Goal: Task Accomplishment & Management: Use online tool/utility

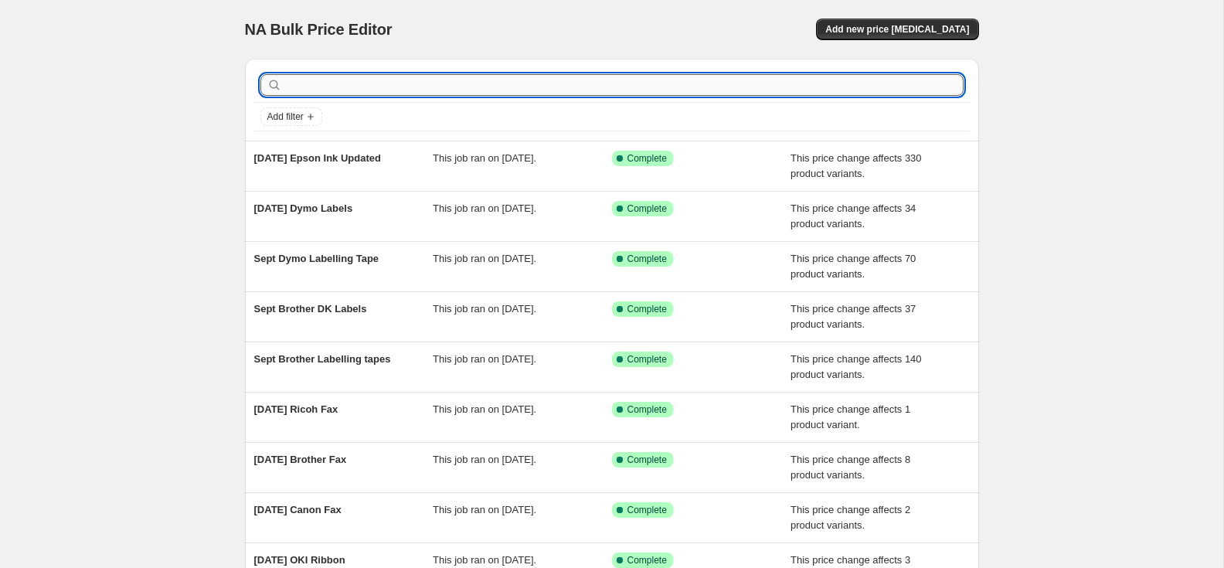
click at [318, 85] on input "text" at bounding box center [624, 85] width 679 height 22
type input "brother"
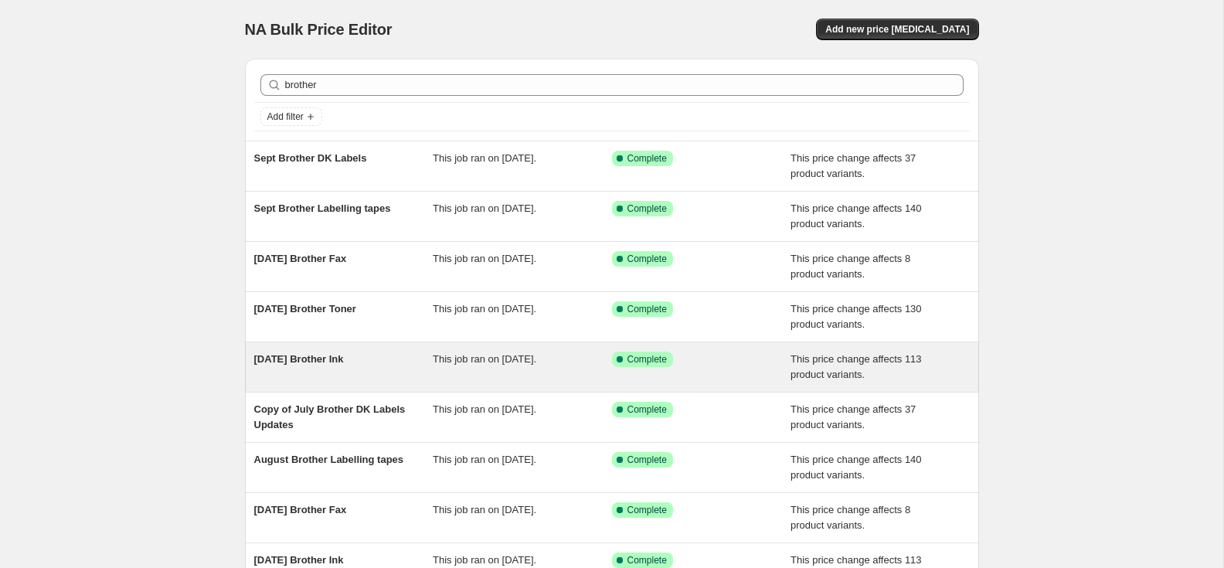
click at [326, 356] on span "[DATE] Brother Ink" at bounding box center [299, 359] width 90 height 12
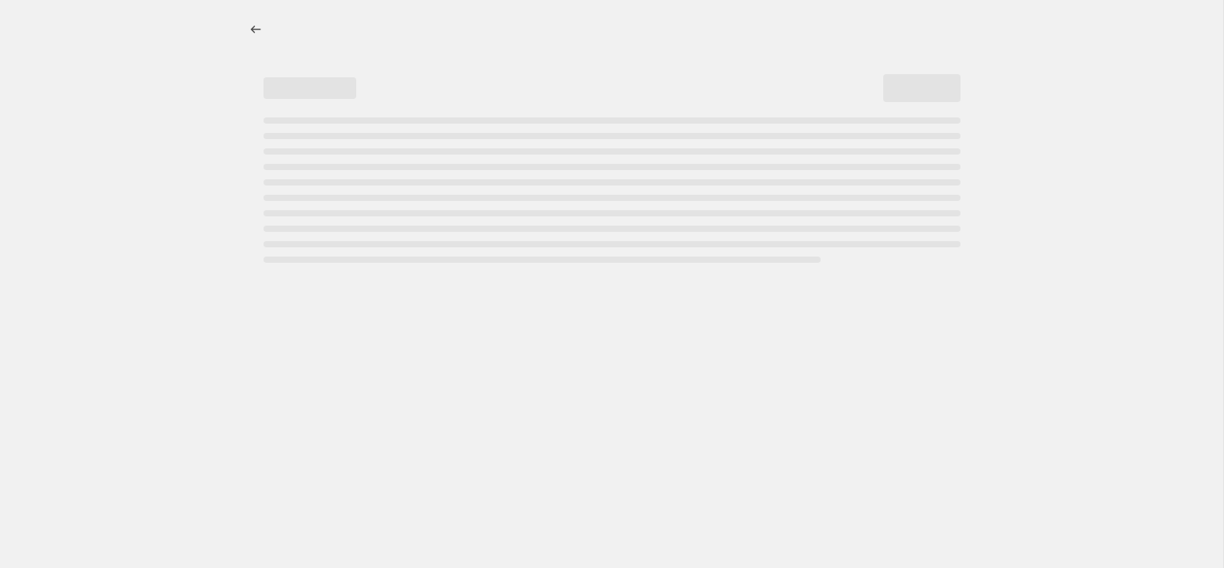
select select "pc"
select select "remove"
select select "collection"
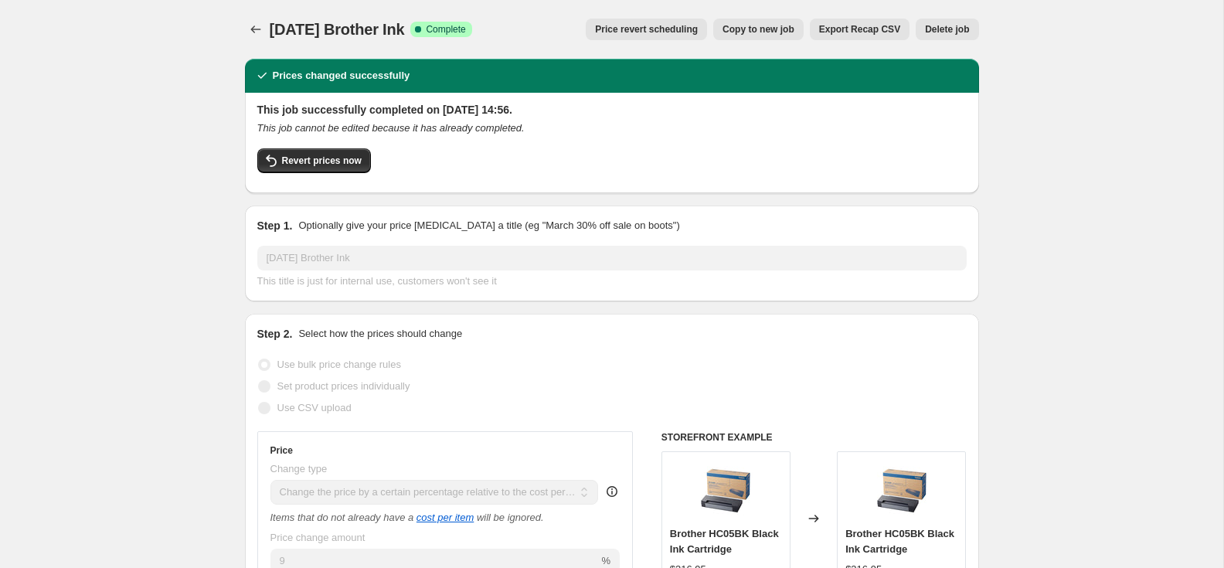
click at [734, 22] on button "Copy to new job" at bounding box center [759, 30] width 90 height 22
select select "pc"
select select "remove"
select select "collection"
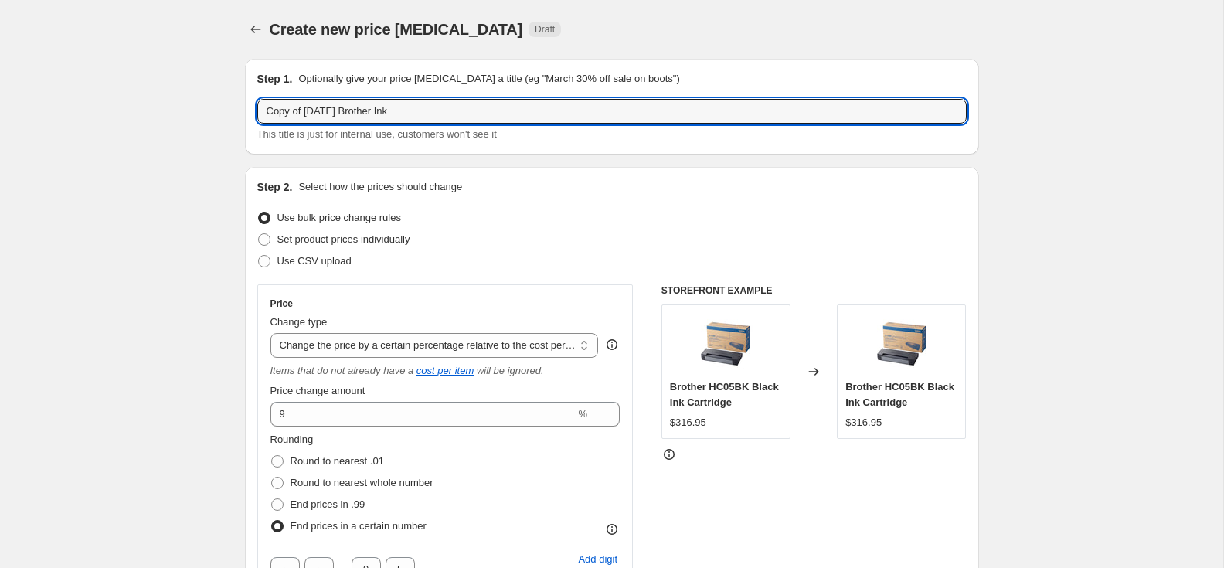
drag, startPoint x: 328, startPoint y: 111, endPoint x: 220, endPoint y: 113, distance: 108.2
drag, startPoint x: 276, startPoint y: 112, endPoint x: 261, endPoint y: 114, distance: 15.5
click at [259, 114] on input "[DATE] Brother Ink" at bounding box center [612, 111] width 710 height 25
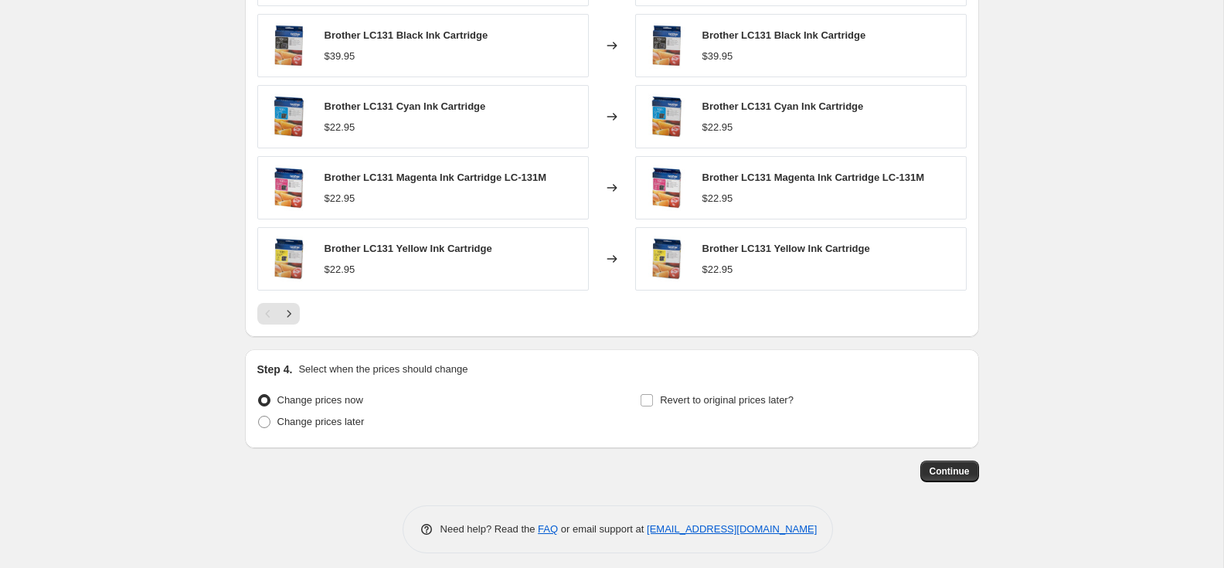
scroll to position [1261, 0]
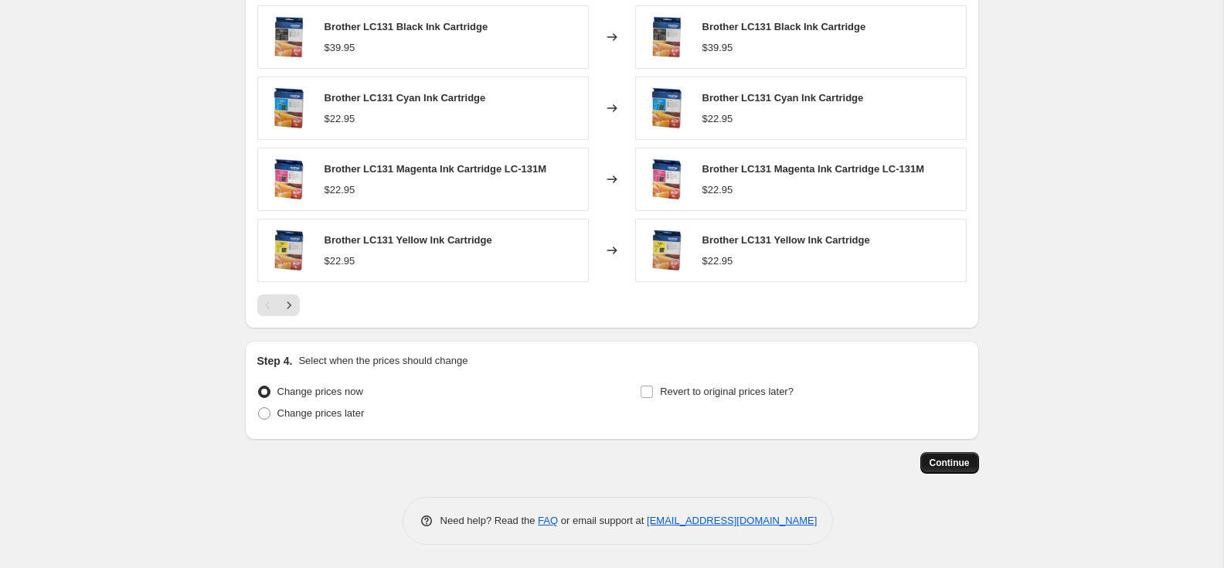
type input "[DATE] Brother Ink"
click at [955, 465] on span "Continue" at bounding box center [950, 463] width 40 height 12
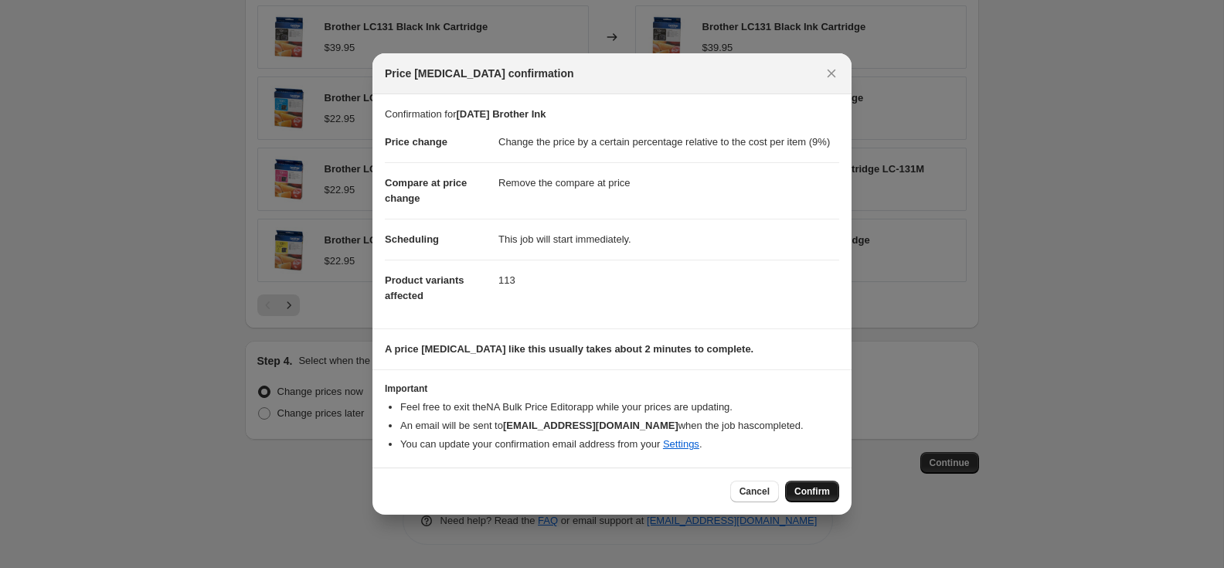
click at [812, 496] on span "Confirm" at bounding box center [813, 491] width 36 height 12
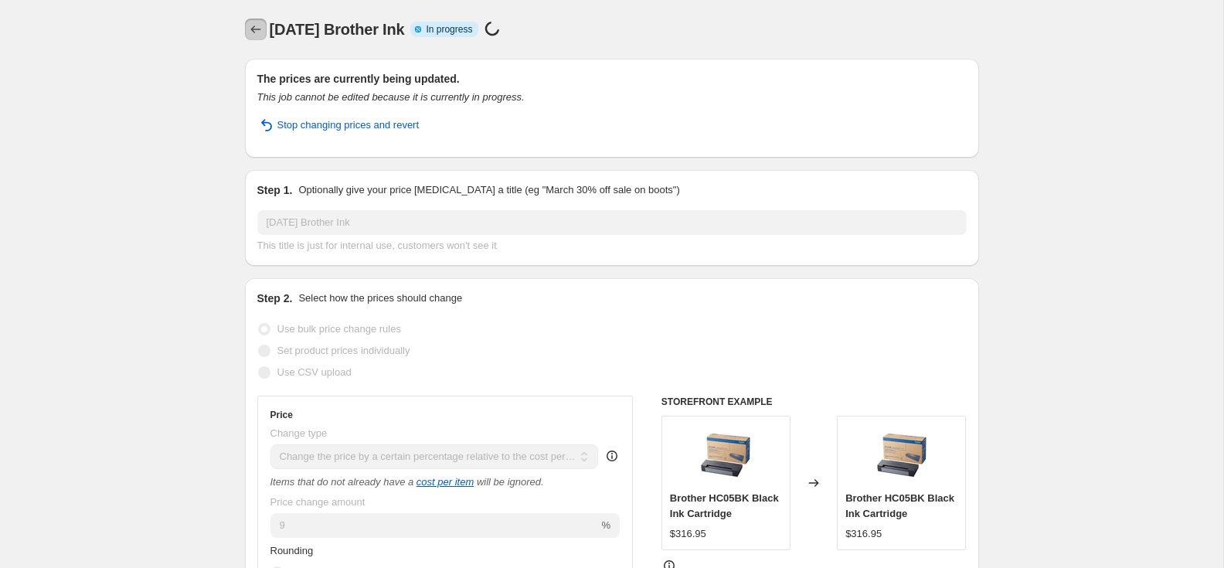
click at [253, 26] on icon "Price change jobs" at bounding box center [255, 29] width 15 height 15
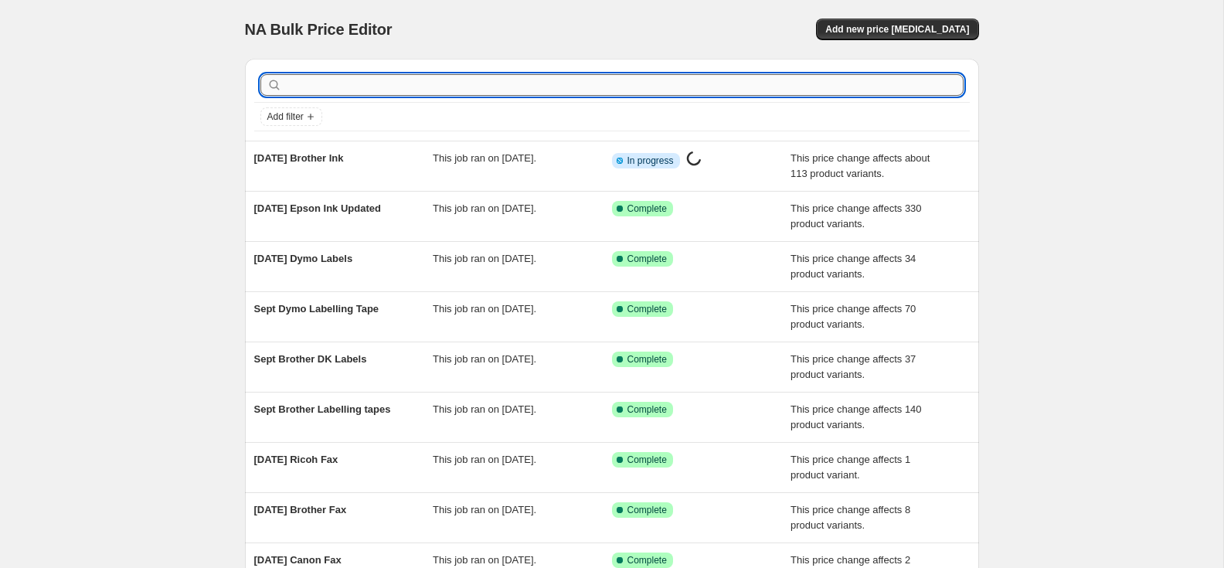
click at [305, 81] on input "text" at bounding box center [624, 85] width 679 height 22
type input "canon"
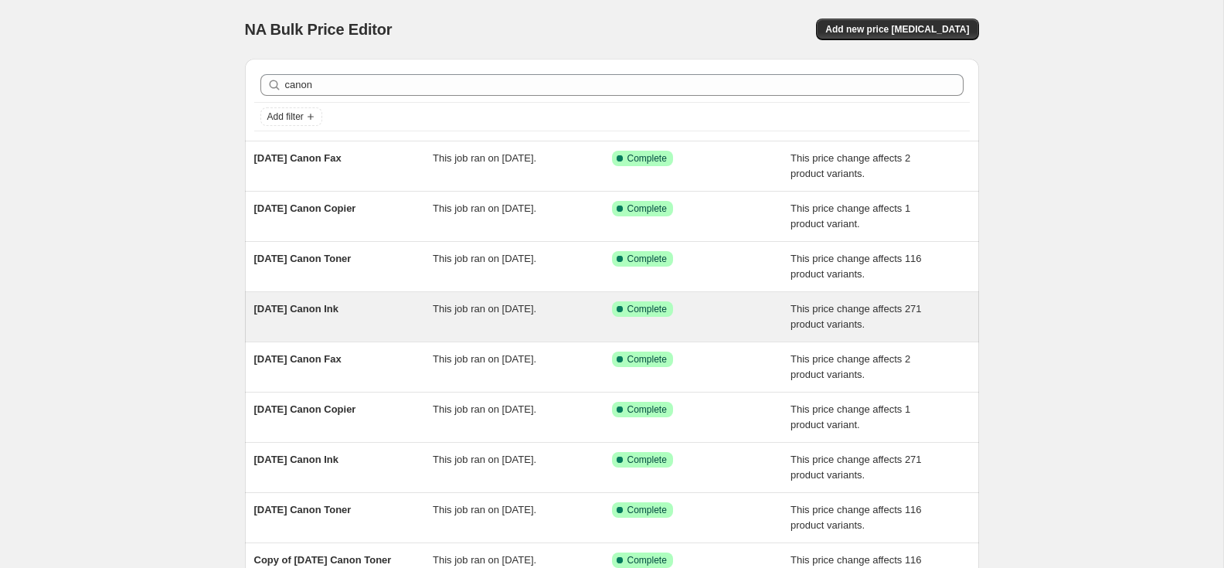
click at [339, 308] on span "[DATE] Canon Ink" at bounding box center [296, 309] width 85 height 12
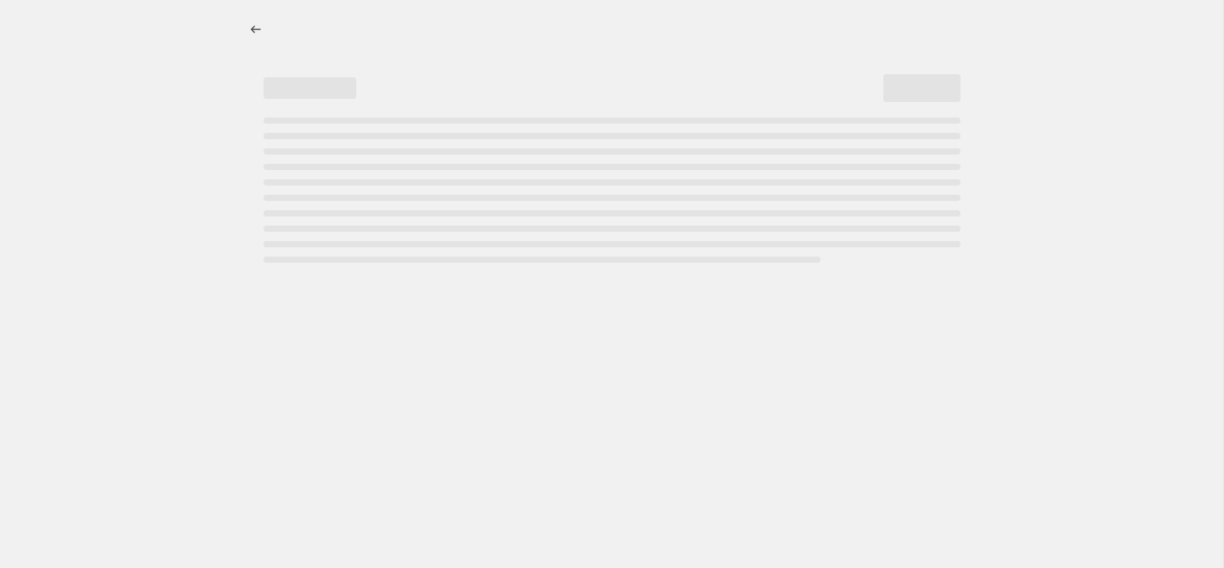
select select "pc"
select select "remove"
select select "collection"
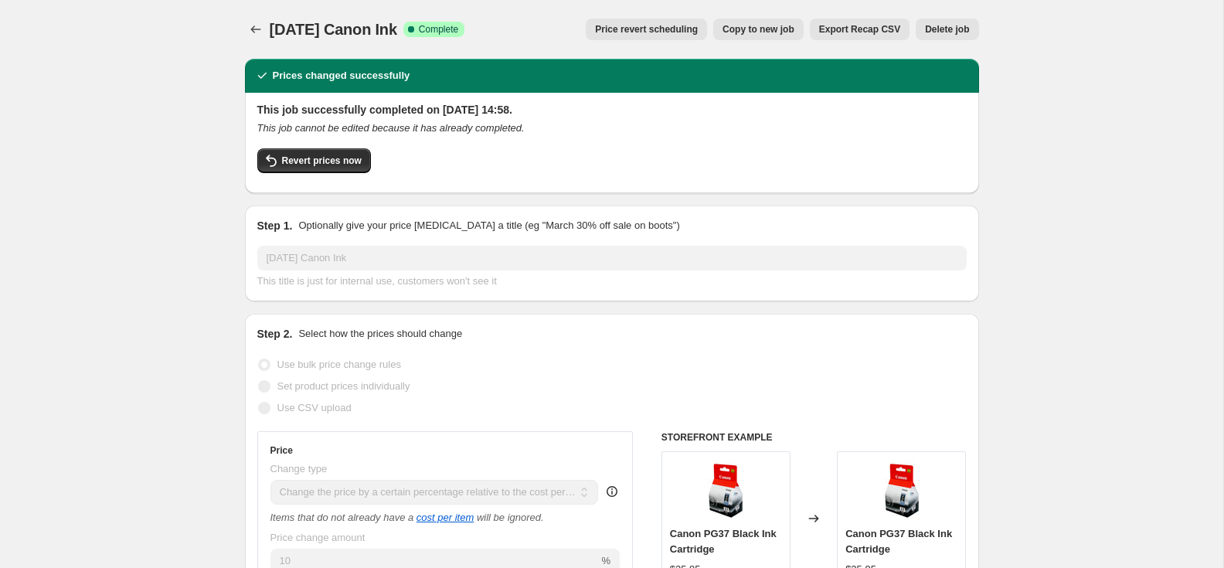
click at [743, 19] on button "Copy to new job" at bounding box center [759, 30] width 90 height 22
select select "pc"
select select "remove"
select select "collection"
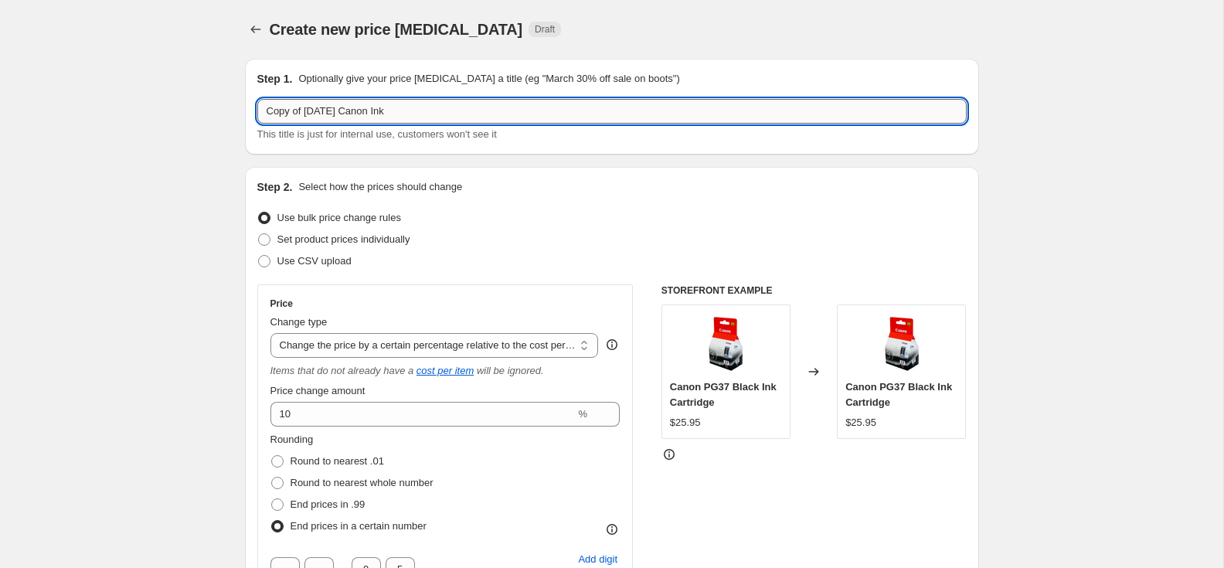
drag, startPoint x: 328, startPoint y: 110, endPoint x: 259, endPoint y: 106, distance: 68.9
click at [257, 107] on input "Copy of [DATE] Canon Ink" at bounding box center [612, 111] width 710 height 25
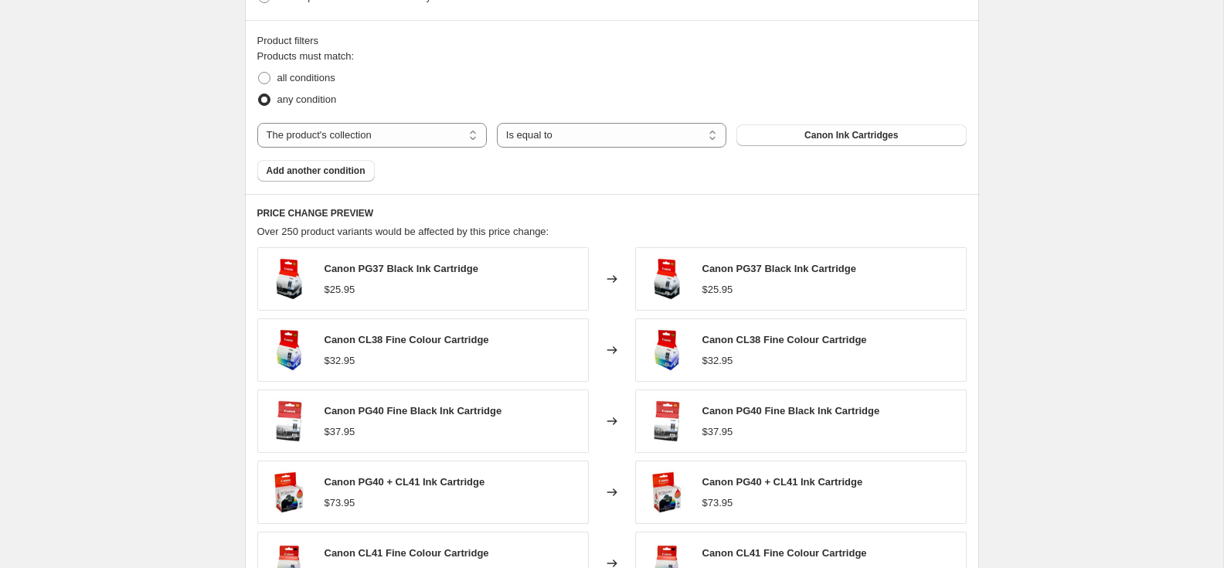
scroll to position [1261, 0]
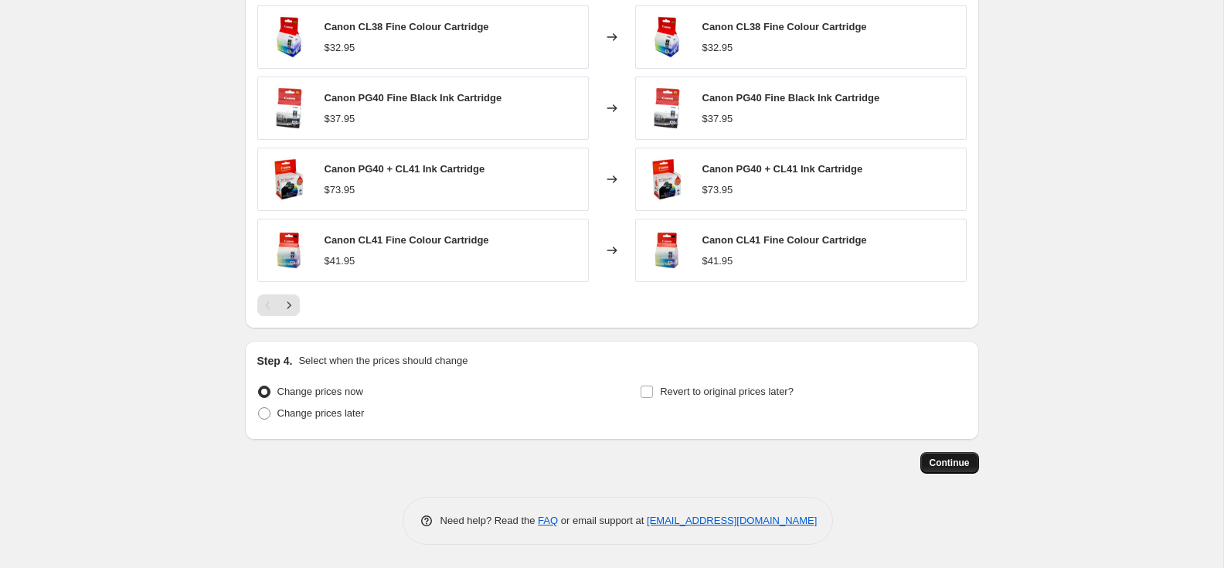
type input "[DATE] Canon Ink"
click at [962, 464] on span "Continue" at bounding box center [950, 463] width 40 height 12
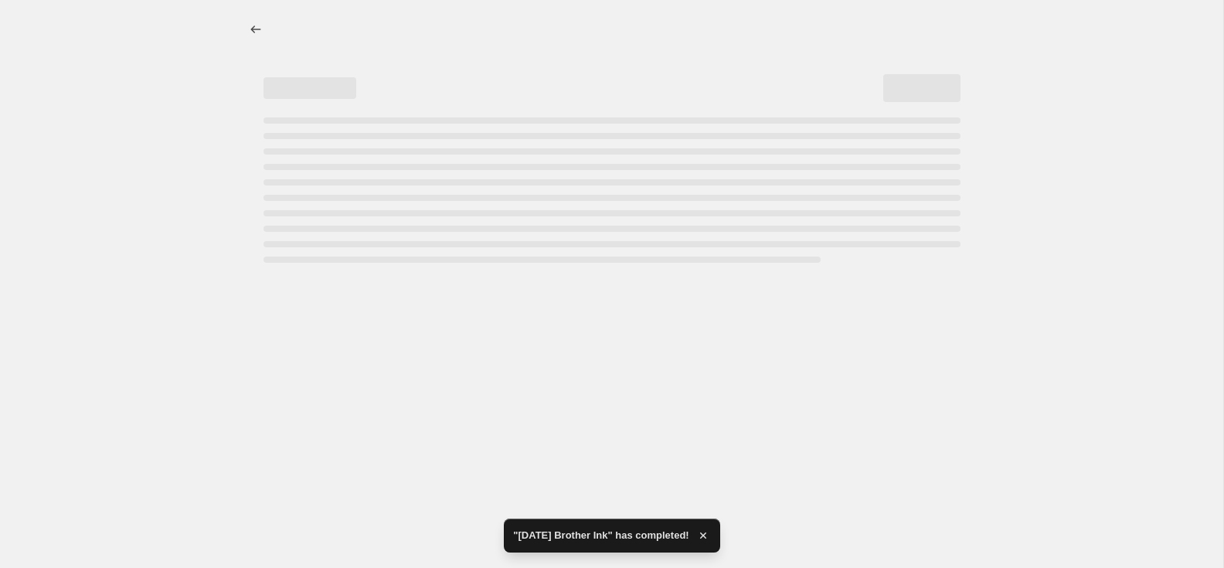
scroll to position [0, 0]
select select "pc"
select select "remove"
select select "collection"
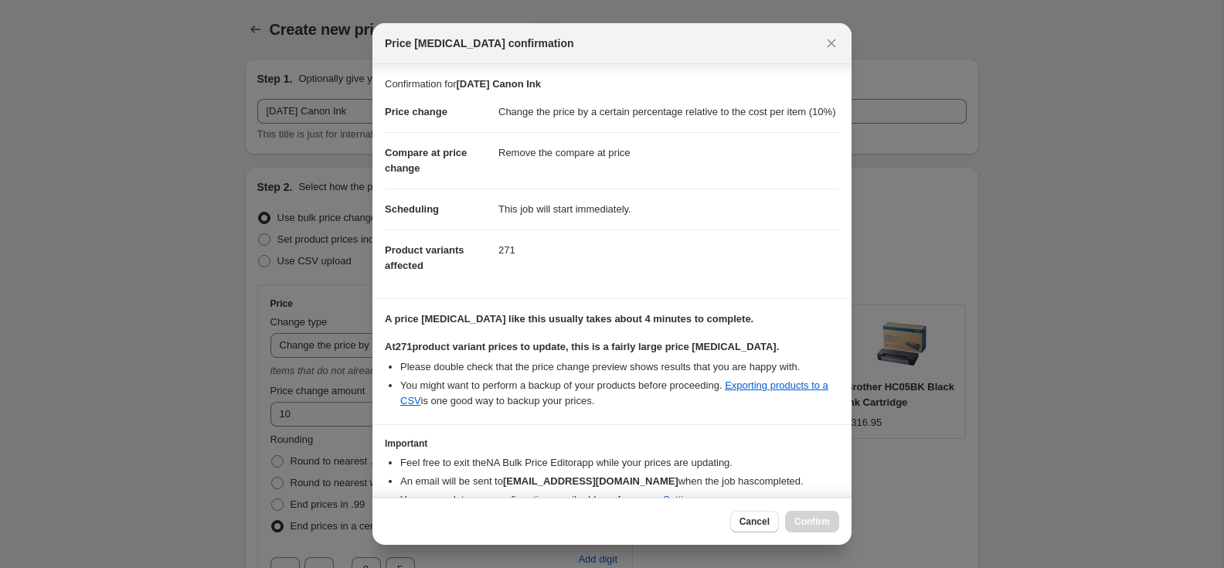
scroll to position [88, 0]
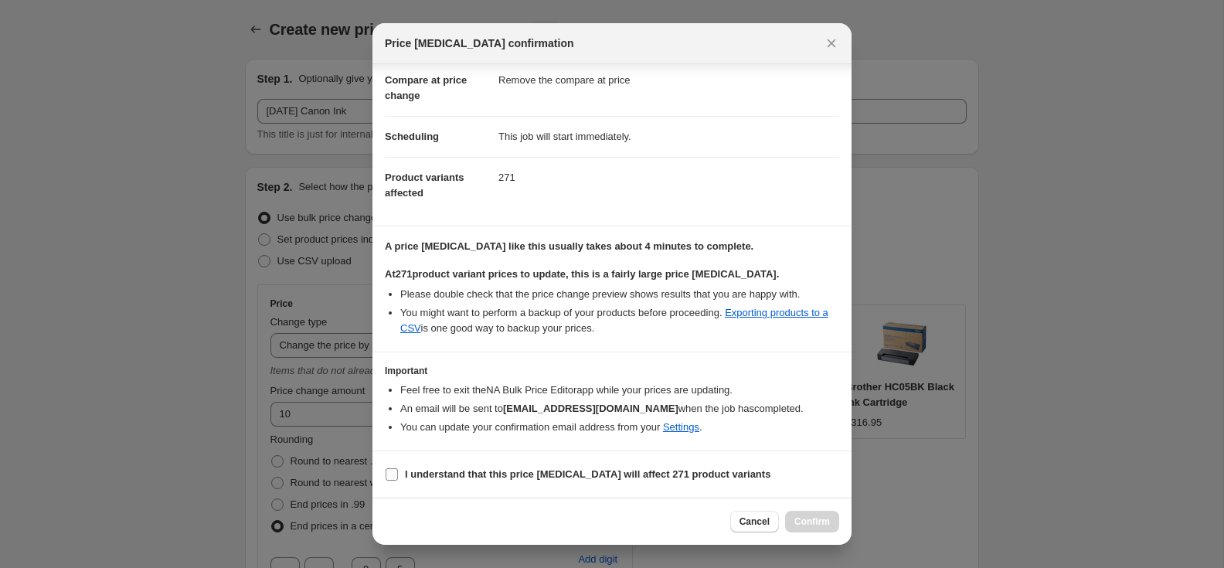
click at [384, 470] on section "I understand that this price [MEDICAL_DATA] will affect 271 product variants" at bounding box center [612, 474] width 479 height 46
click at [396, 479] on input "I understand that this price [MEDICAL_DATA] will affect 271 product variants" at bounding box center [392, 474] width 12 height 12
checkbox input "true"
click at [803, 518] on span "Confirm" at bounding box center [813, 522] width 36 height 12
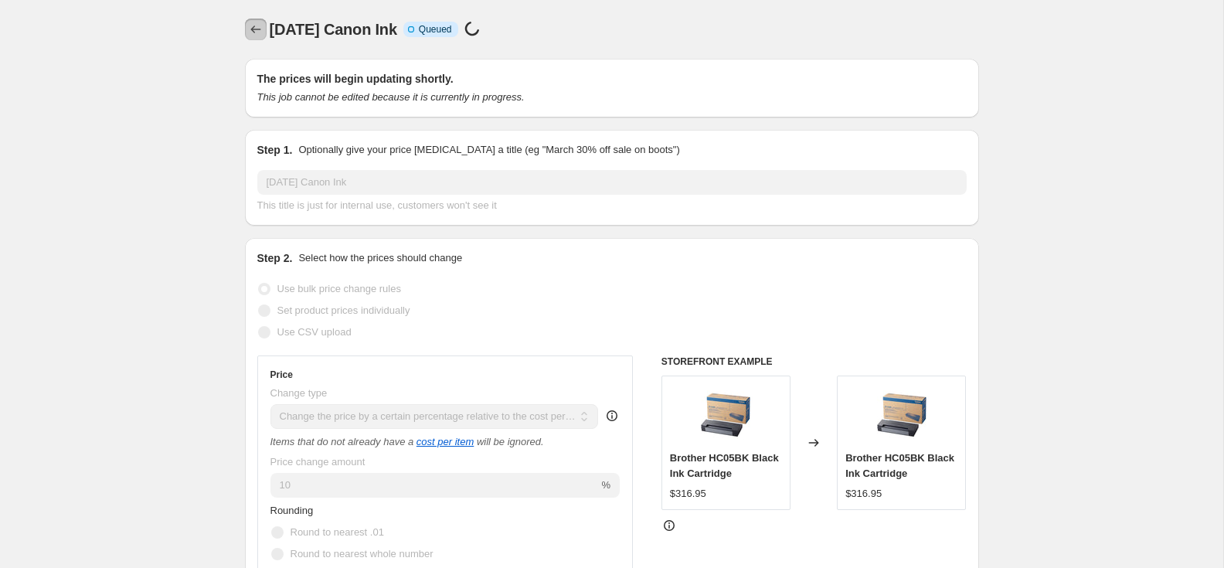
click at [260, 30] on icon "Price change jobs" at bounding box center [255, 29] width 15 height 15
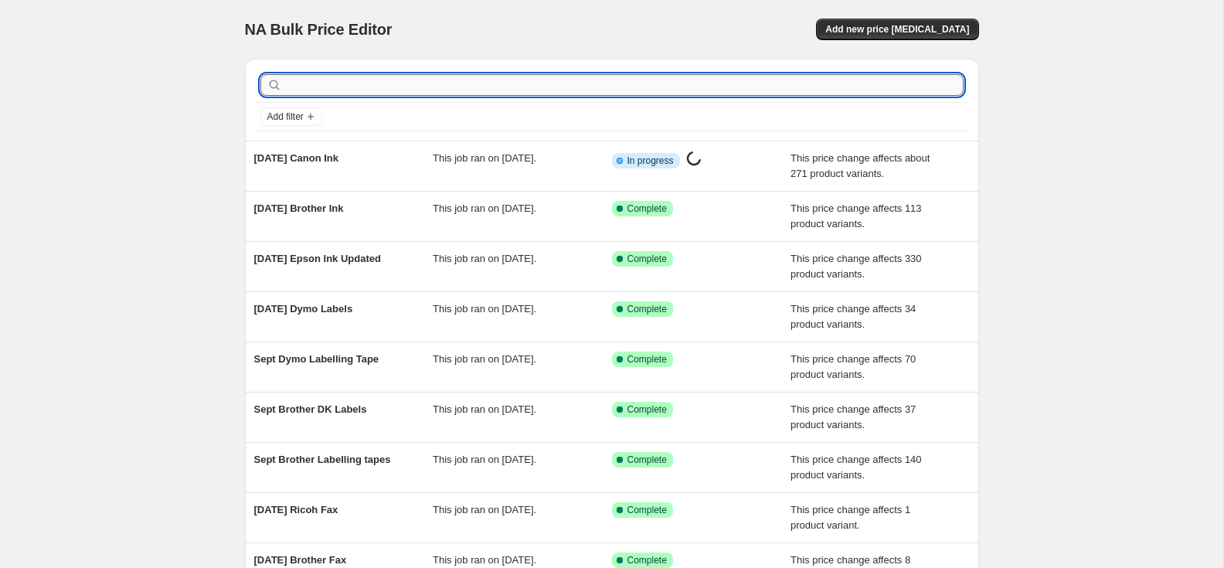
click at [359, 90] on input "text" at bounding box center [624, 85] width 679 height 22
type input "fuji"
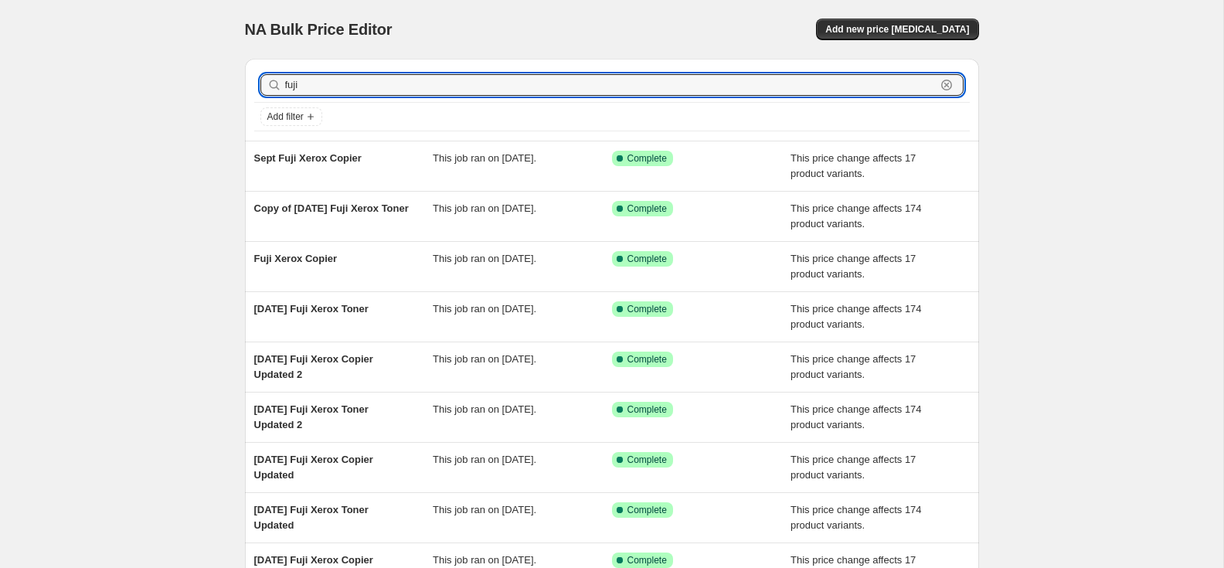
drag, startPoint x: 312, startPoint y: 83, endPoint x: 252, endPoint y: 84, distance: 59.5
click at [252, 84] on div "fuji Clear Add filter" at bounding box center [612, 100] width 734 height 82
type input "brother"
drag, startPoint x: 306, startPoint y: 83, endPoint x: 219, endPoint y: 80, distance: 87.4
click at [218, 80] on div "NA Bulk Price Editor. This page is ready NA Bulk Price Editor Add new price [ME…" at bounding box center [612, 398] width 1224 height 796
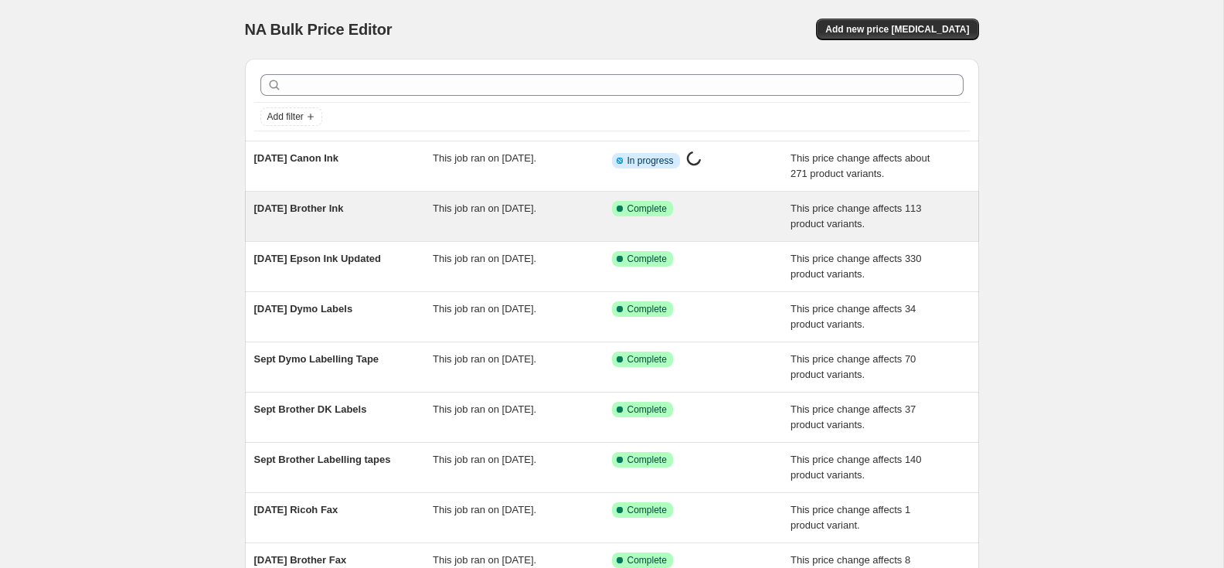
click at [330, 206] on span "[DATE] Brother Ink" at bounding box center [299, 209] width 90 height 12
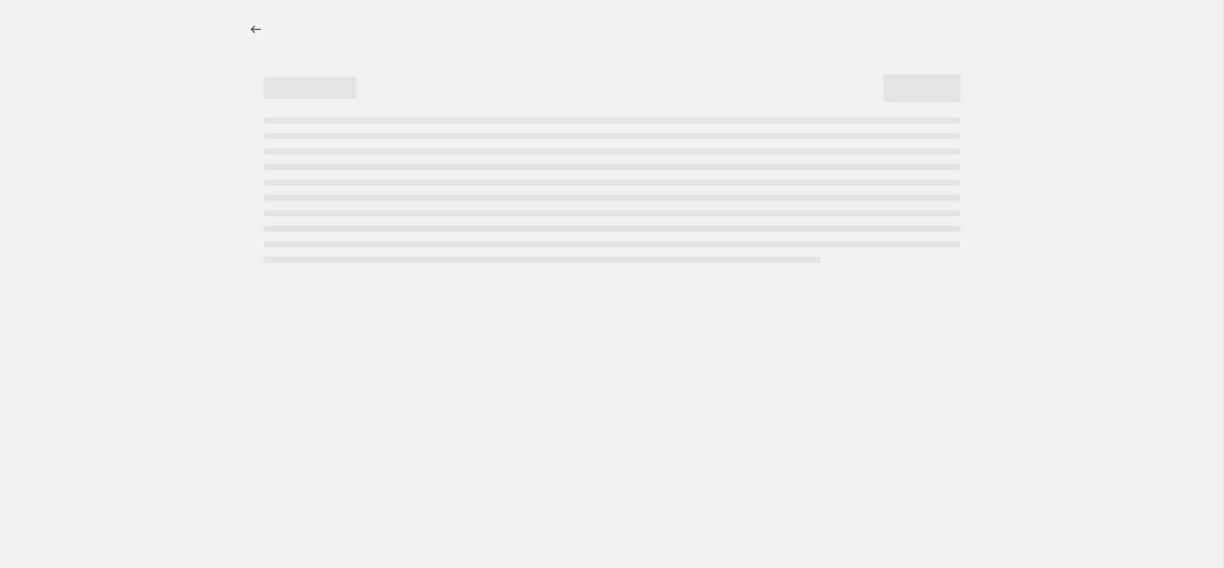
select select "pc"
select select "remove"
select select "collection"
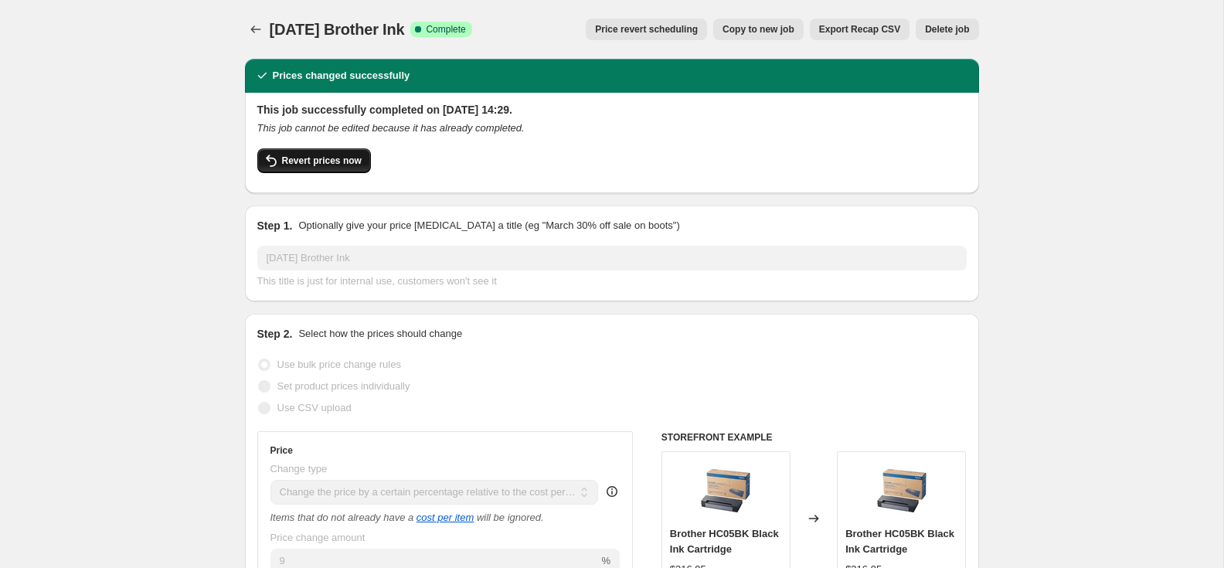
click at [303, 164] on span "Revert prices now" at bounding box center [322, 161] width 80 height 12
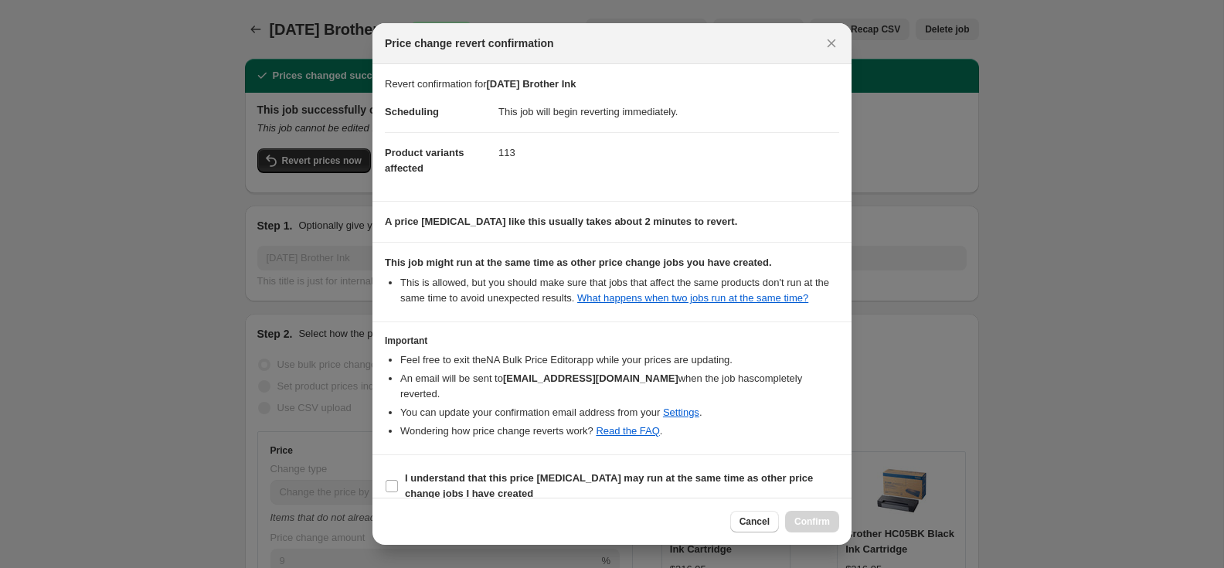
click at [746, 519] on span "Cancel" at bounding box center [755, 522] width 30 height 12
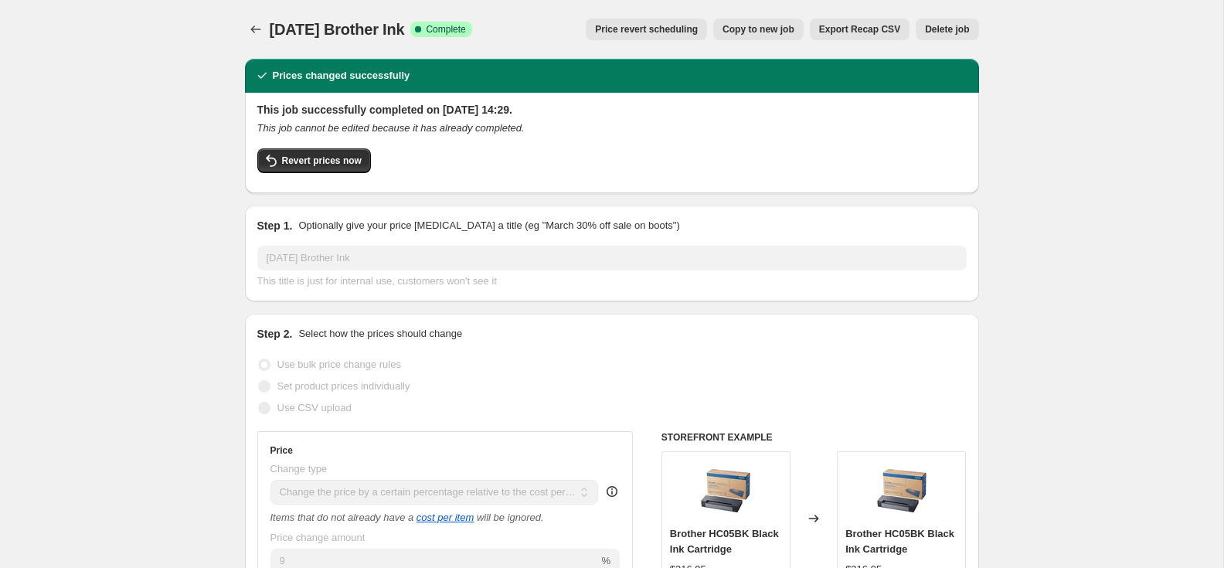
click at [763, 29] on span "Copy to new job" at bounding box center [759, 29] width 72 height 12
select select "pc"
select select "remove"
select select "collection"
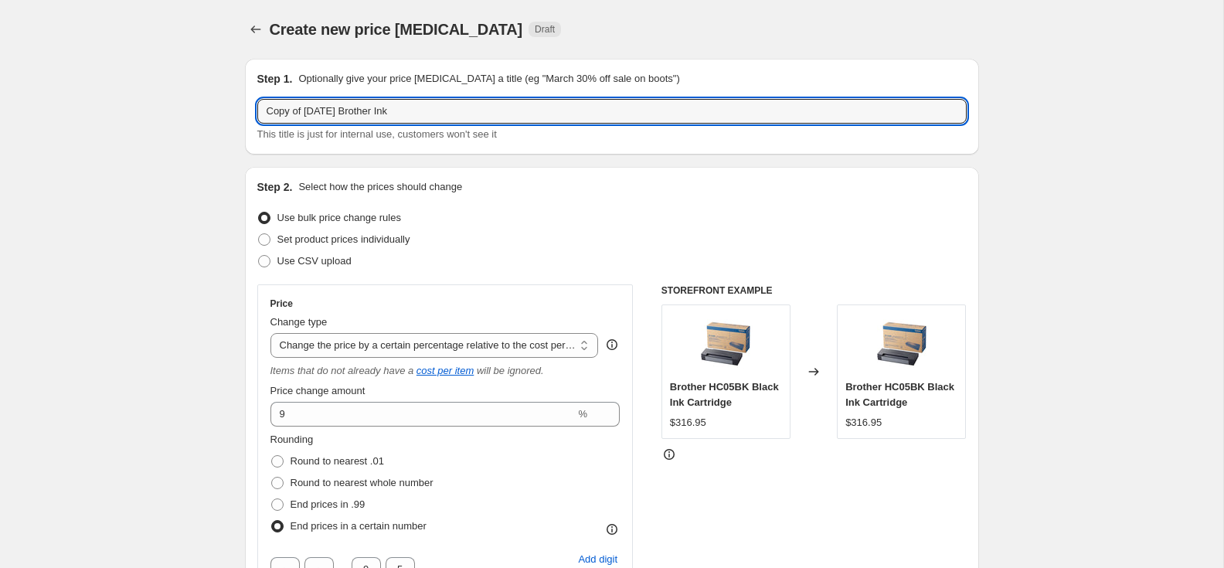
drag, startPoint x: 307, startPoint y: 112, endPoint x: 201, endPoint y: 105, distance: 106.1
click at [398, 111] on input "[DATE] Brother Ink" at bounding box center [612, 111] width 710 height 25
type input "[DATE] Brother Ink 2"
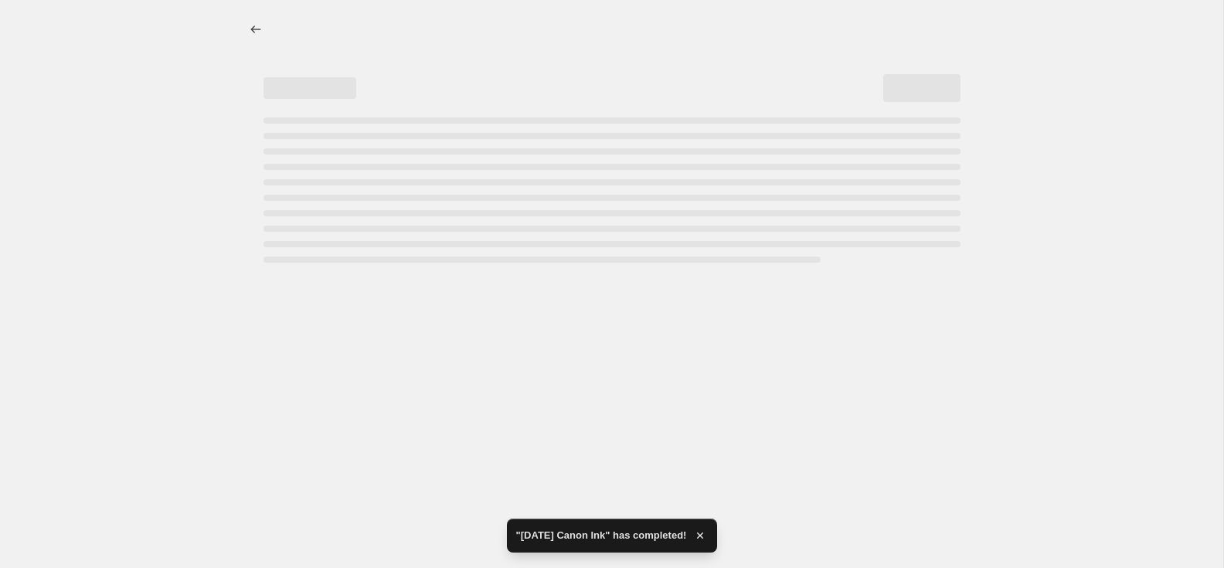
select select "pc"
select select "remove"
select select "collection"
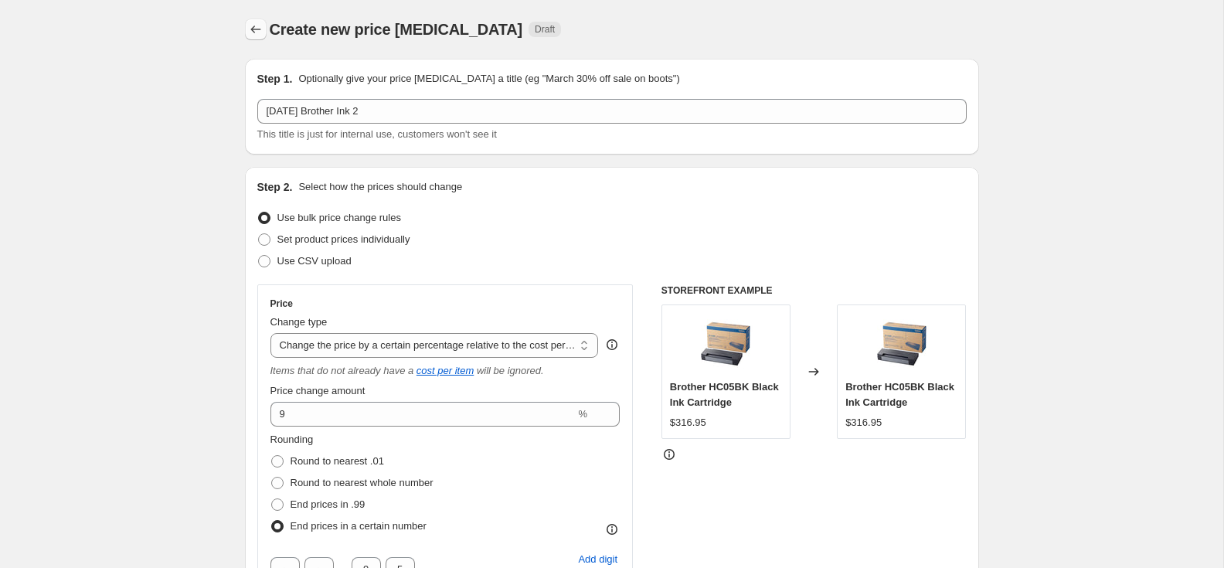
click at [262, 33] on icon "Price change jobs" at bounding box center [255, 29] width 15 height 15
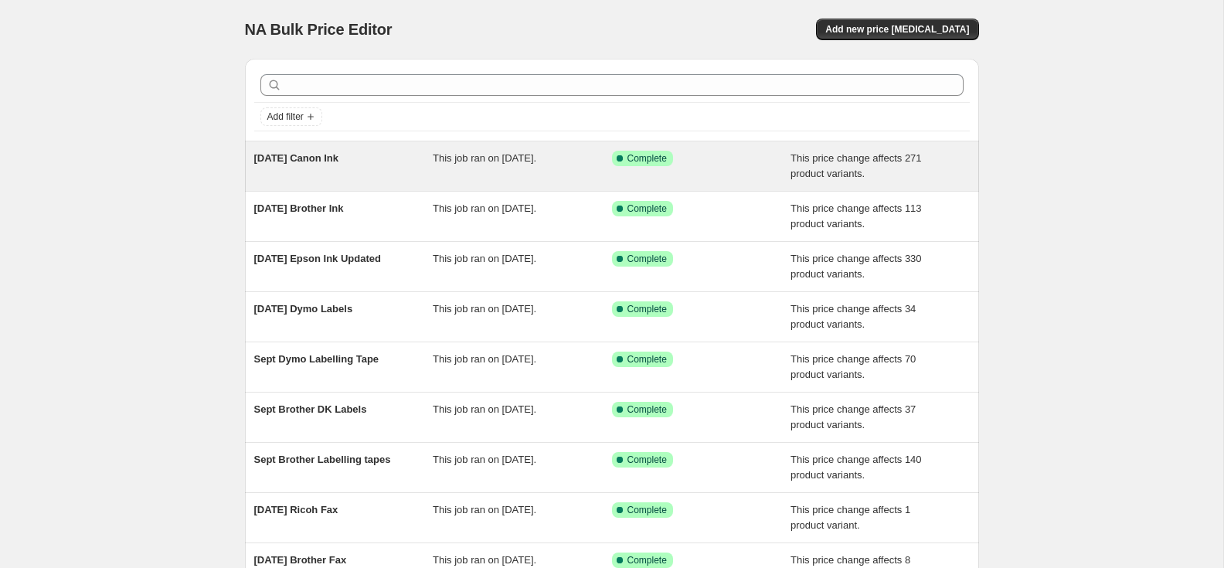
click at [332, 160] on span "[DATE] Canon Ink" at bounding box center [296, 158] width 85 height 12
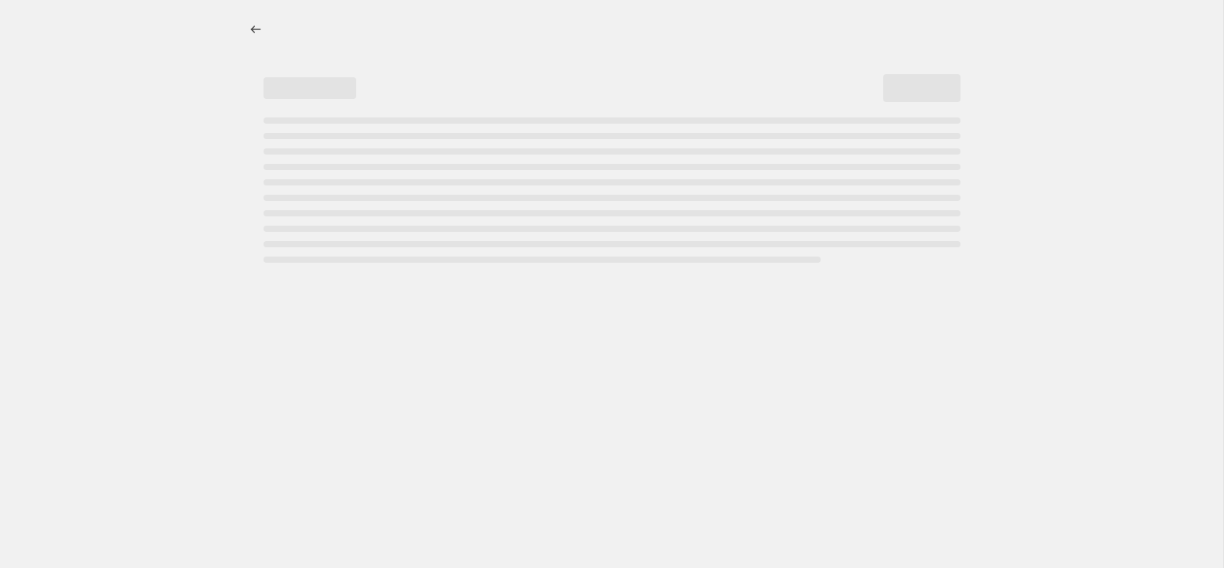
select select "pc"
select select "remove"
select select "collection"
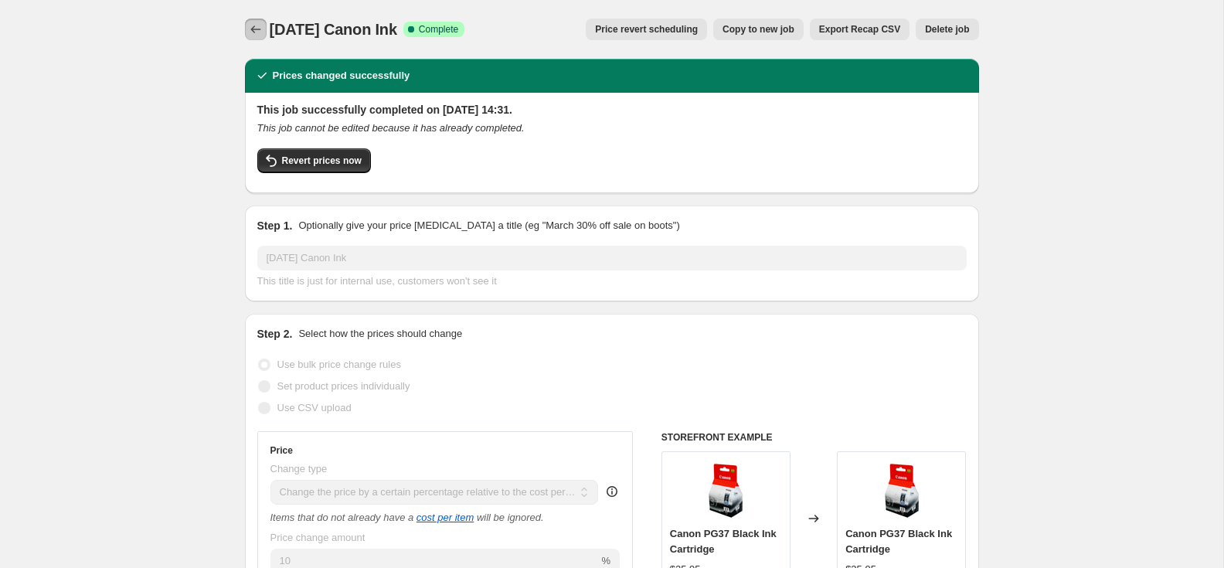
click at [260, 28] on icon "Price change jobs" at bounding box center [255, 29] width 15 height 15
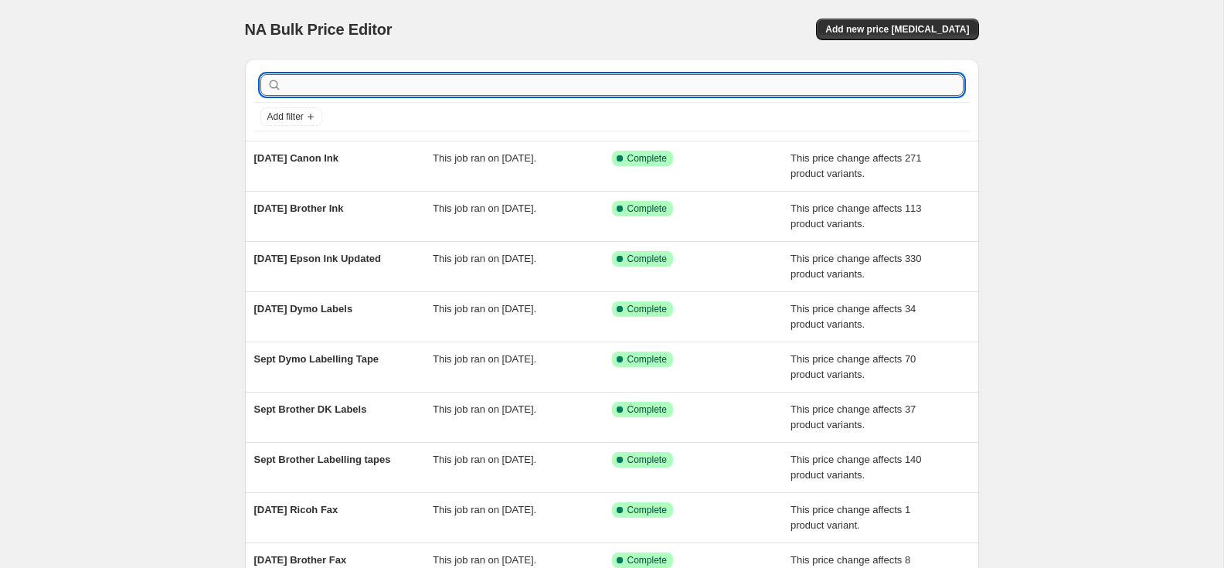
click at [347, 91] on input "text" at bounding box center [624, 85] width 679 height 22
type input "epson"
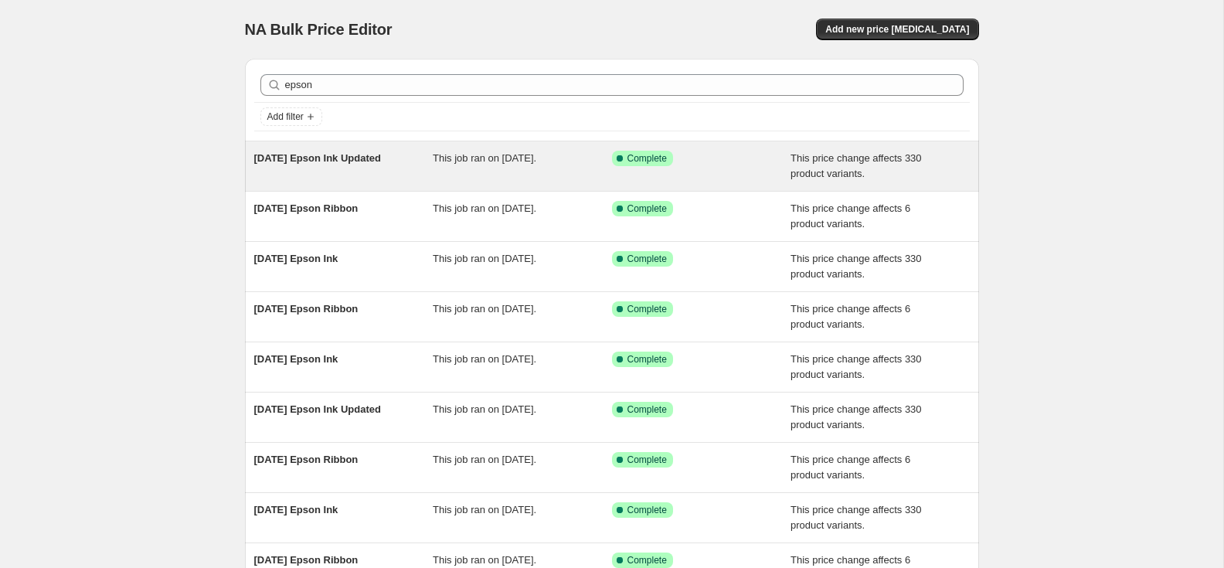
click at [352, 159] on span "[DATE] Epson Ink Updated" at bounding box center [317, 158] width 127 height 12
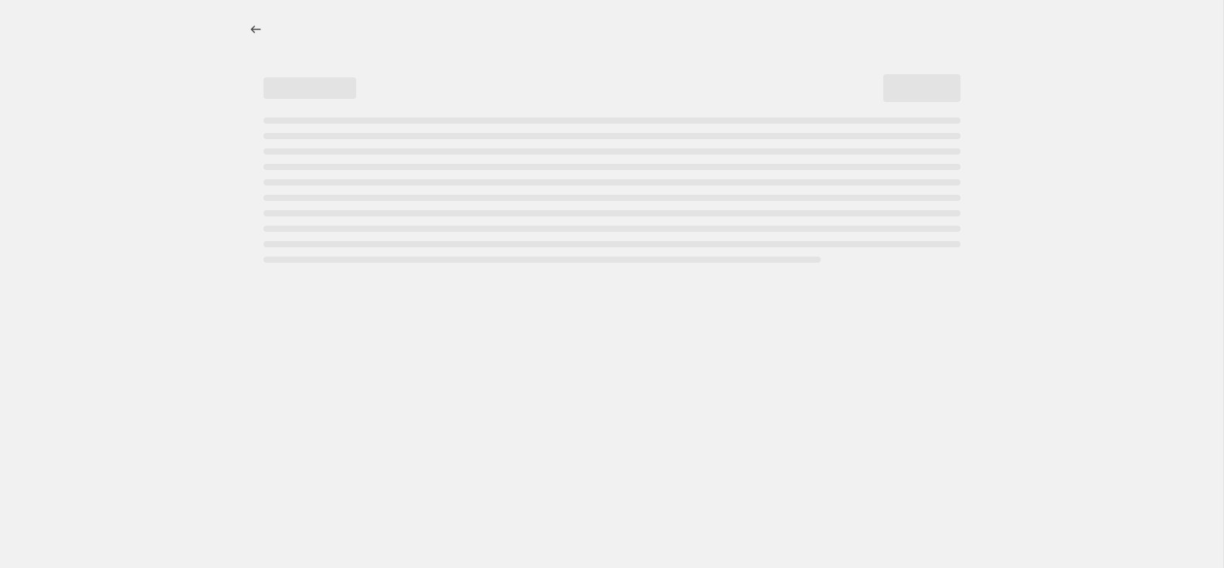
select select "pc"
select select "remove"
select select "collection"
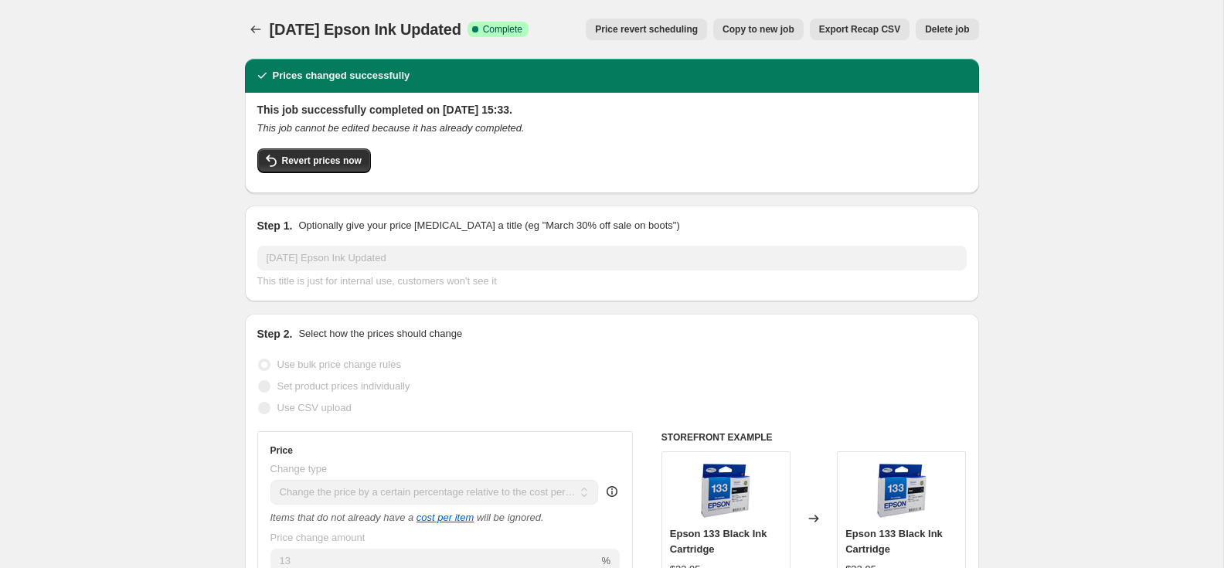
click at [724, 31] on span "Copy to new job" at bounding box center [759, 29] width 72 height 12
select select "pc"
select select "remove"
select select "collection"
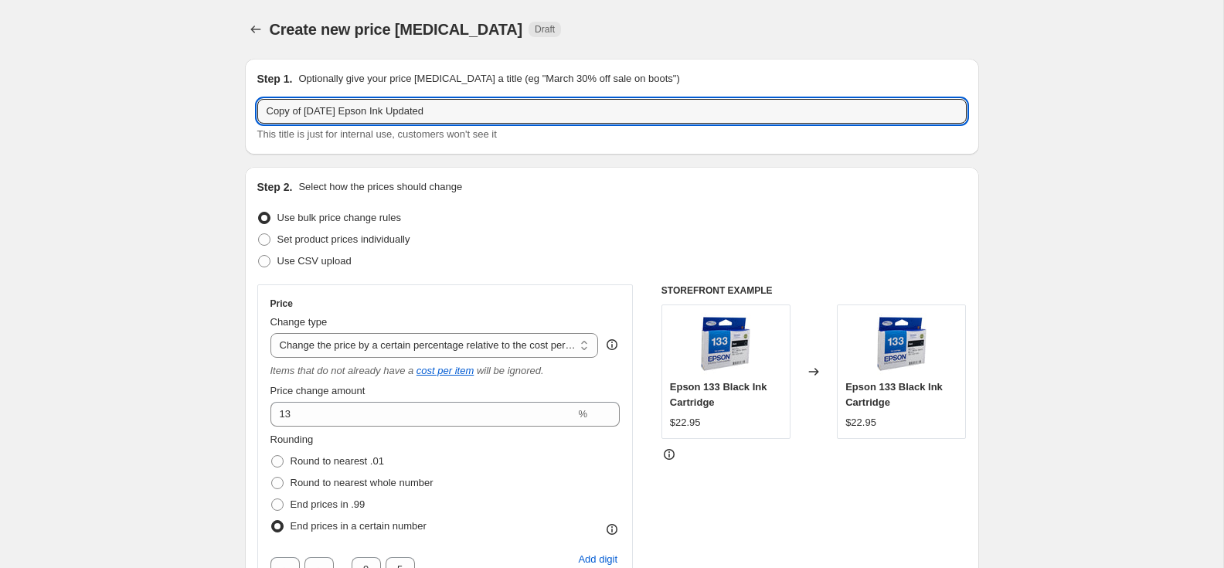
drag, startPoint x: 327, startPoint y: 115, endPoint x: 253, endPoint y: 111, distance: 74.3
click at [253, 112] on div "Step 1. Optionally give your price [MEDICAL_DATA] a title (eg "March 30% off sa…" at bounding box center [612, 107] width 734 height 96
paste input "Oct"
click at [412, 111] on input "[DATE] Epson Ink Updated" at bounding box center [612, 111] width 710 height 25
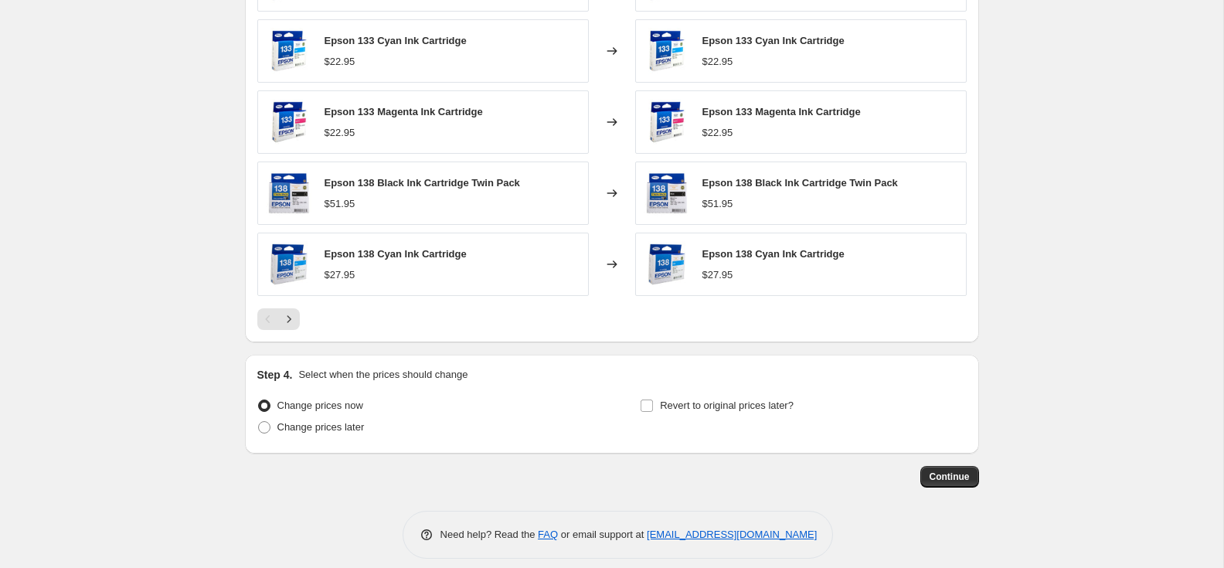
scroll to position [1261, 0]
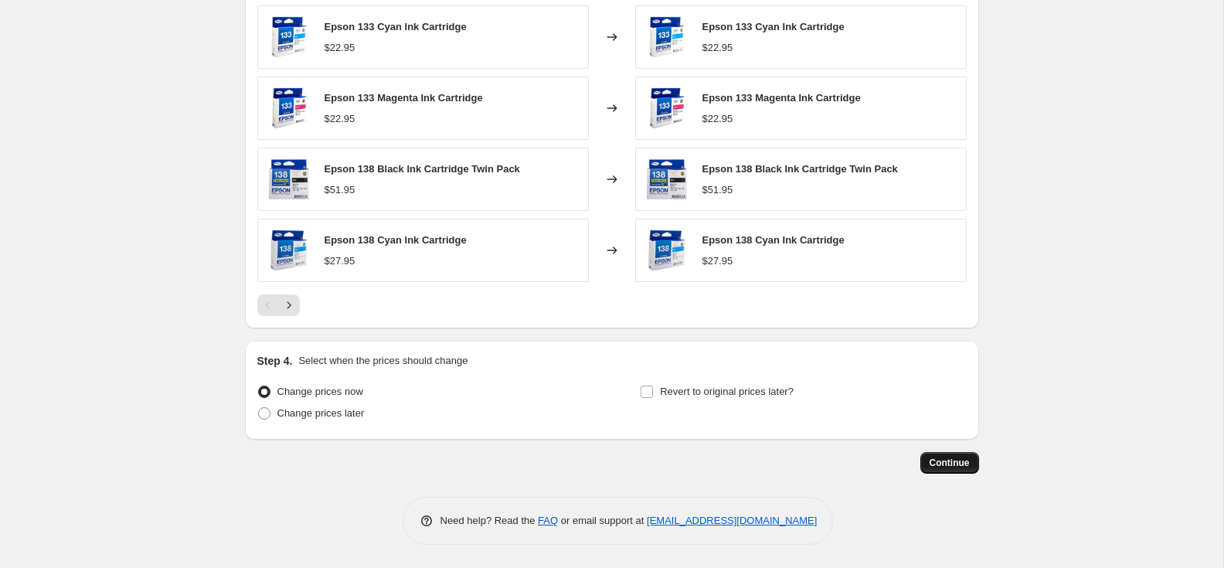
type input "[DATE] Epson Ink"
click at [952, 464] on span "Continue" at bounding box center [950, 463] width 40 height 12
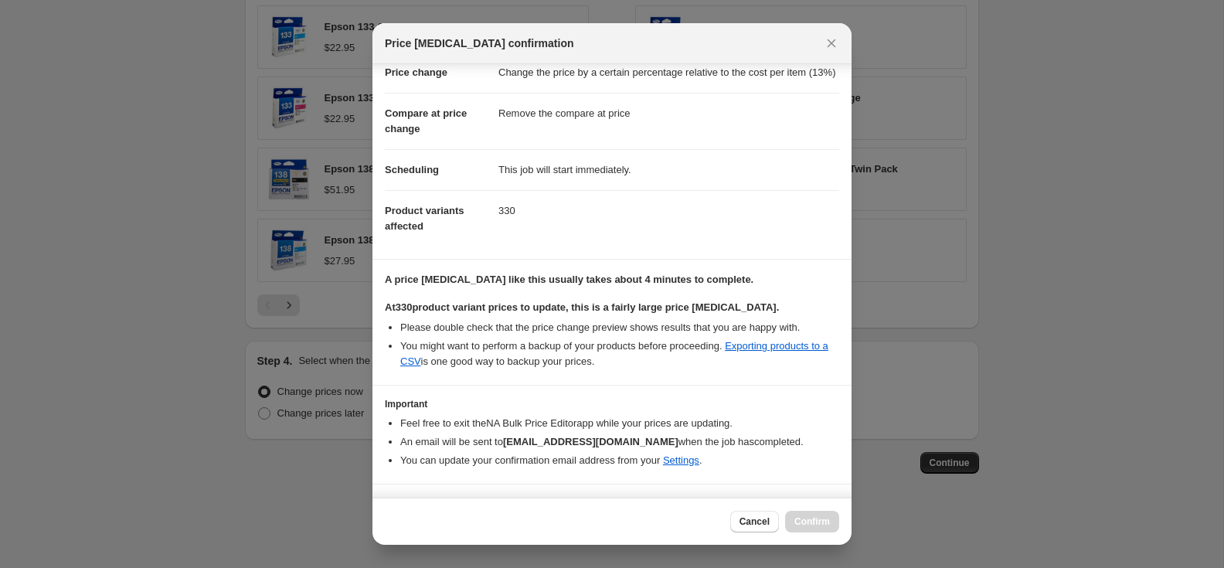
scroll to position [88, 0]
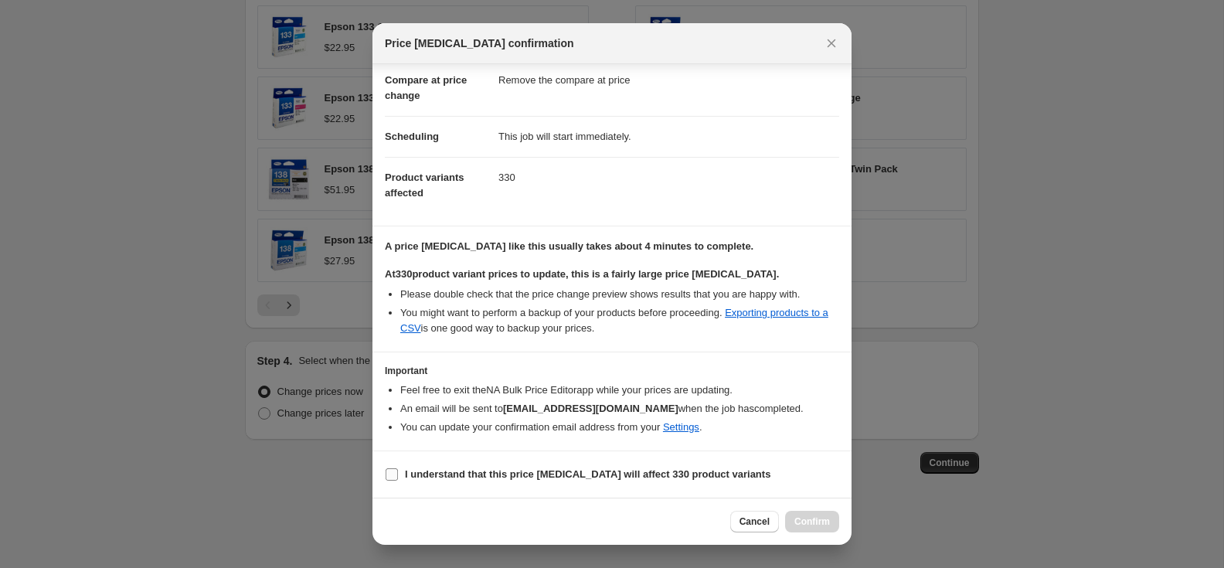
click at [397, 475] on input "I understand that this price [MEDICAL_DATA] will affect 330 product variants" at bounding box center [392, 474] width 12 height 12
checkbox input "true"
click at [819, 526] on span "Confirm" at bounding box center [813, 522] width 36 height 12
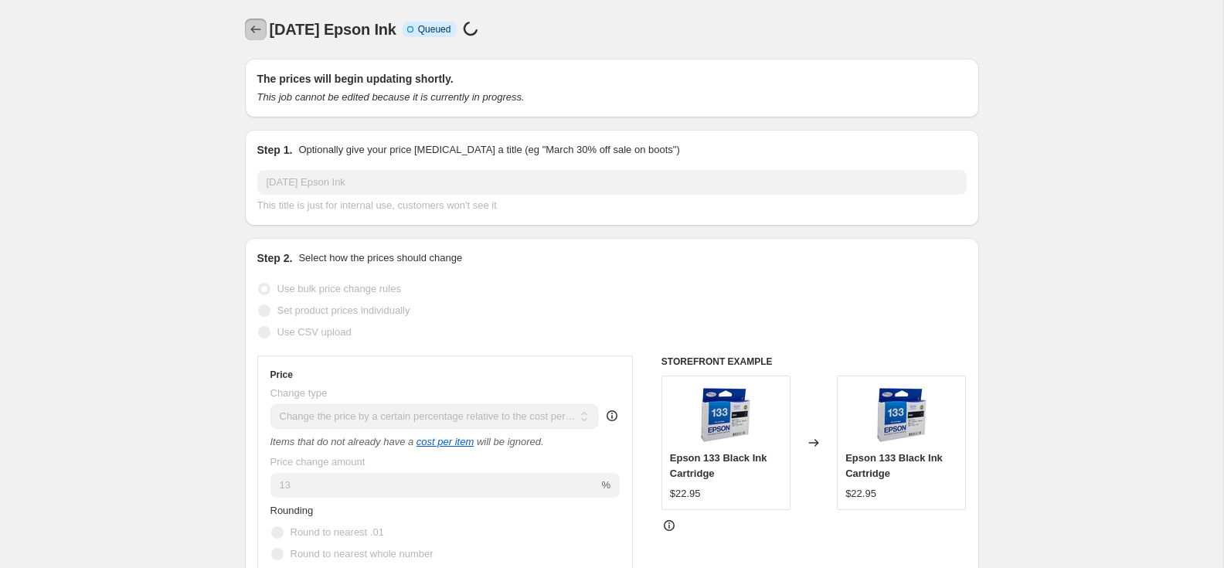
click at [257, 34] on icon "Price change jobs" at bounding box center [255, 29] width 15 height 15
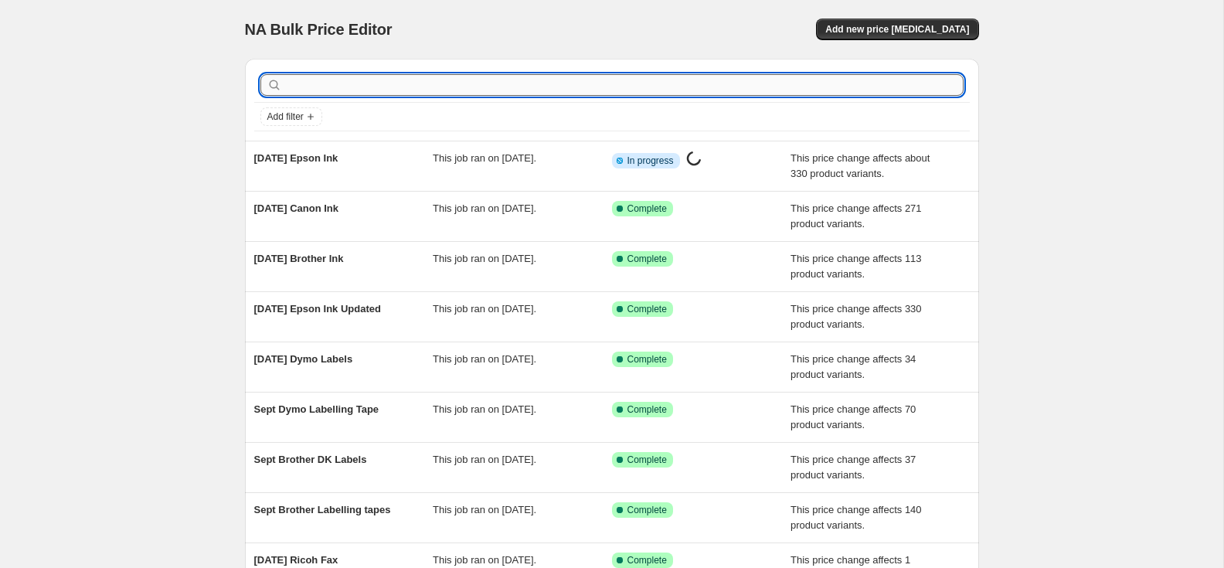
click at [397, 88] on input "text" at bounding box center [624, 85] width 679 height 22
type input "hp"
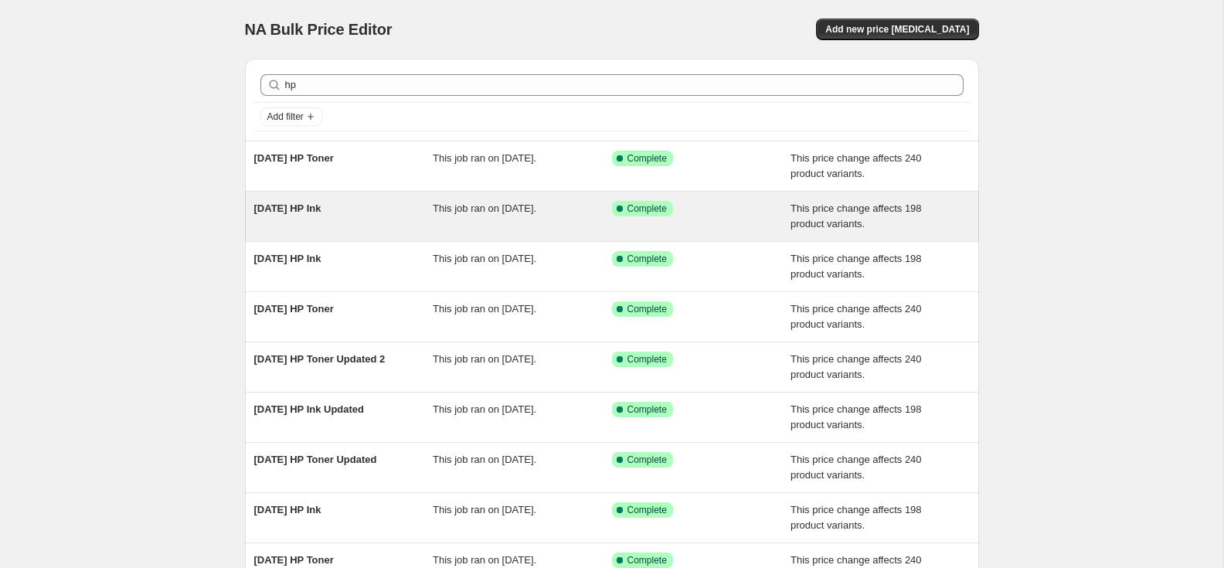
click at [315, 209] on span "[DATE] HP Ink" at bounding box center [287, 209] width 67 height 12
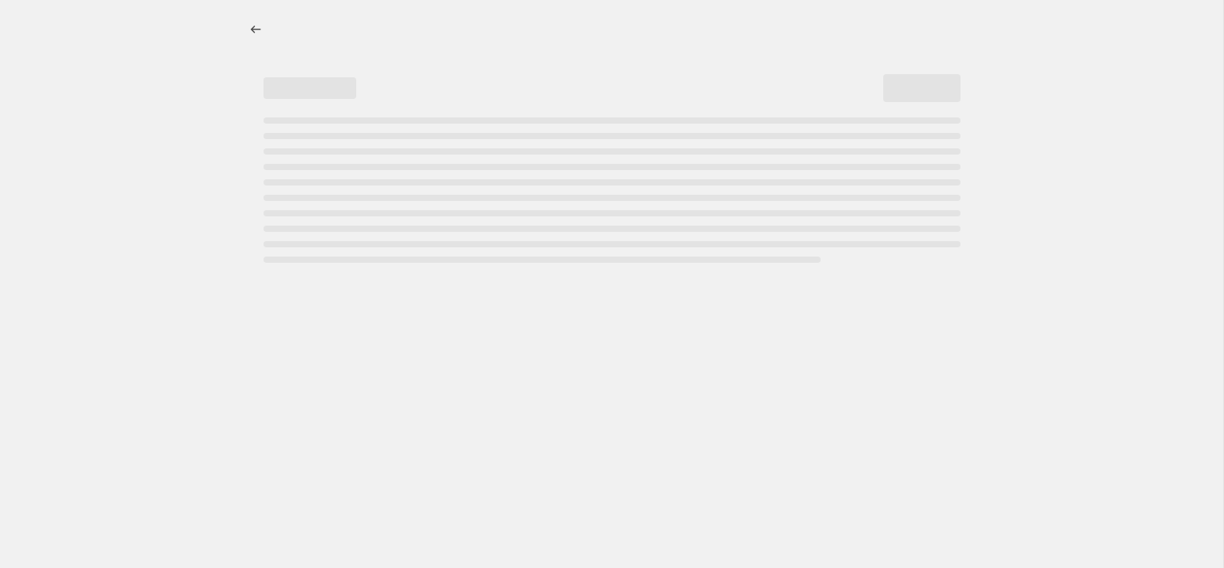
select select "pc"
select select "remove"
select select "collection"
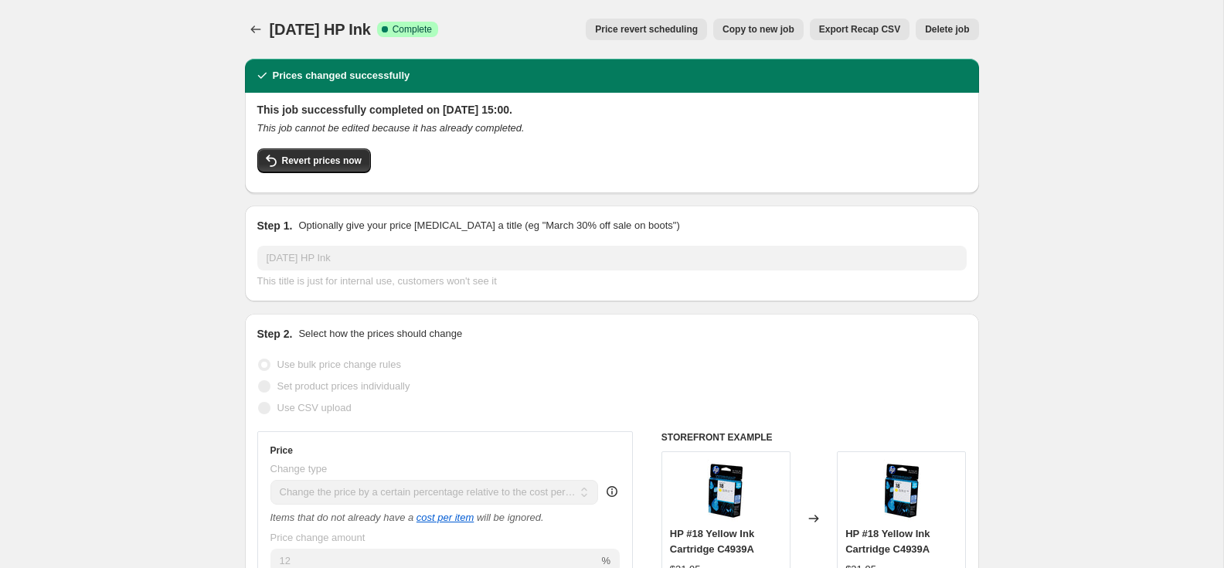
click at [739, 26] on span "Copy to new job" at bounding box center [759, 29] width 72 height 12
select select "pc"
select select "remove"
select select "collection"
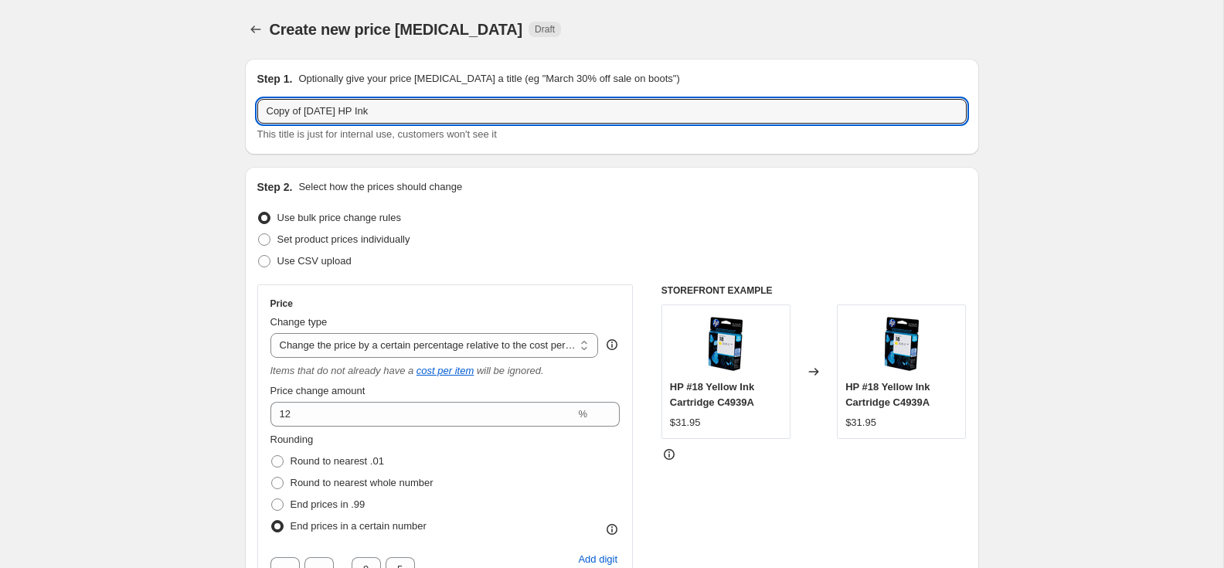
drag, startPoint x: 327, startPoint y: 114, endPoint x: 250, endPoint y: 111, distance: 77.3
click at [250, 111] on div "Step 1. Optionally give your price [MEDICAL_DATA] a title (eg "March 30% off sa…" at bounding box center [612, 107] width 734 height 96
paste input "Oc"
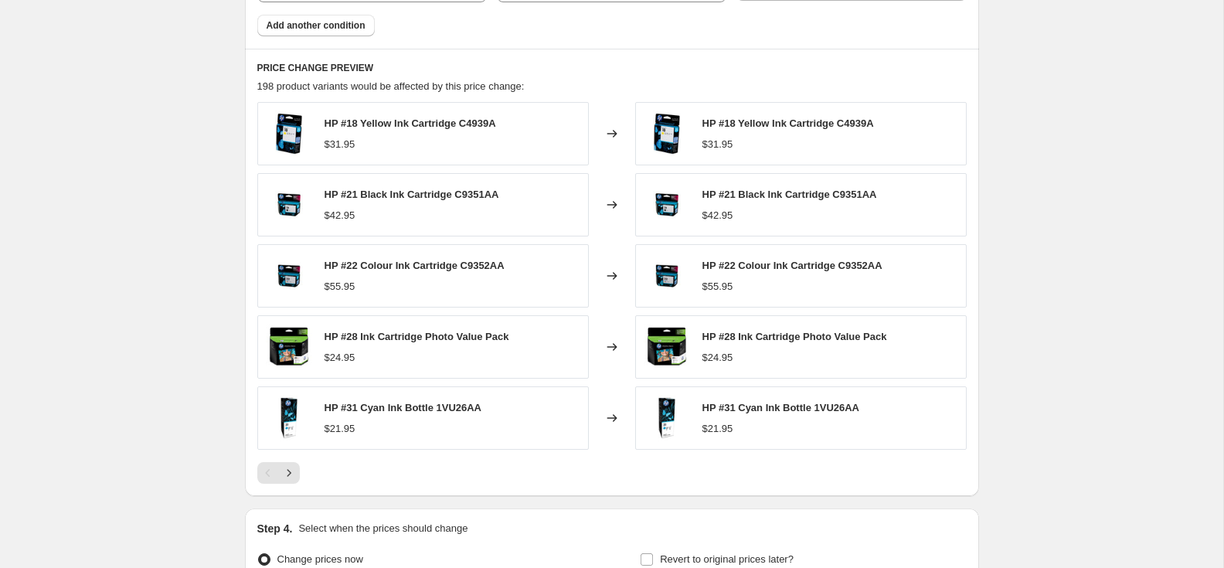
scroll to position [1261, 0]
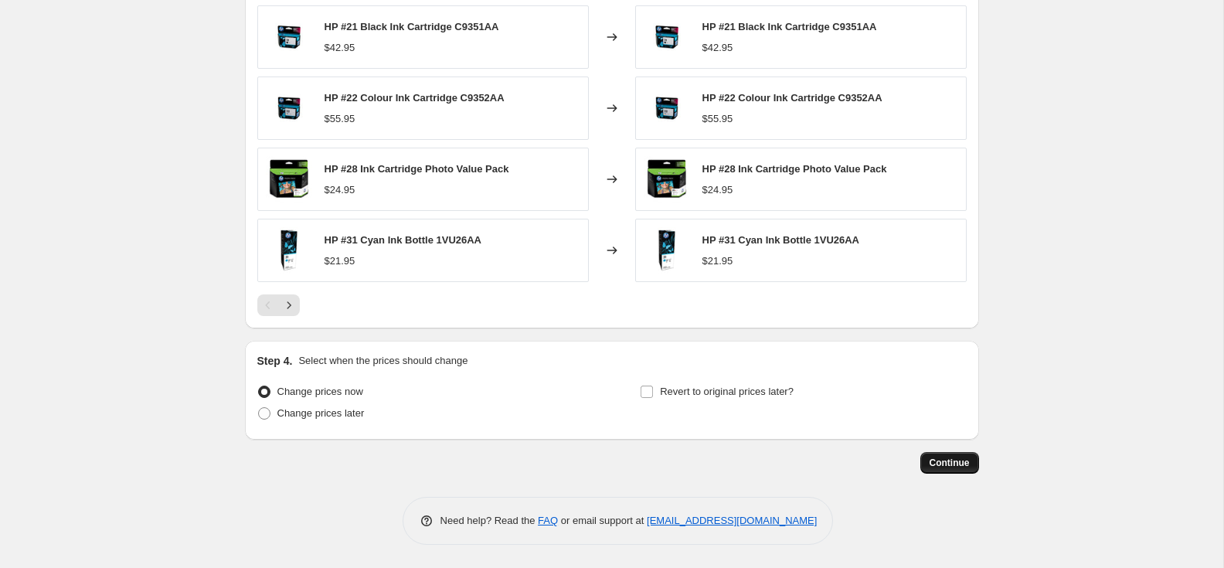
type input "[DATE] HP Ink"
click at [938, 461] on span "Continue" at bounding box center [950, 463] width 40 height 12
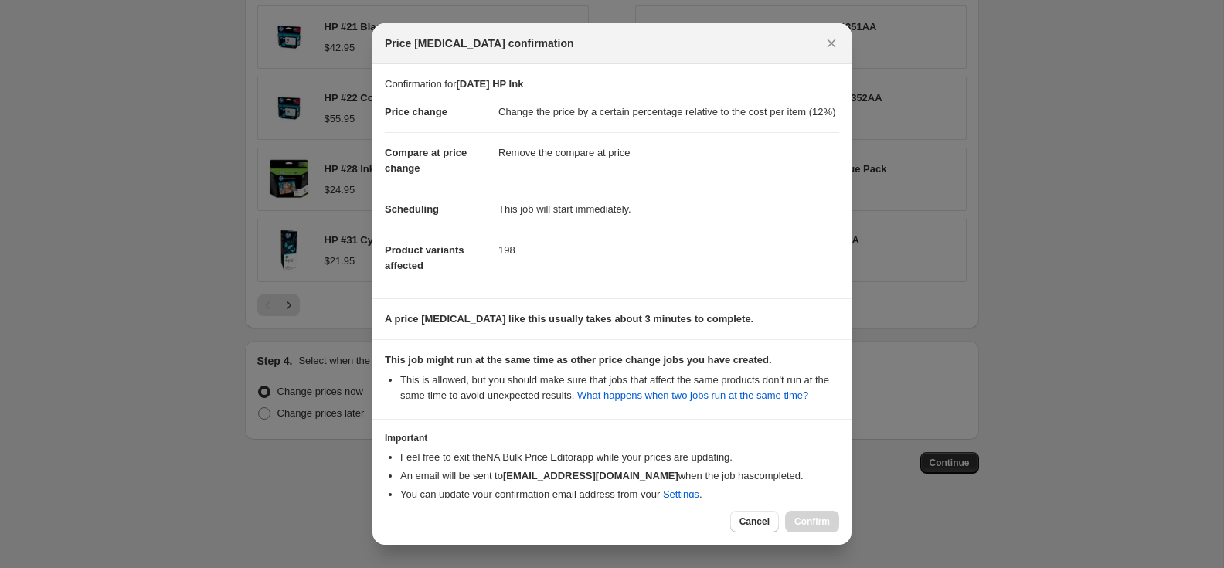
scroll to position [114, 0]
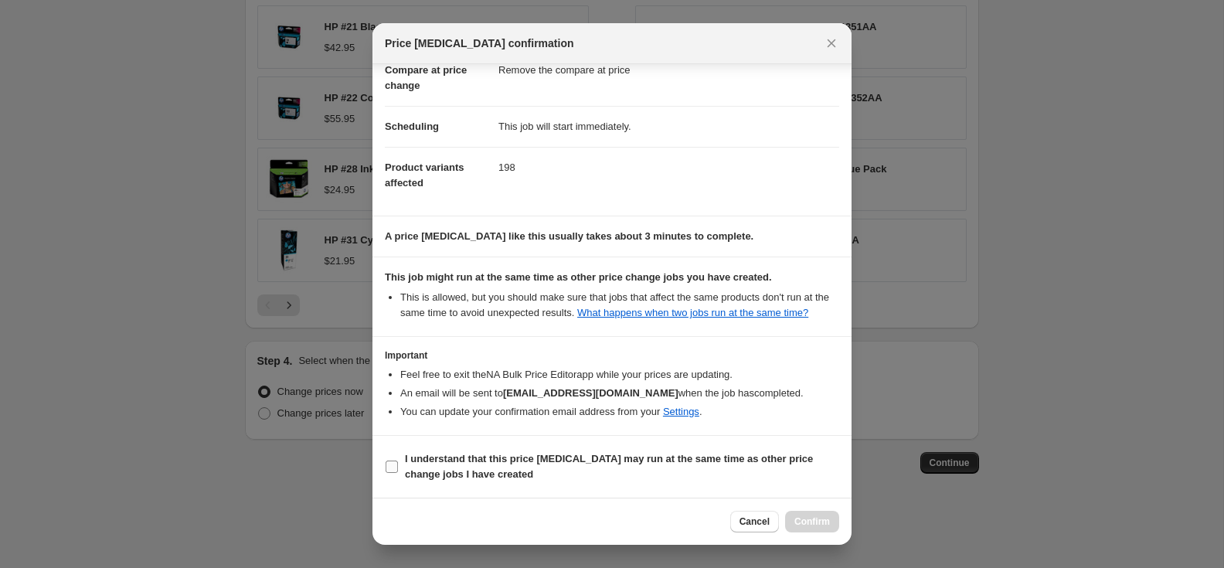
click at [388, 466] on input "I understand that this price [MEDICAL_DATA] may run at the same time as other p…" at bounding box center [392, 467] width 12 height 12
checkbox input "true"
click at [808, 522] on span "Confirm" at bounding box center [813, 522] width 36 height 12
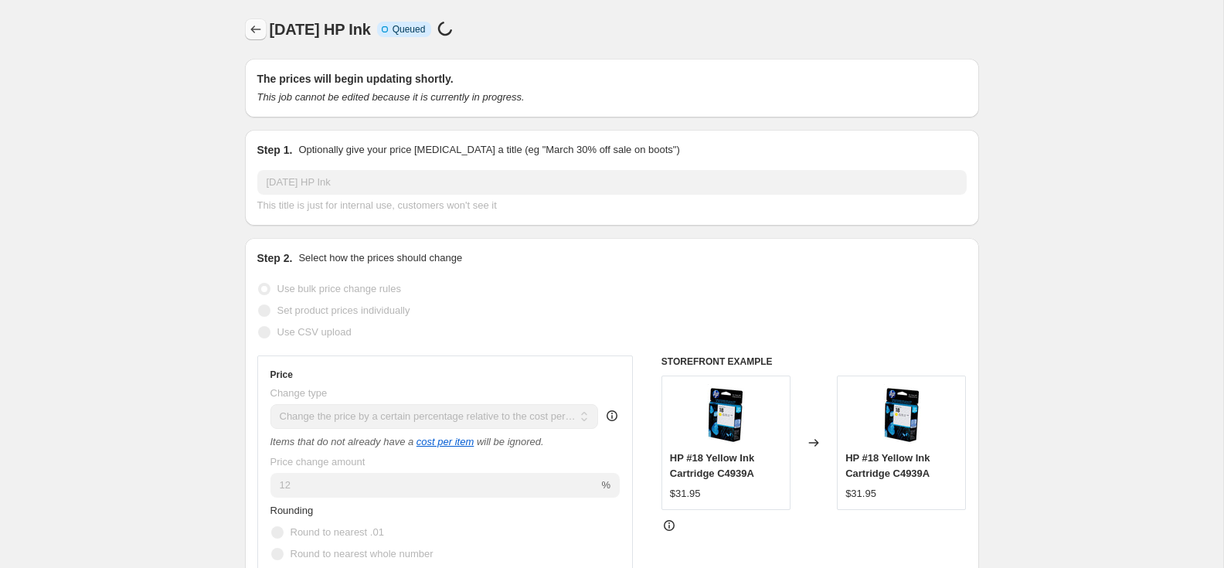
click at [257, 31] on icon "Price change jobs" at bounding box center [255, 29] width 15 height 15
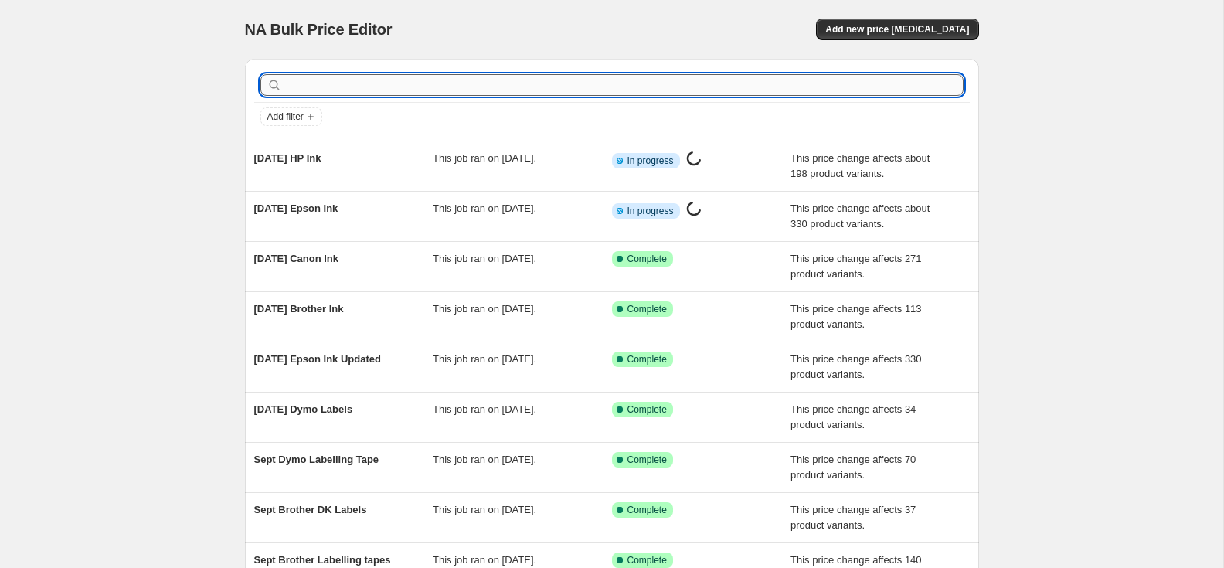
click at [295, 87] on input "text" at bounding box center [624, 85] width 679 height 22
type input "ric"
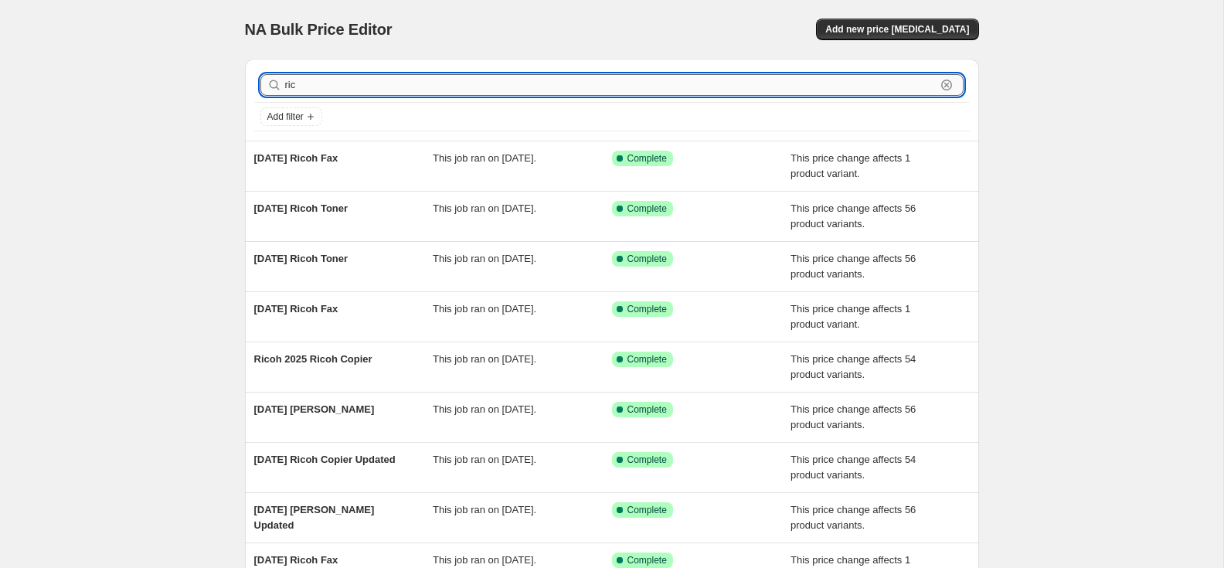
click at [342, 87] on input "ric" at bounding box center [610, 85] width 651 height 22
type input "r"
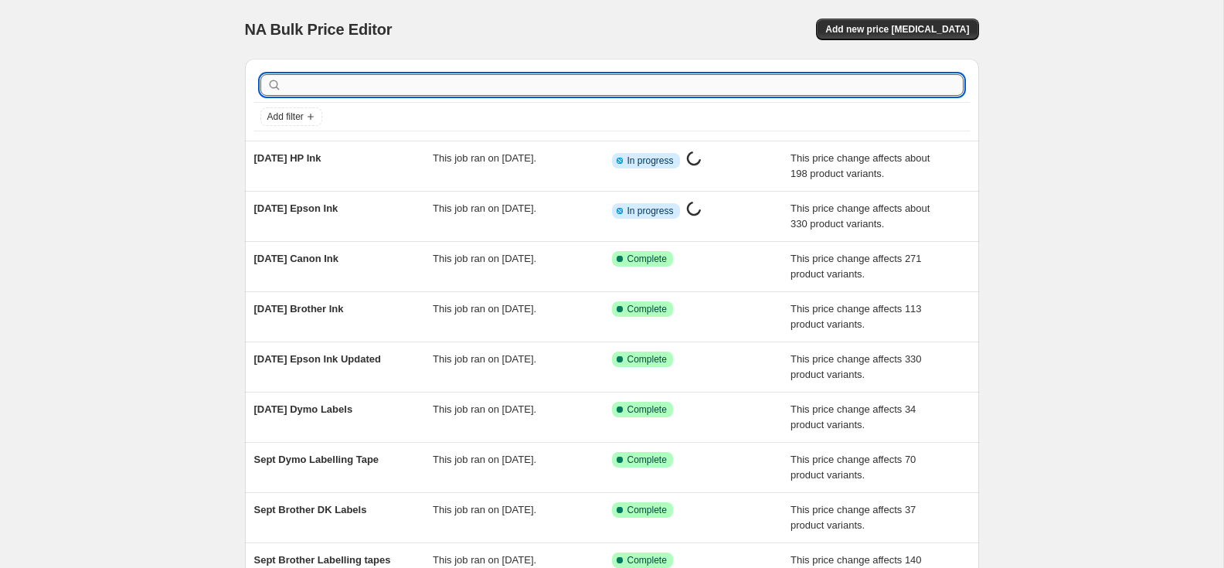
click at [354, 77] on input "text" at bounding box center [624, 85] width 679 height 22
type input "brother"
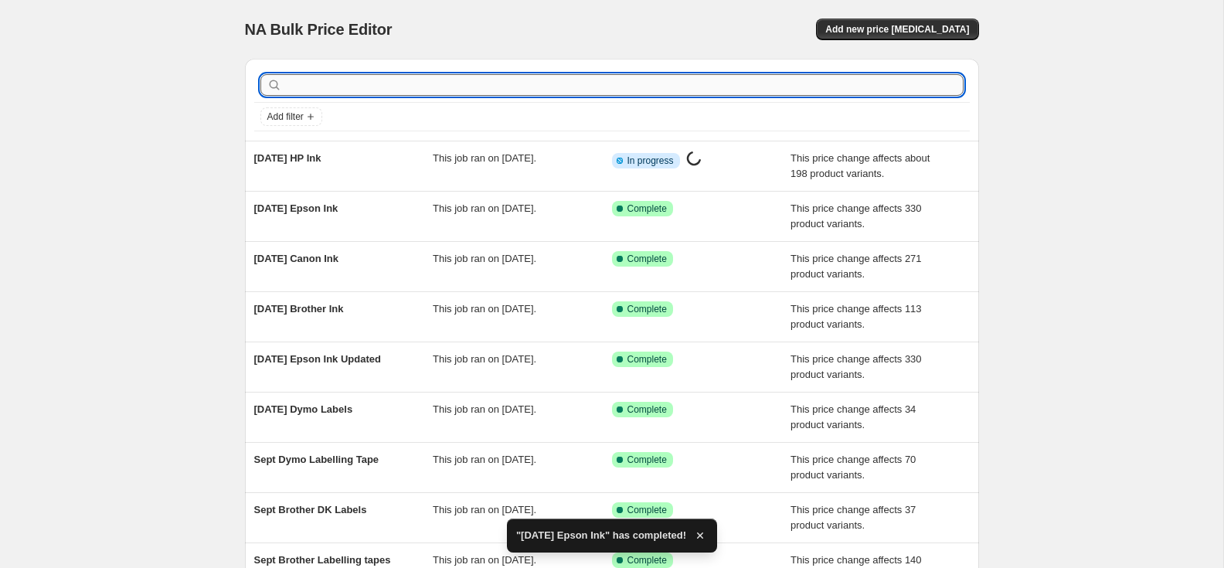
click at [313, 83] on input "text" at bounding box center [624, 85] width 679 height 22
type input "brother"
click at [297, 87] on input "text" at bounding box center [624, 85] width 679 height 22
type input "brother"
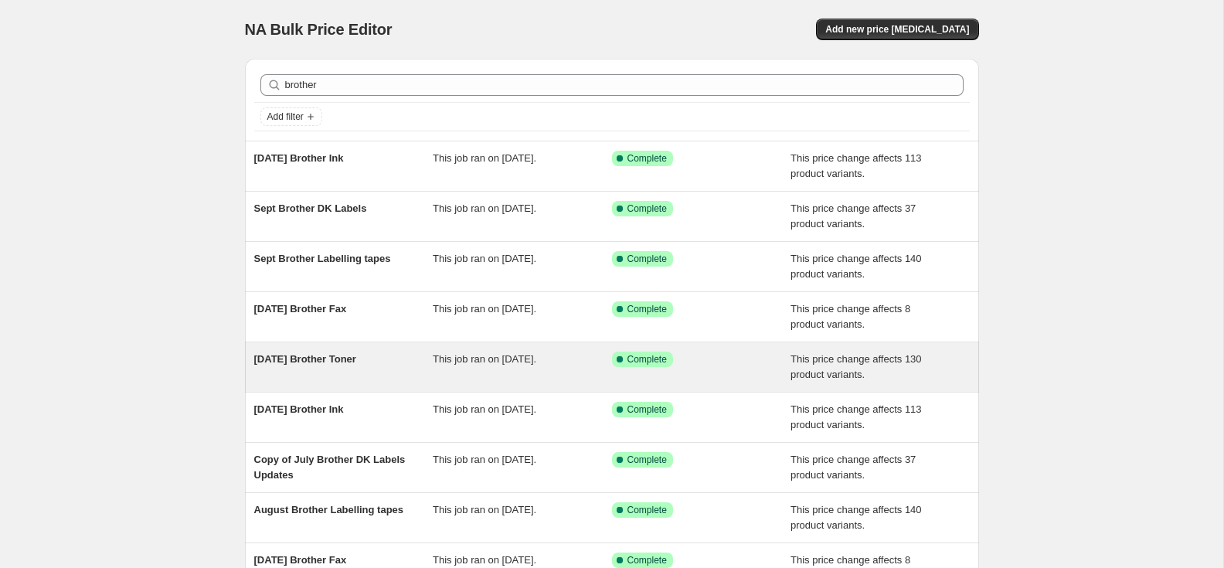
click at [348, 359] on span "[DATE] Brother Toner" at bounding box center [305, 359] width 102 height 12
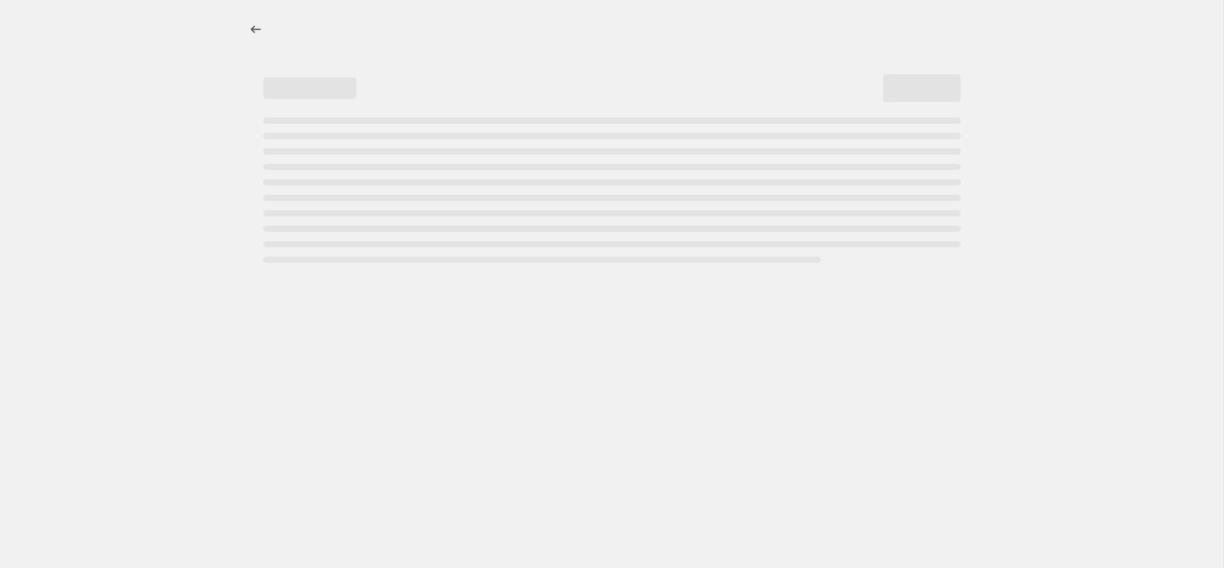
select select "pc"
select select "remove"
select select "collection"
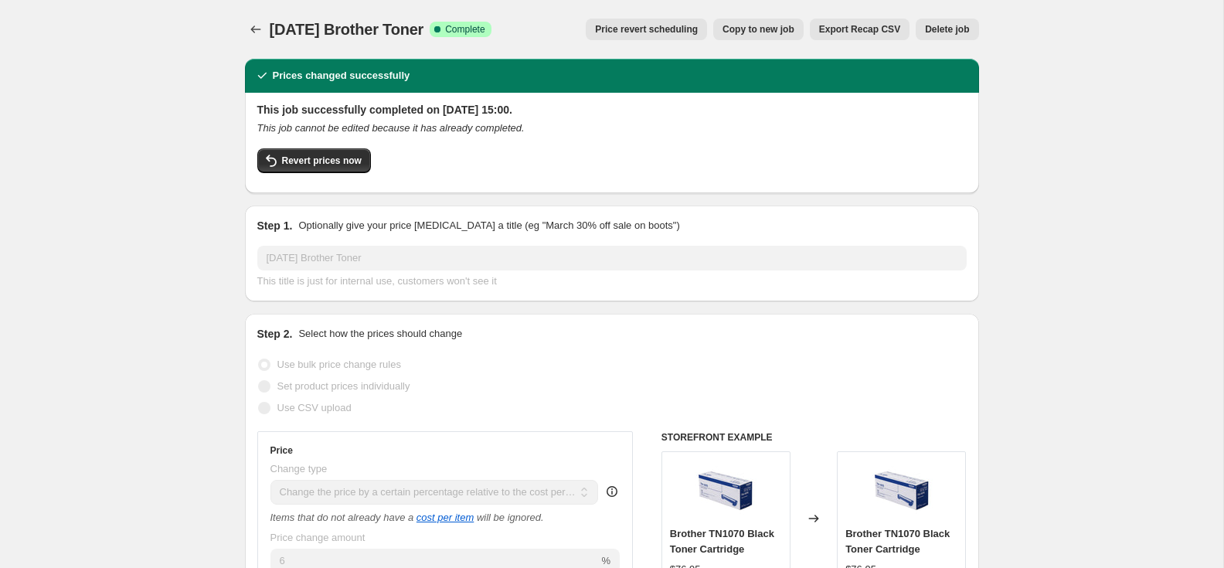
click at [771, 26] on span "Copy to new job" at bounding box center [759, 29] width 72 height 12
select select "pc"
select select "remove"
select select "collection"
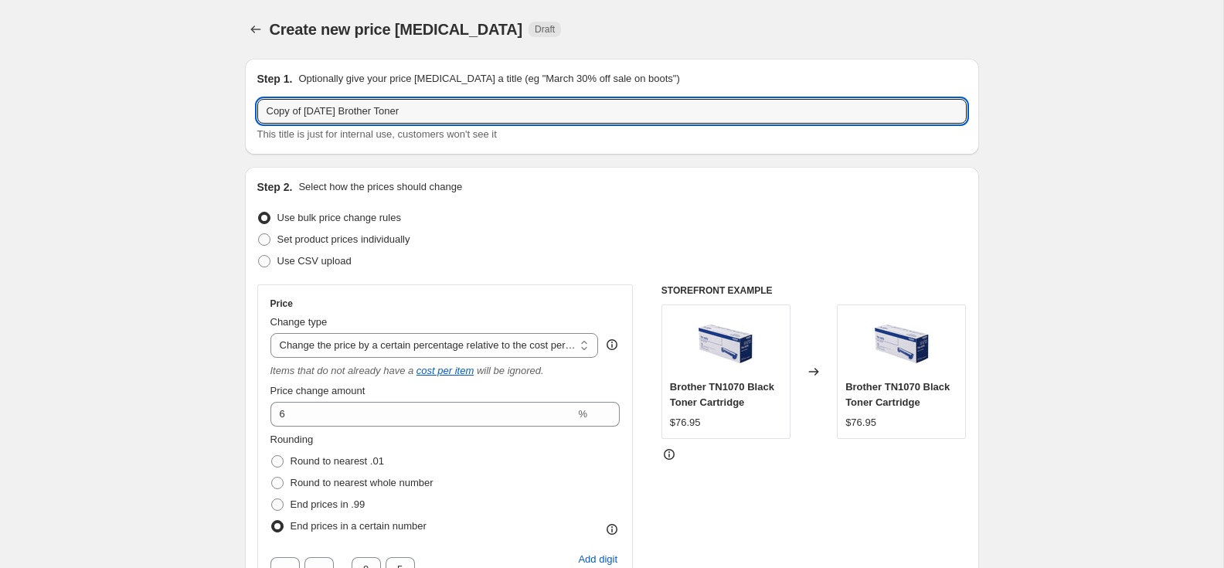
drag, startPoint x: 327, startPoint y: 113, endPoint x: 239, endPoint y: 108, distance: 88.2
paste input "Oc"
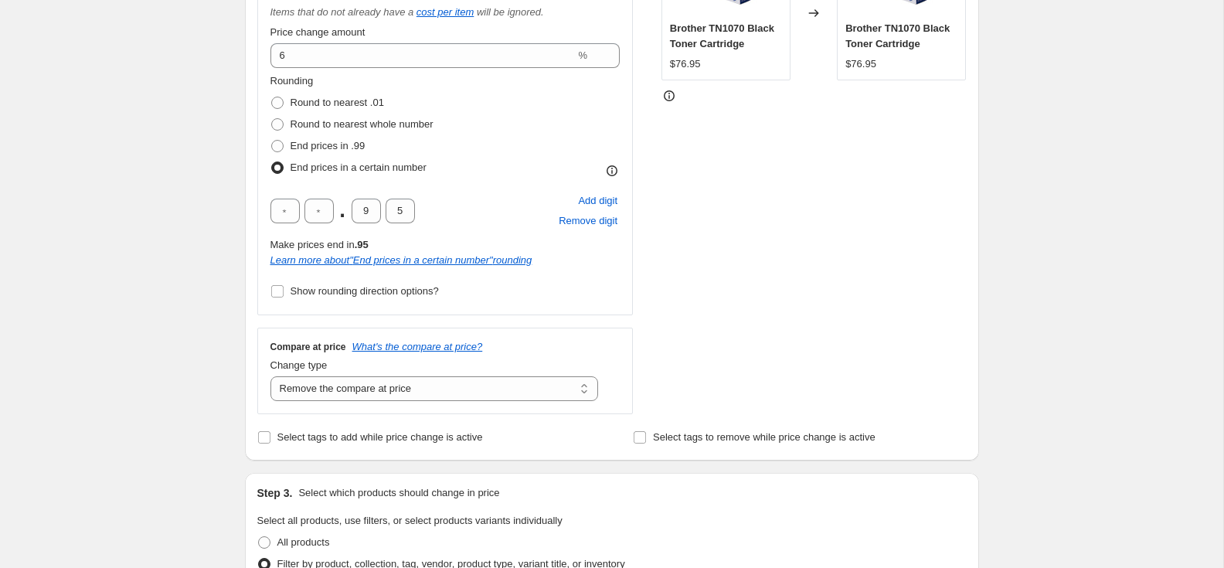
scroll to position [1261, 0]
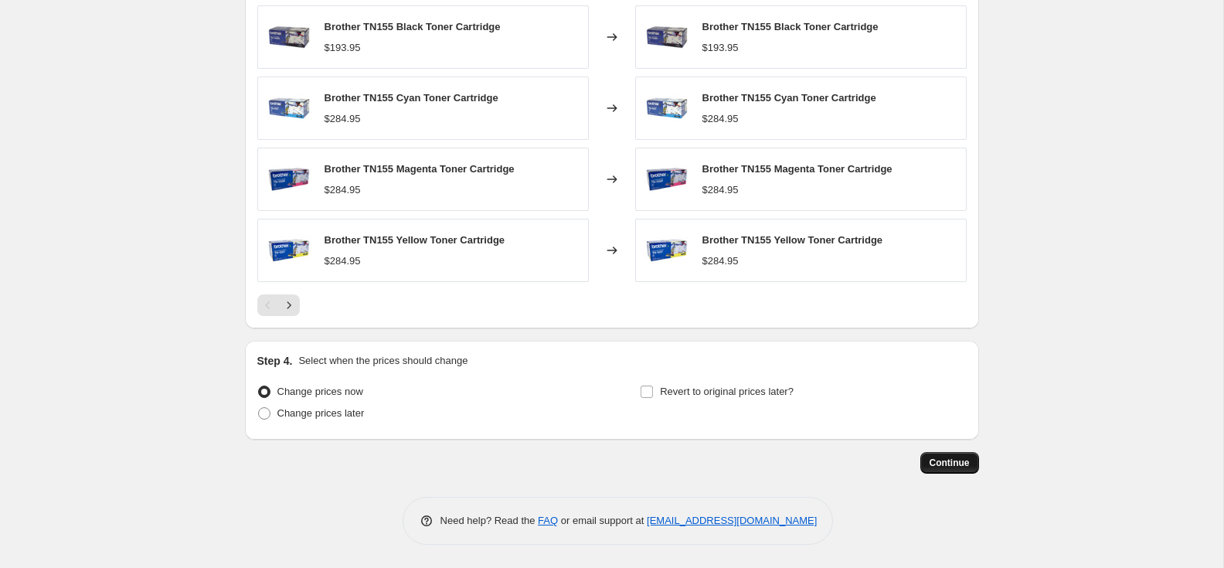
type input "[DATE] Brother Toner"
click at [965, 465] on span "Continue" at bounding box center [950, 463] width 40 height 12
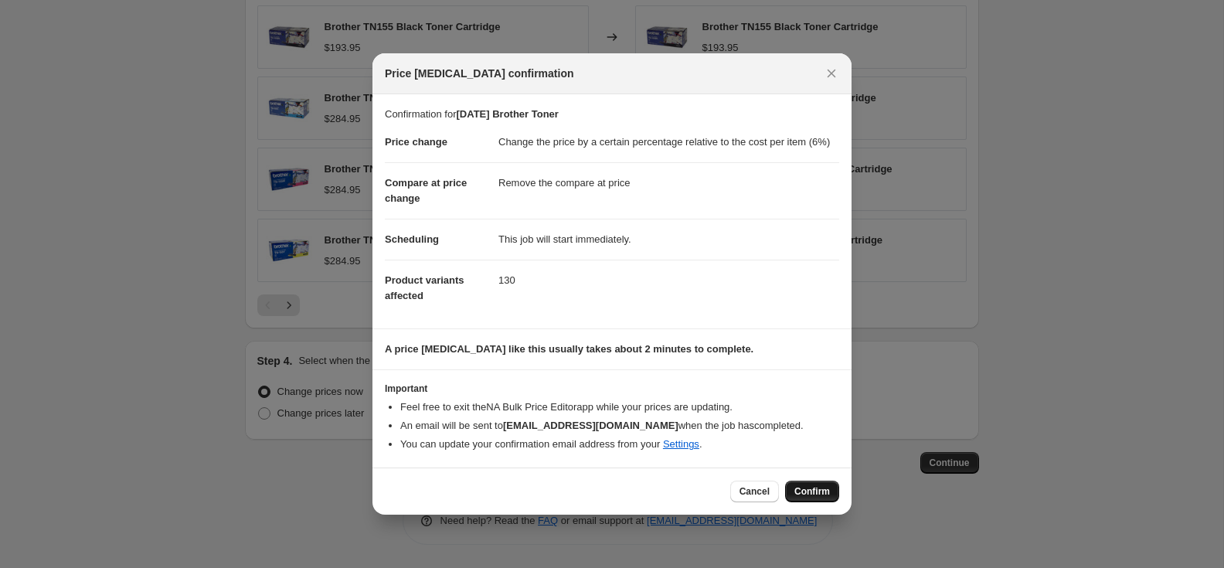
click at [814, 498] on span "Confirm" at bounding box center [813, 491] width 36 height 12
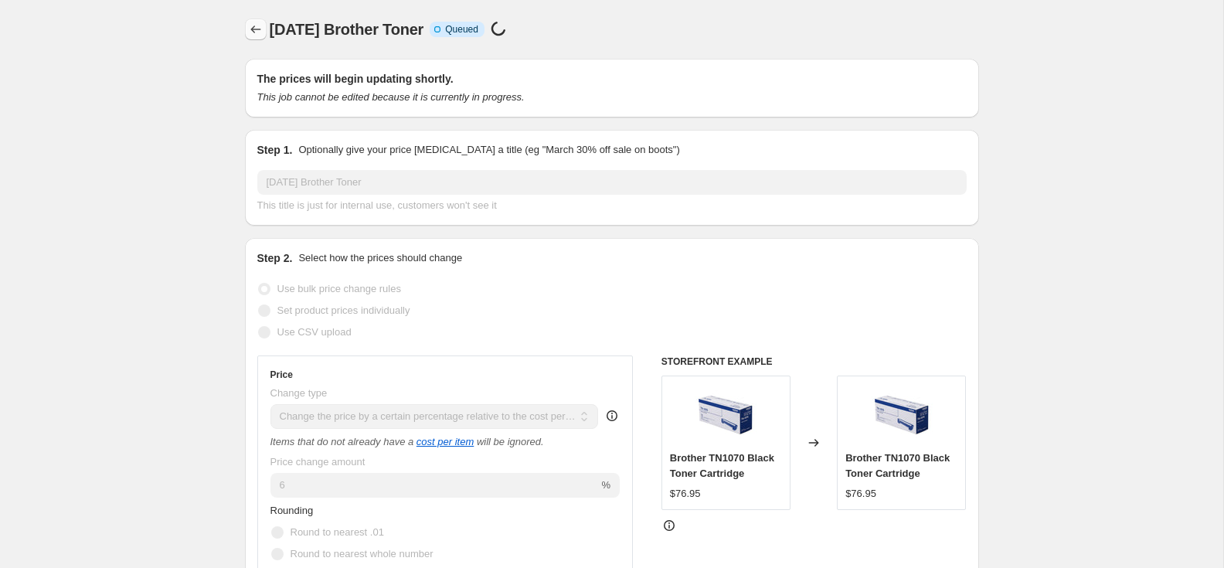
click at [249, 27] on icon "Price change jobs" at bounding box center [255, 29] width 15 height 15
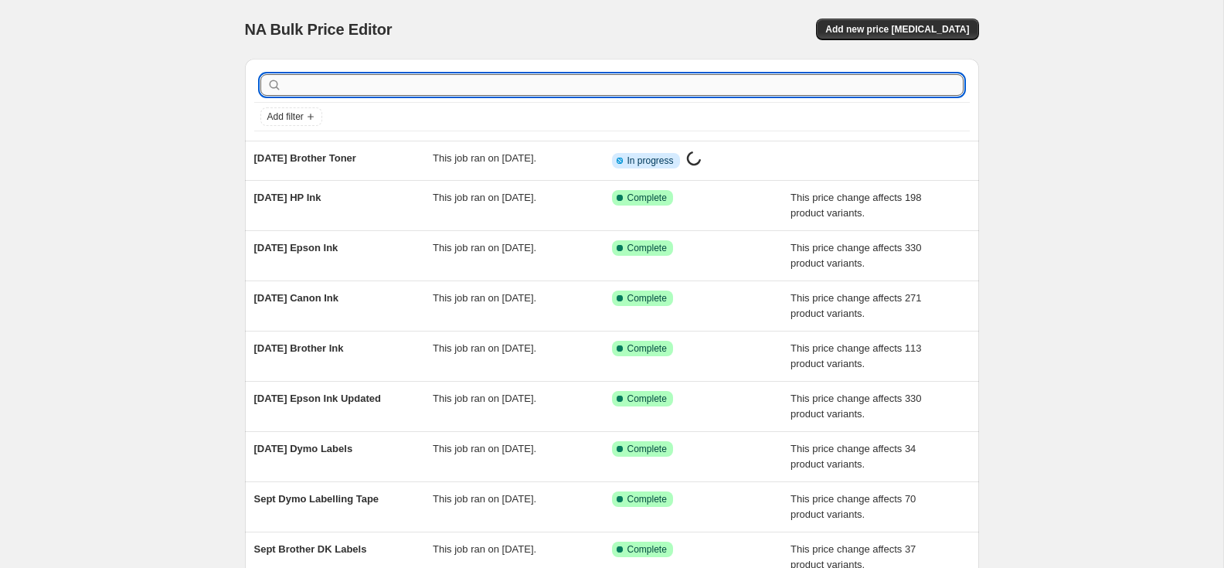
click at [370, 85] on input "text" at bounding box center [624, 85] width 679 height 22
type input "canon"
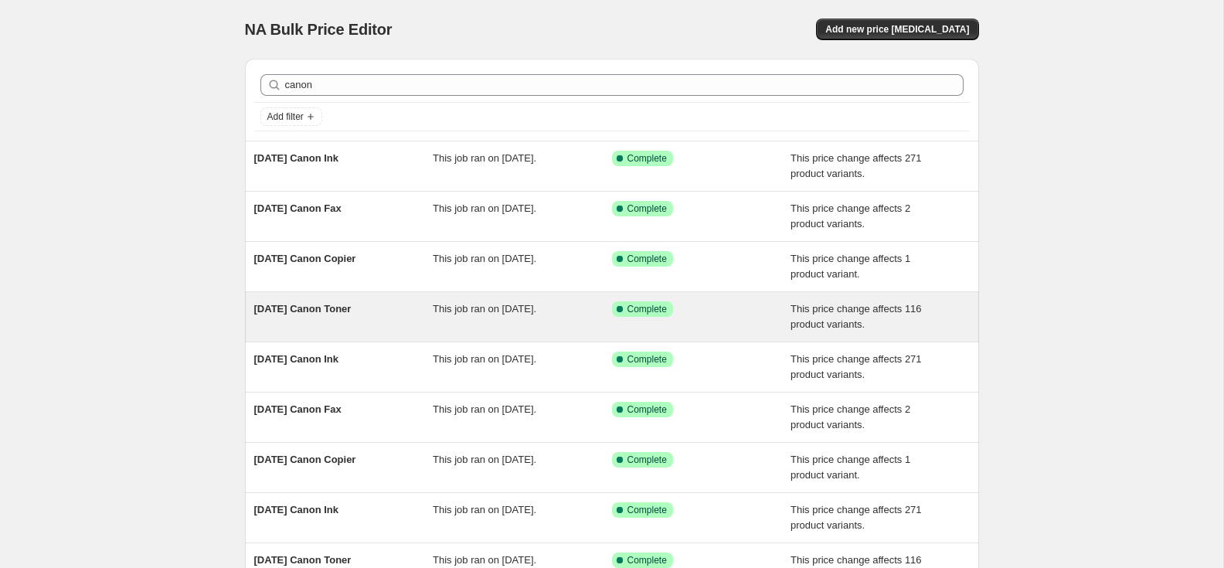
click at [351, 302] on div "[DATE] Canon Toner" at bounding box center [343, 316] width 179 height 31
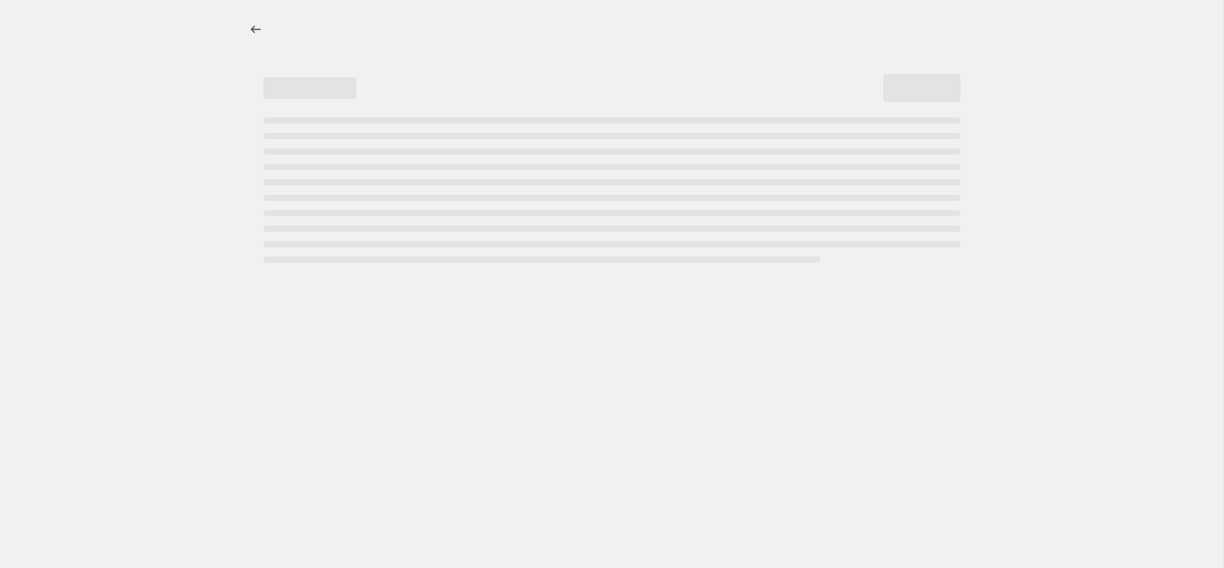
select select "pc"
select select "remove"
select select "collection"
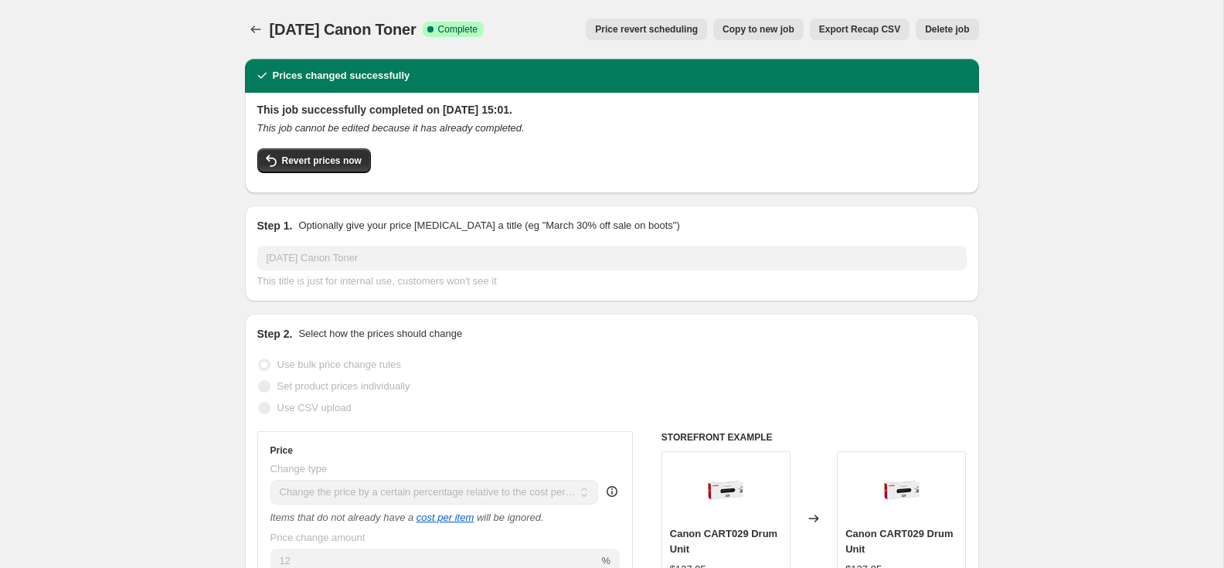
click at [741, 28] on span "Copy to new job" at bounding box center [759, 29] width 72 height 12
select select "pc"
select select "remove"
select select "collection"
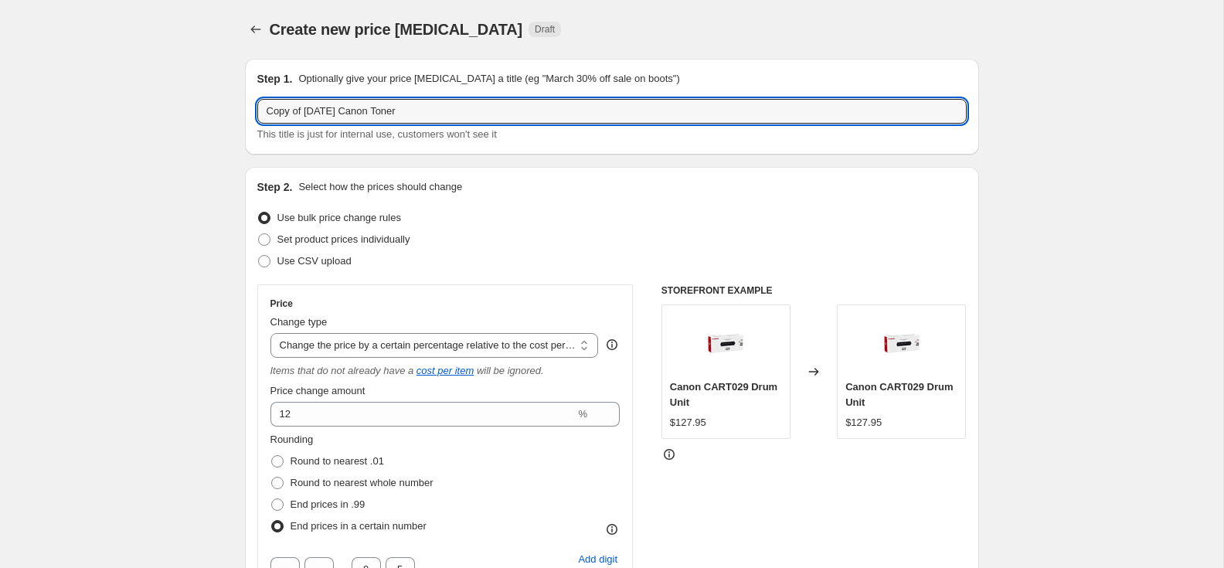
drag, startPoint x: 329, startPoint y: 113, endPoint x: 227, endPoint y: 112, distance: 101.3
paste input "Oc"
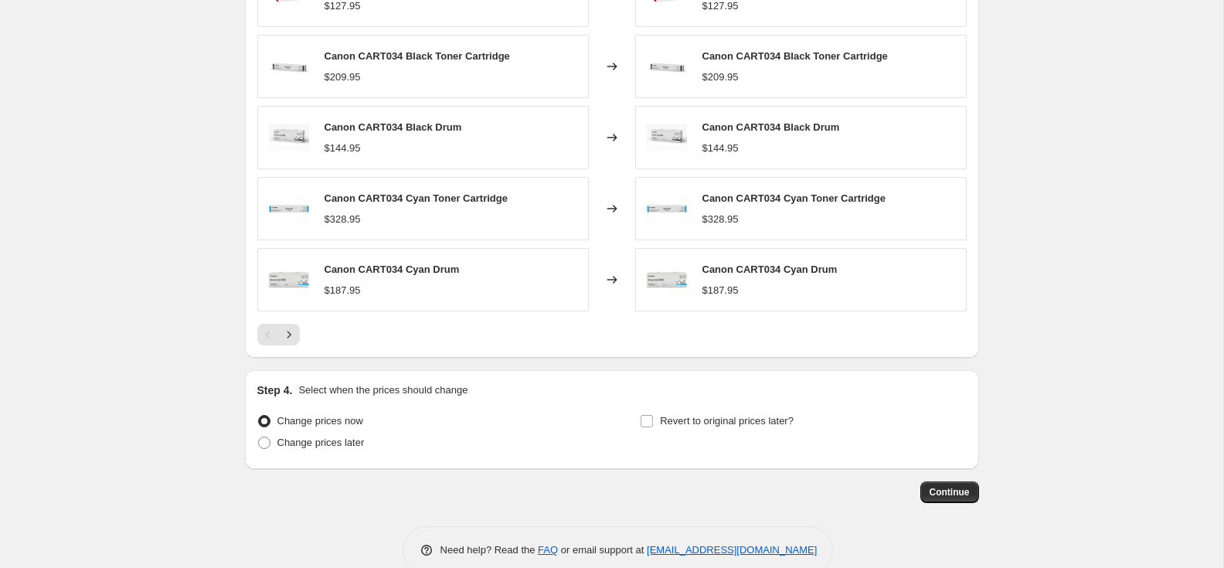
scroll to position [1261, 0]
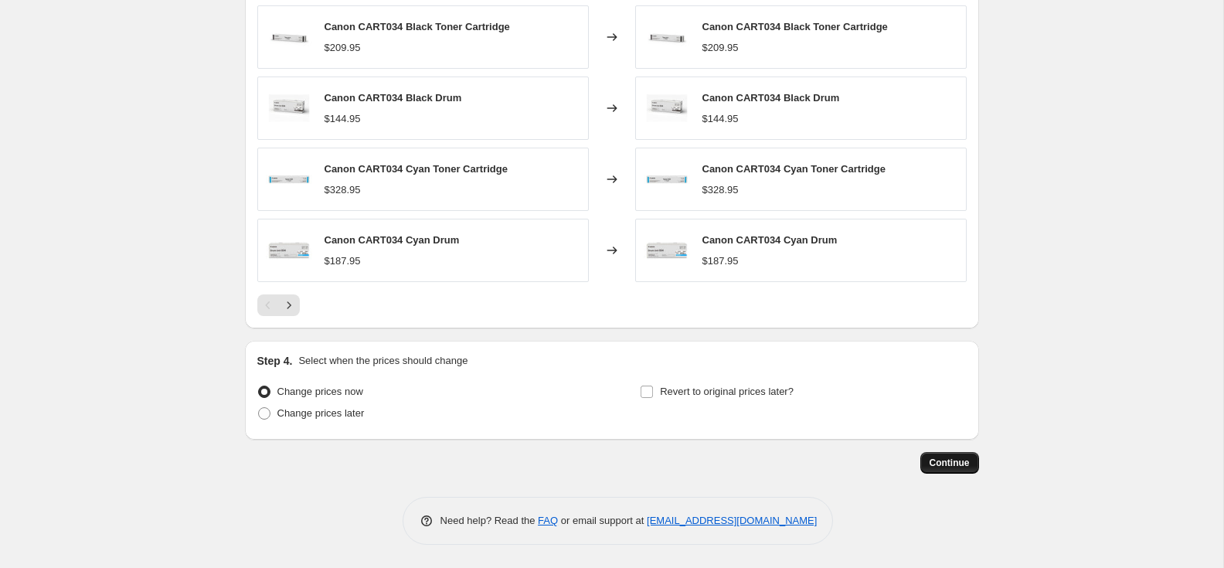
type input "[DATE] Canon Toner"
click at [949, 458] on span "Continue" at bounding box center [950, 463] width 40 height 12
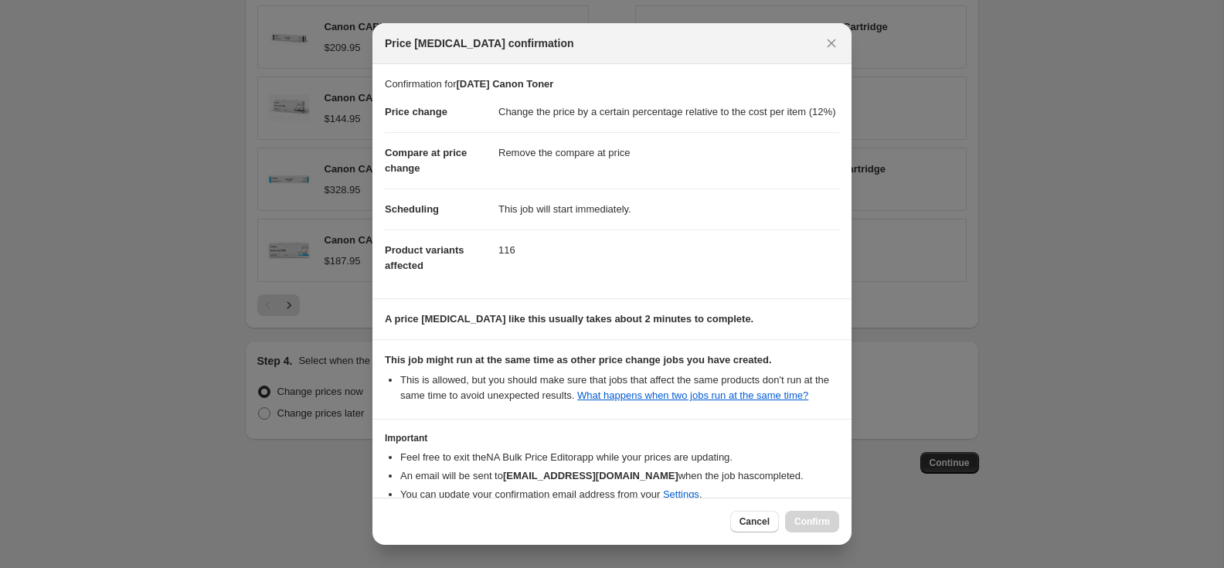
scroll to position [114, 0]
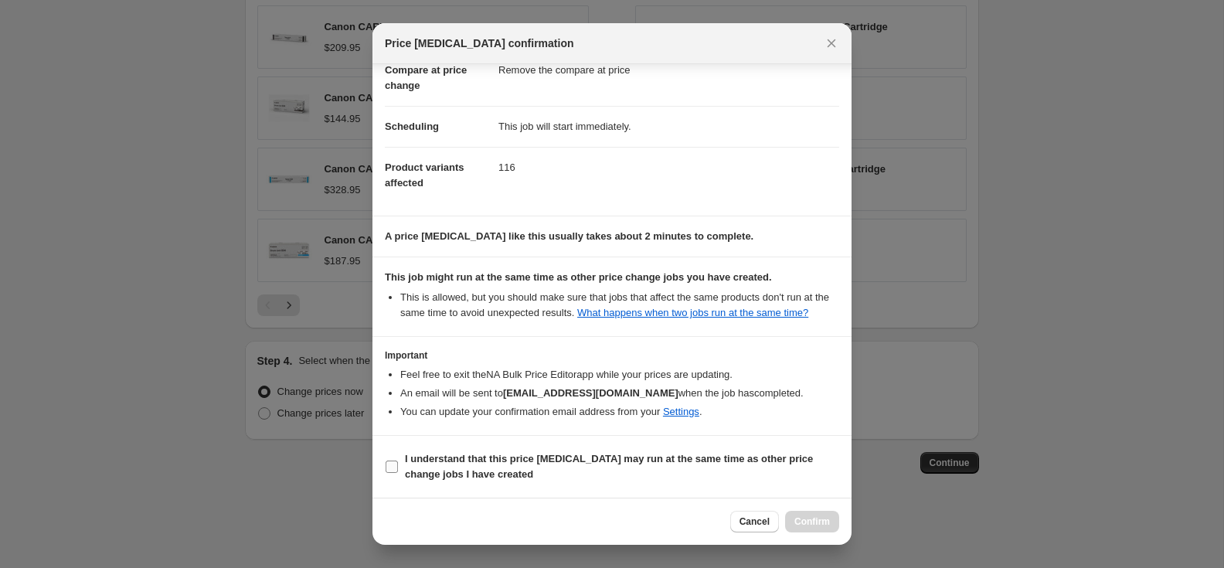
click at [390, 465] on input "I understand that this price [MEDICAL_DATA] may run at the same time as other p…" at bounding box center [392, 467] width 12 height 12
checkbox input "true"
click at [809, 519] on span "Confirm" at bounding box center [813, 522] width 36 height 12
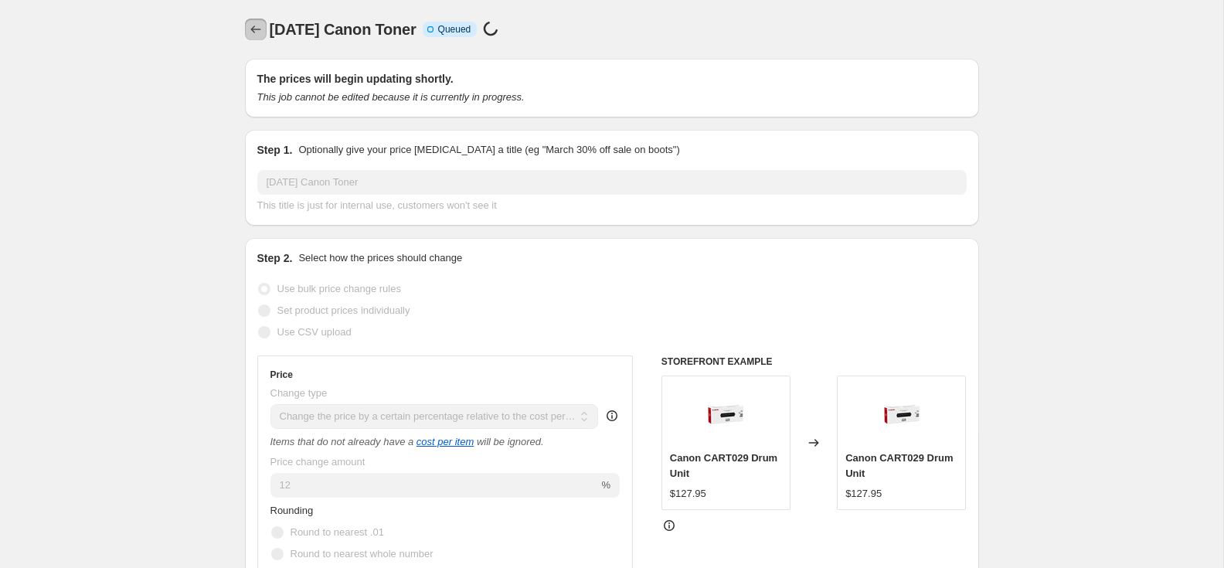
click at [258, 31] on icon "Price change jobs" at bounding box center [255, 29] width 15 height 15
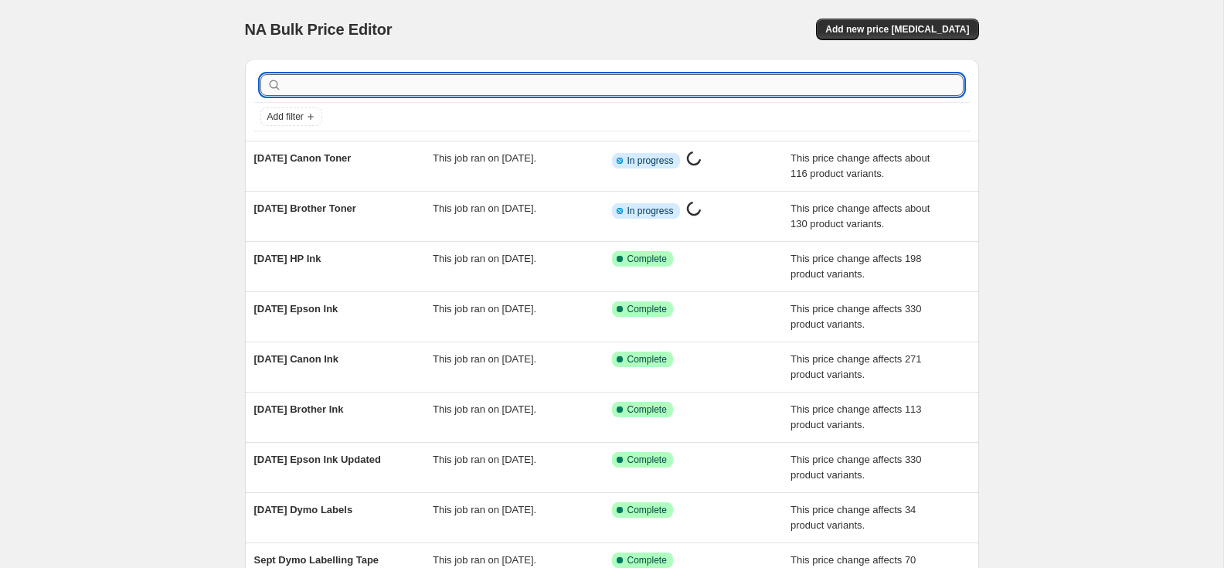
click at [313, 83] on input "text" at bounding box center [624, 85] width 679 height 22
type input "fuji"
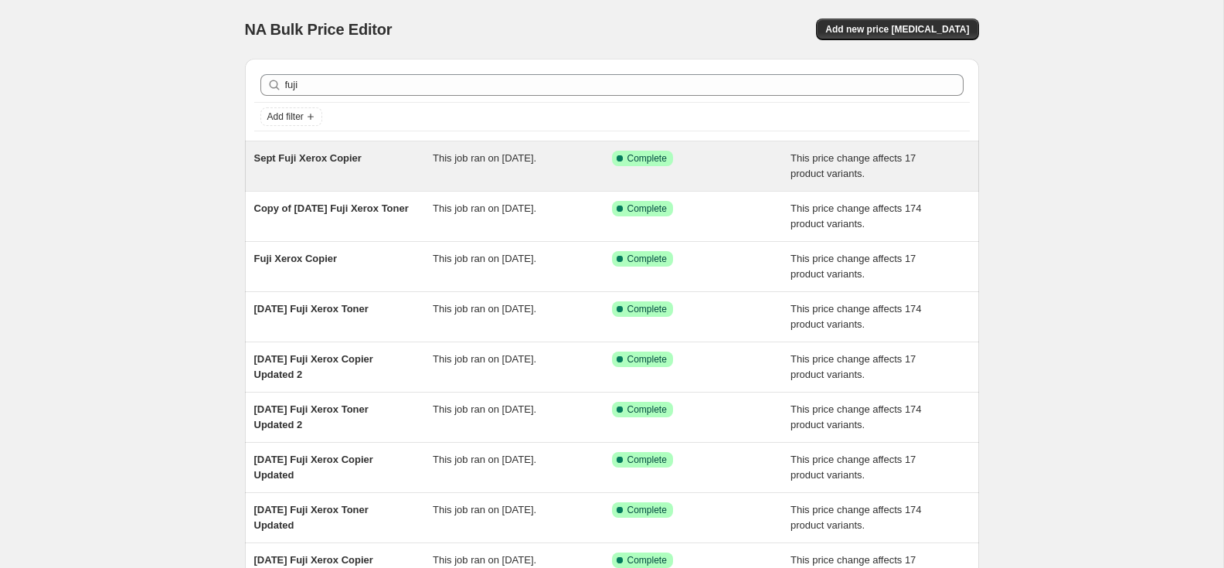
click at [329, 157] on span "Sept Fuji Xerox Copier" at bounding box center [307, 158] width 107 height 12
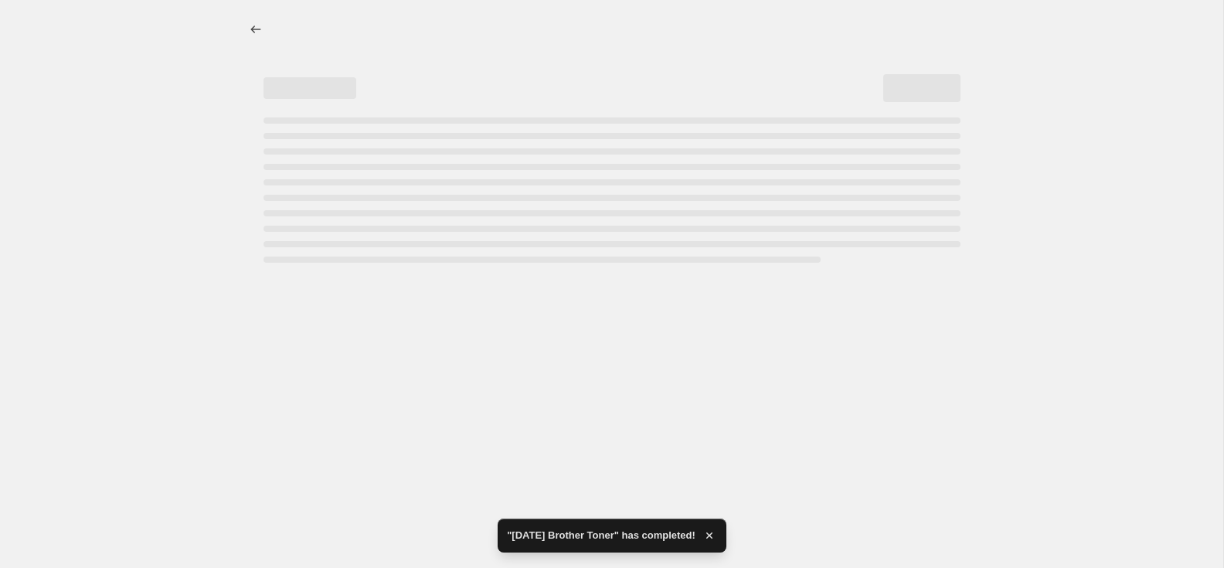
select select "percentage"
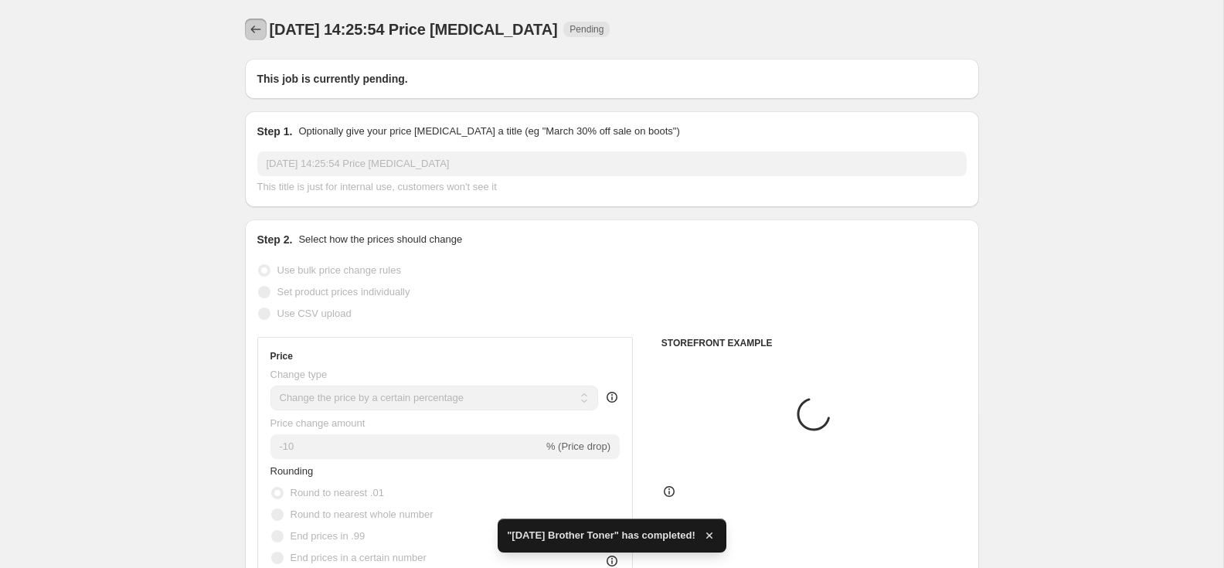
type input "Sept Fuji Xerox Copier"
select select "pc"
radio input "false"
radio input "true"
select select "remove"
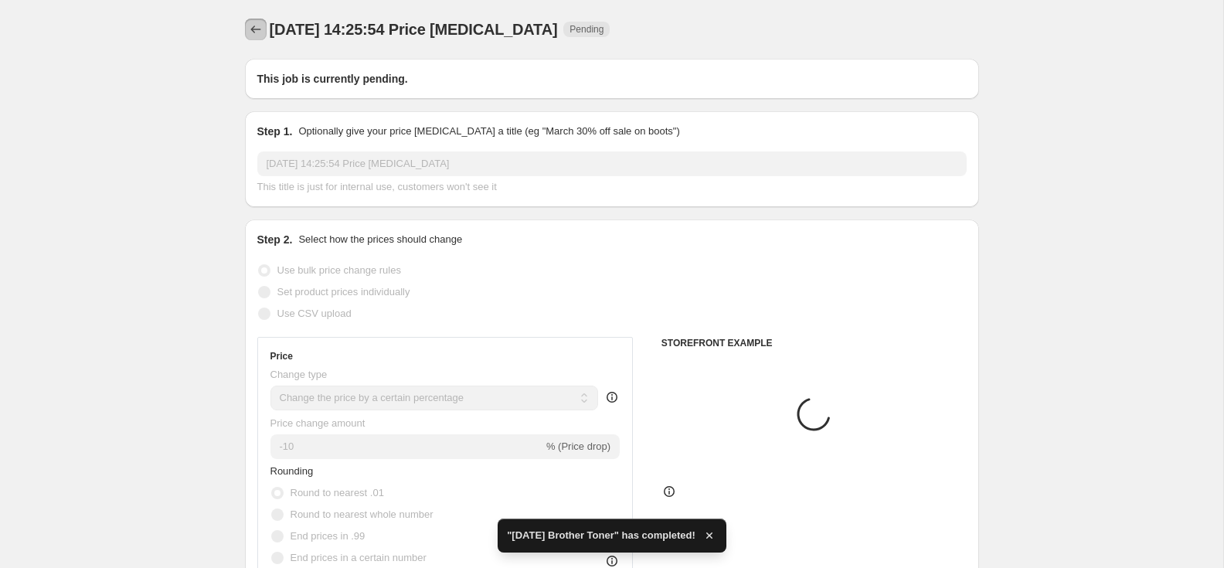
radio input "false"
radio input "true"
select select "collection"
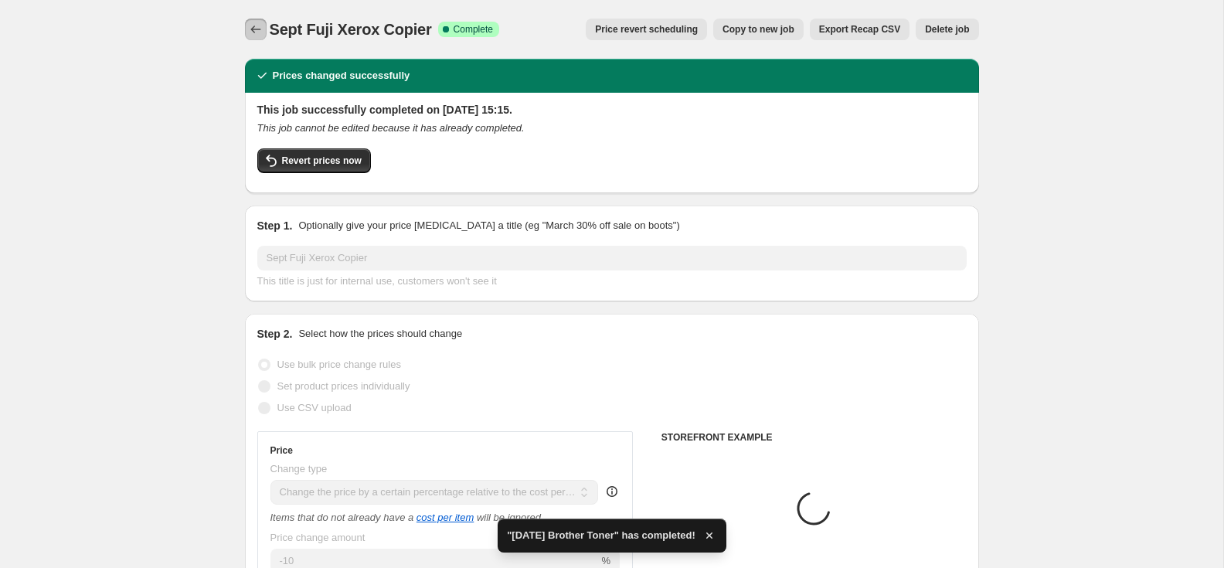
click at [258, 32] on icon "Price change jobs" at bounding box center [255, 29] width 15 height 15
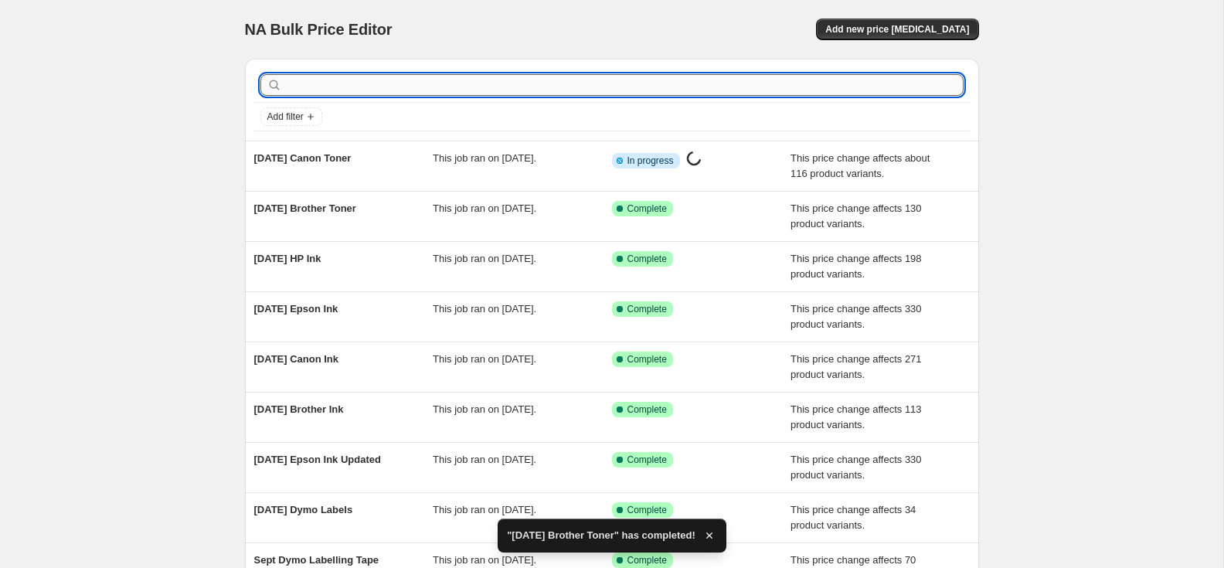
click at [301, 82] on input "text" at bounding box center [624, 85] width 679 height 22
type input "f"
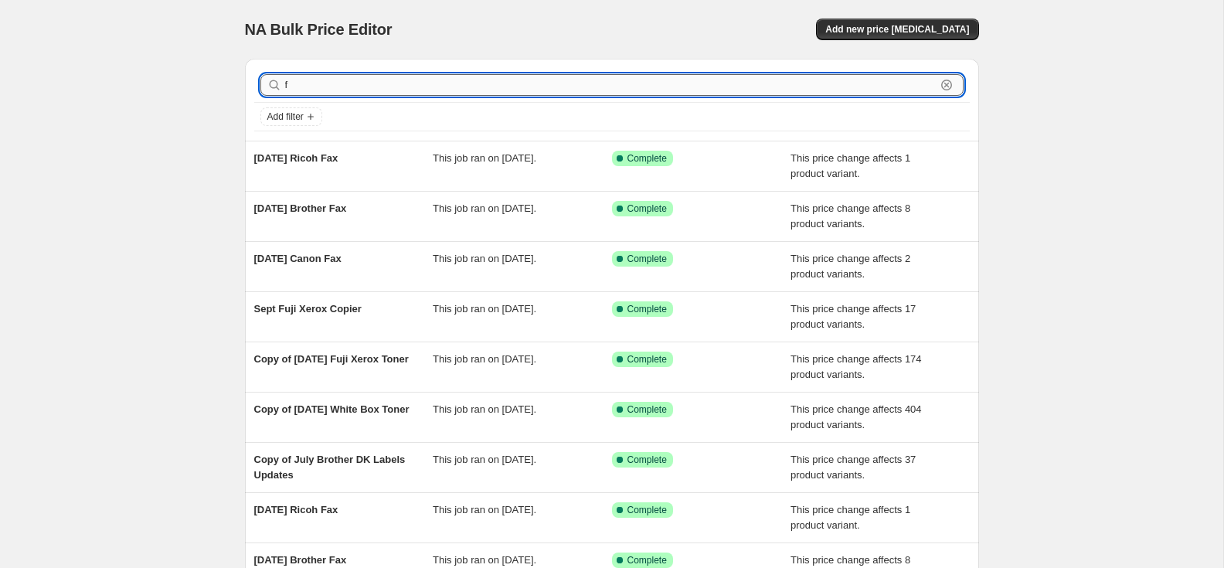
click at [312, 90] on input "f" at bounding box center [610, 85] width 651 height 22
type input "fuji"
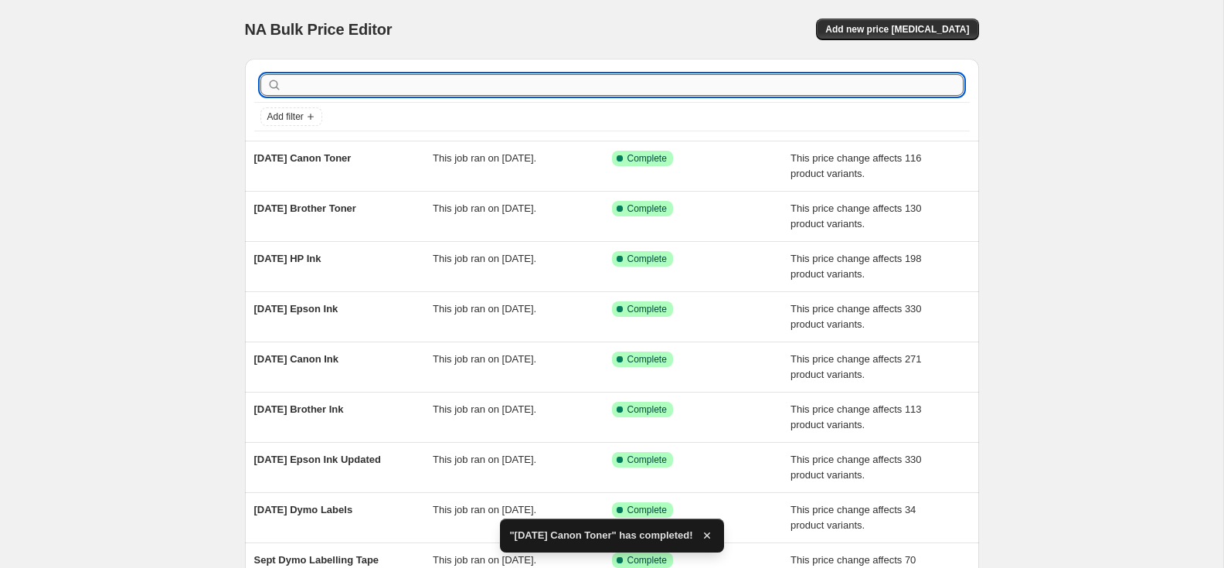
click at [312, 91] on input "text" at bounding box center [624, 85] width 679 height 22
type input "fuji"
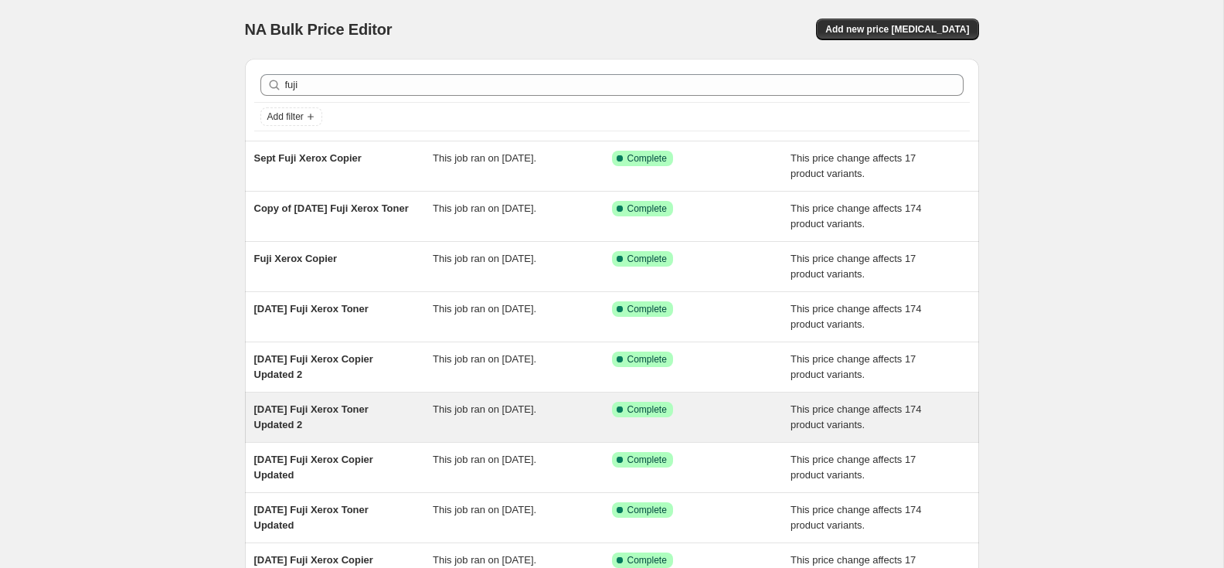
click at [319, 409] on span "[DATE] Fuji Xerox Toner Updated 2" at bounding box center [311, 417] width 114 height 27
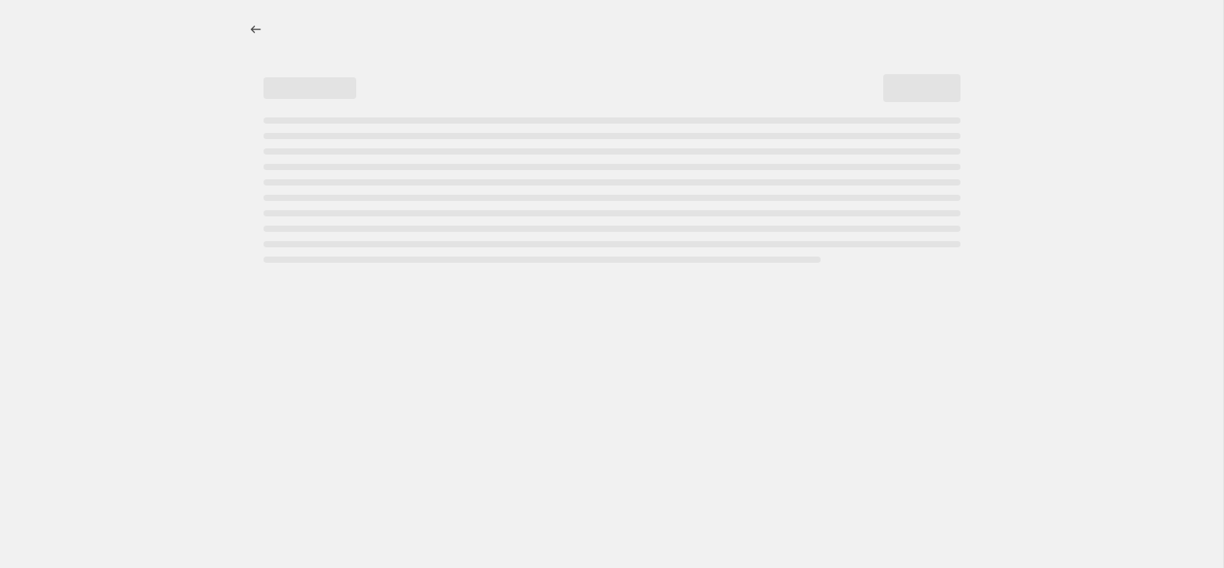
select select "pc"
select select "remove"
select select "collection"
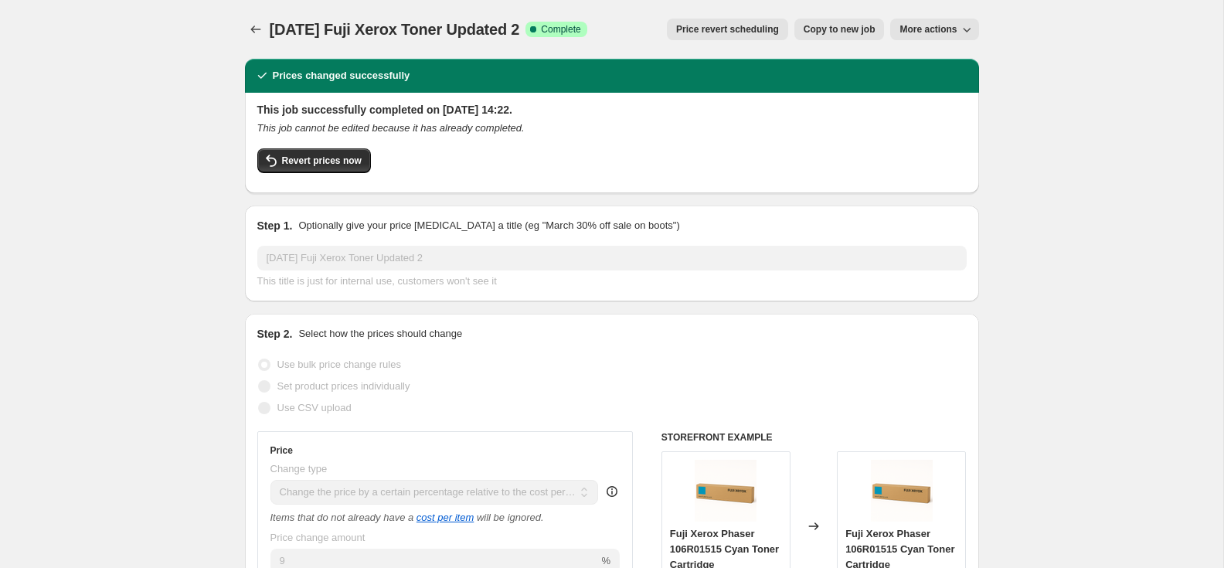
click at [819, 34] on span "Copy to new job" at bounding box center [840, 29] width 72 height 12
select select "pc"
select select "remove"
select select "collection"
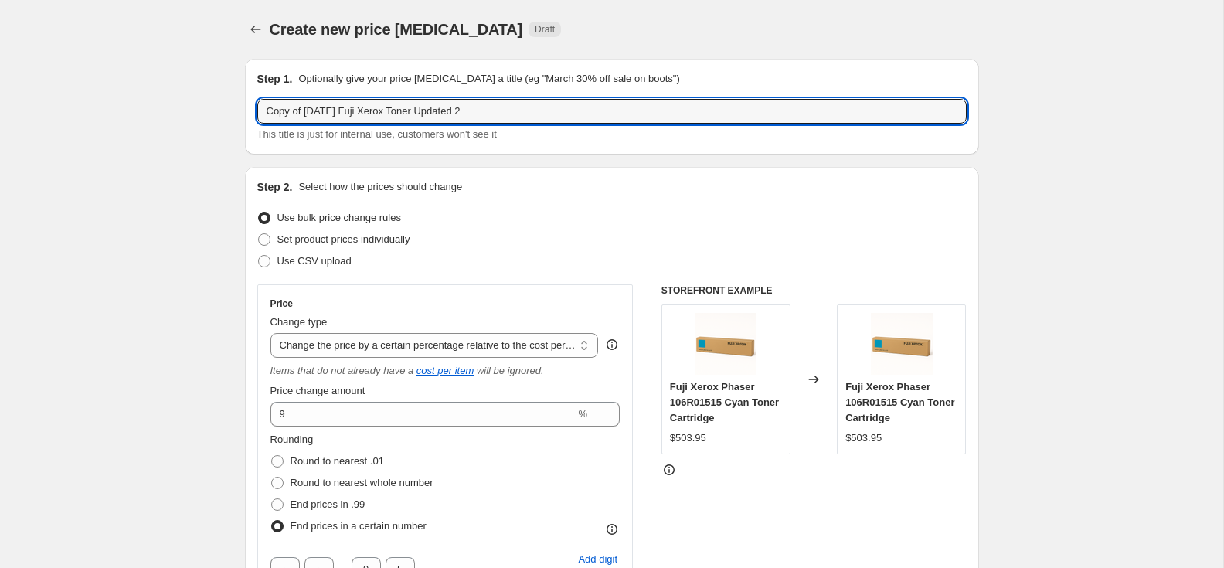
drag, startPoint x: 319, startPoint y: 111, endPoint x: 234, endPoint y: 114, distance: 85.1
paste input "Oct"
click at [458, 110] on input "[DATE] Fuji Xerox Toner Updated 2" at bounding box center [612, 111] width 710 height 25
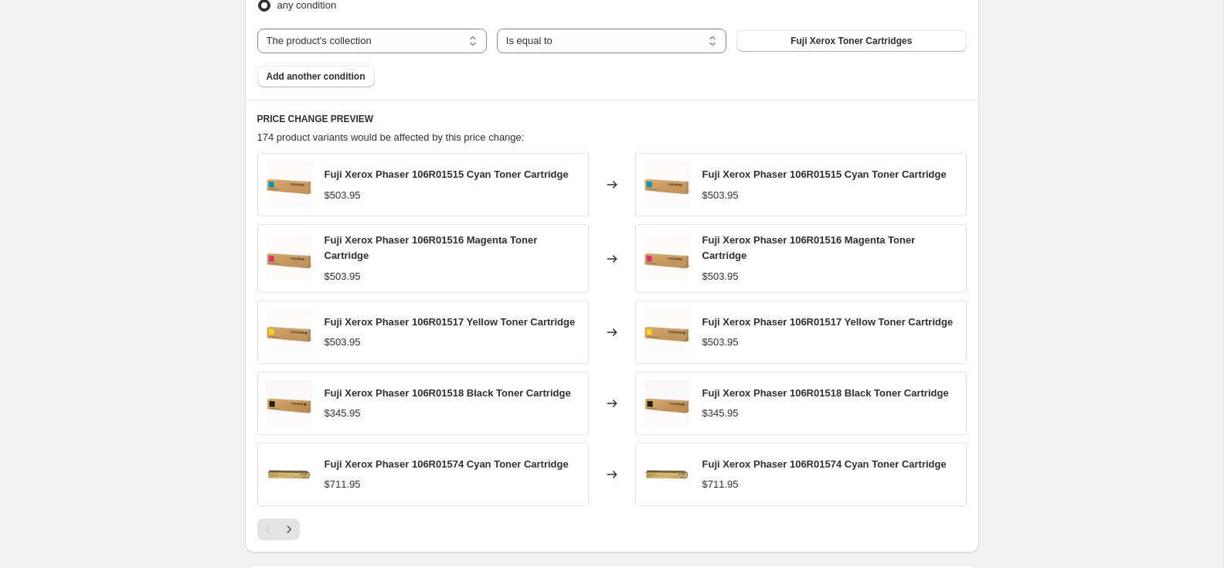
scroll to position [1271, 0]
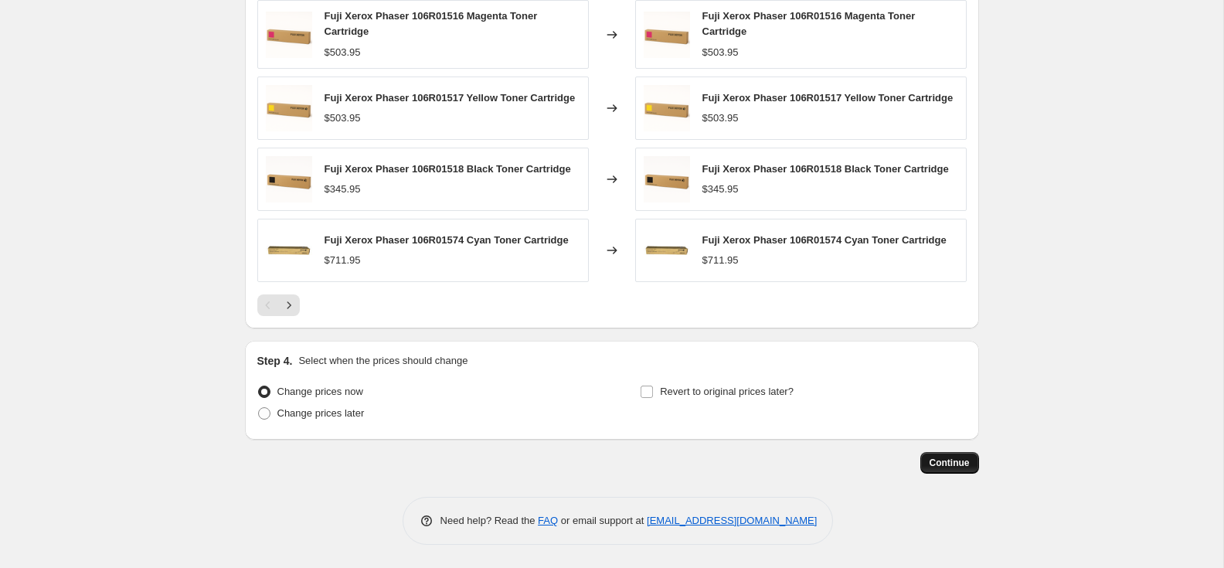
type input "[DATE] Fuji Xerox Toner"
click at [950, 459] on span "Continue" at bounding box center [950, 463] width 40 height 12
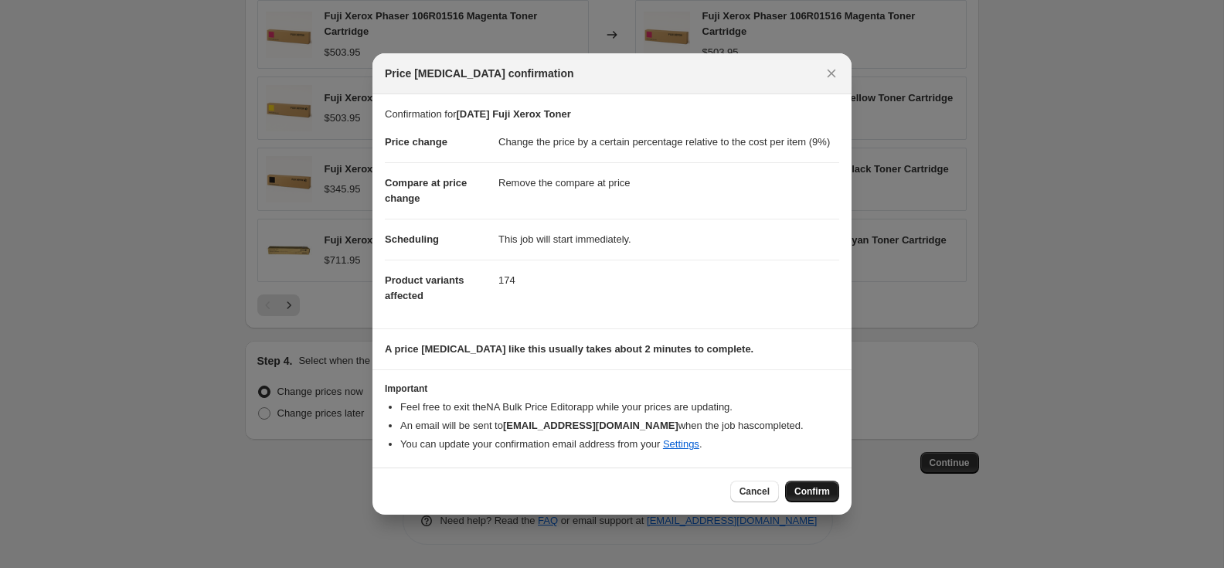
click at [805, 492] on button "Confirm" at bounding box center [812, 492] width 54 height 22
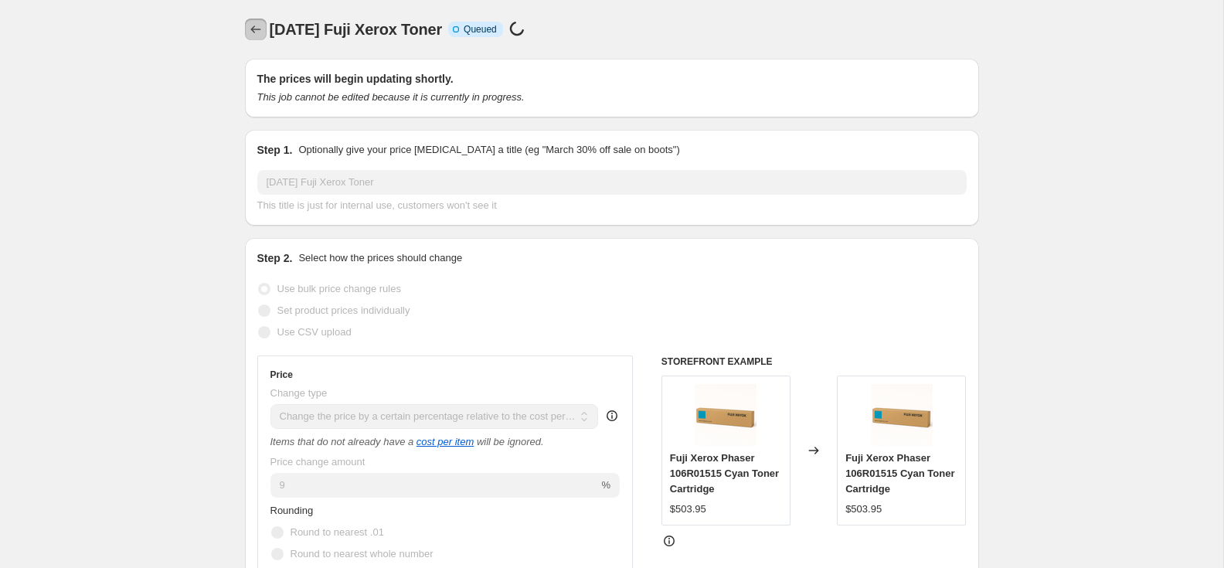
click at [252, 33] on icon "Price change jobs" at bounding box center [255, 29] width 15 height 15
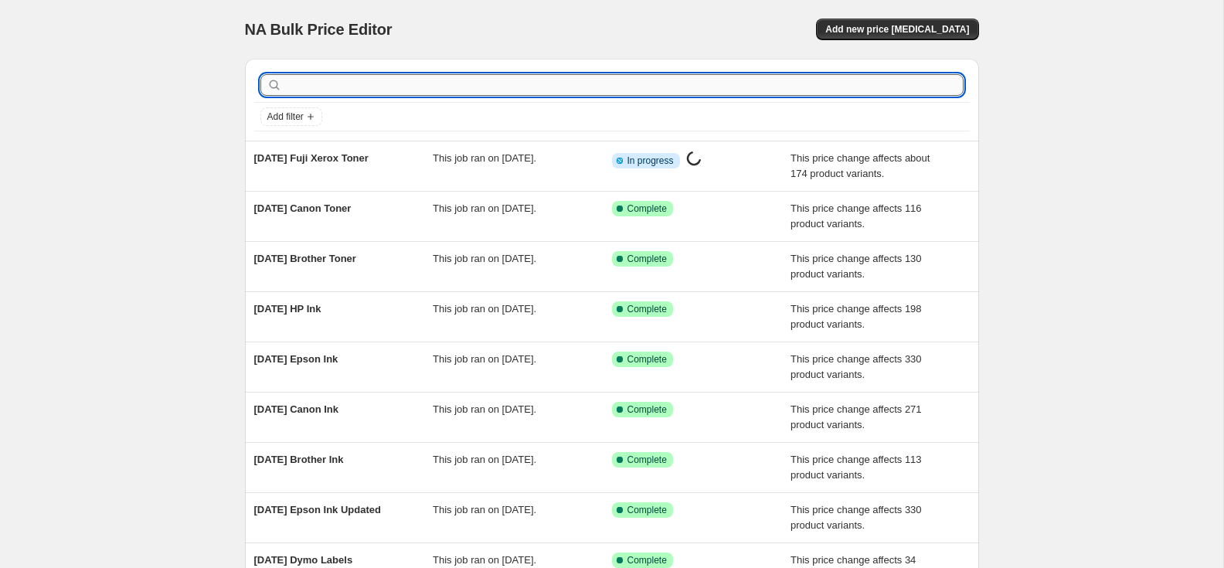
click at [312, 89] on input "text" at bounding box center [624, 85] width 679 height 22
type input "hp ton"
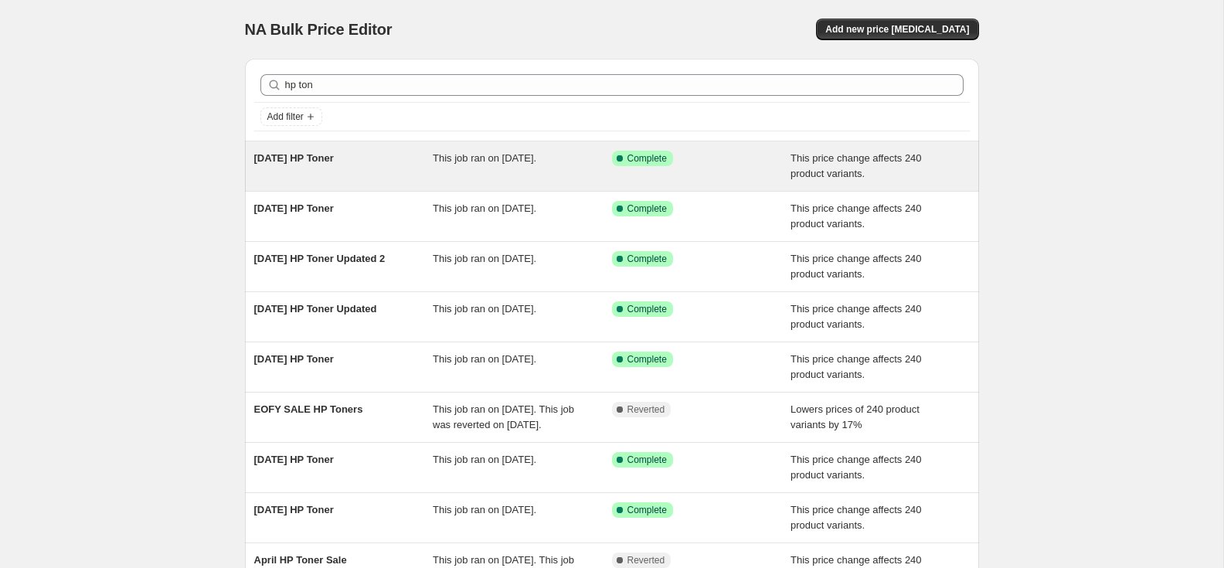
click at [320, 158] on span "[DATE] HP Toner" at bounding box center [294, 158] width 80 height 12
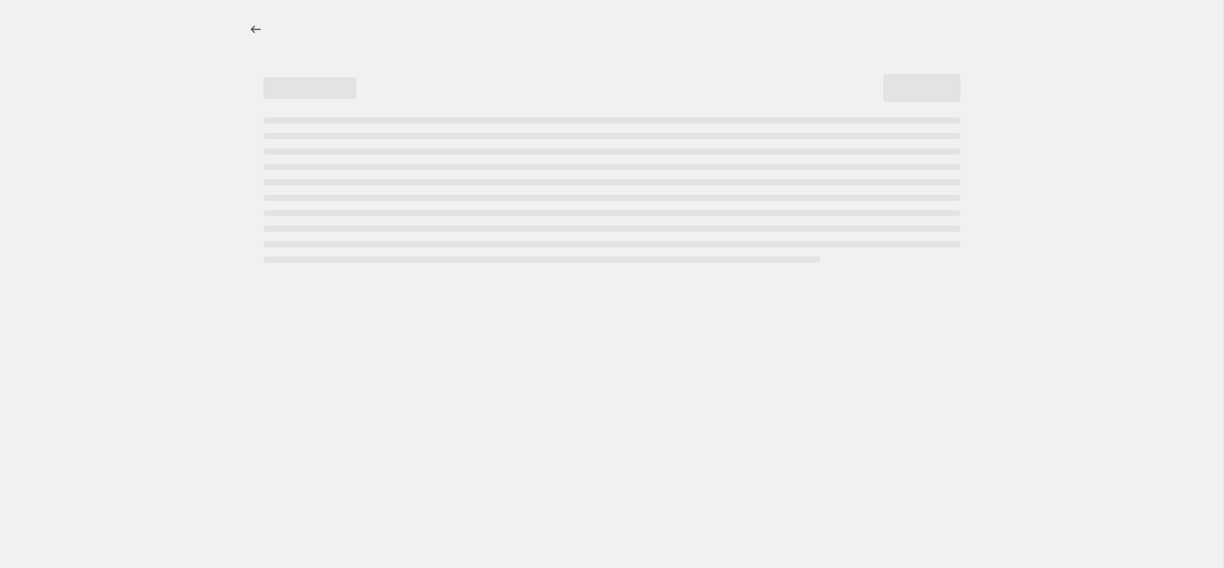
select select "pc"
select select "remove"
select select "collection"
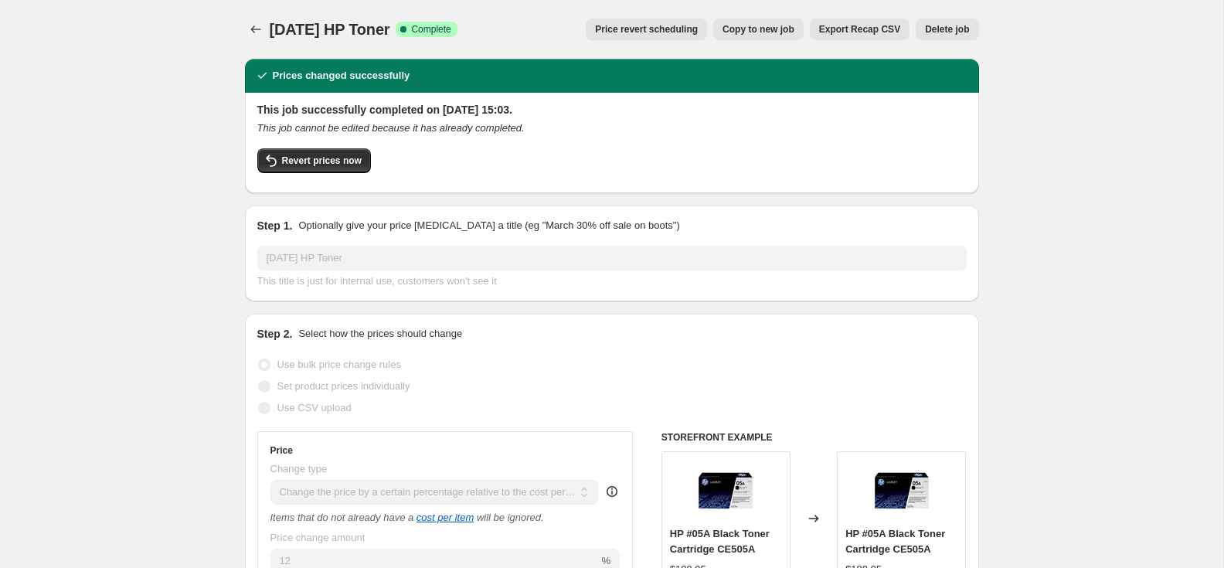
click at [730, 28] on span "Copy to new job" at bounding box center [759, 29] width 72 height 12
select select "pc"
select select "remove"
select select "collection"
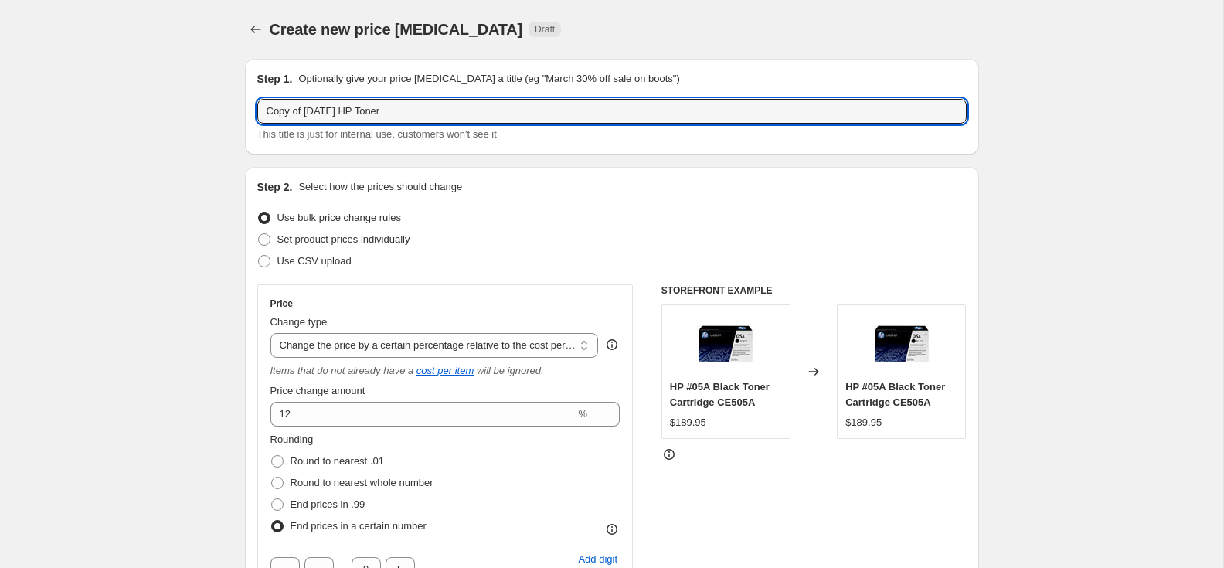
drag, startPoint x: 315, startPoint y: 114, endPoint x: 244, endPoint y: 114, distance: 71.1
click at [245, 114] on div "Step 1. Optionally give your price [MEDICAL_DATA] a title (eg "March 30% off sa…" at bounding box center [612, 107] width 734 height 96
paste input "Oc"
type input "[DATE] HP Toner"
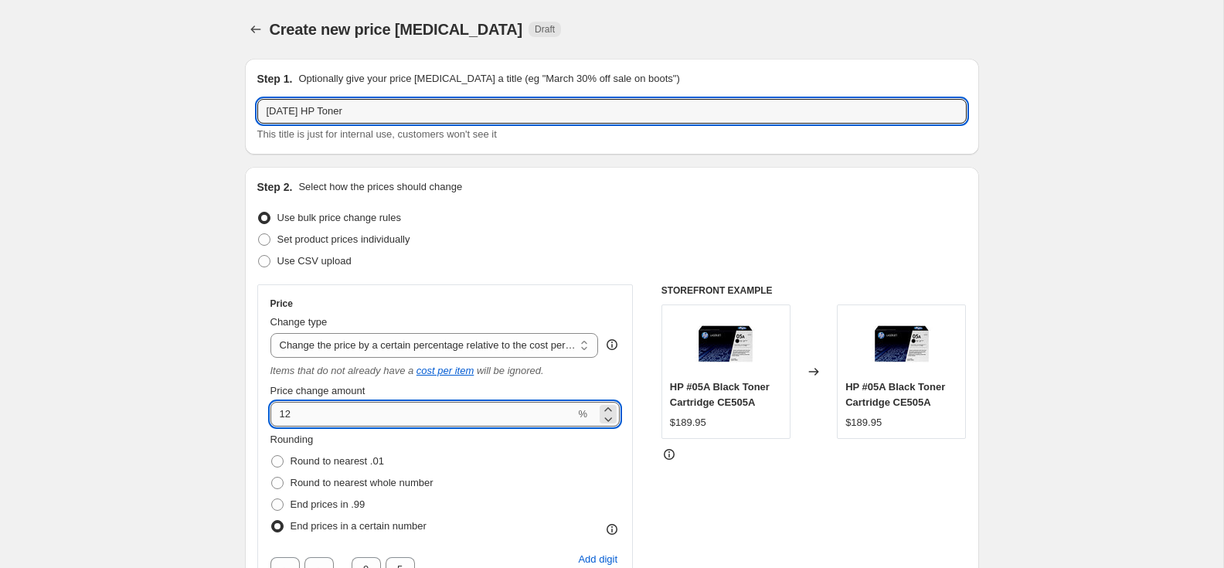
click at [298, 415] on input "12" at bounding box center [423, 414] width 305 height 25
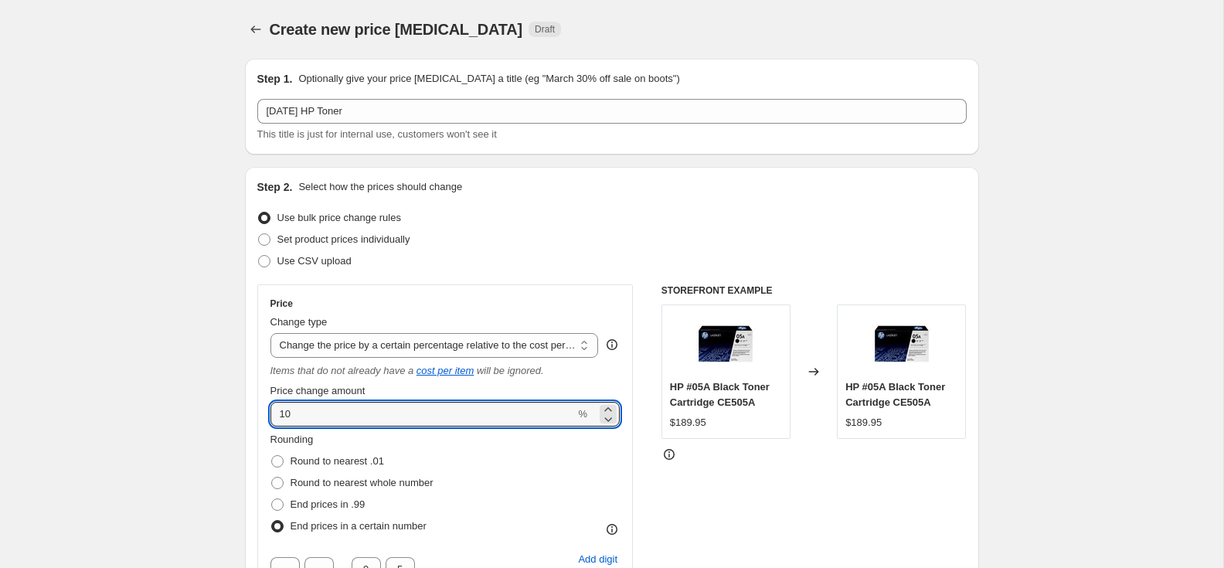
type input "10"
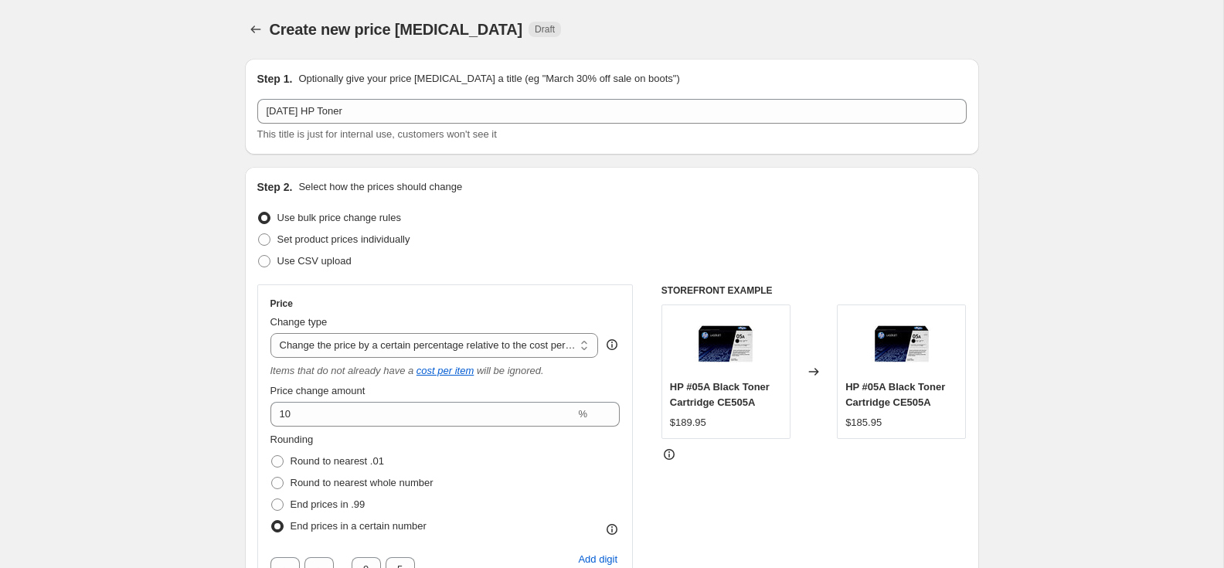
click at [245, 401] on div "Step 2. Select how the prices should change Use bulk price change rules Set pro…" at bounding box center [612, 493] width 734 height 652
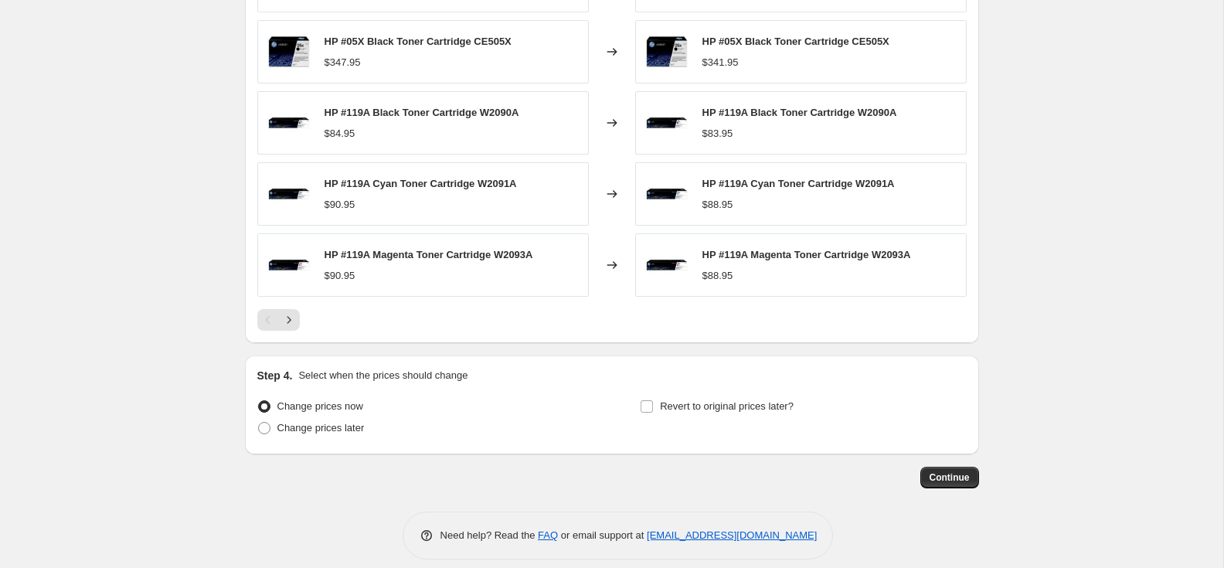
scroll to position [1261, 0]
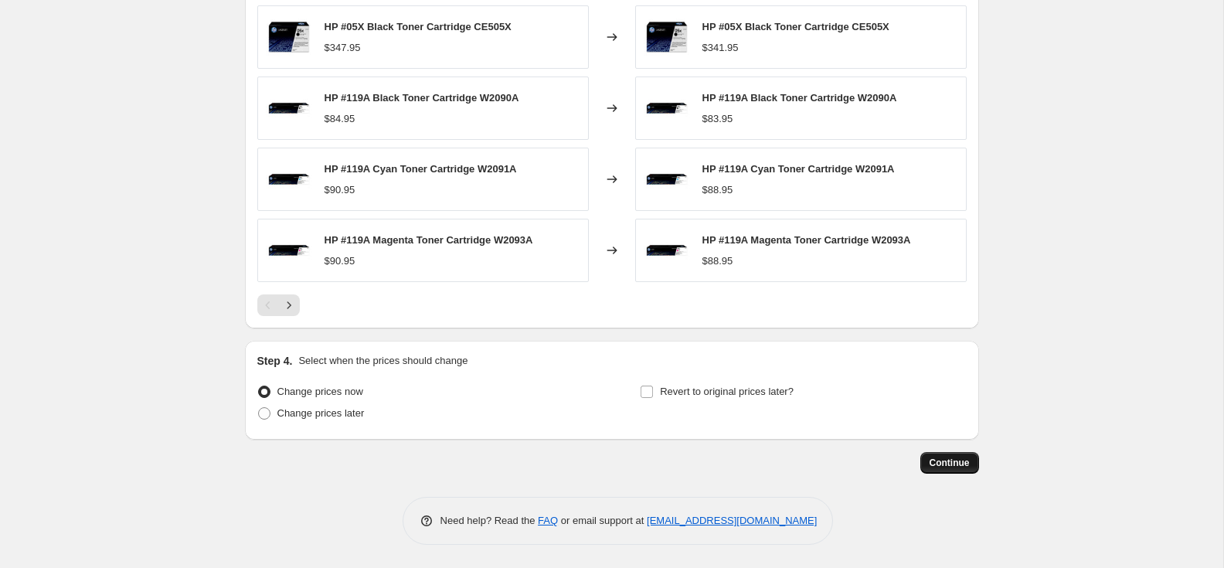
click at [957, 464] on span "Continue" at bounding box center [950, 463] width 40 height 12
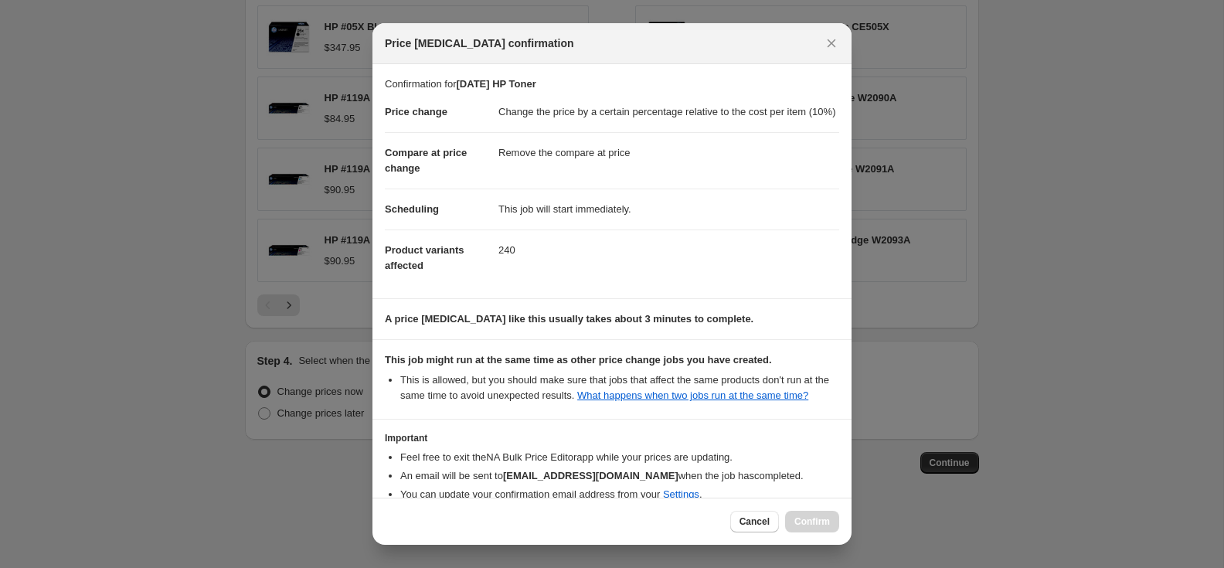
scroll to position [114, 0]
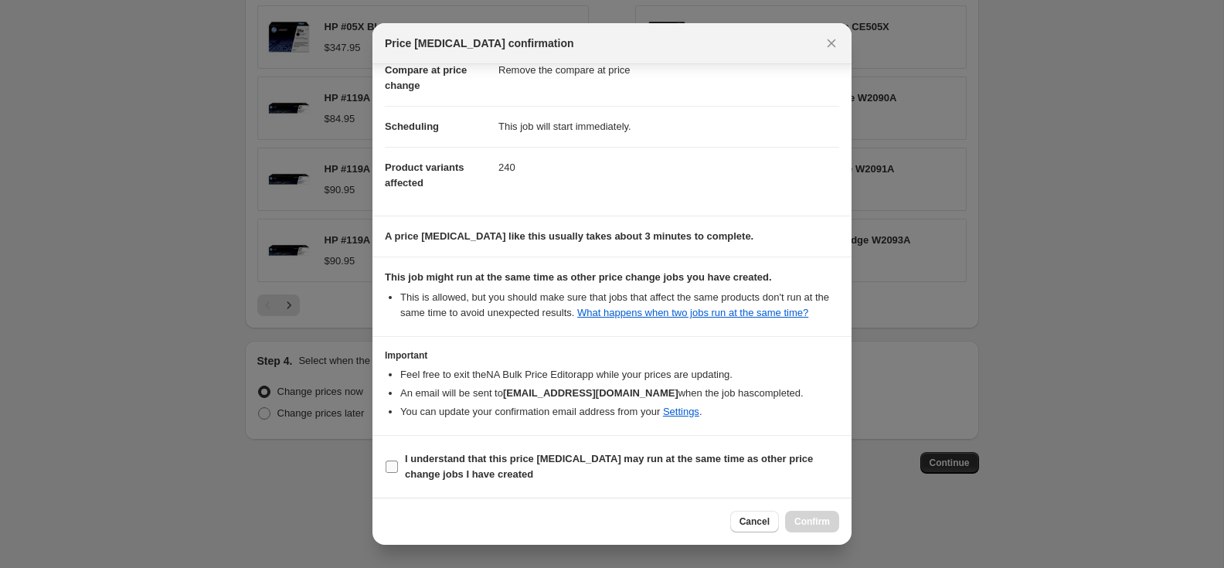
click at [390, 466] on input "I understand that this price [MEDICAL_DATA] may run at the same time as other p…" at bounding box center [392, 467] width 12 height 12
checkbox input "true"
click at [820, 516] on span "Confirm" at bounding box center [813, 522] width 36 height 12
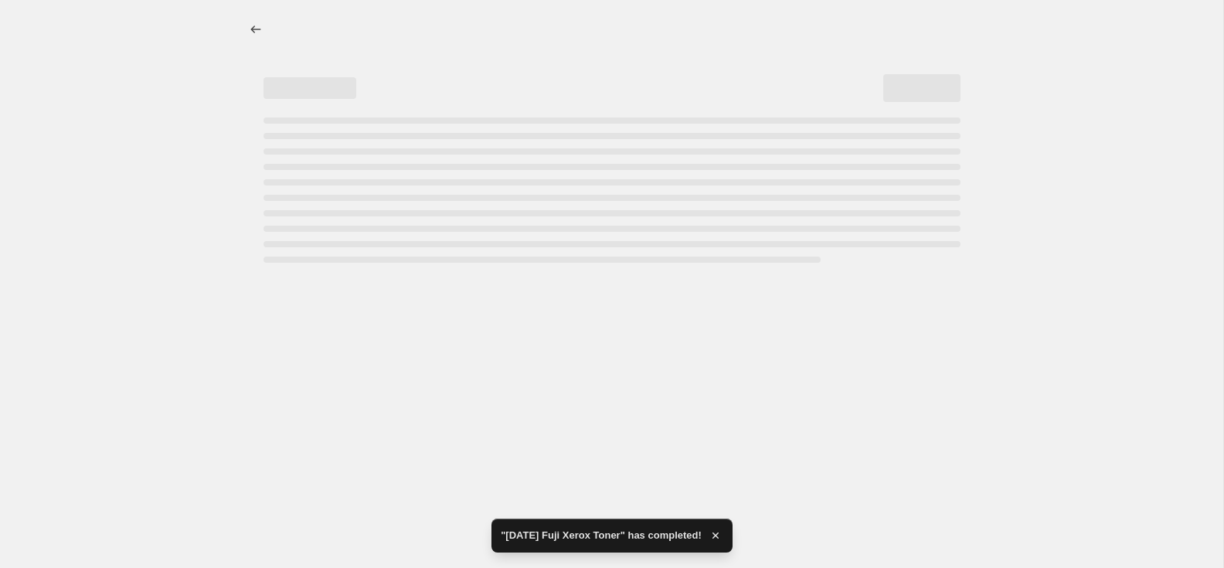
select select "pc"
select select "remove"
select select "collection"
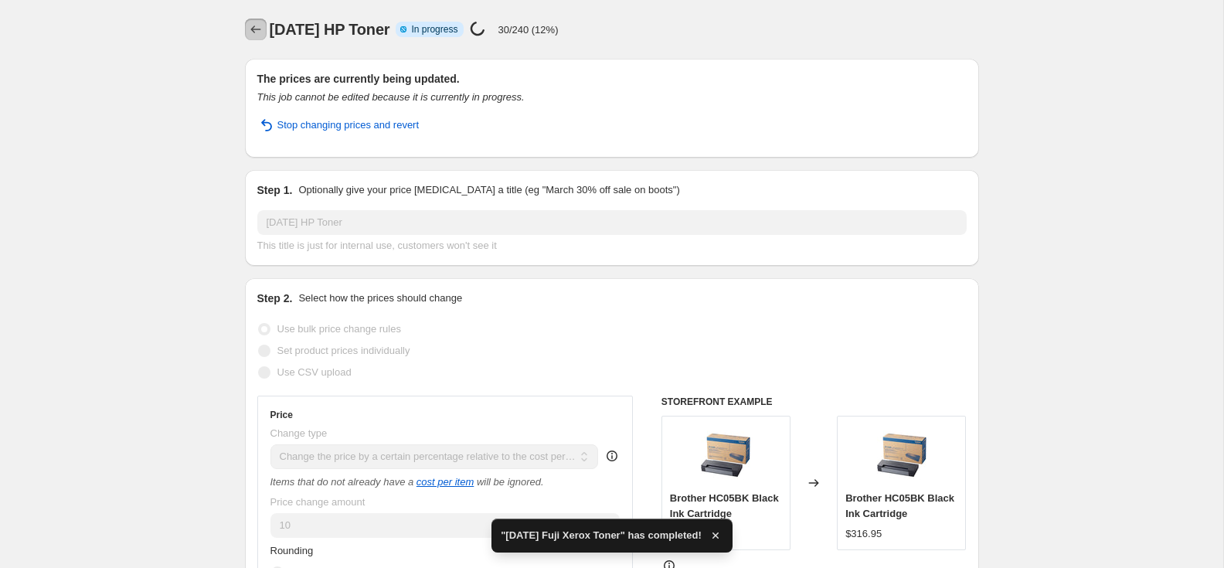
click at [257, 29] on icon "Price change jobs" at bounding box center [255, 29] width 15 height 15
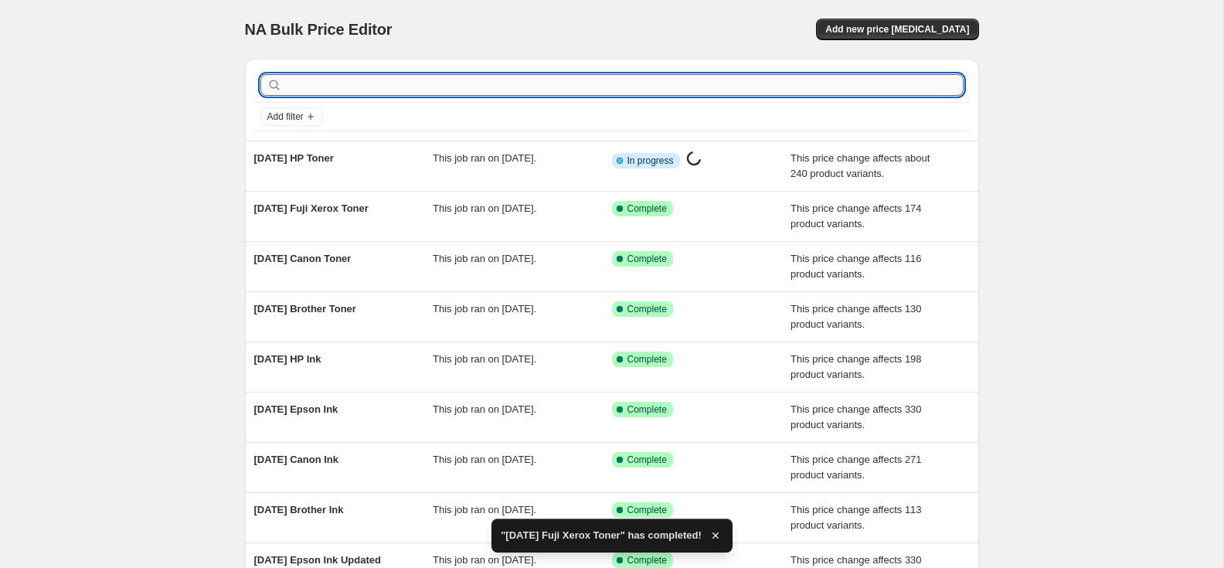
click at [388, 89] on input "text" at bounding box center [624, 85] width 679 height 22
type input "kyocer"
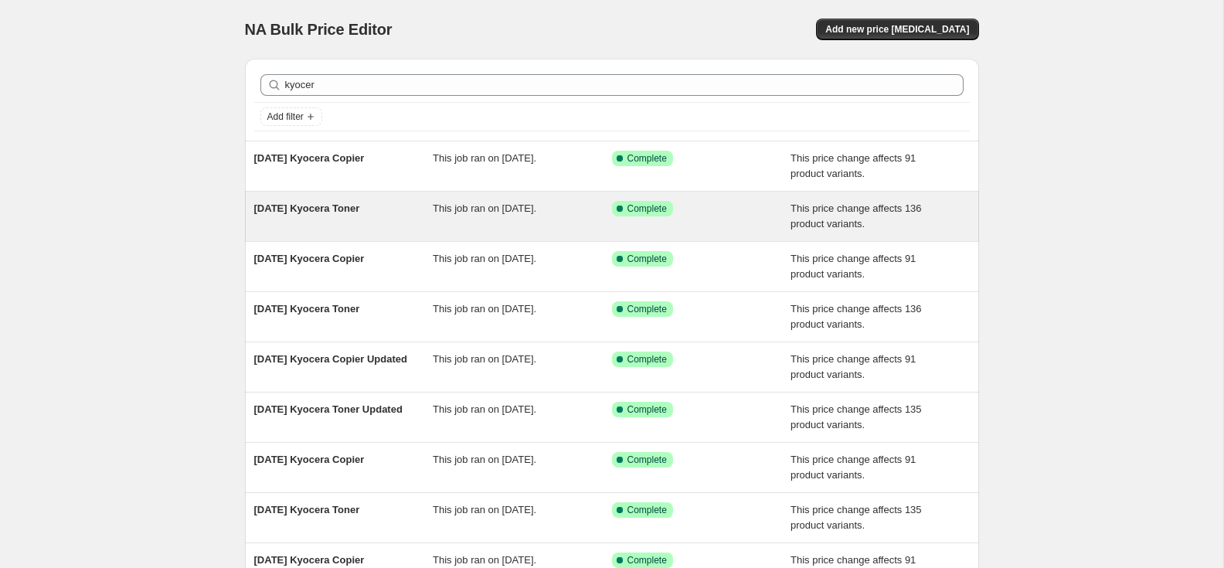
click at [353, 207] on span "[DATE] Kyocera Toner" at bounding box center [307, 209] width 106 height 12
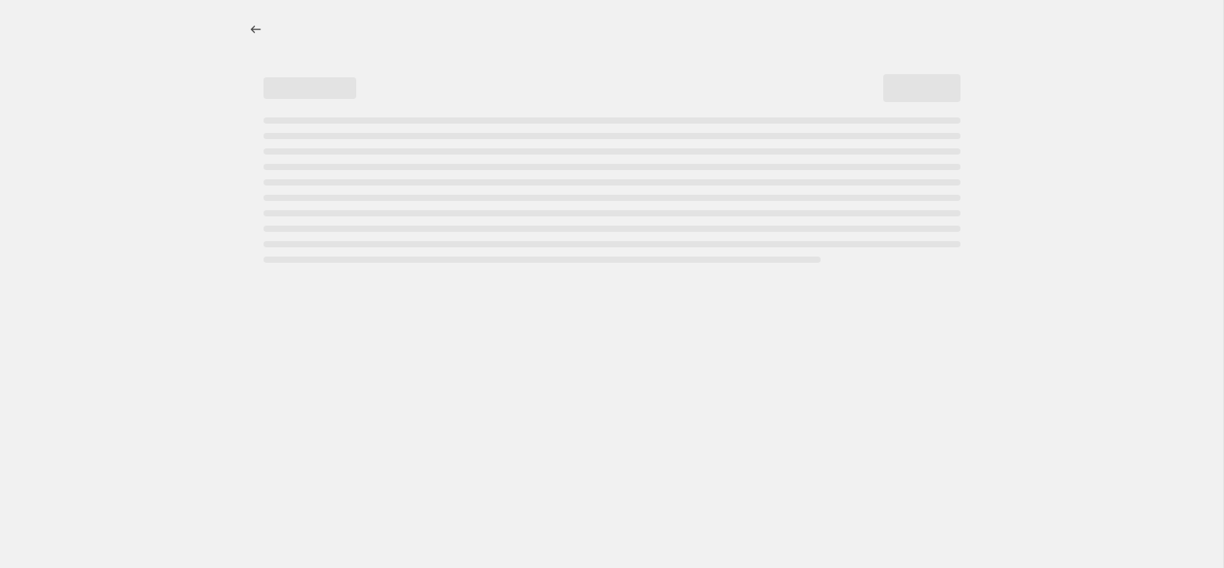
select select "pc"
select select "remove"
select select "collection"
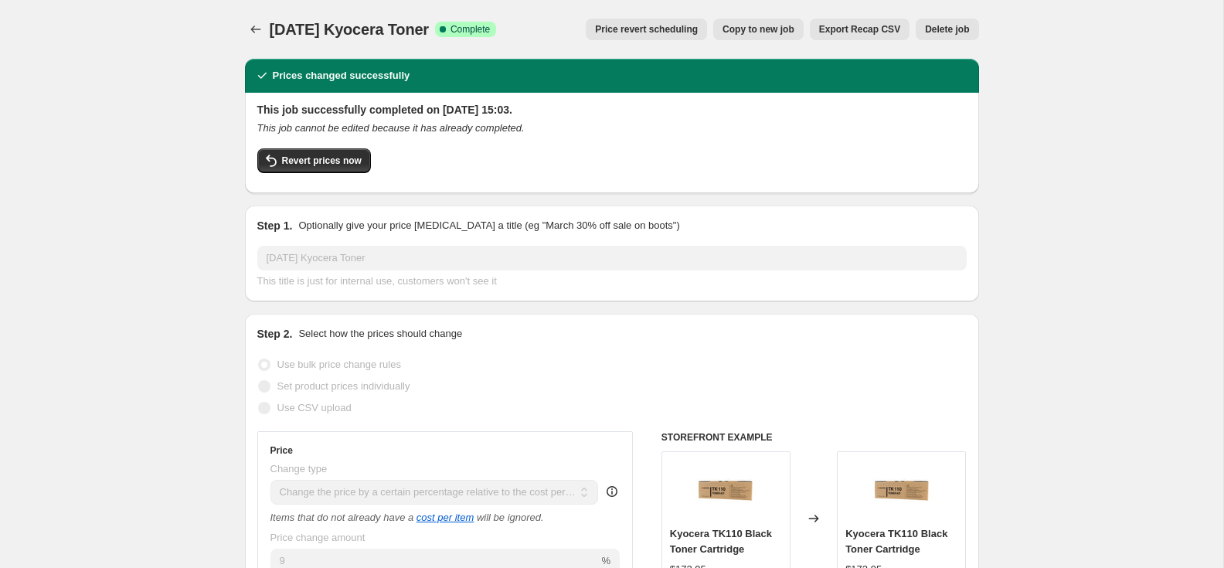
click at [744, 30] on span "Copy to new job" at bounding box center [759, 29] width 72 height 12
select select "pc"
select select "remove"
select select "collection"
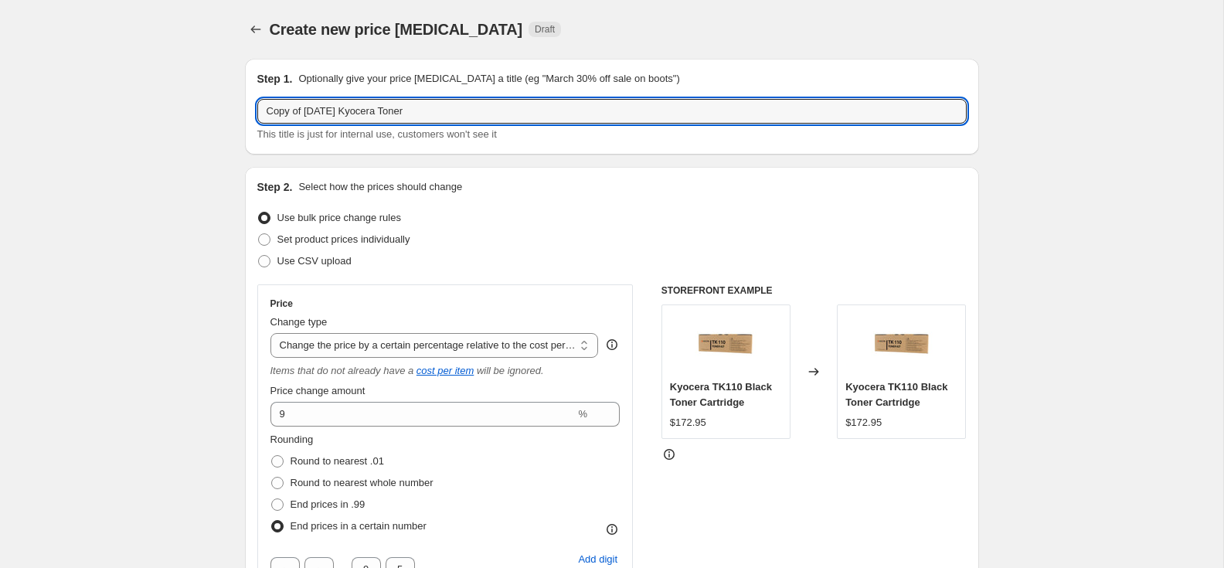
drag, startPoint x: 297, startPoint y: 112, endPoint x: 252, endPoint y: 113, distance: 44.8
click at [245, 112] on div "Step 1. Optionally give your price [MEDICAL_DATA] a title (eg "March 30% off sa…" at bounding box center [612, 107] width 734 height 96
paste input "Oc"
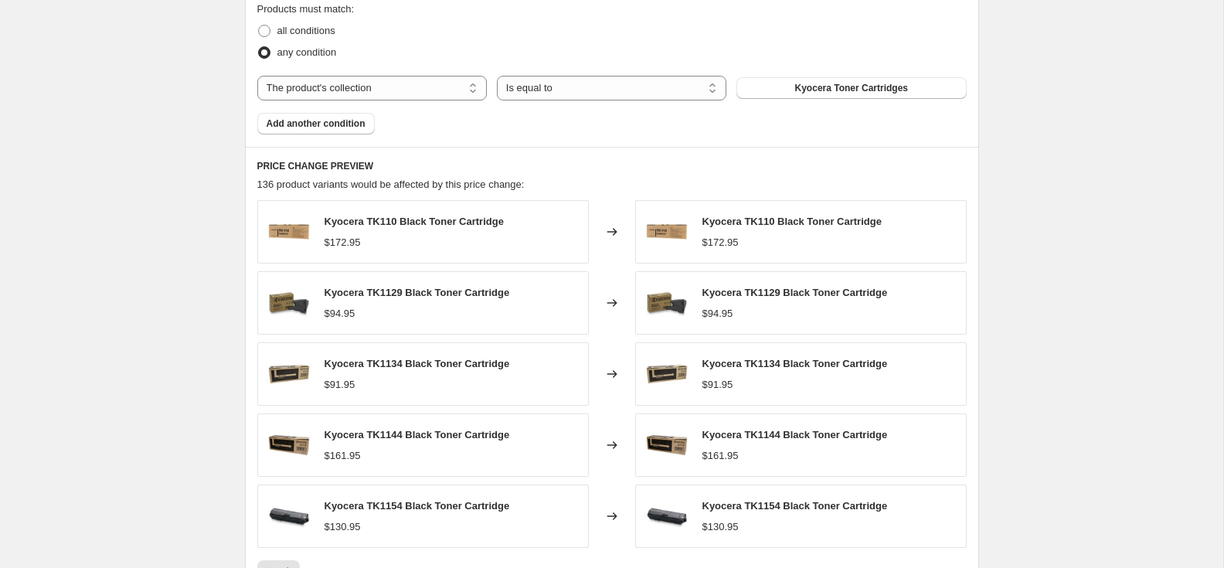
scroll to position [1261, 0]
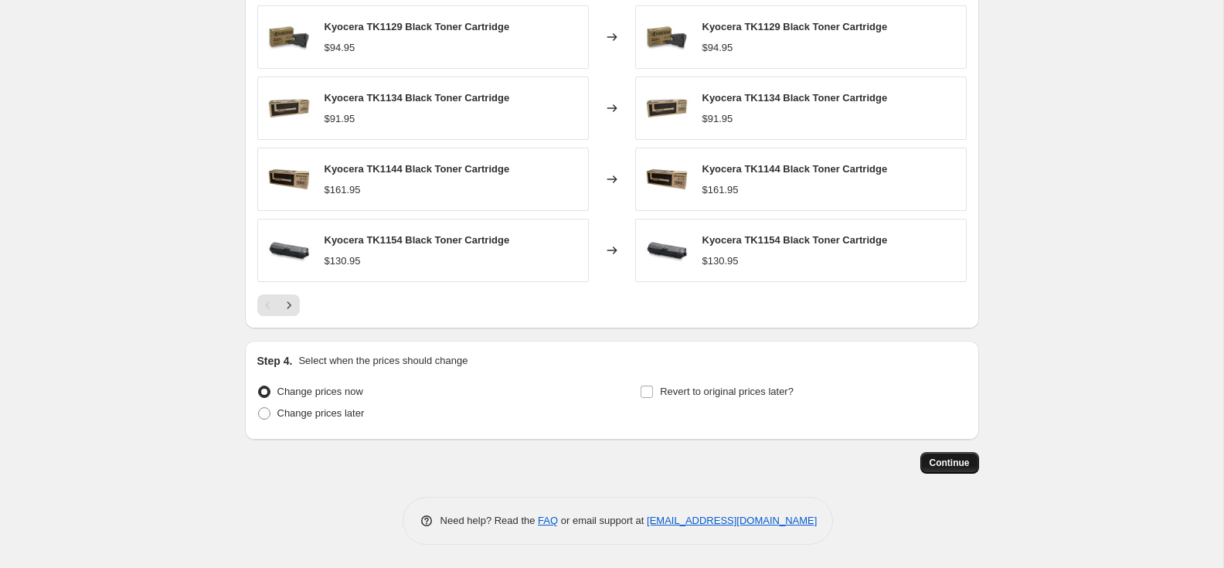
type input "[DATE] Kyocera Toner"
click at [952, 466] on span "Continue" at bounding box center [950, 463] width 40 height 12
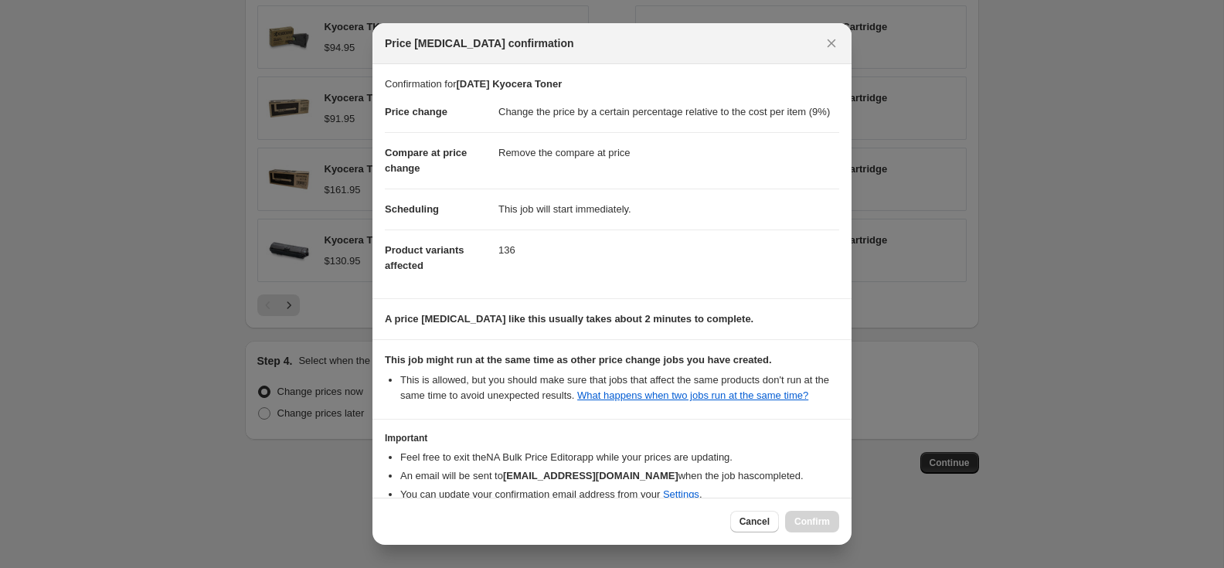
scroll to position [114, 0]
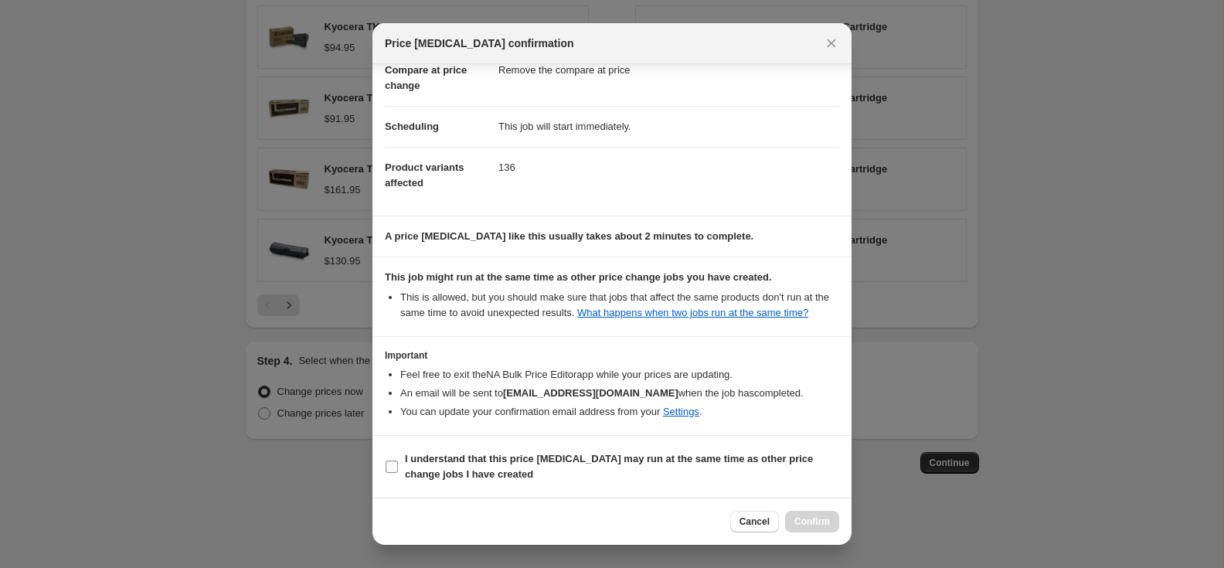
click at [394, 465] on input "I understand that this price [MEDICAL_DATA] may run at the same time as other p…" at bounding box center [392, 467] width 12 height 12
checkbox input "true"
click at [804, 517] on span "Confirm" at bounding box center [813, 522] width 36 height 12
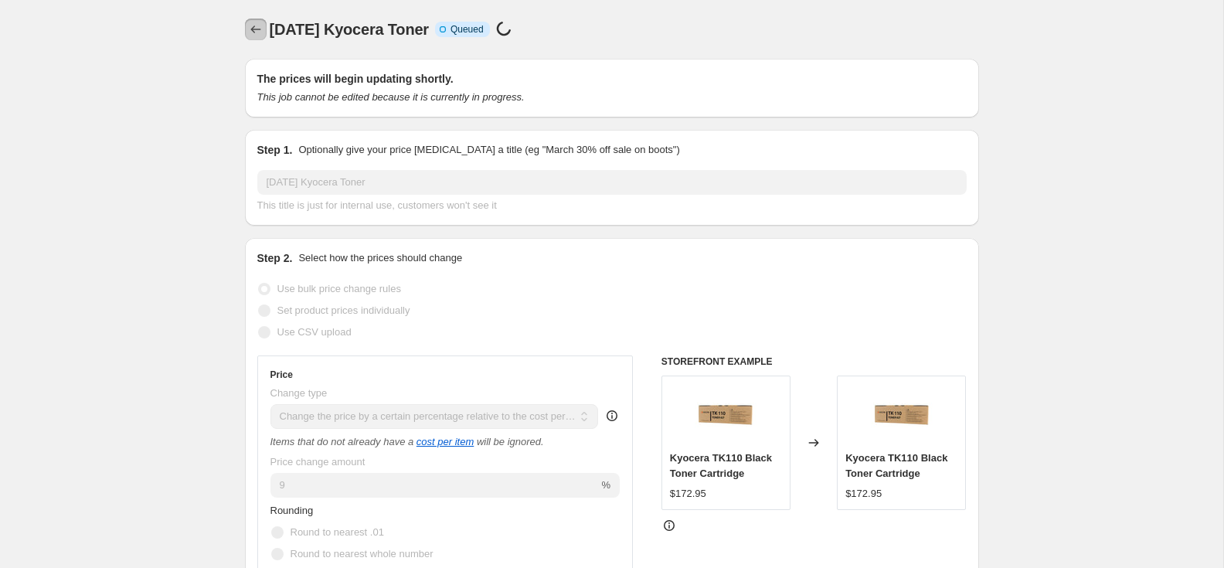
click at [253, 29] on icon "Price change jobs" at bounding box center [255, 30] width 10 height 8
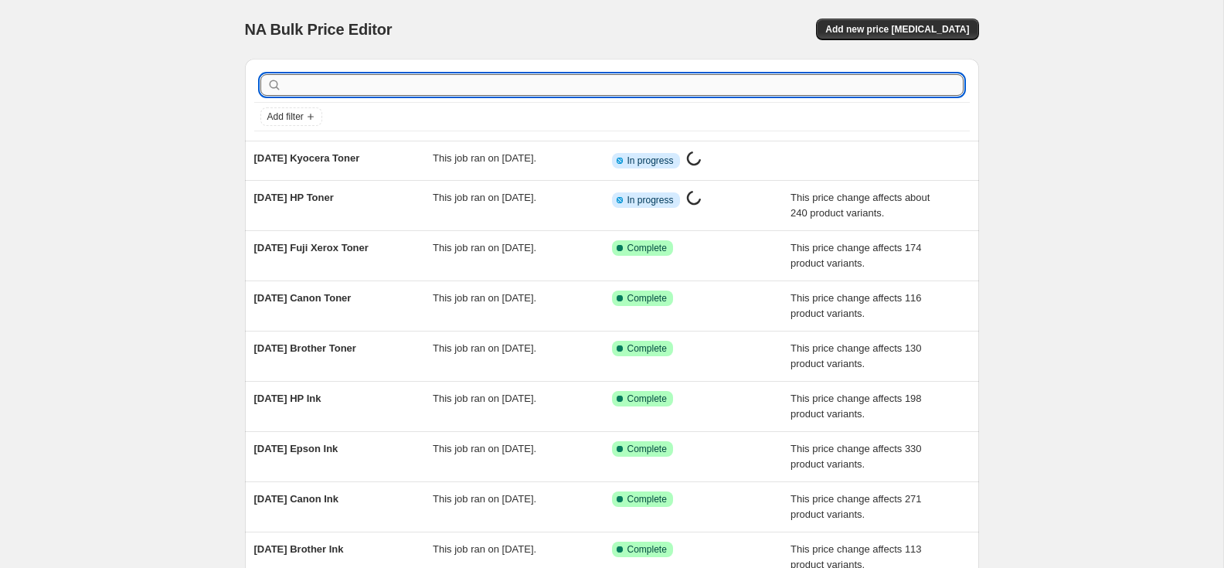
click at [329, 80] on input "text" at bounding box center [624, 85] width 679 height 22
type input "lexma"
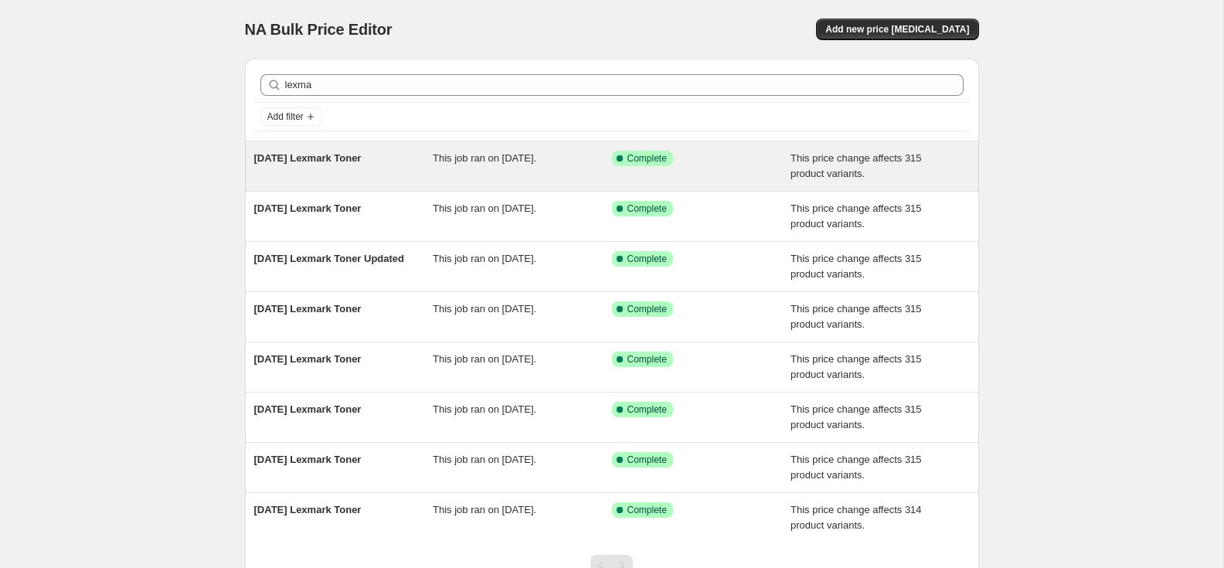
click at [351, 156] on span "[DATE] Lexmark Toner" at bounding box center [307, 158] width 107 height 12
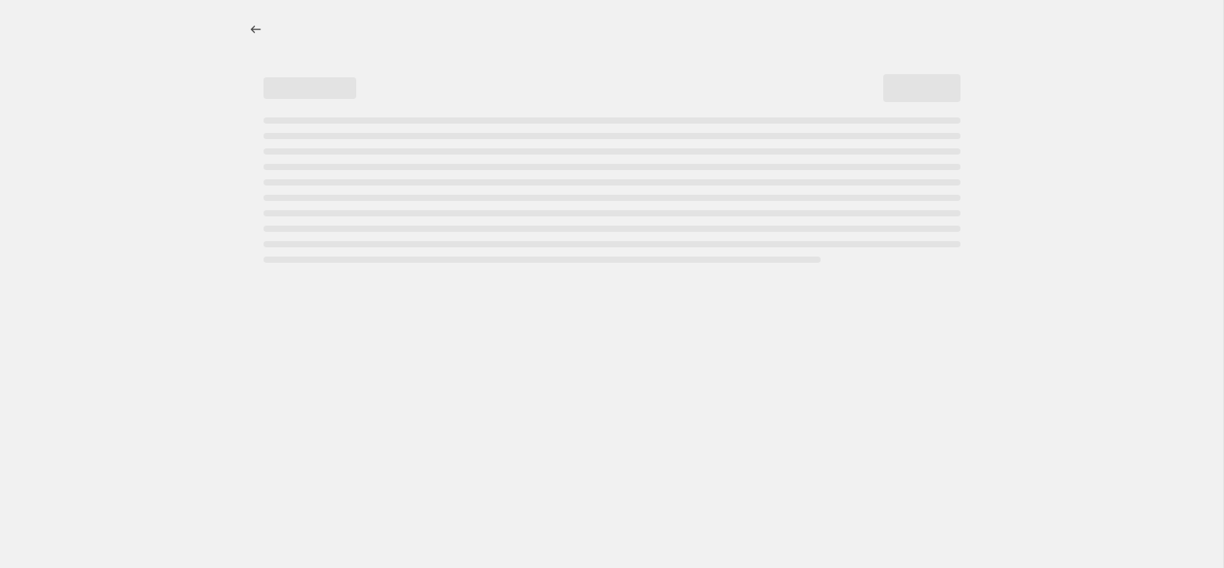
select select "pc"
select select "remove"
select select "collection"
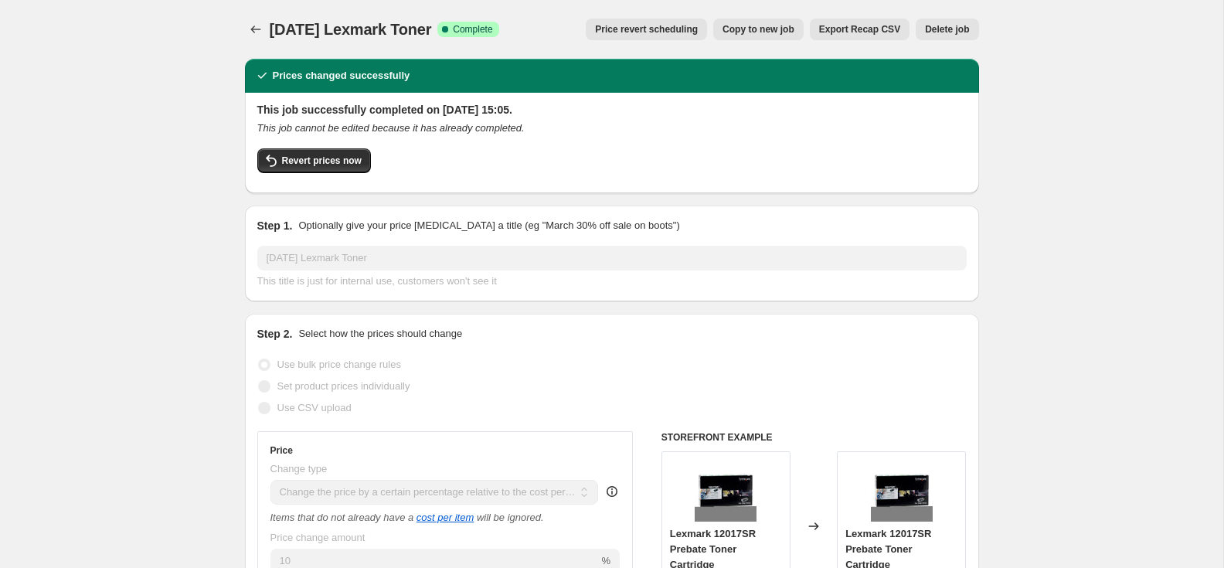
click at [747, 25] on span "Copy to new job" at bounding box center [759, 29] width 72 height 12
select select "pc"
select select "remove"
select select "collection"
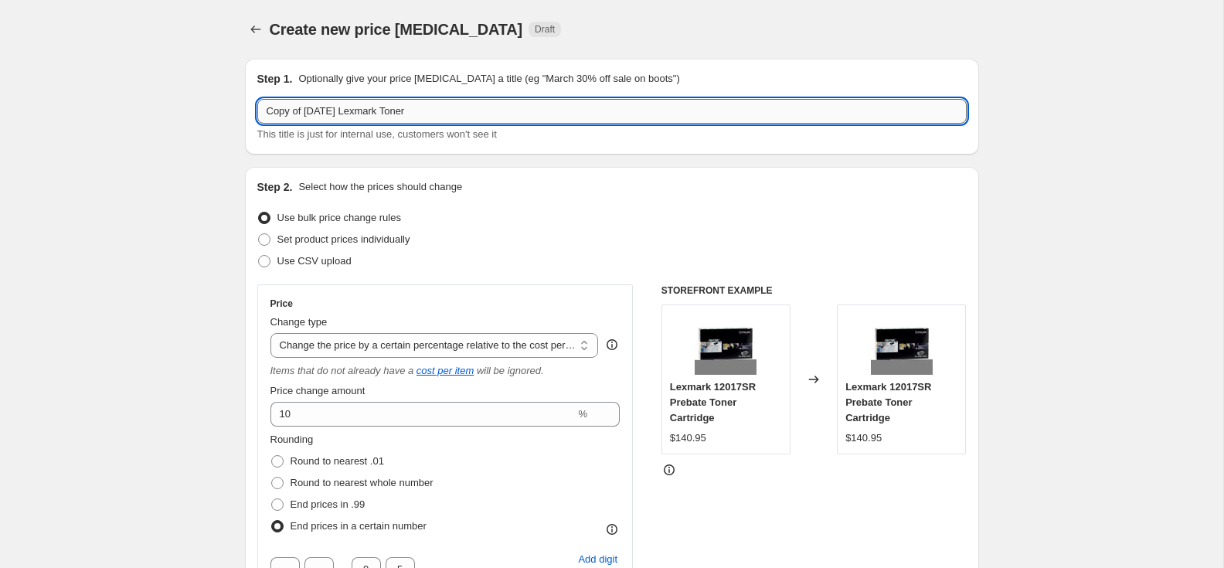
drag, startPoint x: 328, startPoint y: 114, endPoint x: 257, endPoint y: 114, distance: 71.1
click at [257, 114] on input "Copy of [DATE] Lexmark Toner" at bounding box center [612, 111] width 710 height 25
paste input "Oc"
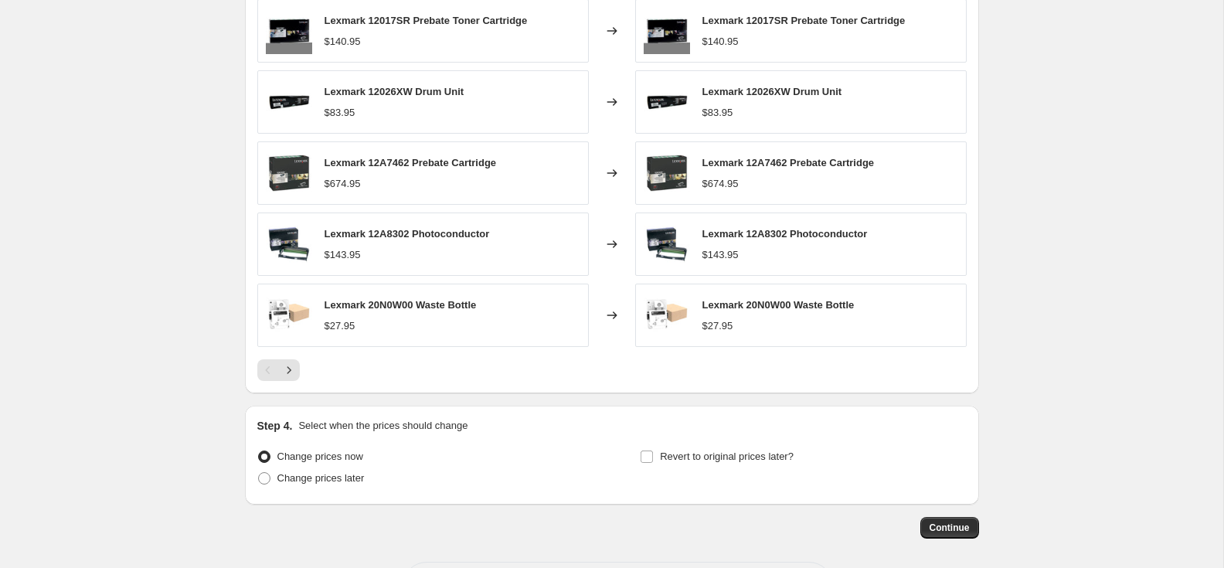
scroll to position [1261, 0]
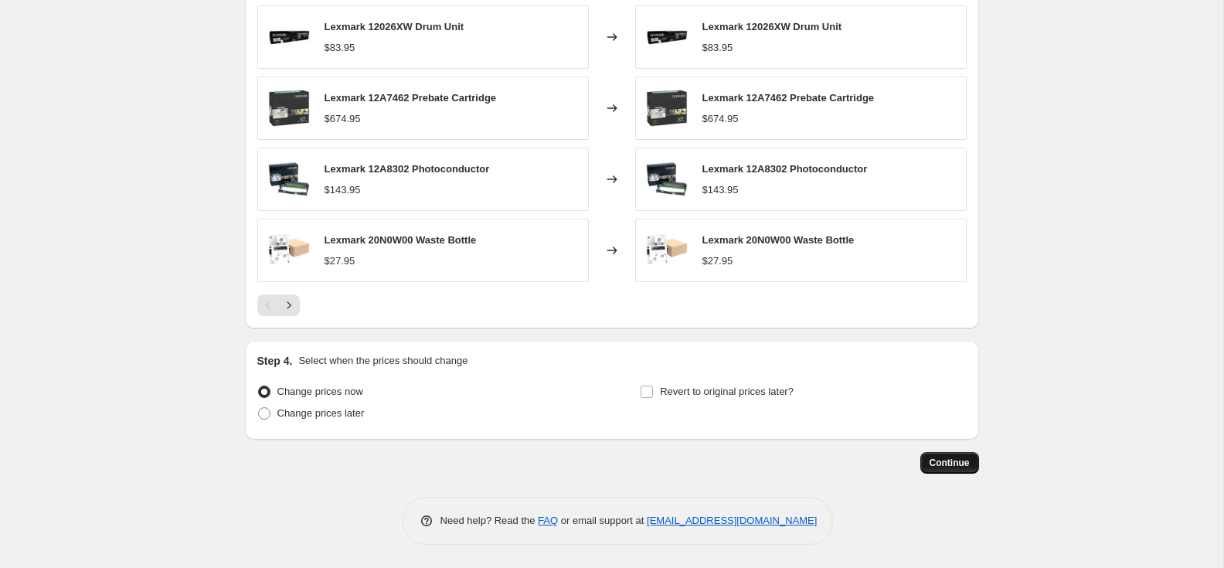
type input "[DATE] Lexmark Toner"
click at [945, 459] on span "Continue" at bounding box center [950, 463] width 40 height 12
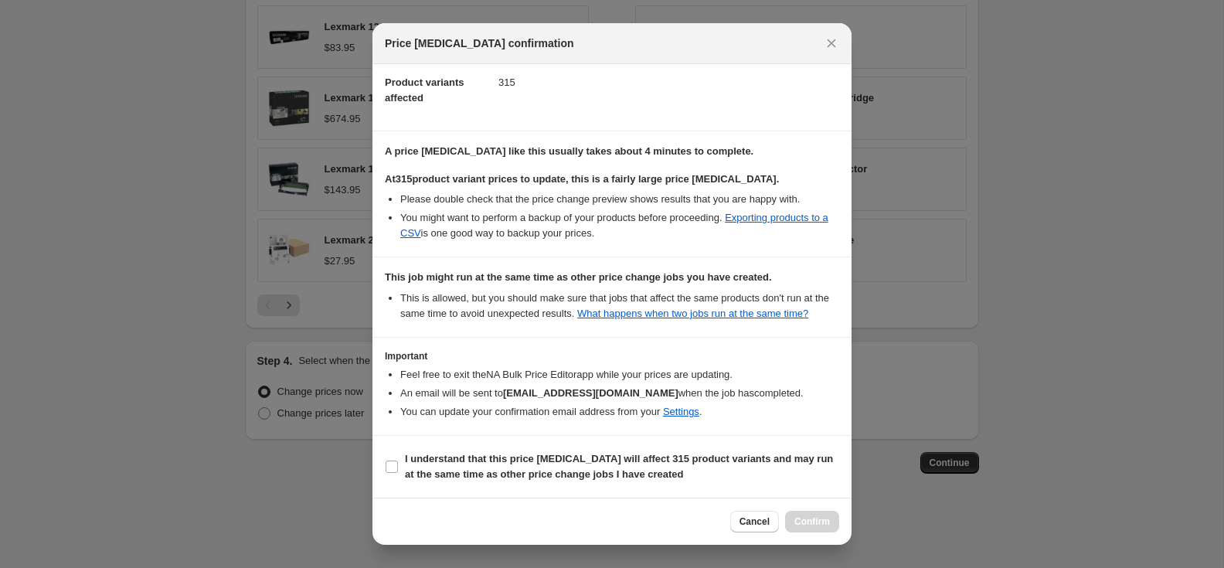
scroll to position [199, 0]
click at [391, 465] on input "I understand that this price [MEDICAL_DATA] will affect 315 product variants an…" at bounding box center [392, 467] width 12 height 12
checkbox input "true"
click at [814, 525] on span "Confirm" at bounding box center [813, 522] width 36 height 12
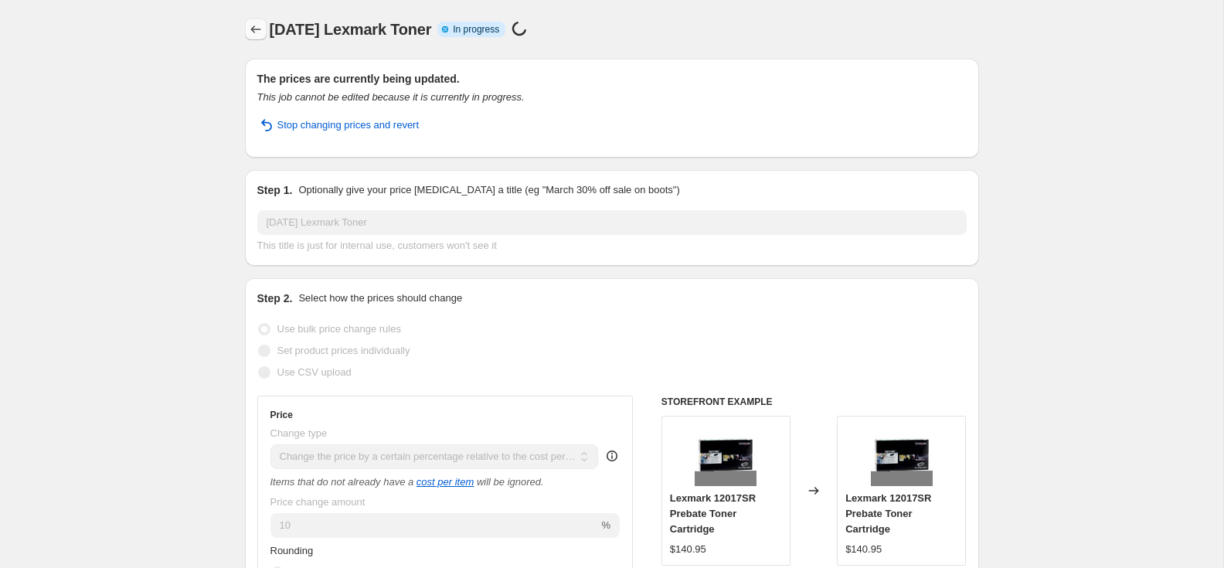
click at [253, 27] on icon "Price change jobs" at bounding box center [255, 30] width 10 height 8
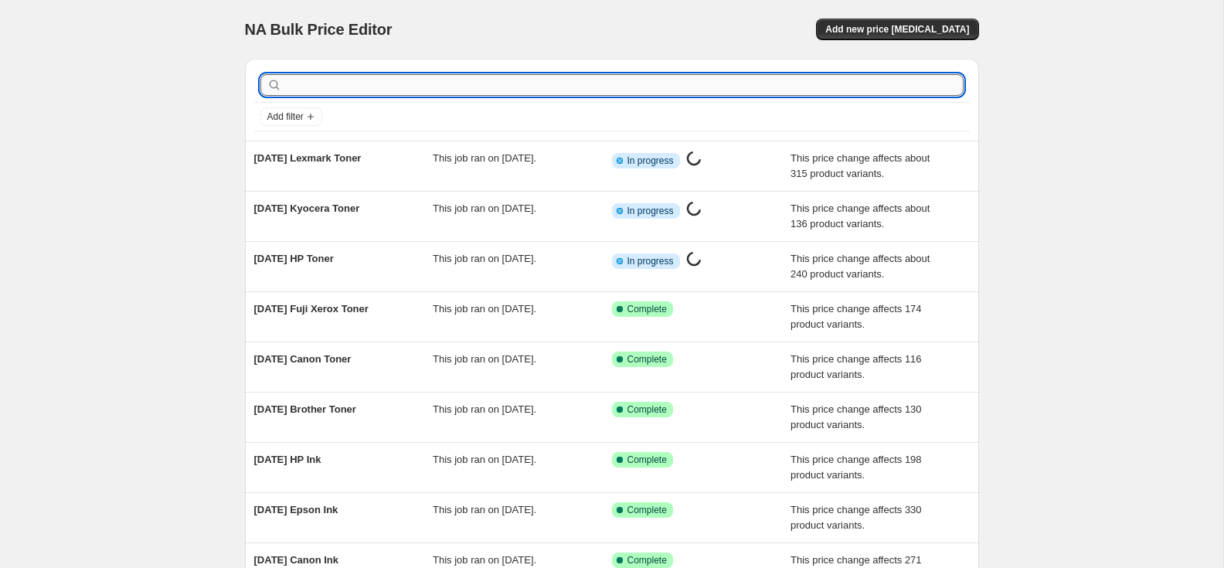
click at [509, 85] on input "text" at bounding box center [624, 85] width 679 height 22
type input "oki"
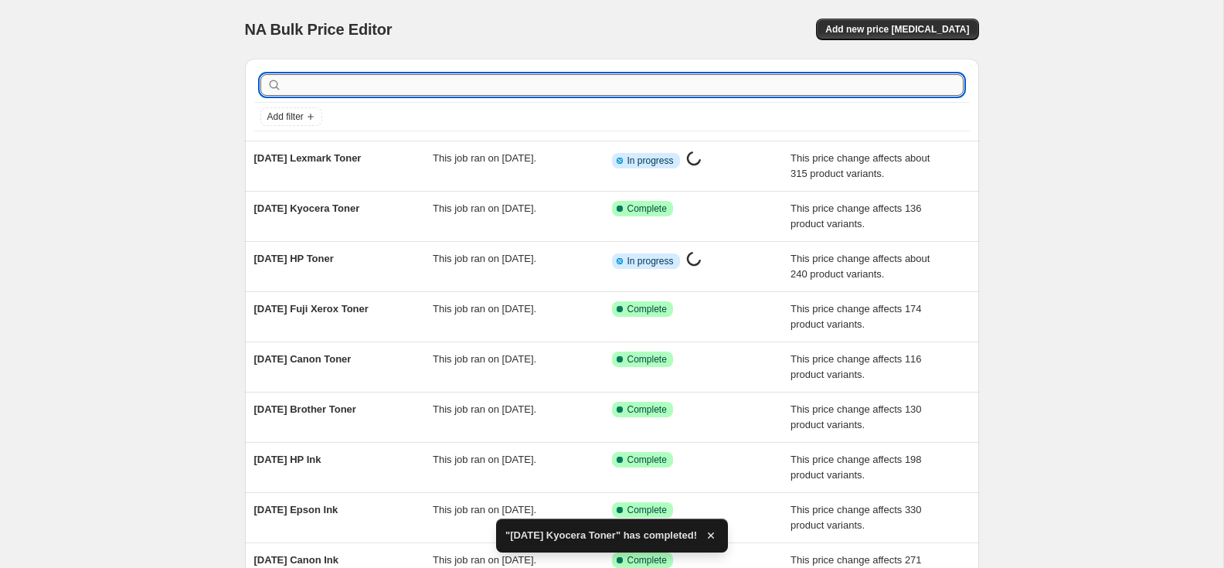
click at [316, 86] on input "text" at bounding box center [624, 85] width 679 height 22
type input "oki"
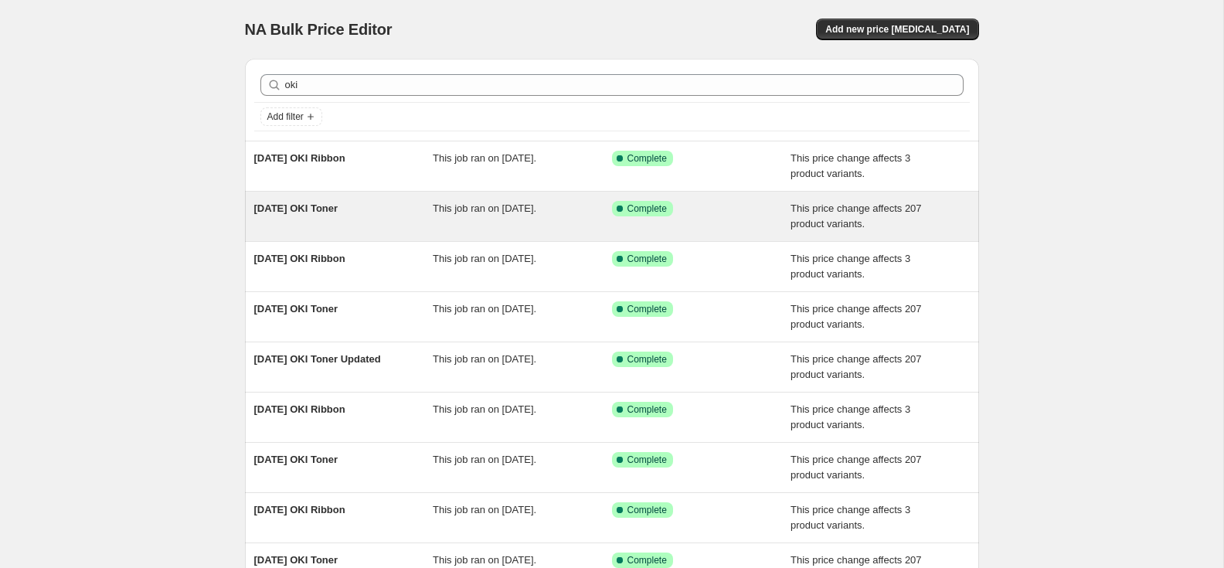
click at [339, 208] on span "[DATE] OKI Toner" at bounding box center [296, 209] width 84 height 12
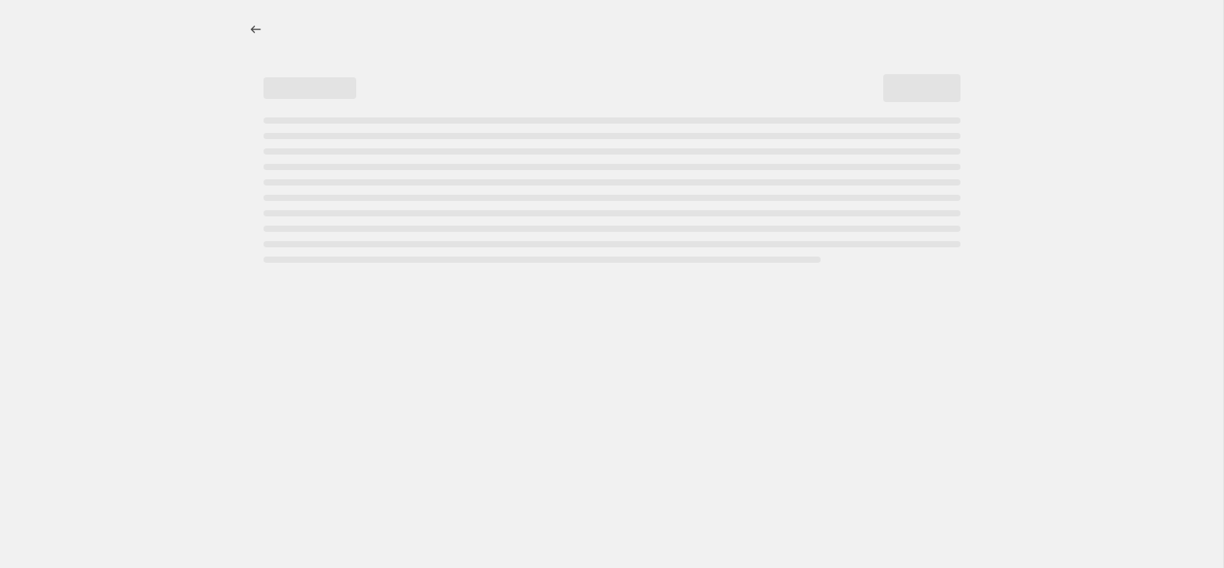
select select "pc"
select select "remove"
select select "collection"
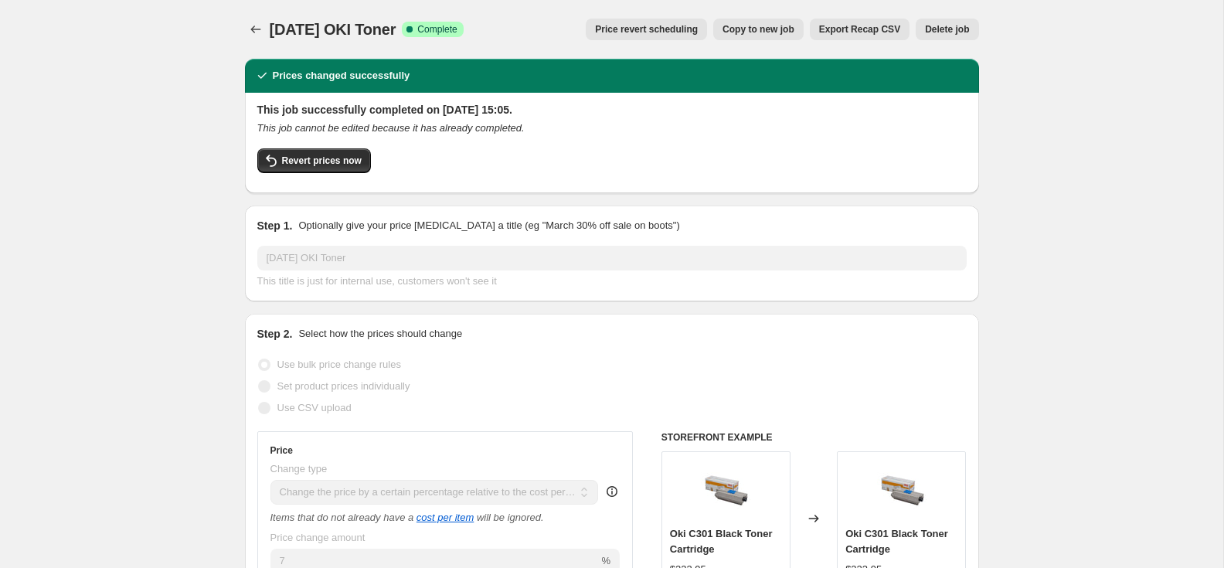
click at [736, 31] on span "Copy to new job" at bounding box center [759, 29] width 72 height 12
select select "pc"
select select "remove"
select select "collection"
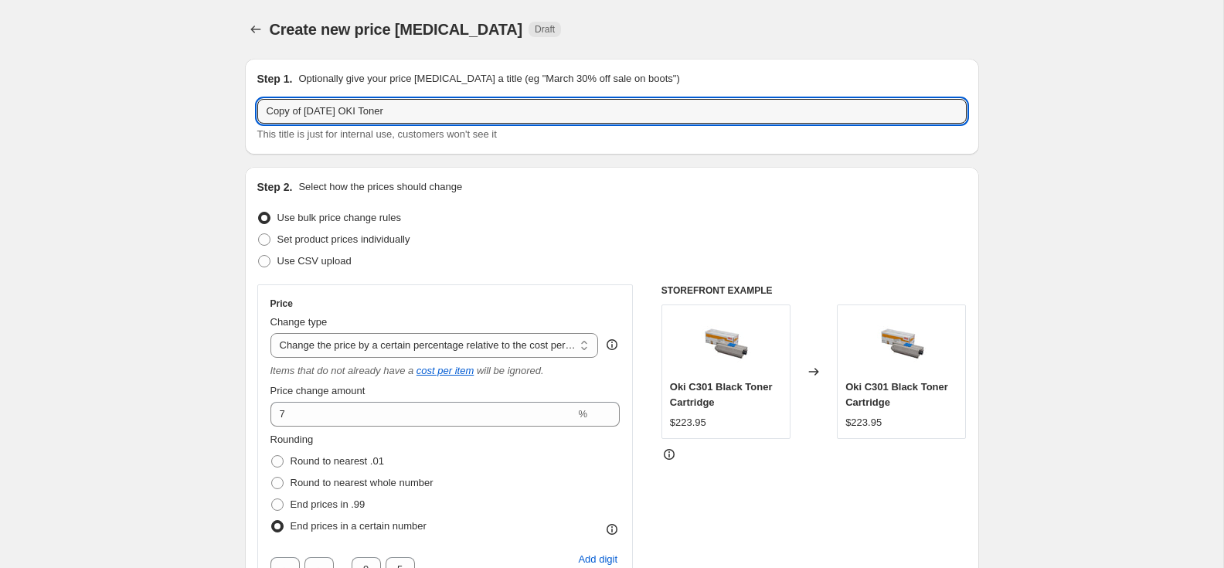
drag, startPoint x: 327, startPoint y: 112, endPoint x: 247, endPoint y: 107, distance: 80.6
click at [247, 107] on div "Step 1. Optionally give your price [MEDICAL_DATA] a title (eg "March 30% off sa…" at bounding box center [612, 107] width 734 height 96
paste input "Oc"
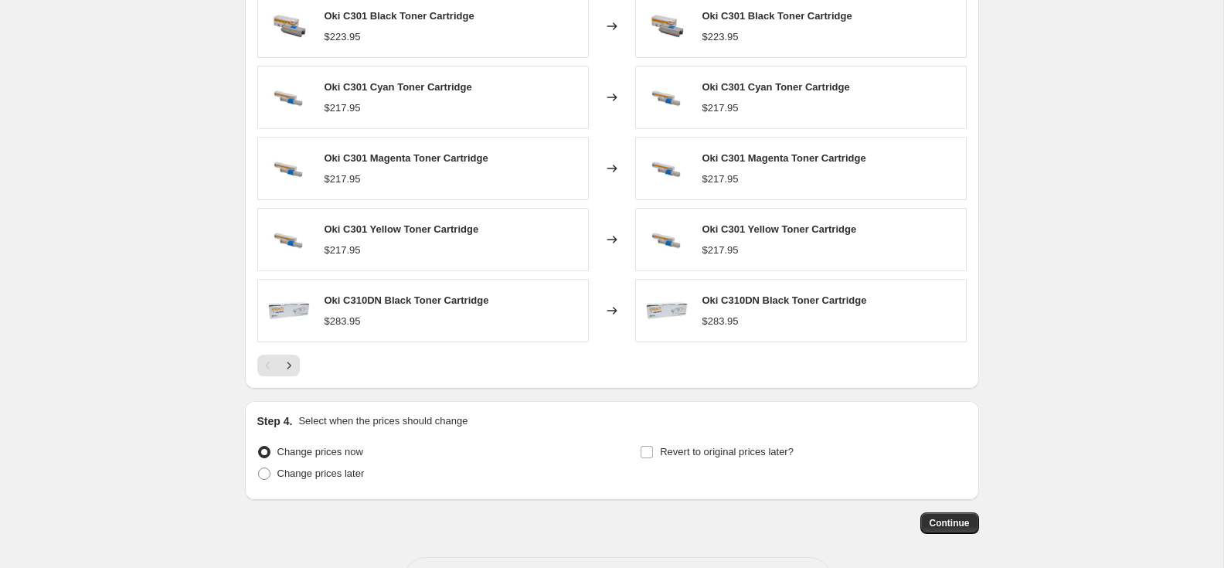
scroll to position [1261, 0]
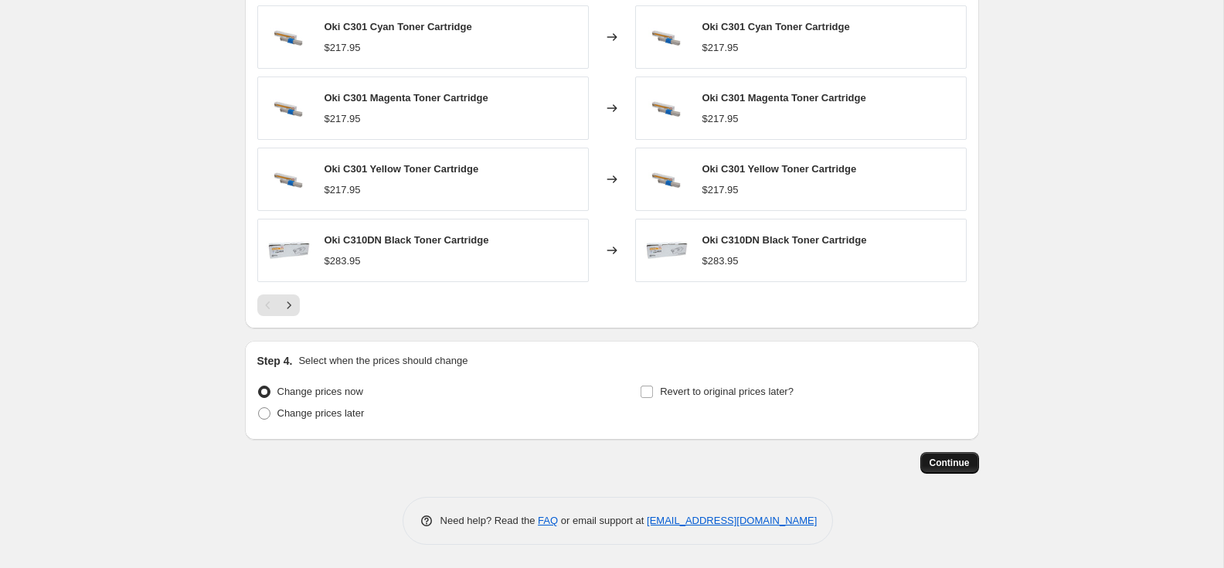
type input "[DATE] OKI Toner"
click at [965, 468] on span "Continue" at bounding box center [950, 463] width 40 height 12
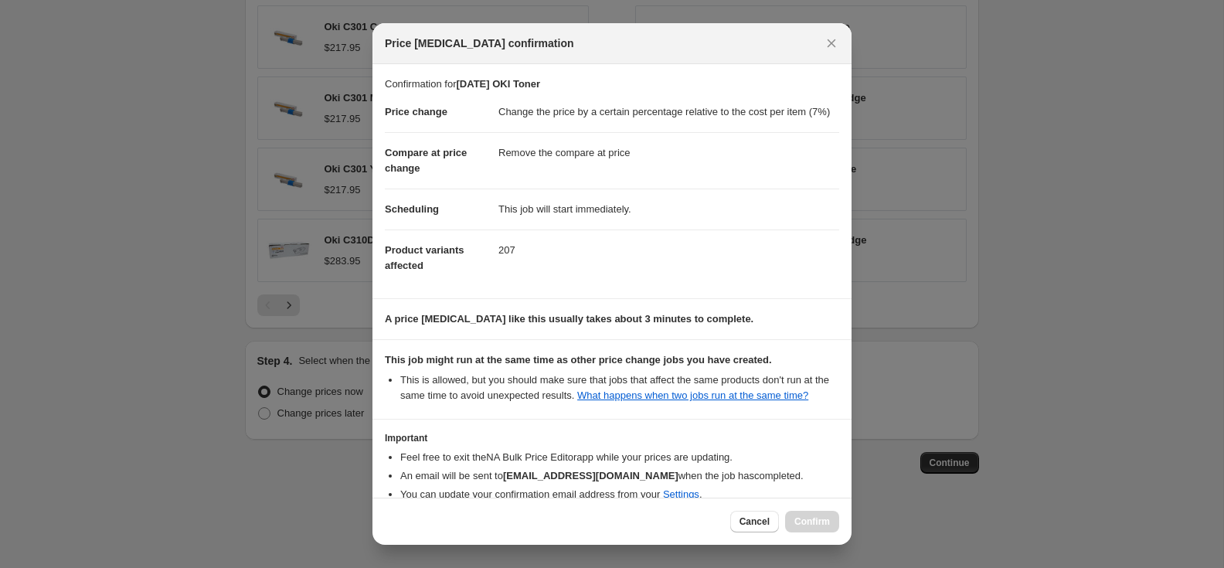
scroll to position [114, 0]
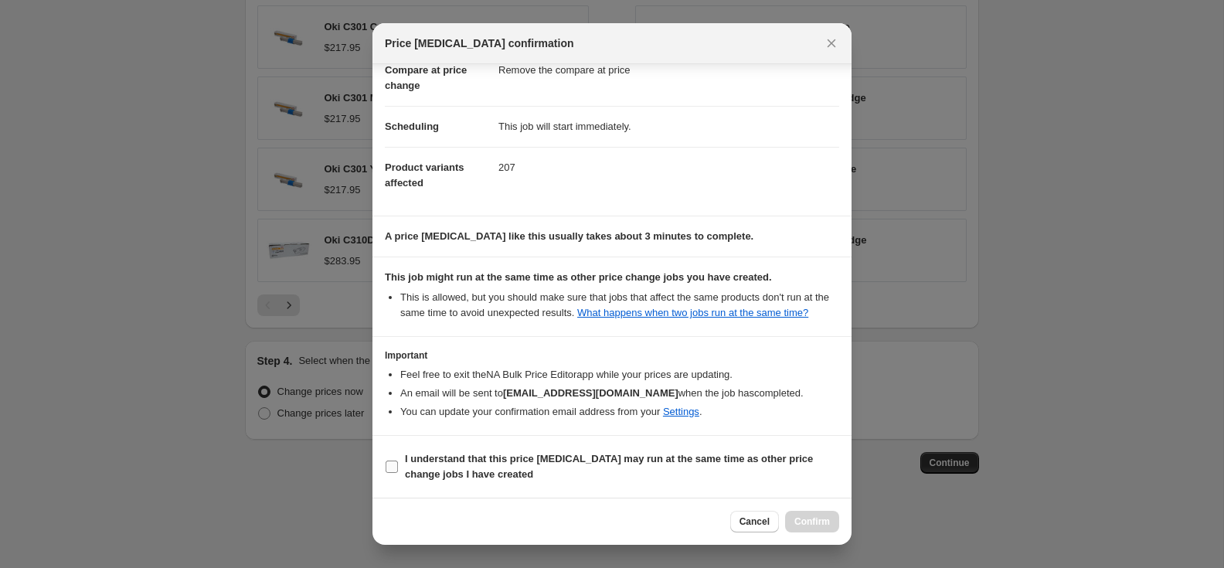
click at [397, 469] on input "I understand that this price [MEDICAL_DATA] may run at the same time as other p…" at bounding box center [392, 467] width 12 height 12
checkbox input "true"
click at [802, 516] on span "Confirm" at bounding box center [813, 522] width 36 height 12
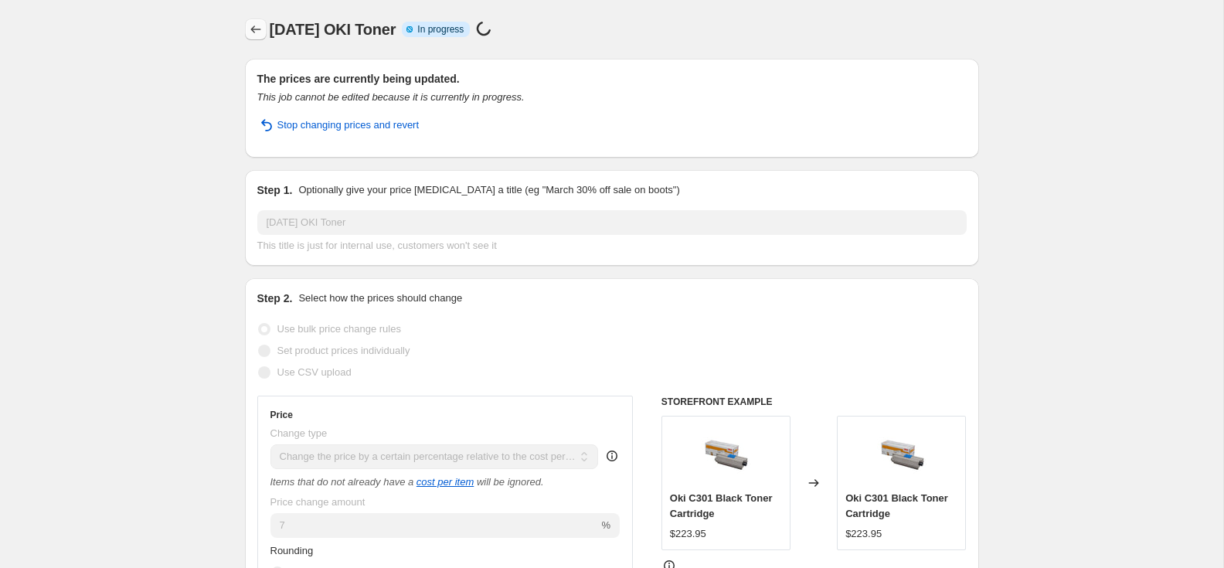
click at [256, 31] on icon "Price change jobs" at bounding box center [255, 29] width 15 height 15
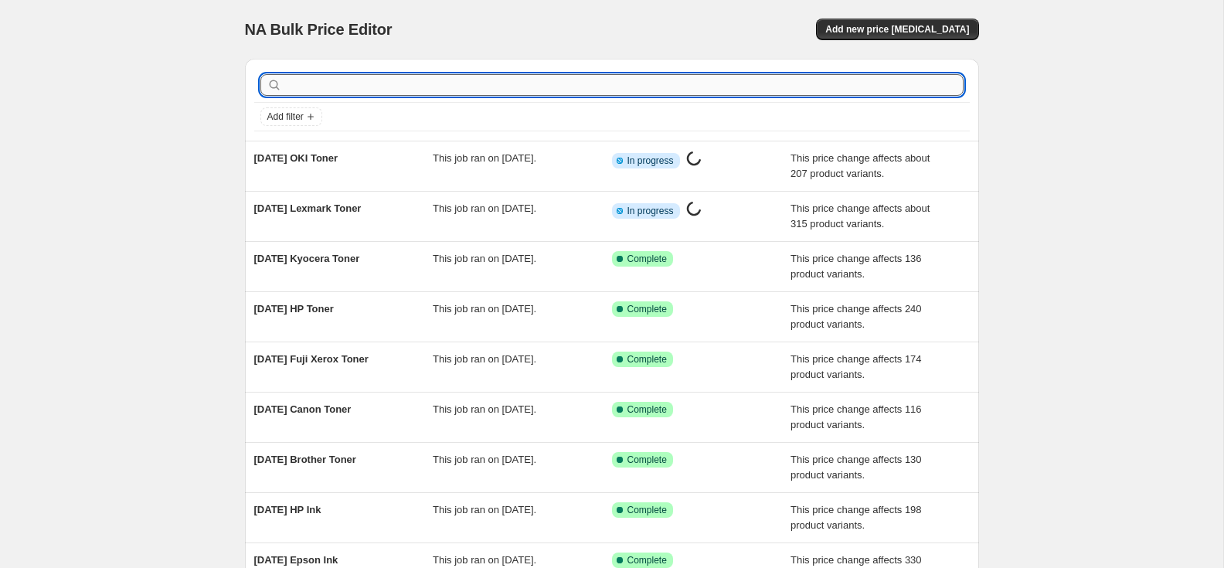
click at [326, 87] on input "text" at bounding box center [624, 85] width 679 height 22
type input "ric"
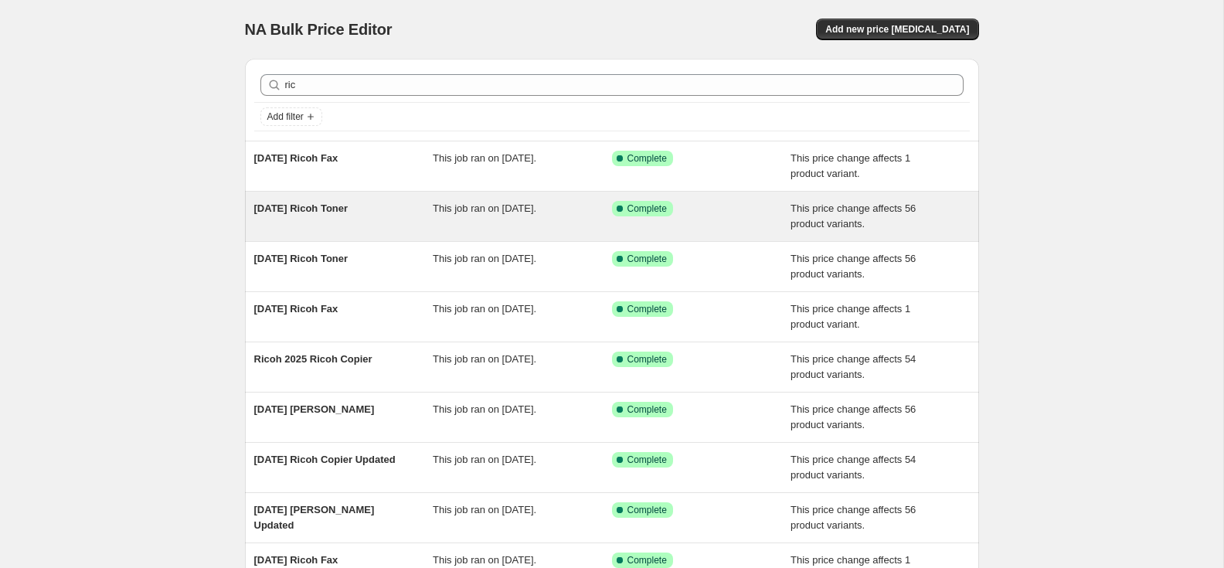
click at [336, 209] on span "[DATE] Ricoh Toner" at bounding box center [301, 209] width 94 height 12
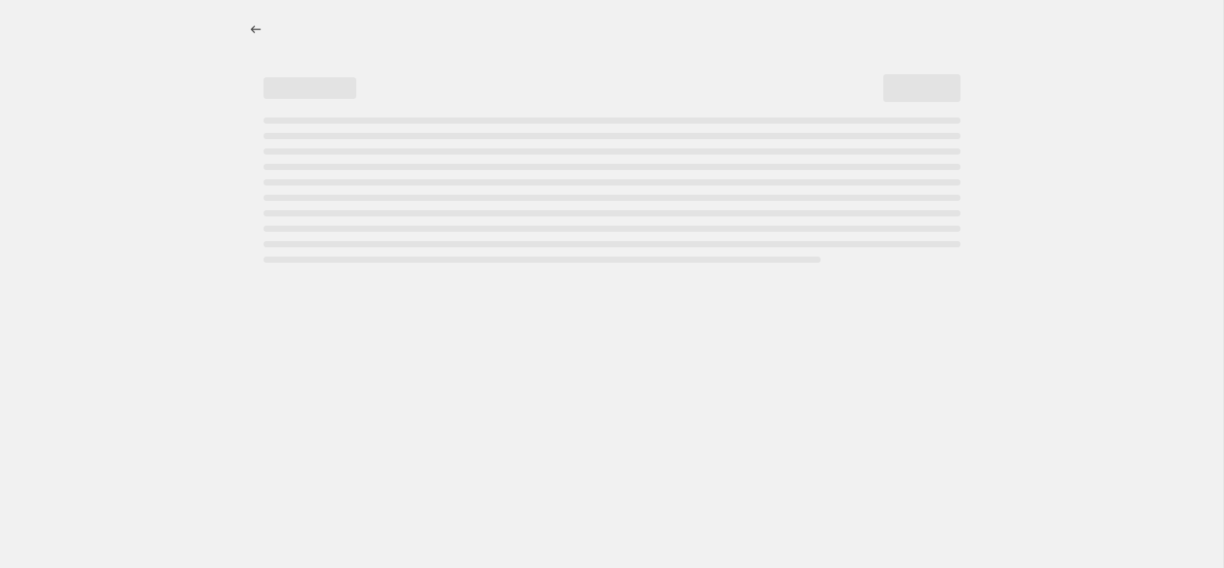
select select "pc"
select select "remove"
select select "collection"
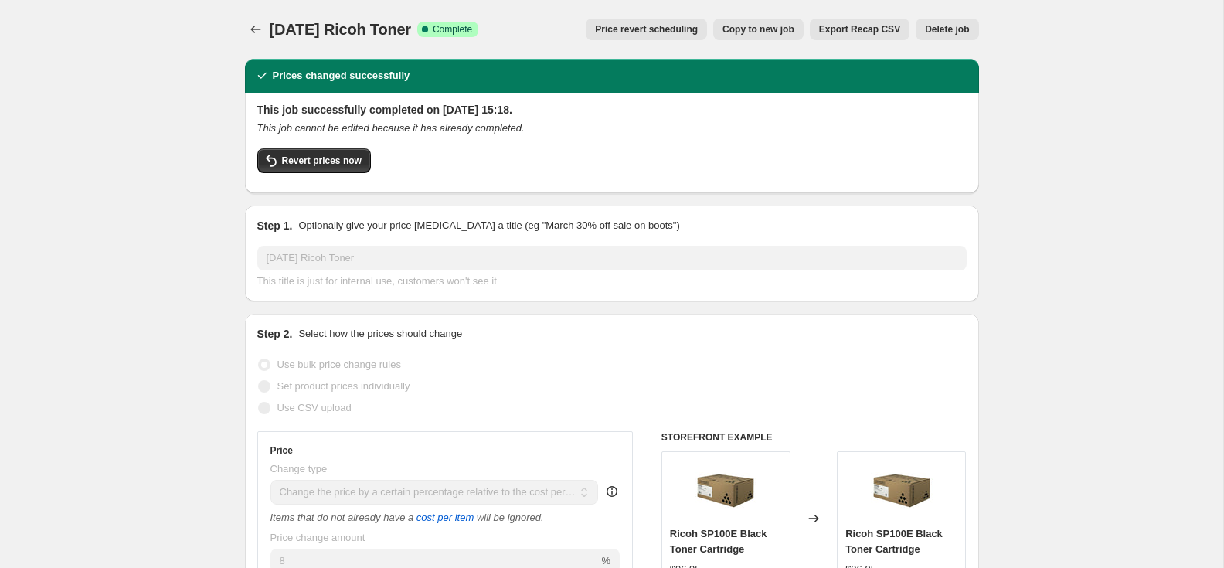
click at [743, 26] on span "Copy to new job" at bounding box center [759, 29] width 72 height 12
select select "pc"
select select "remove"
select select "collection"
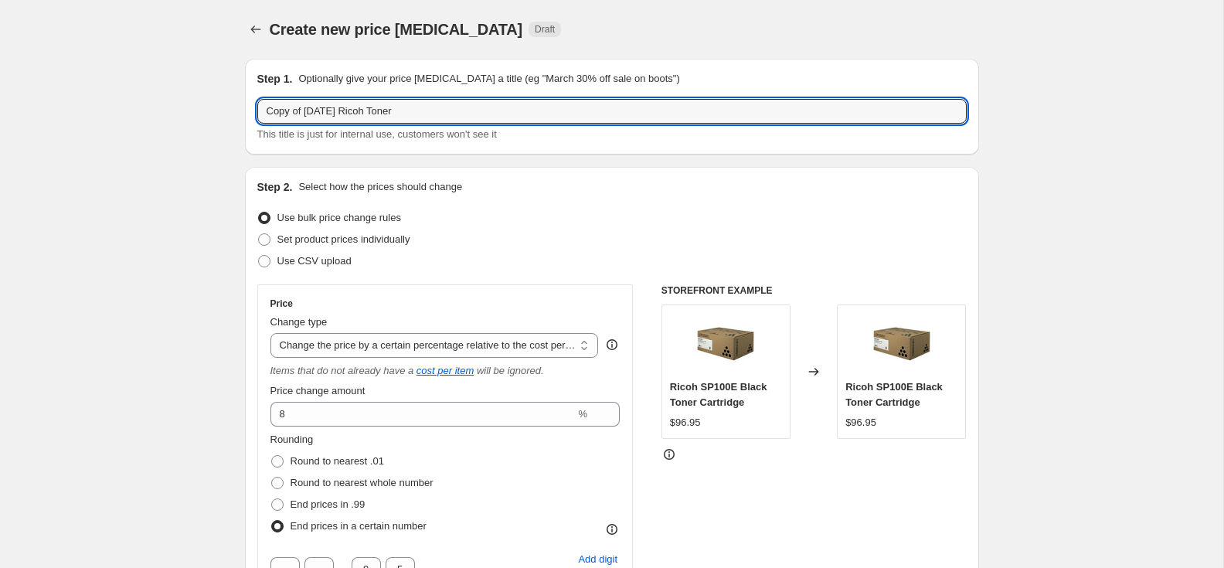
drag, startPoint x: 326, startPoint y: 112, endPoint x: 233, endPoint y: 116, distance: 93.6
paste input "Oc"
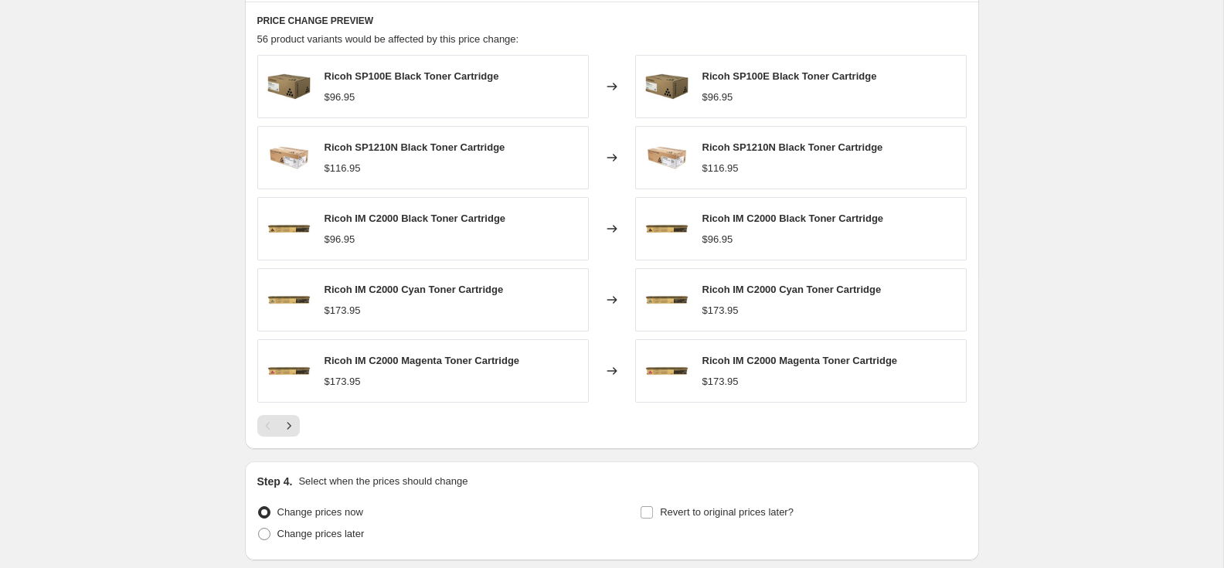
scroll to position [1261, 0]
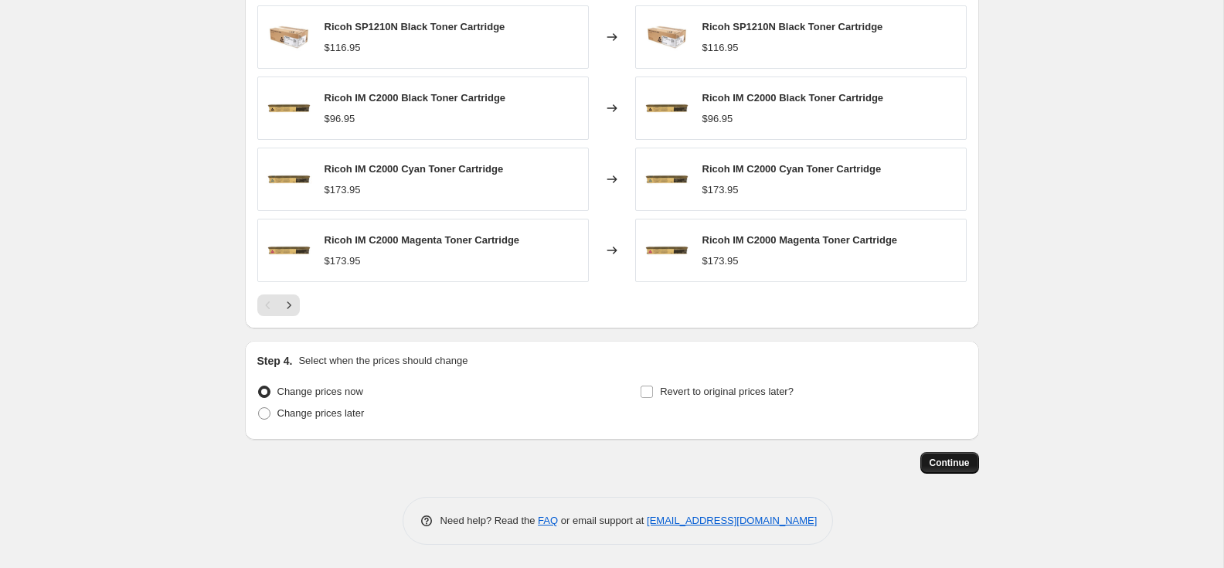
type input "[DATE] Ricoh Toner"
click at [938, 465] on span "Continue" at bounding box center [950, 463] width 40 height 12
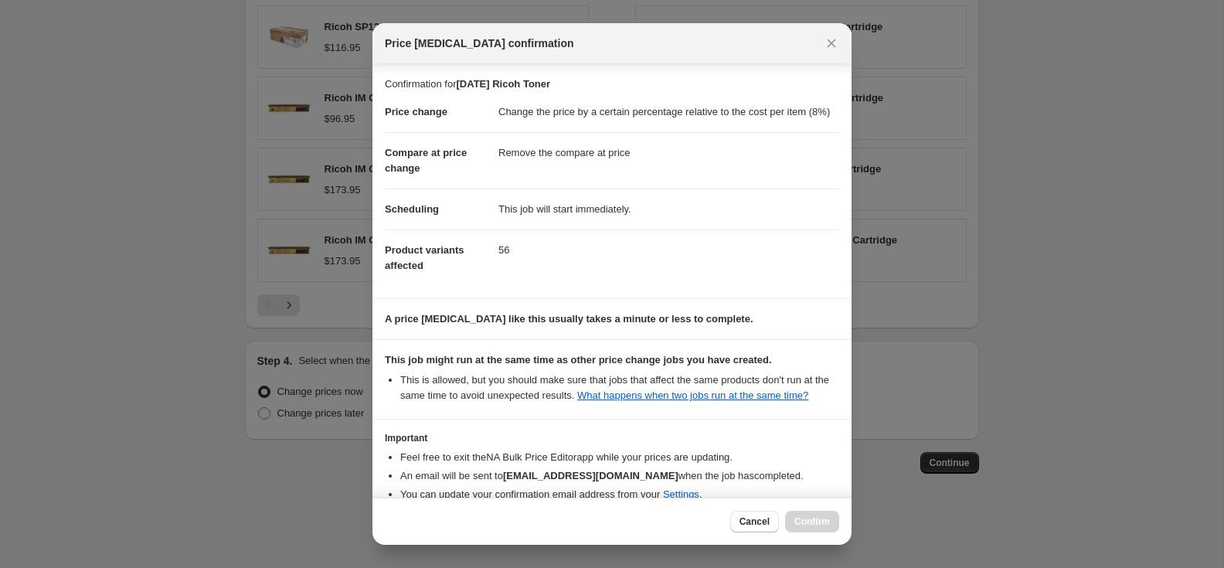
scroll to position [114, 0]
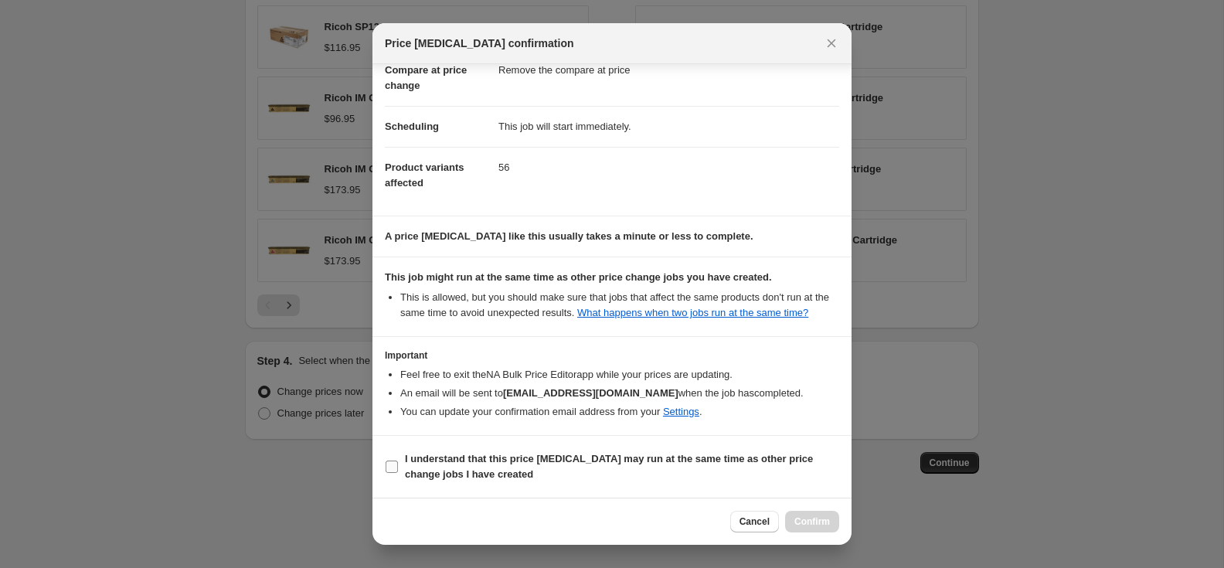
click at [390, 461] on input "I understand that this price [MEDICAL_DATA] may run at the same time as other p…" at bounding box center [392, 467] width 12 height 12
checkbox input "true"
click at [812, 522] on span "Confirm" at bounding box center [813, 522] width 36 height 12
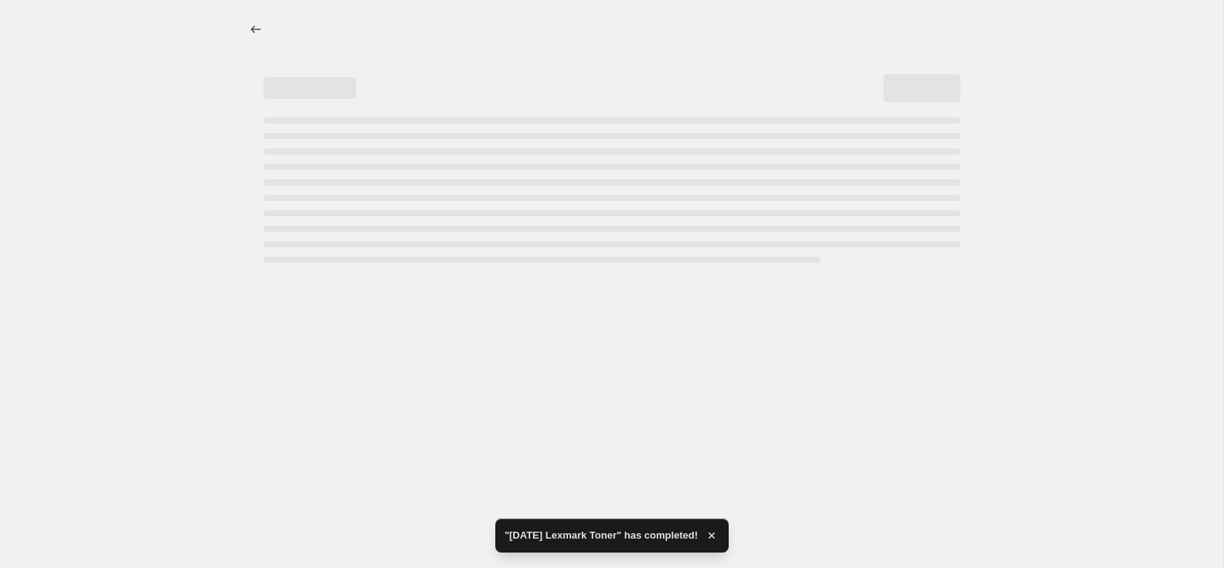
select select "pc"
select select "remove"
select select "collection"
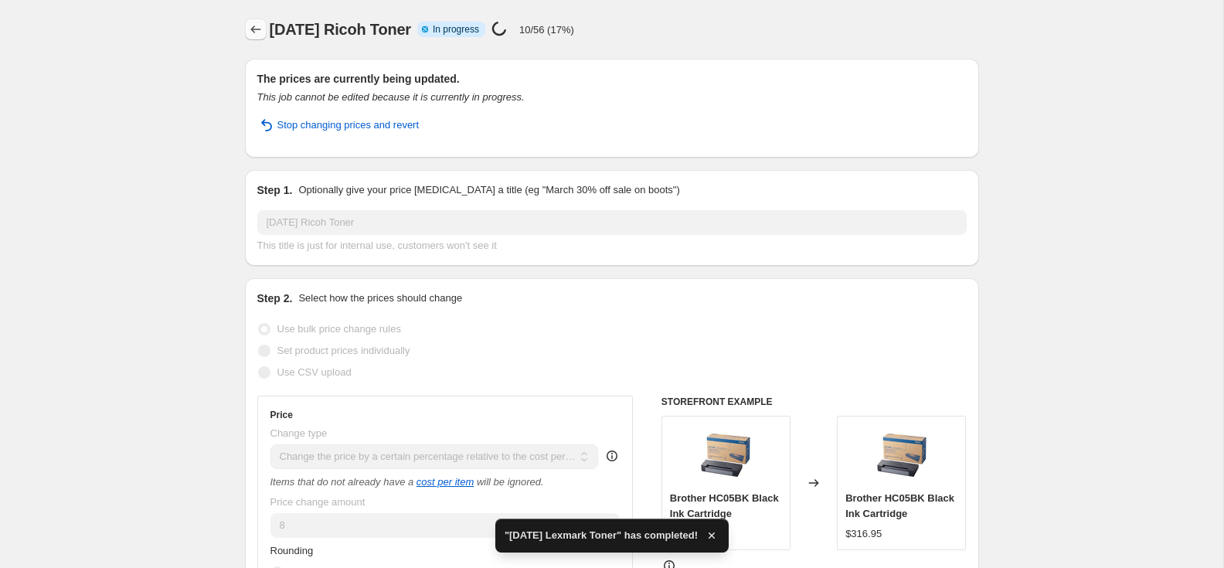
click at [259, 31] on icon "Price change jobs" at bounding box center [255, 29] width 15 height 15
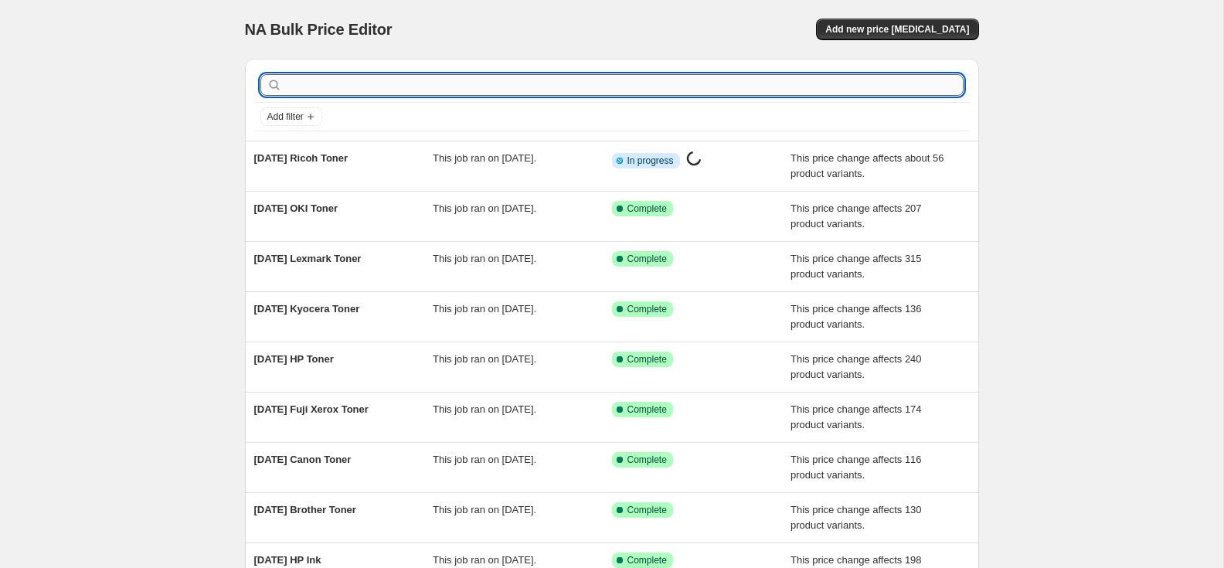
click at [300, 86] on input "text" at bounding box center [624, 85] width 679 height 22
click at [330, 82] on input "text" at bounding box center [624, 85] width 679 height 22
type input "[PERSON_NAME]"
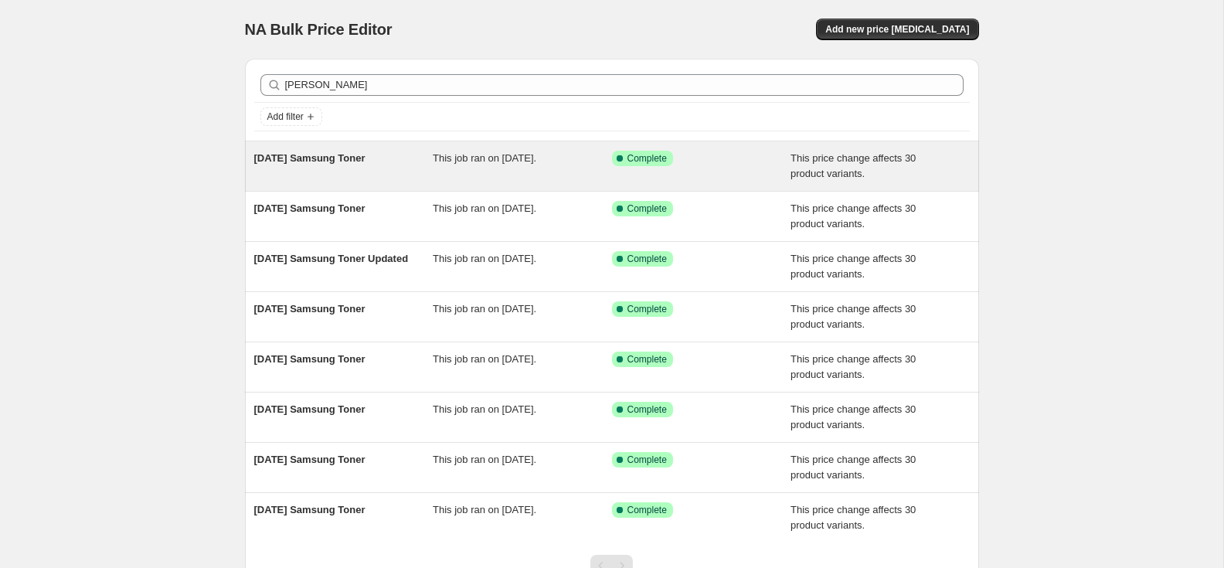
click at [346, 161] on span "[DATE] Samsung Toner" at bounding box center [309, 158] width 111 height 12
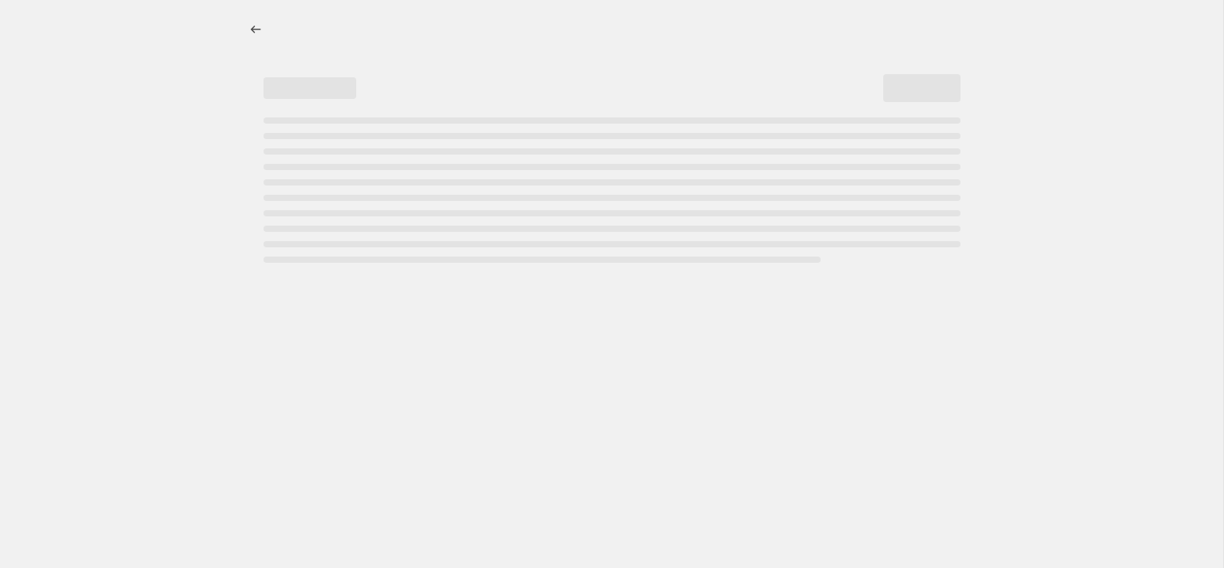
select select "pc"
select select "remove"
select select "collection"
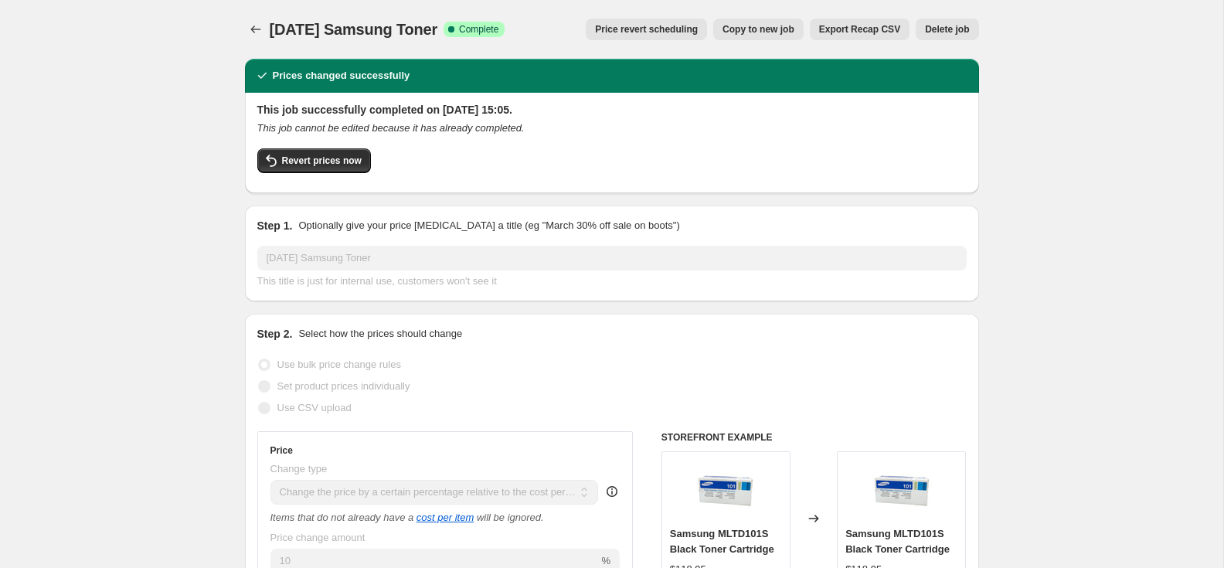
click at [737, 26] on span "Copy to new job" at bounding box center [759, 29] width 72 height 12
select select "pc"
select select "remove"
select select "collection"
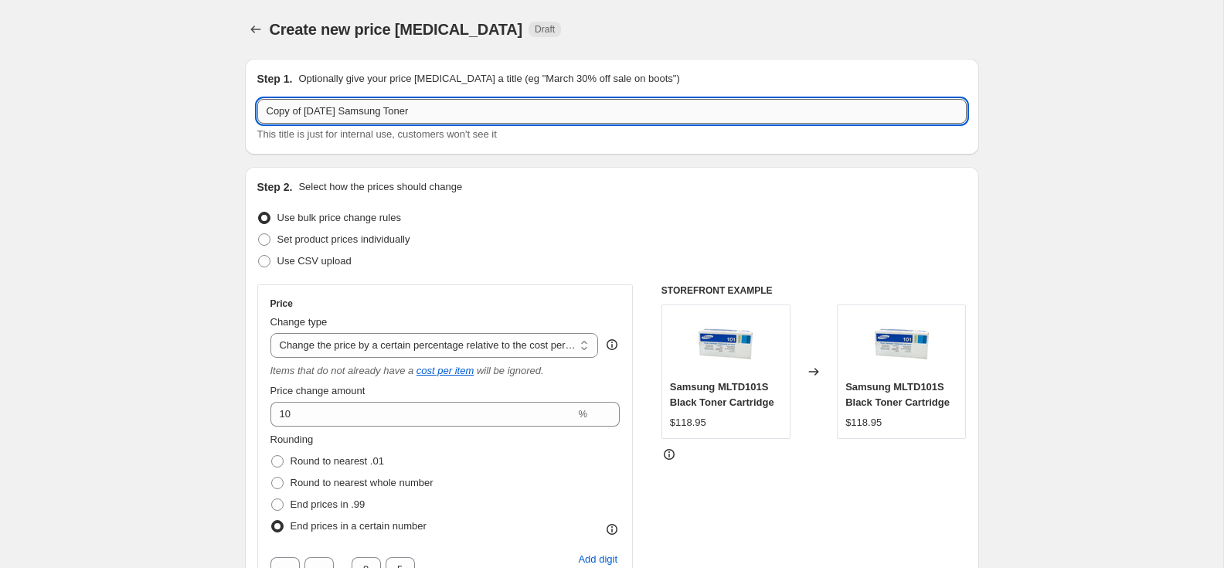
drag, startPoint x: 328, startPoint y: 111, endPoint x: 257, endPoint y: 113, distance: 70.4
click at [257, 113] on input "Copy of [DATE] Samsung Toner" at bounding box center [612, 111] width 710 height 25
paste input "Oc"
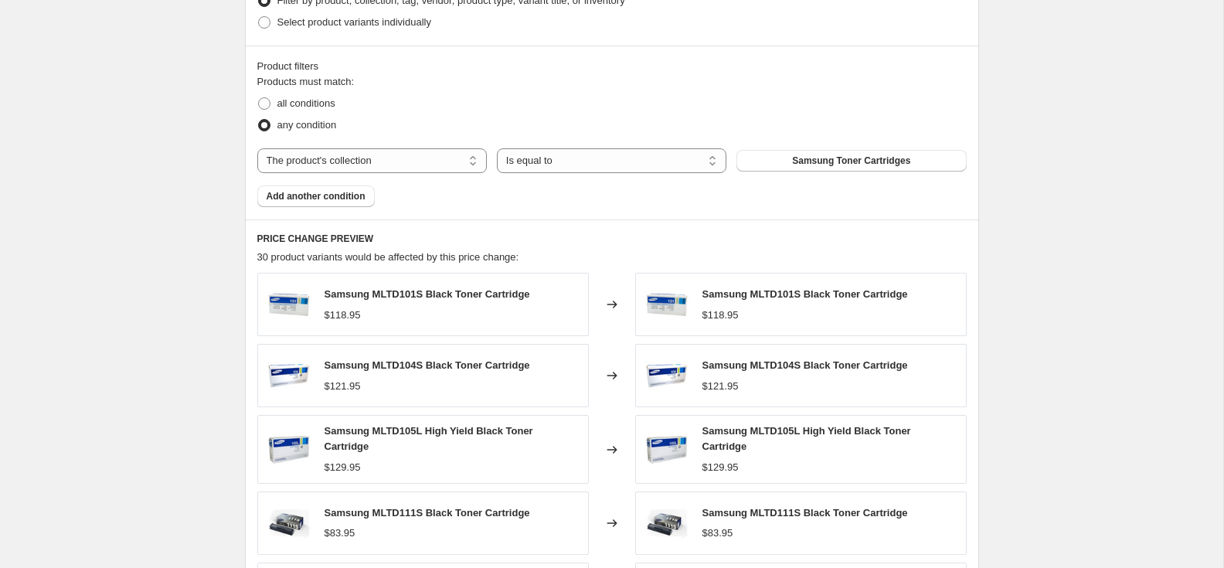
scroll to position [1266, 0]
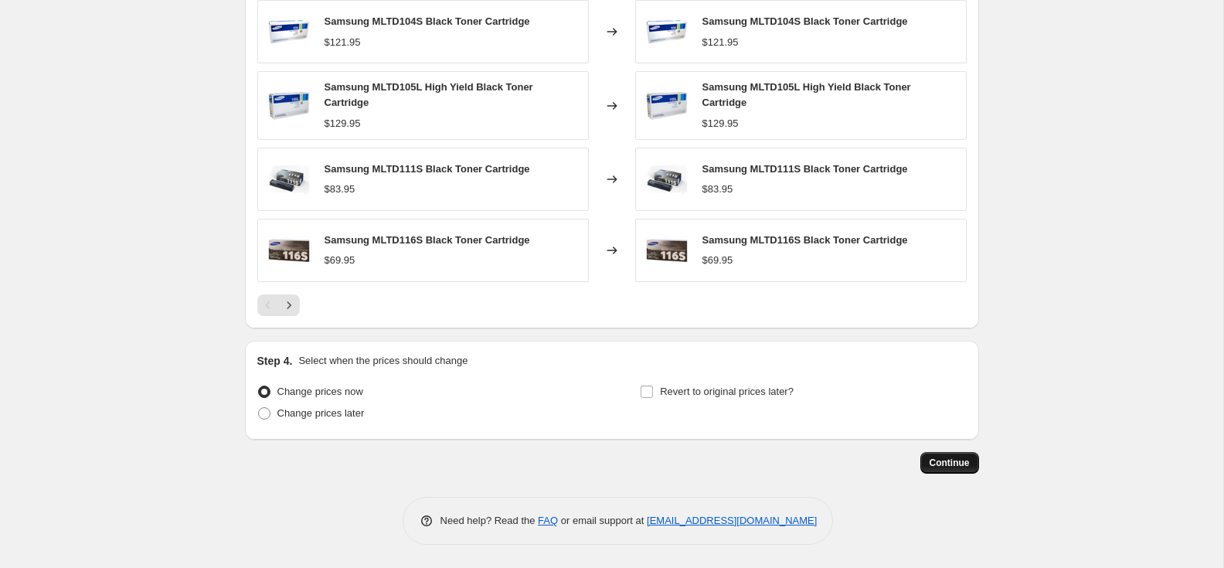
type input "[DATE] Samsung Toner"
click at [945, 461] on span "Continue" at bounding box center [950, 463] width 40 height 12
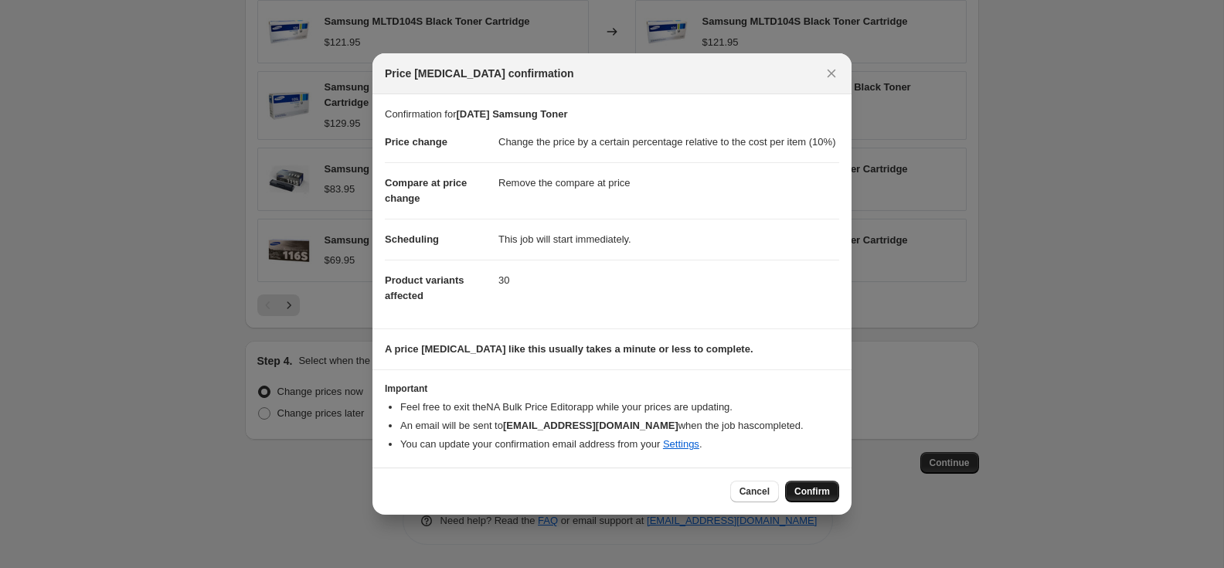
click at [806, 491] on button "Confirm" at bounding box center [812, 492] width 54 height 22
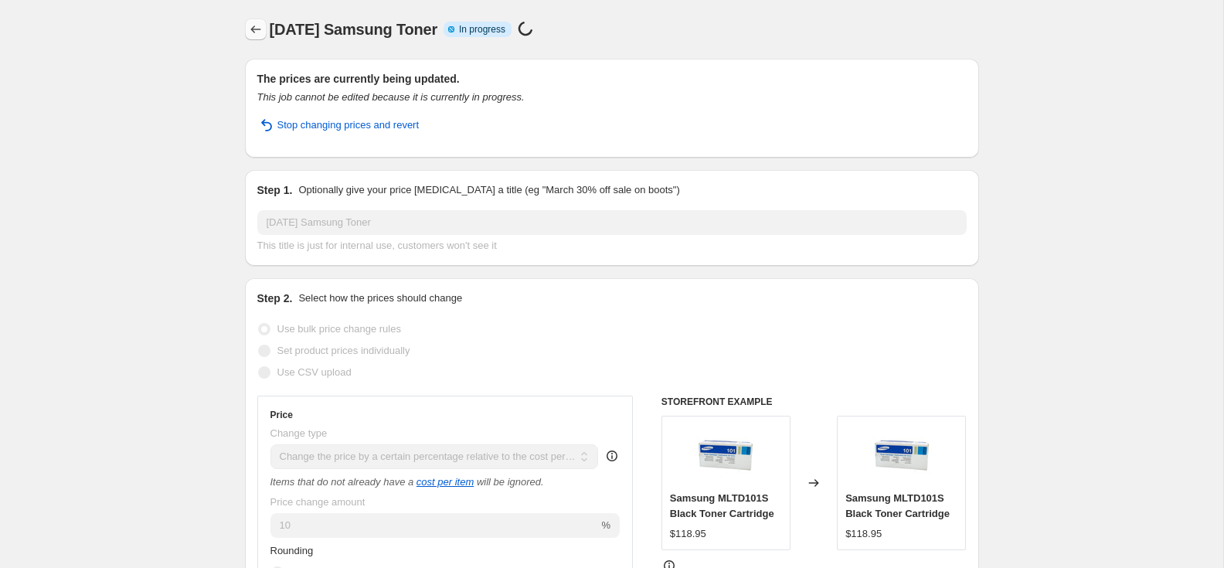
click at [260, 28] on icon "Price change jobs" at bounding box center [255, 29] width 15 height 15
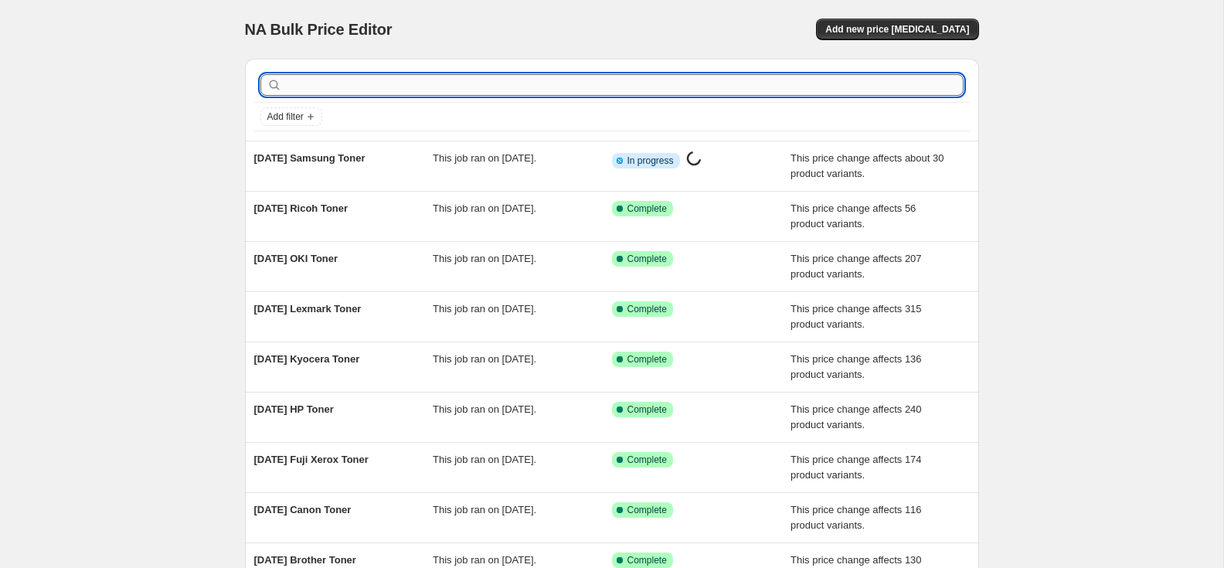
click at [377, 86] on input "text" at bounding box center [624, 85] width 679 height 22
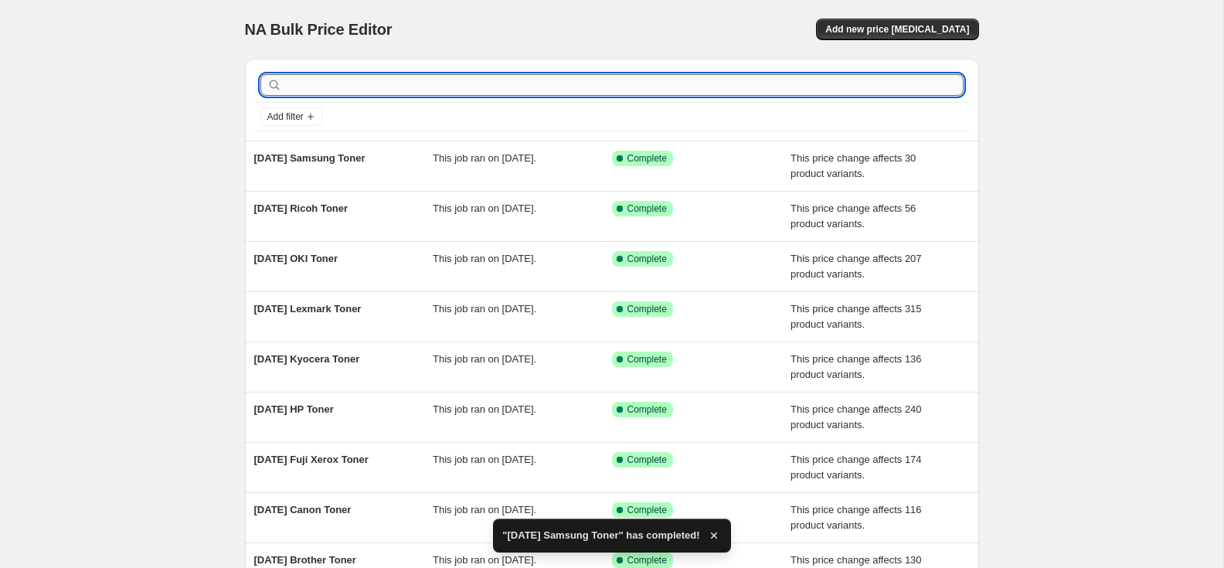
click at [326, 90] on input "text" at bounding box center [624, 85] width 679 height 22
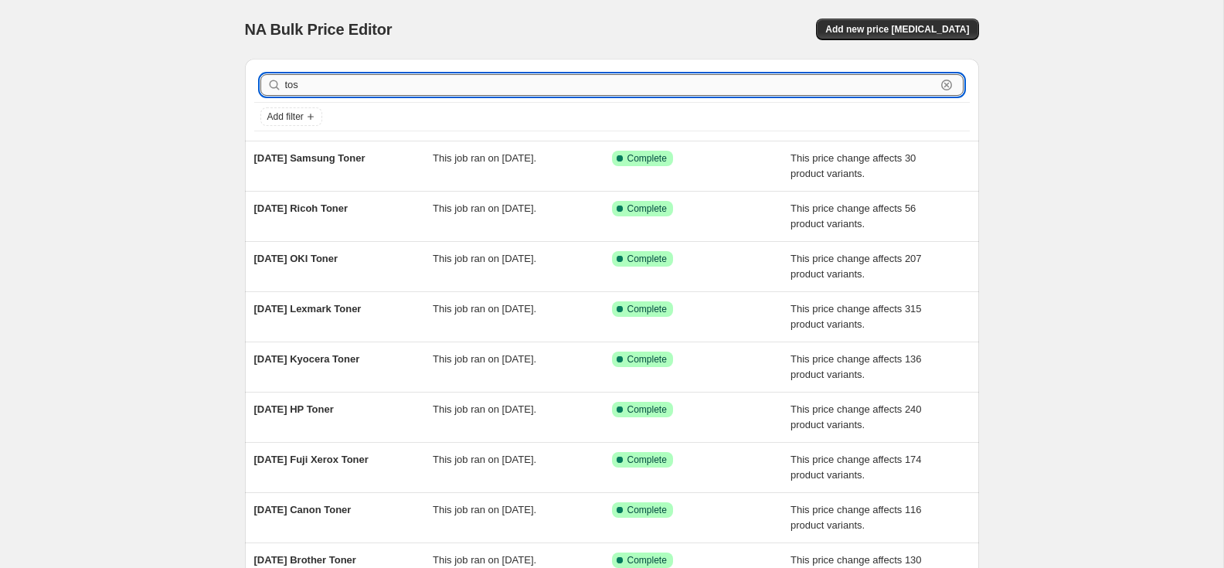
type input "tosh"
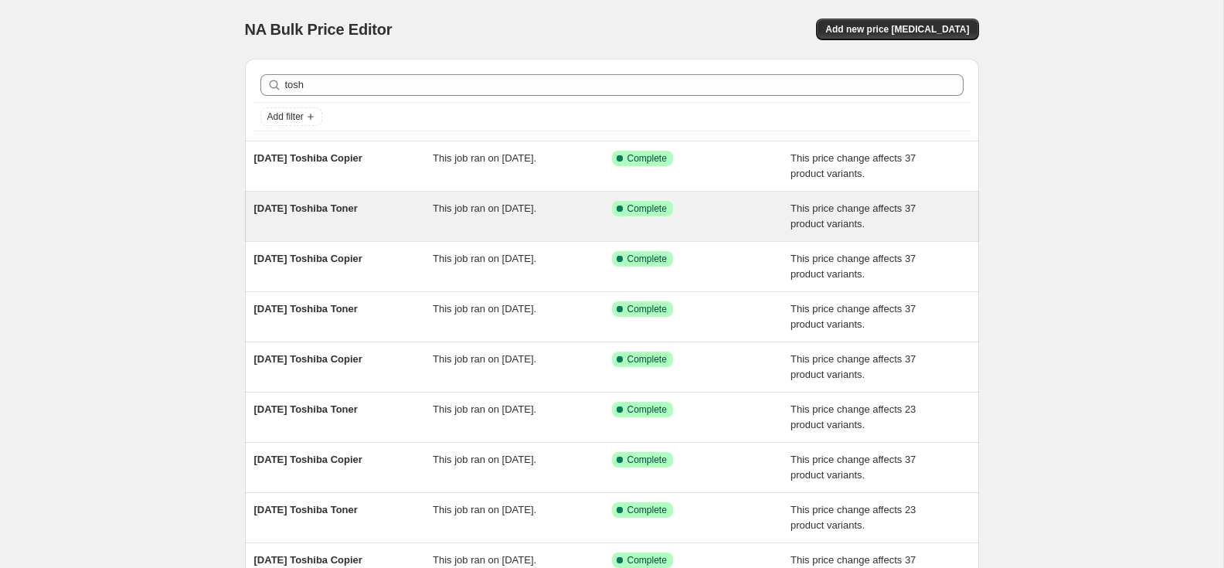
click at [314, 211] on span "[DATE] Toshiba Toner" at bounding box center [306, 209] width 104 height 12
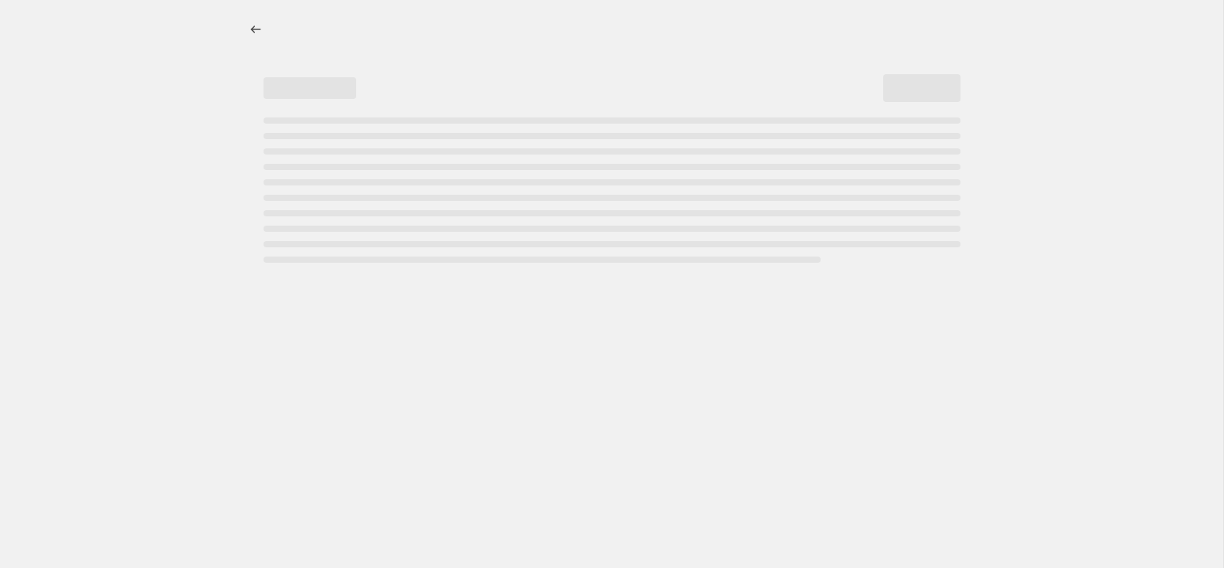
select select "pc"
select select "remove"
select select "collection"
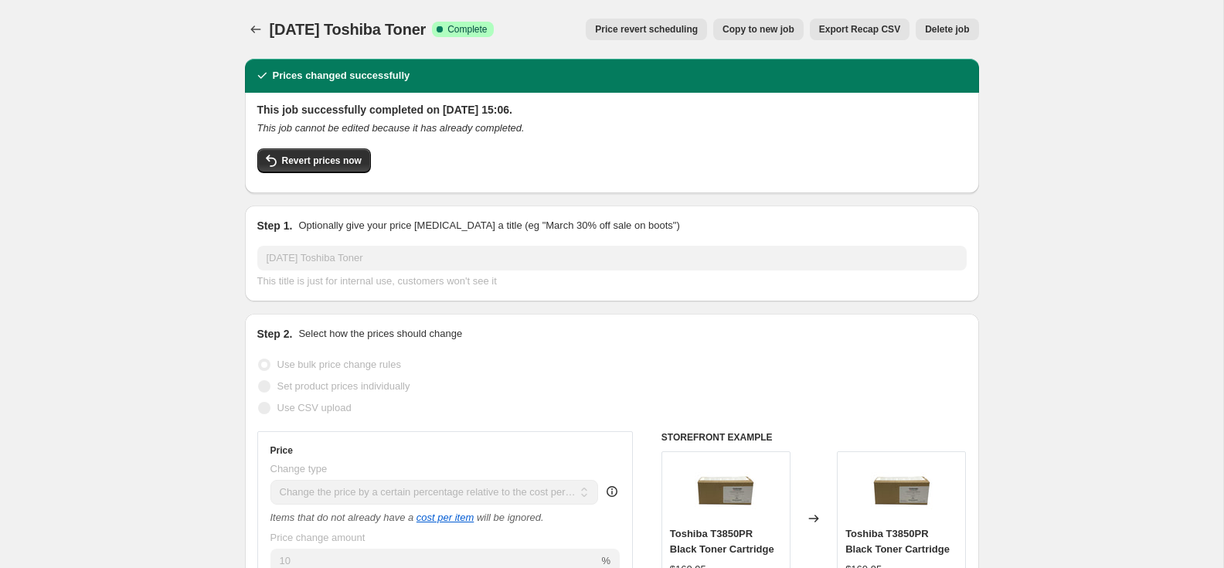
click at [739, 31] on span "Copy to new job" at bounding box center [759, 29] width 72 height 12
select select "pc"
select select "remove"
select select "collection"
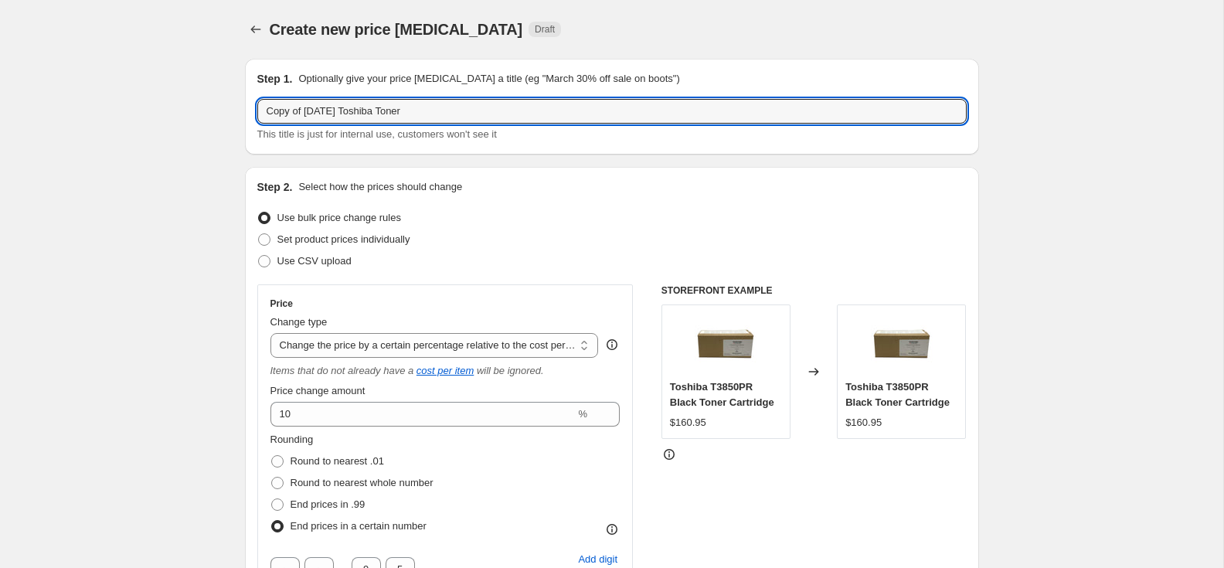
drag, startPoint x: 328, startPoint y: 112, endPoint x: 216, endPoint y: 114, distance: 111.3
paste input "Oc"
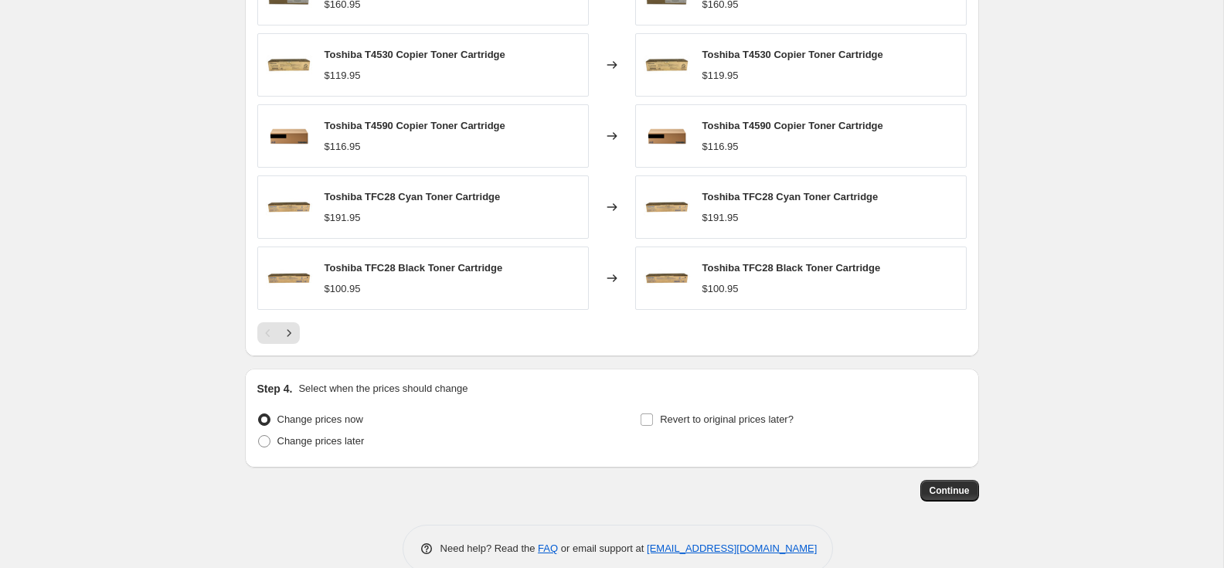
scroll to position [1261, 0]
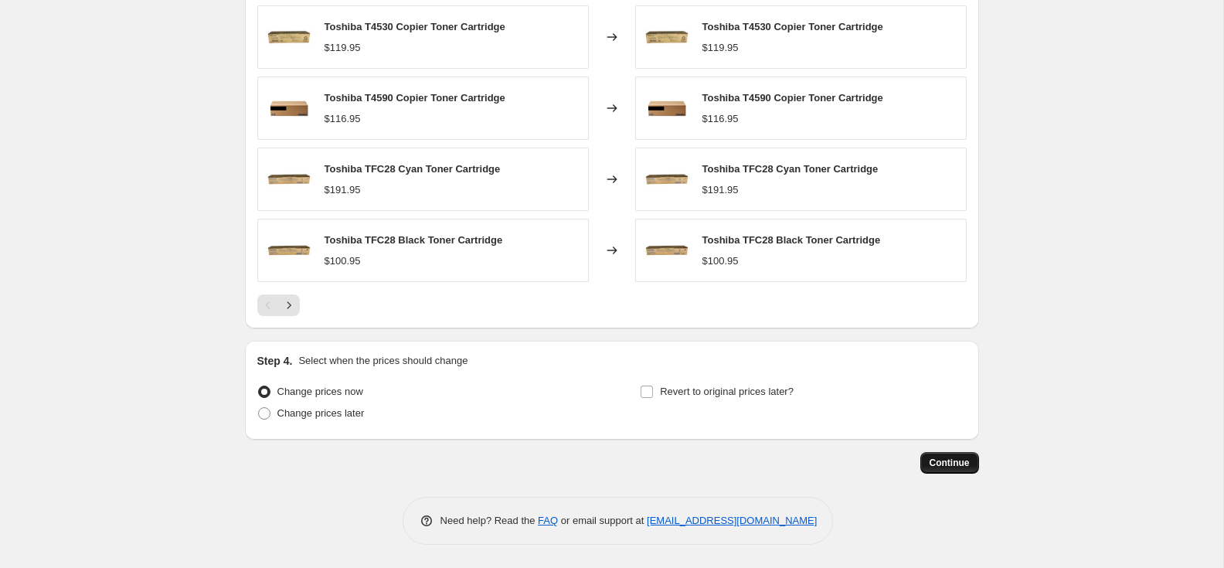
type input "[DATE] Toshiba Toner"
click at [938, 458] on span "Continue" at bounding box center [950, 463] width 40 height 12
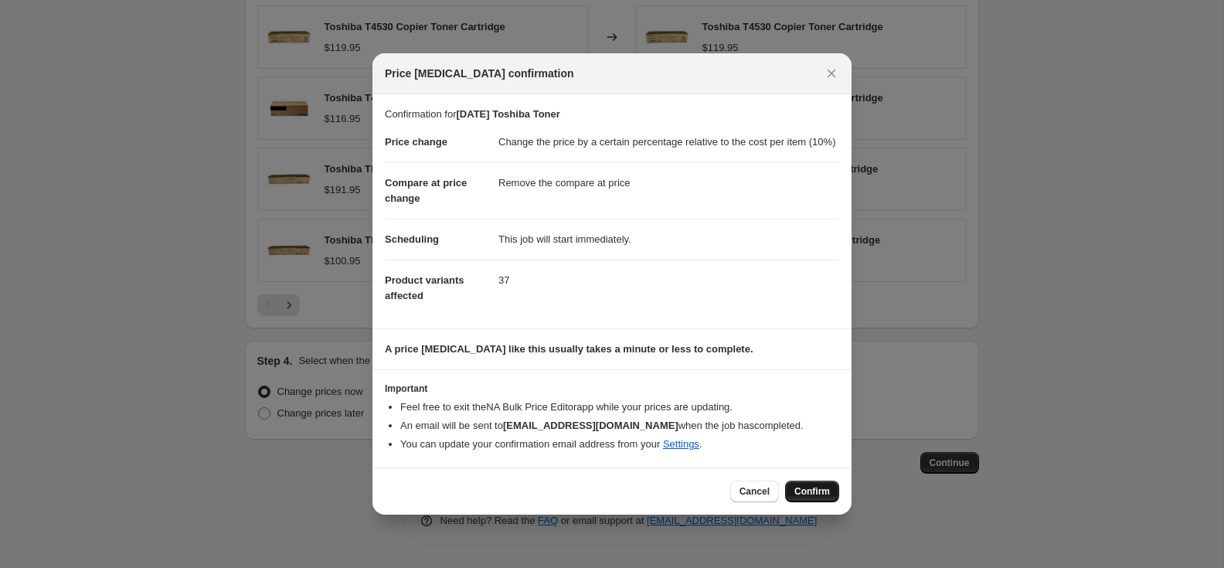
click at [809, 498] on span "Confirm" at bounding box center [813, 491] width 36 height 12
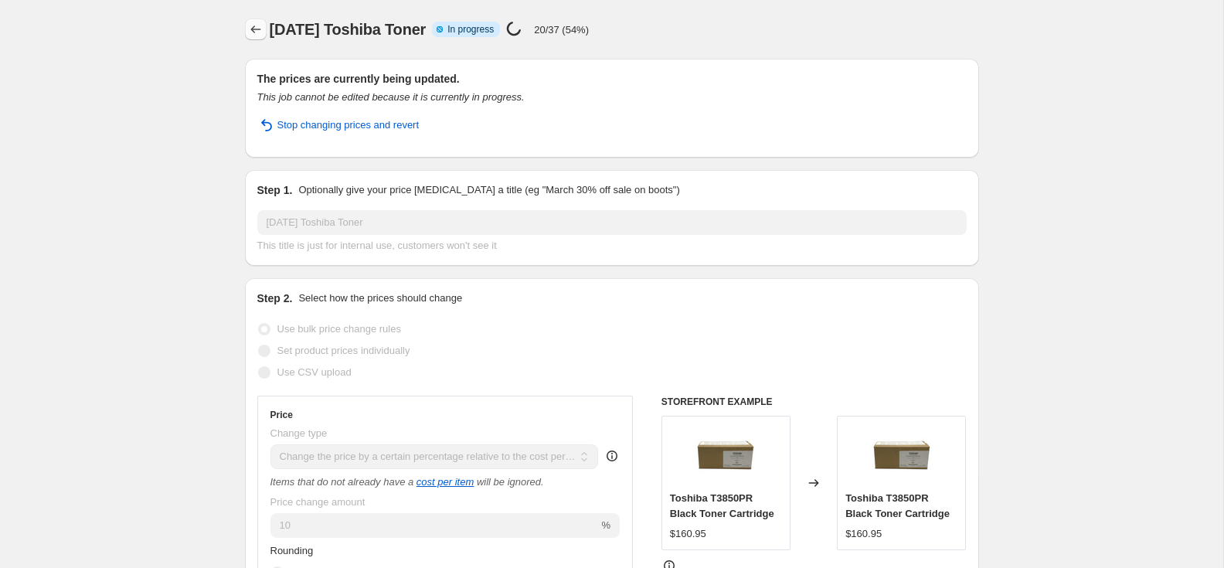
click at [261, 24] on icon "Price change jobs" at bounding box center [255, 29] width 15 height 15
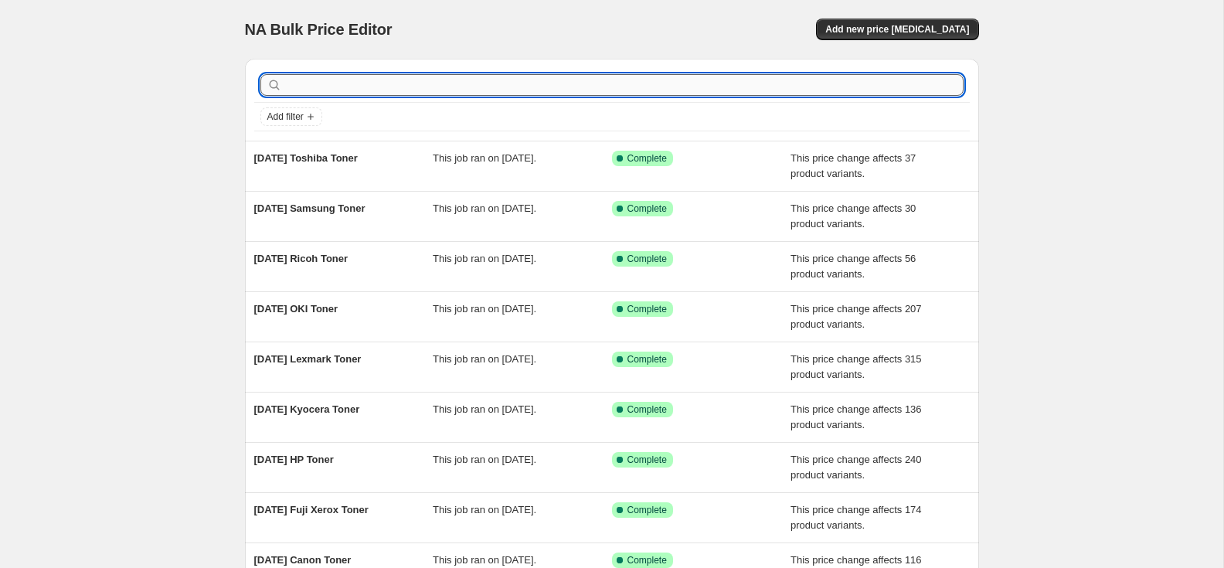
click at [301, 87] on input "text" at bounding box center [624, 85] width 679 height 22
type input "white"
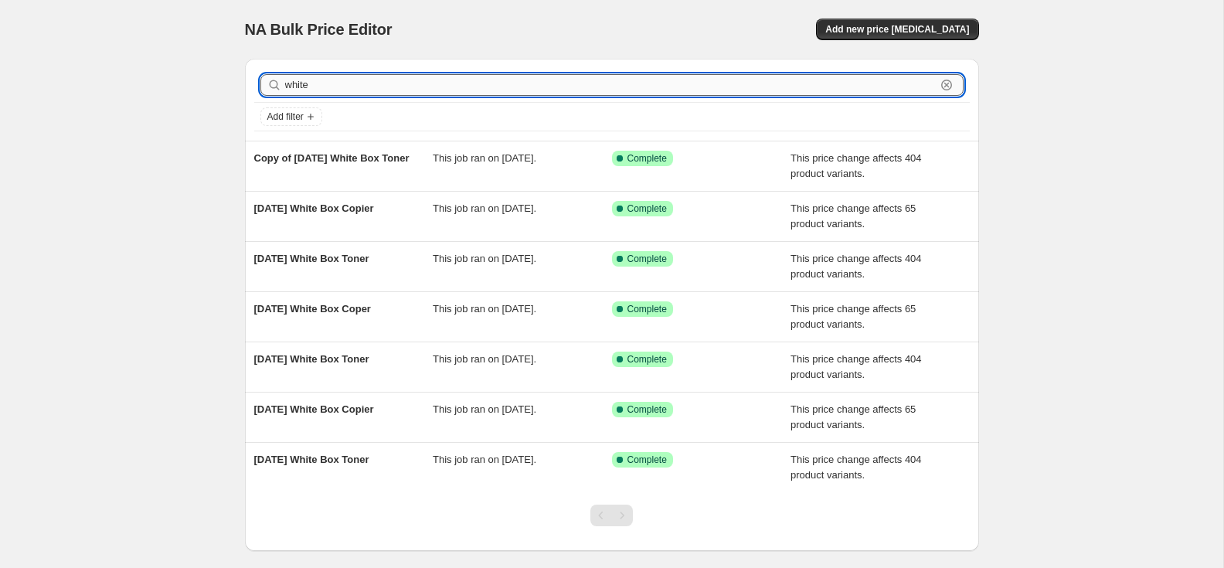
click at [328, 87] on input "white" at bounding box center [610, 85] width 651 height 22
type input "w"
type input "Compa"
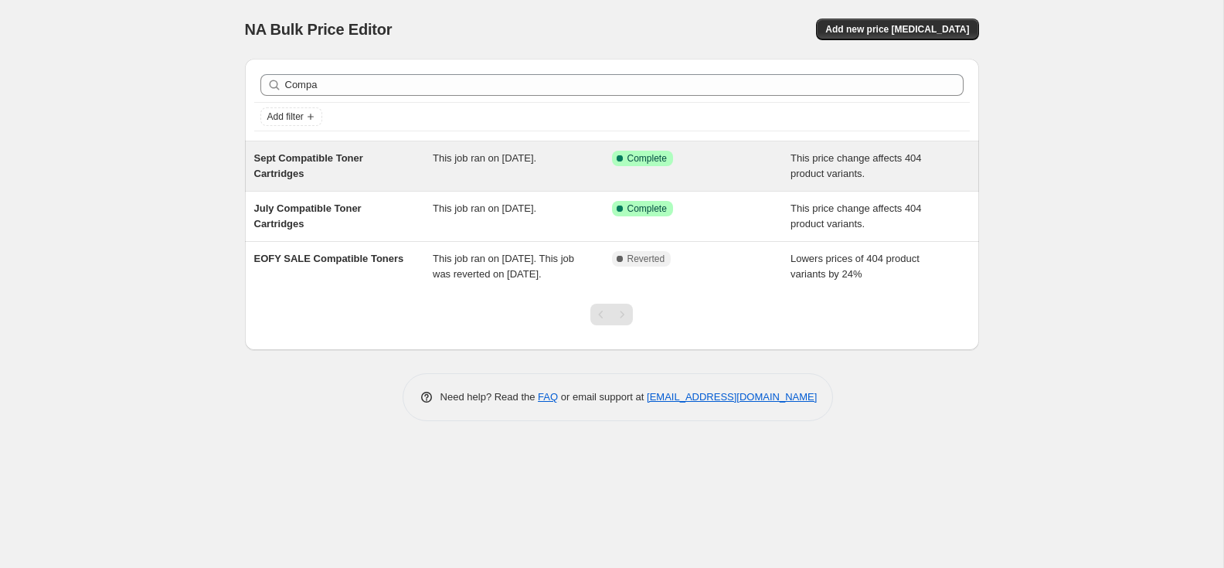
click at [347, 159] on span "Sept Compatible Toner Cartridges" at bounding box center [308, 165] width 109 height 27
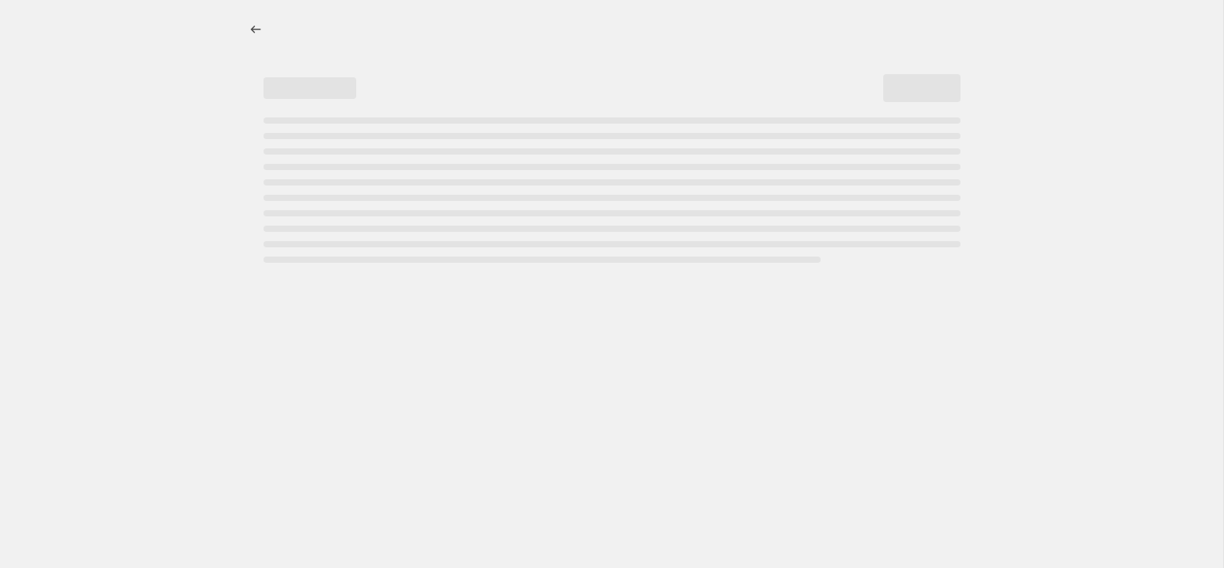
select select "pc"
select select "no_change"
select select "collection"
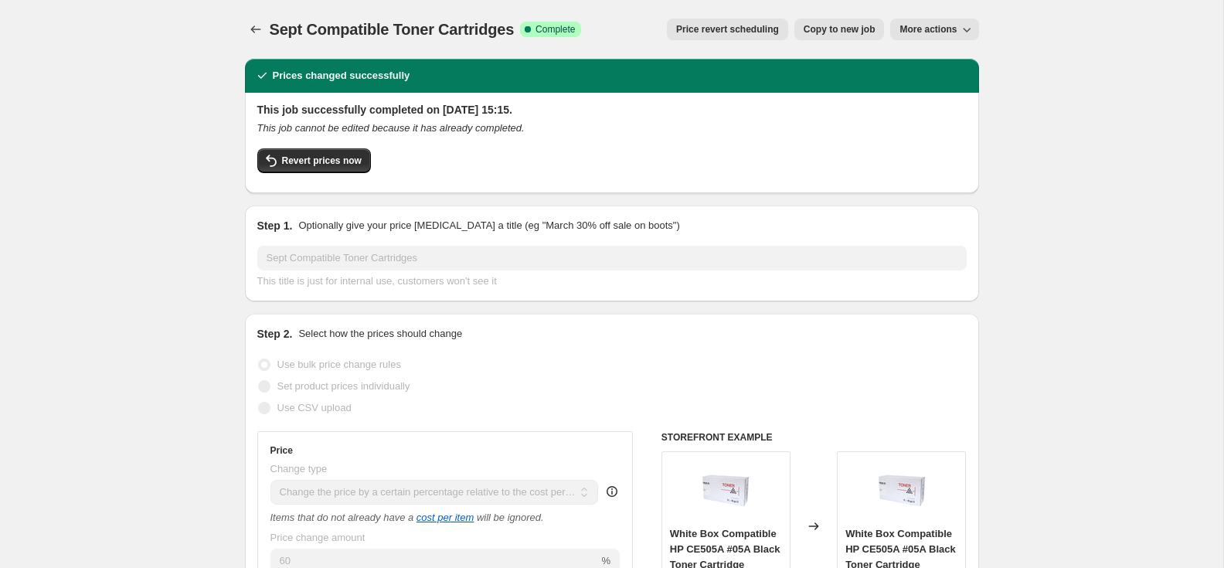
click at [824, 30] on span "Copy to new job" at bounding box center [840, 29] width 72 height 12
select select "pc"
select select "no_change"
select select "collection"
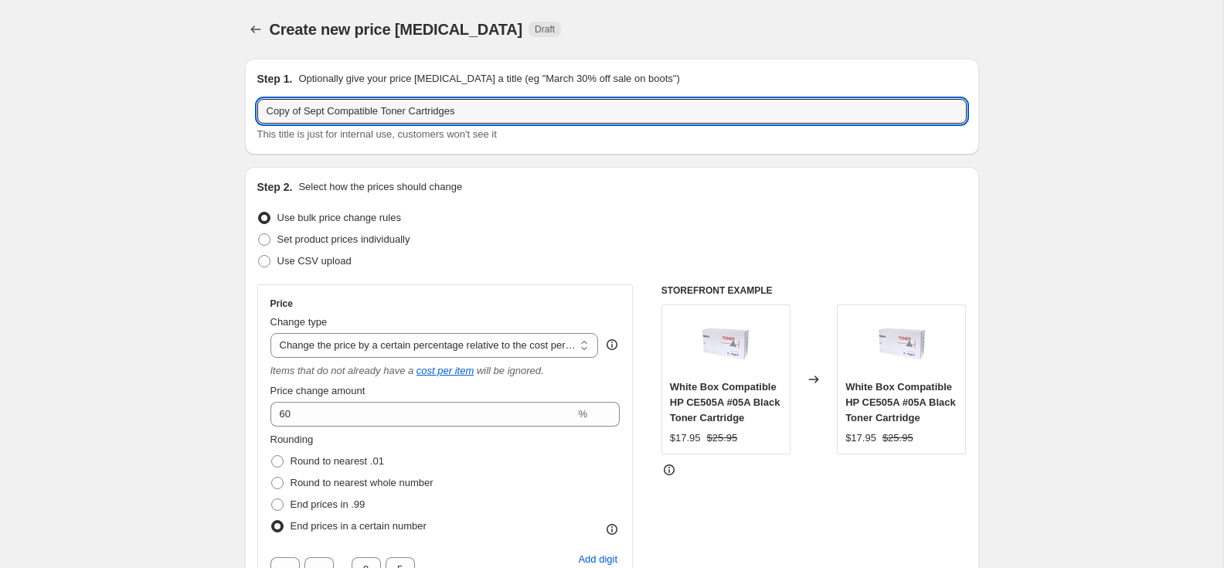
drag, startPoint x: 327, startPoint y: 111, endPoint x: 250, endPoint y: 111, distance: 77.3
click at [250, 111] on div "Step 1. Optionally give your price [MEDICAL_DATA] a title (eg "March 30% off sa…" at bounding box center [612, 107] width 734 height 96
paste input "Oc"
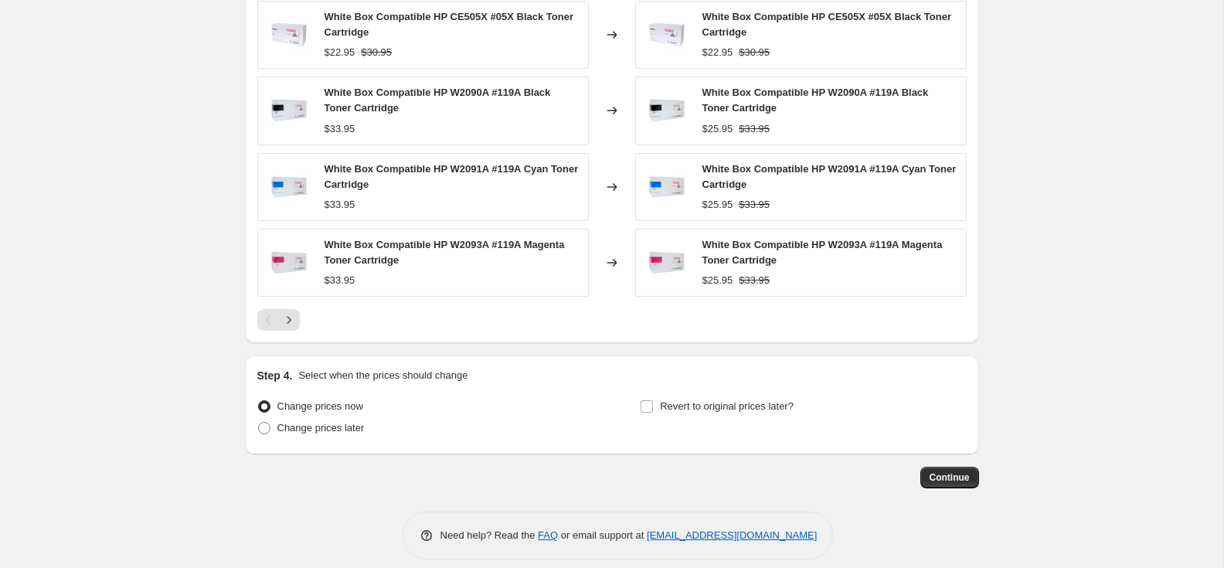
scroll to position [1286, 0]
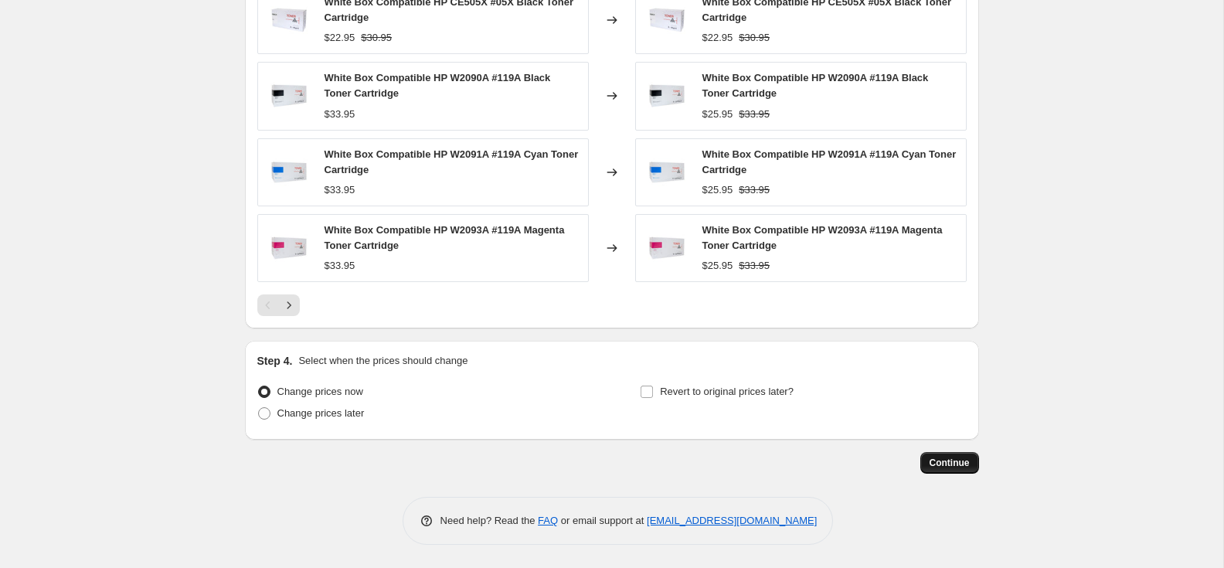
type input "Oct Compatible Toner Cartridges"
click at [936, 462] on span "Continue" at bounding box center [950, 463] width 40 height 12
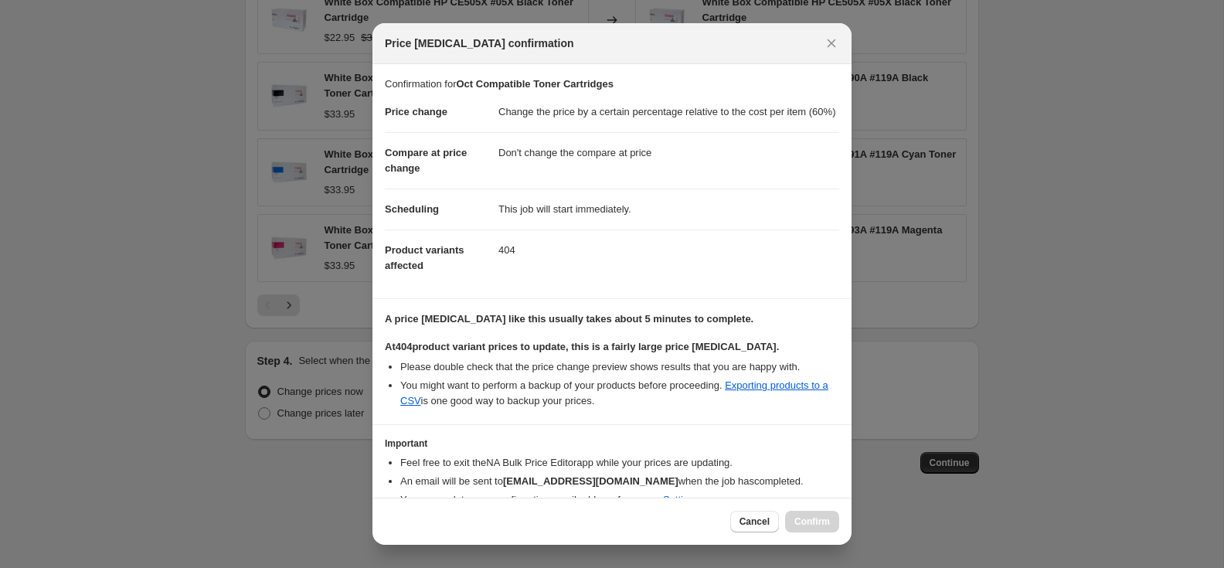
scroll to position [88, 0]
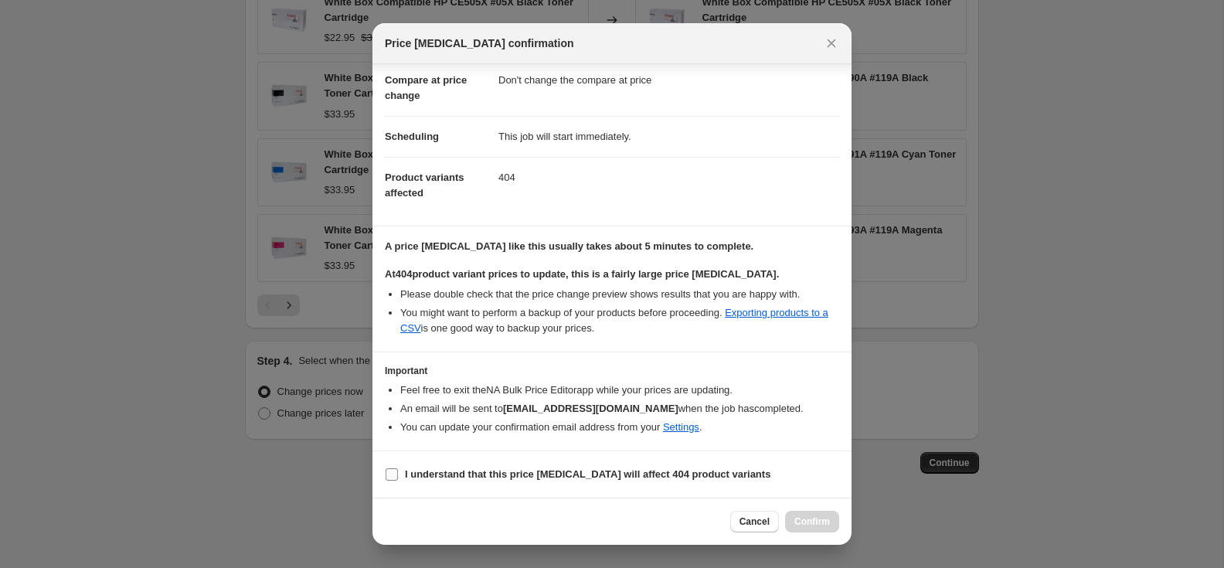
click at [392, 477] on input "I understand that this price [MEDICAL_DATA] will affect 404 product variants" at bounding box center [392, 474] width 12 height 12
checkbox input "true"
click at [810, 517] on span "Confirm" at bounding box center [813, 522] width 36 height 12
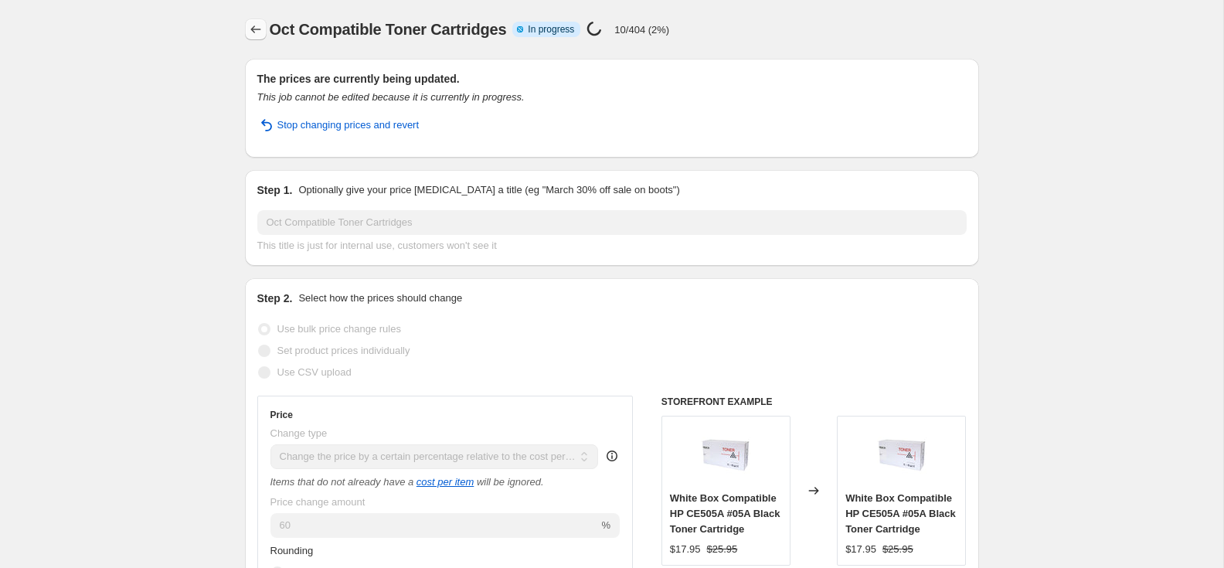
scroll to position [1, 0]
click at [259, 31] on icon "Price change jobs" at bounding box center [255, 28] width 15 height 15
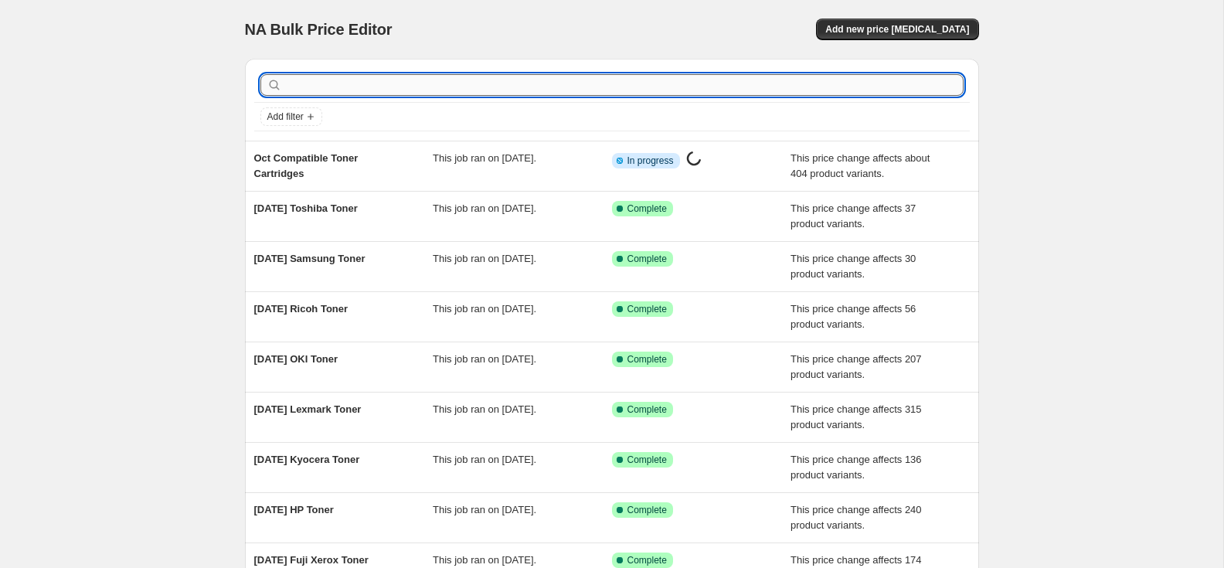
click at [312, 87] on input "text" at bounding box center [624, 85] width 679 height 22
type input "canon"
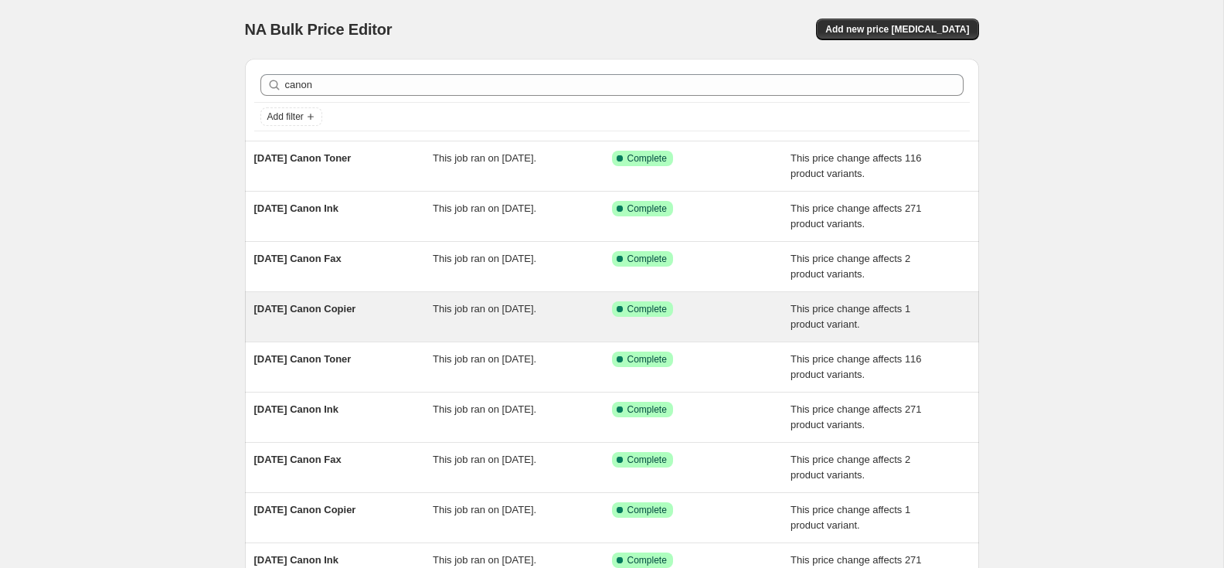
click at [340, 308] on span "[DATE] Canon Copier" at bounding box center [305, 309] width 102 height 12
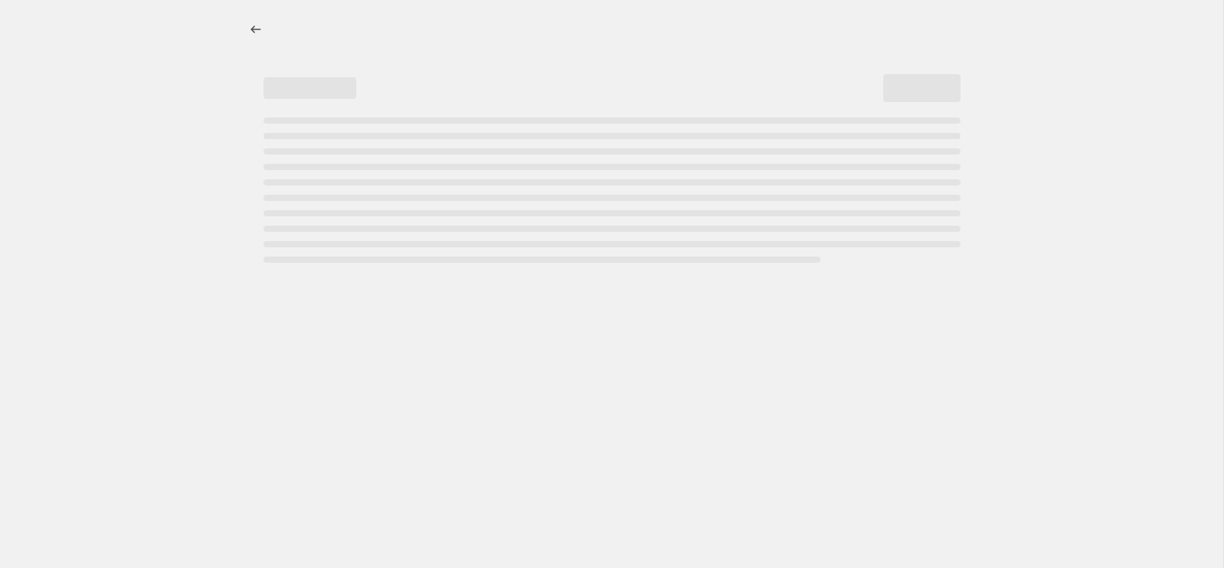
select select "pc"
select select "remove"
select select "collection"
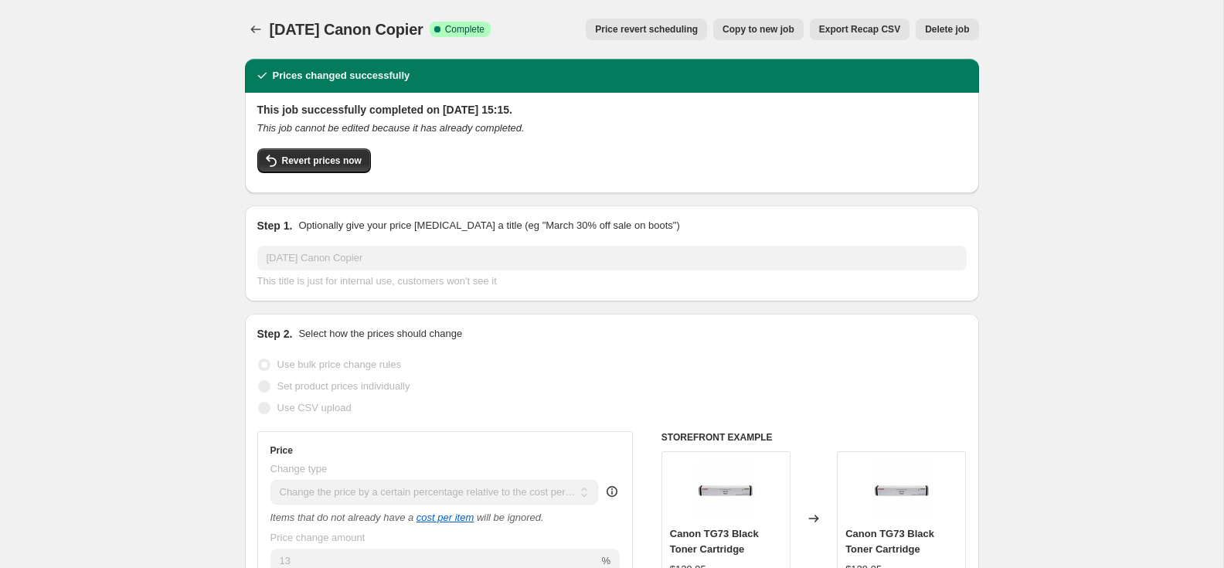
click at [760, 30] on span "Copy to new job" at bounding box center [759, 29] width 72 height 12
select select "pc"
select select "remove"
select select "collection"
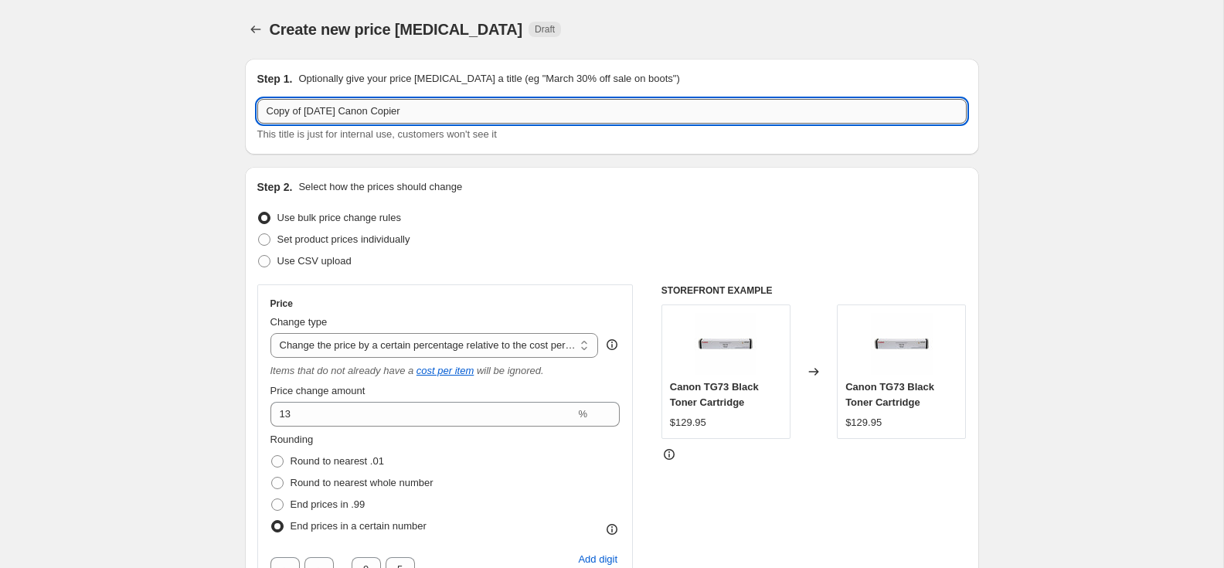
drag, startPoint x: 325, startPoint y: 114, endPoint x: 278, endPoint y: 104, distance: 48.1
click at [250, 113] on div "Step 1. Optionally give your price [MEDICAL_DATA] a title (eg "March 30% off sa…" at bounding box center [612, 107] width 734 height 96
paste input "Oct"
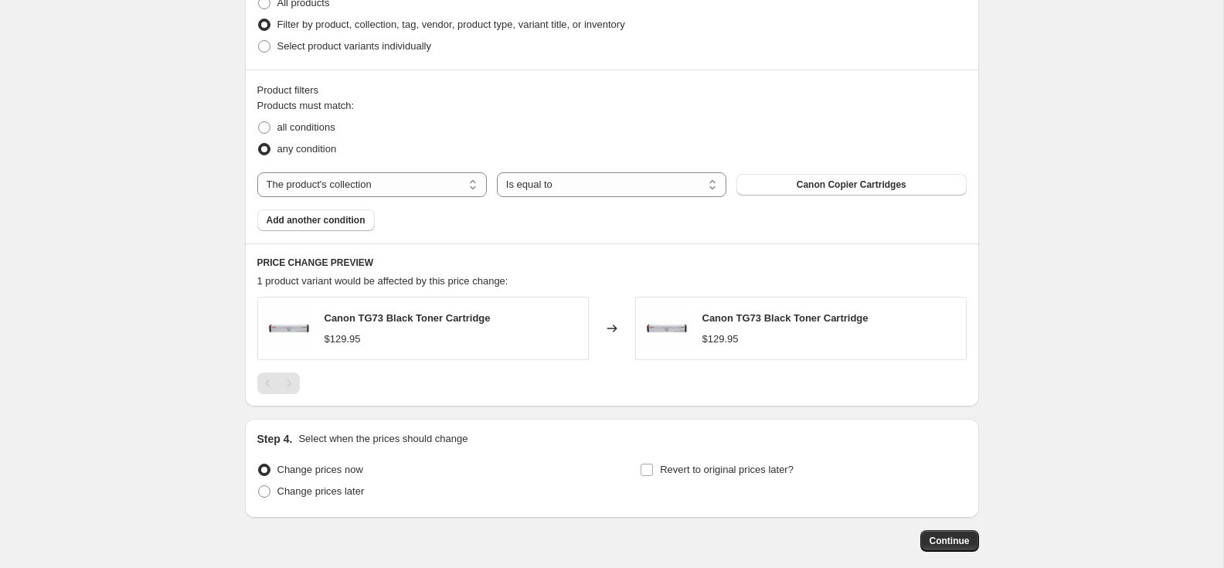
scroll to position [976, 0]
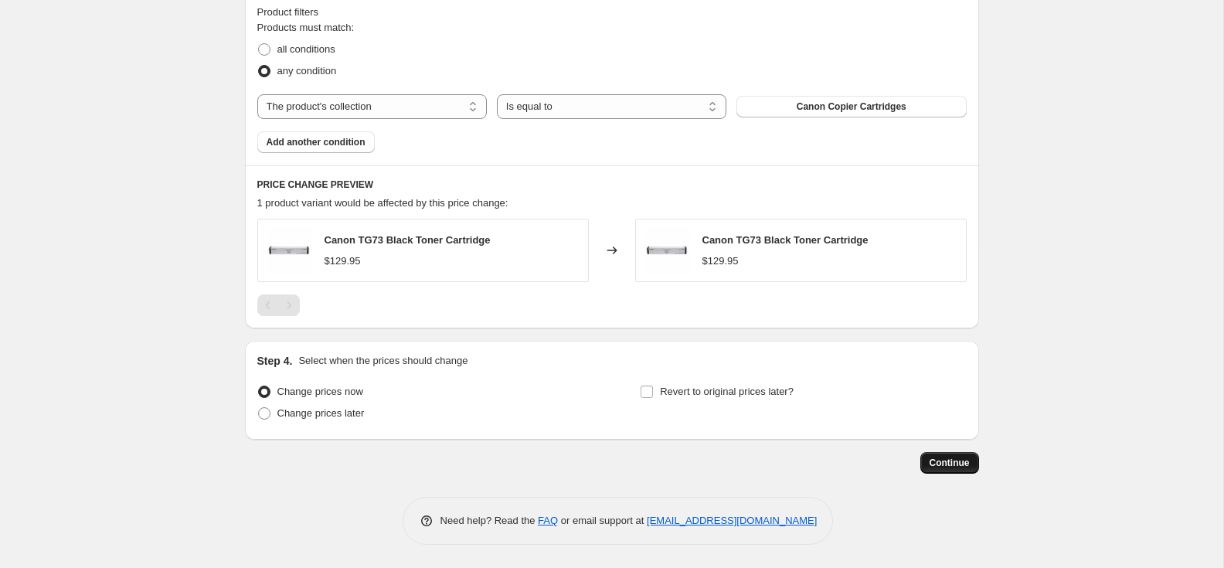
type input "[DATE] Canon Copier"
click at [939, 458] on span "Continue" at bounding box center [950, 463] width 40 height 12
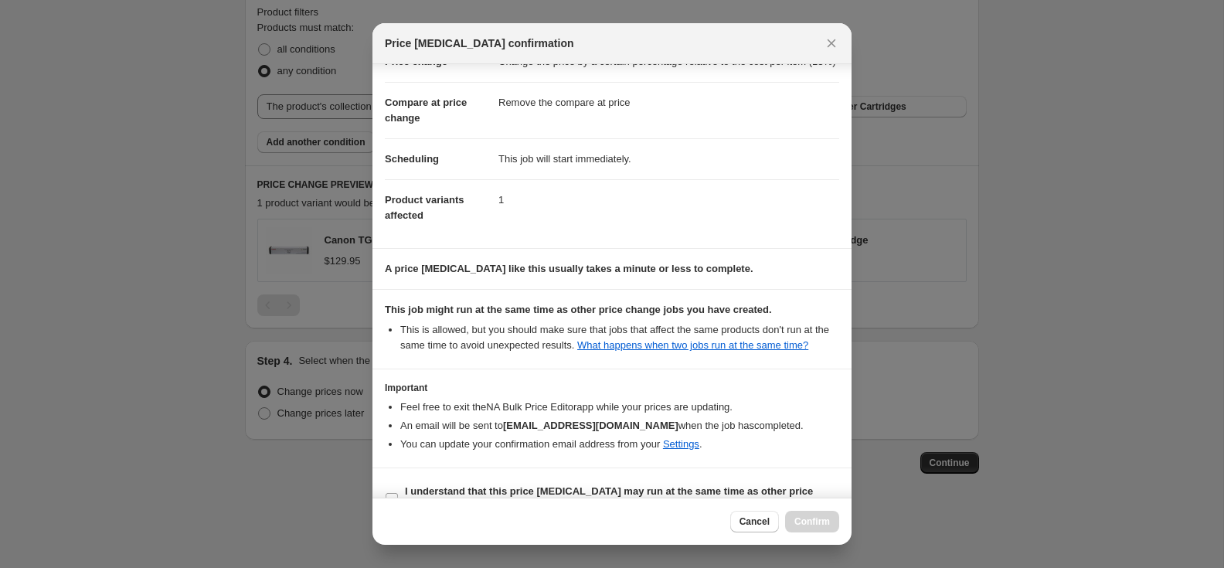
scroll to position [114, 0]
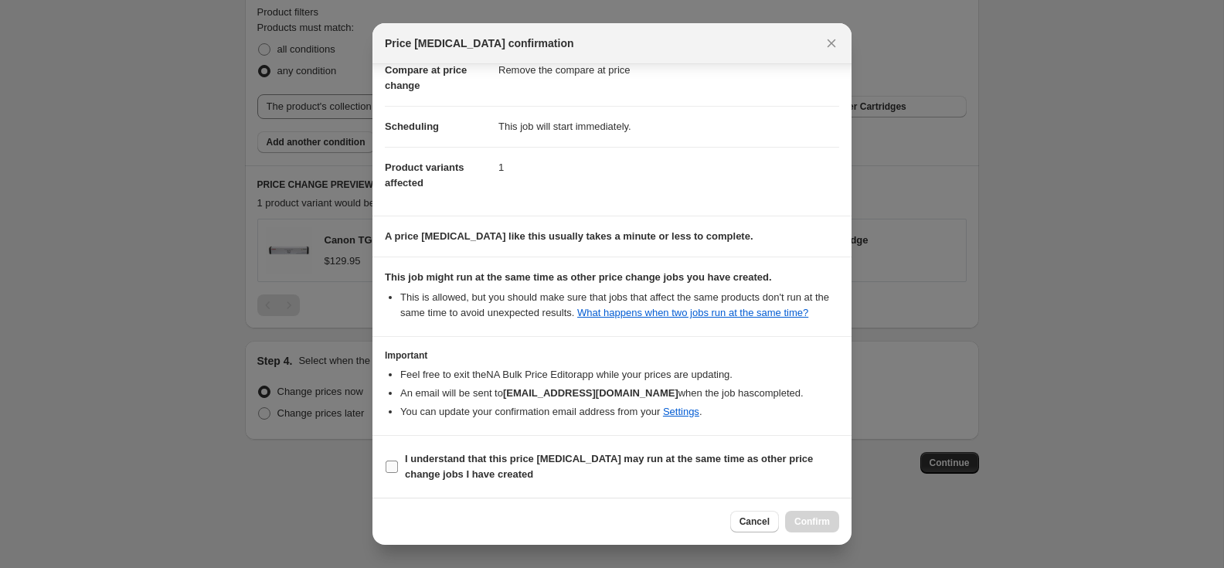
click at [392, 465] on input "I understand that this price [MEDICAL_DATA] may run at the same time as other p…" at bounding box center [392, 467] width 12 height 12
checkbox input "true"
click at [801, 523] on span "Confirm" at bounding box center [813, 522] width 36 height 12
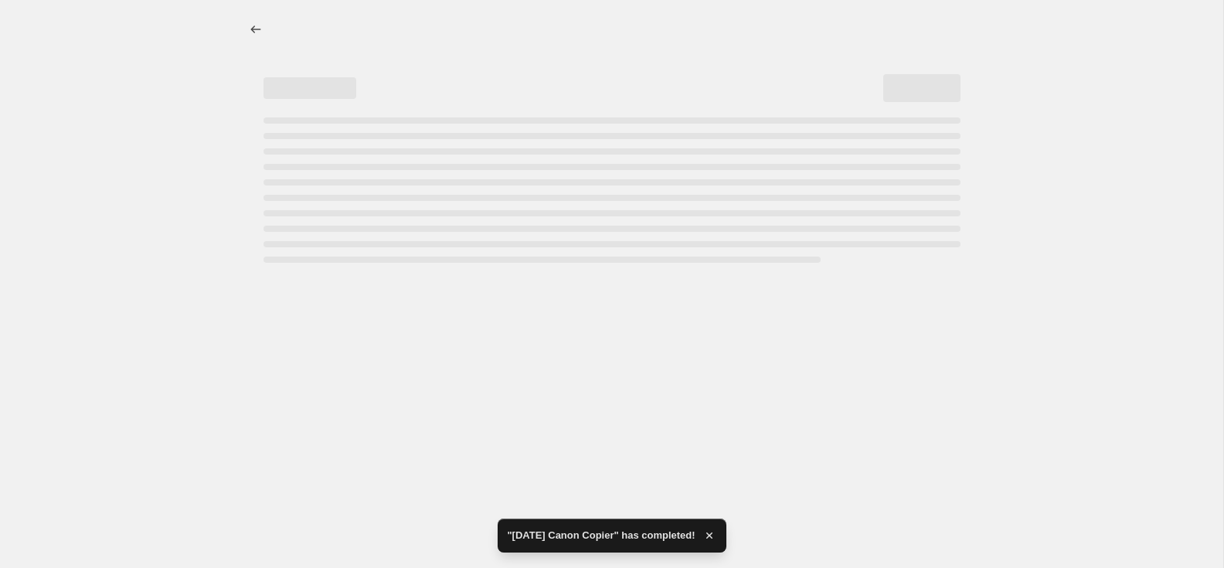
select select "pc"
select select "remove"
select select "collection"
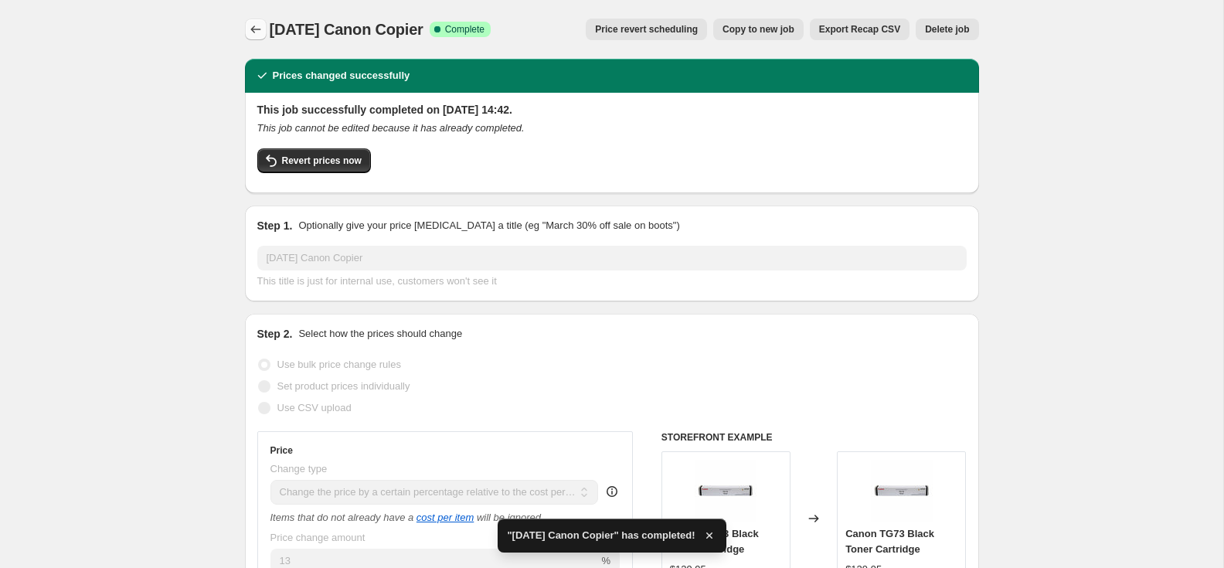
click at [257, 30] on icon "Price change jobs" at bounding box center [255, 29] width 15 height 15
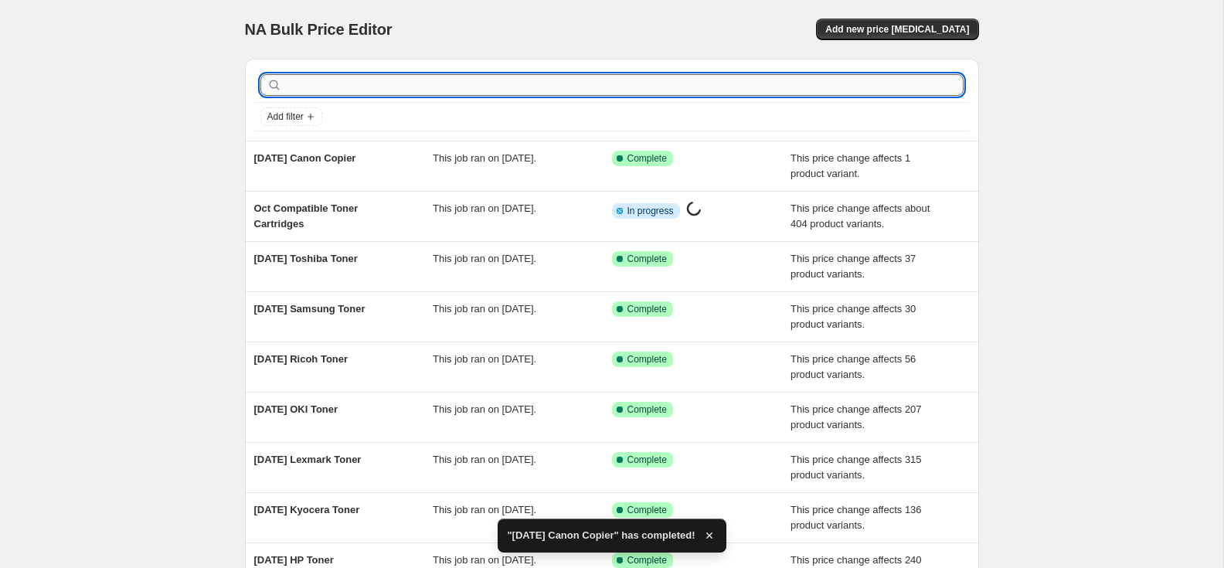
click at [511, 83] on input "text" at bounding box center [624, 85] width 679 height 22
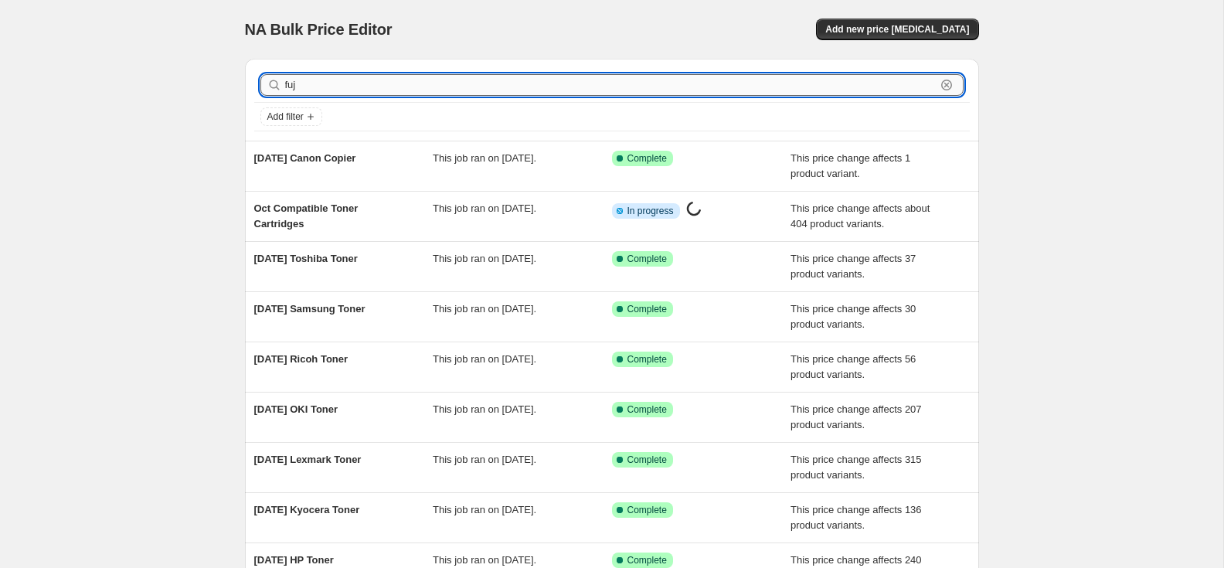
type input "fuji"
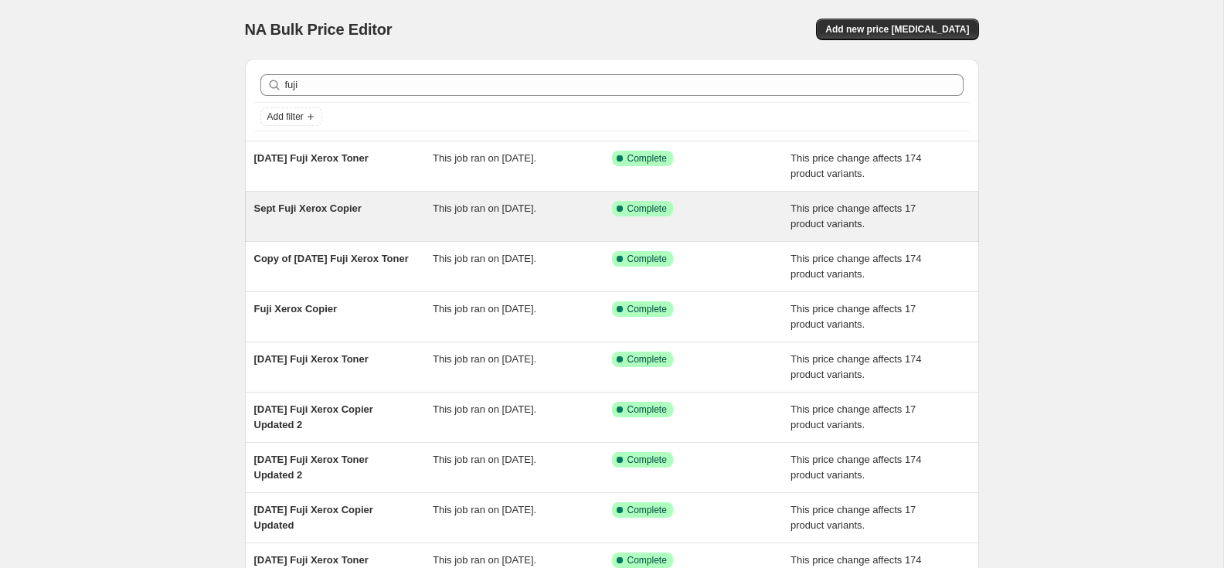
click at [294, 211] on span "Sept Fuji Xerox Copier" at bounding box center [307, 209] width 107 height 12
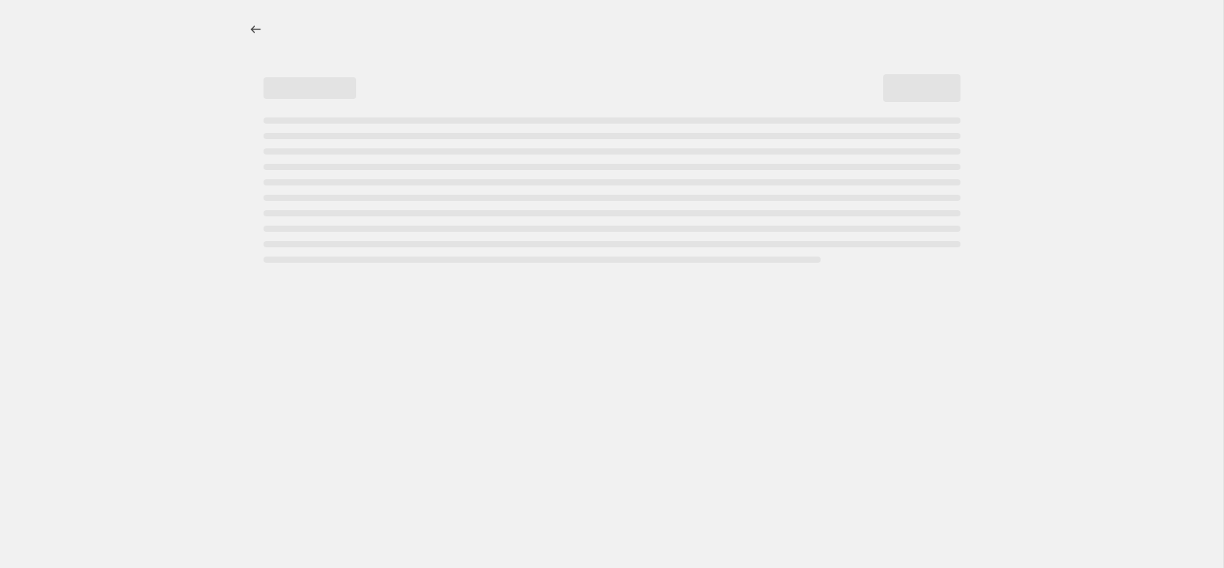
select select "pc"
select select "remove"
select select "collection"
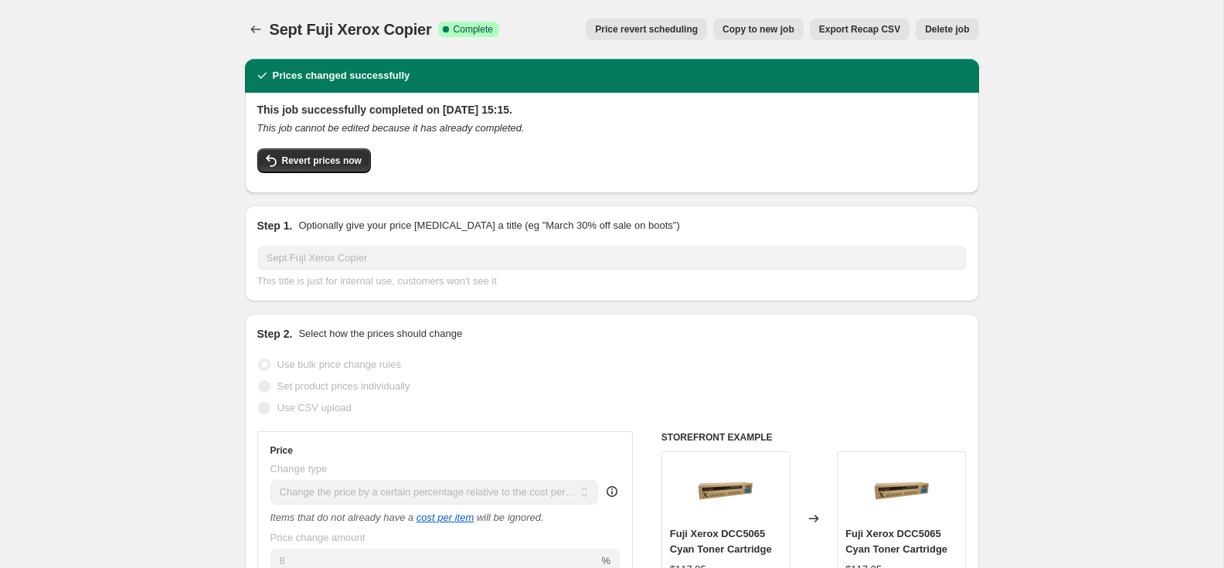
click at [728, 22] on button "Copy to new job" at bounding box center [759, 30] width 90 height 22
select select "pc"
select select "remove"
select select "collection"
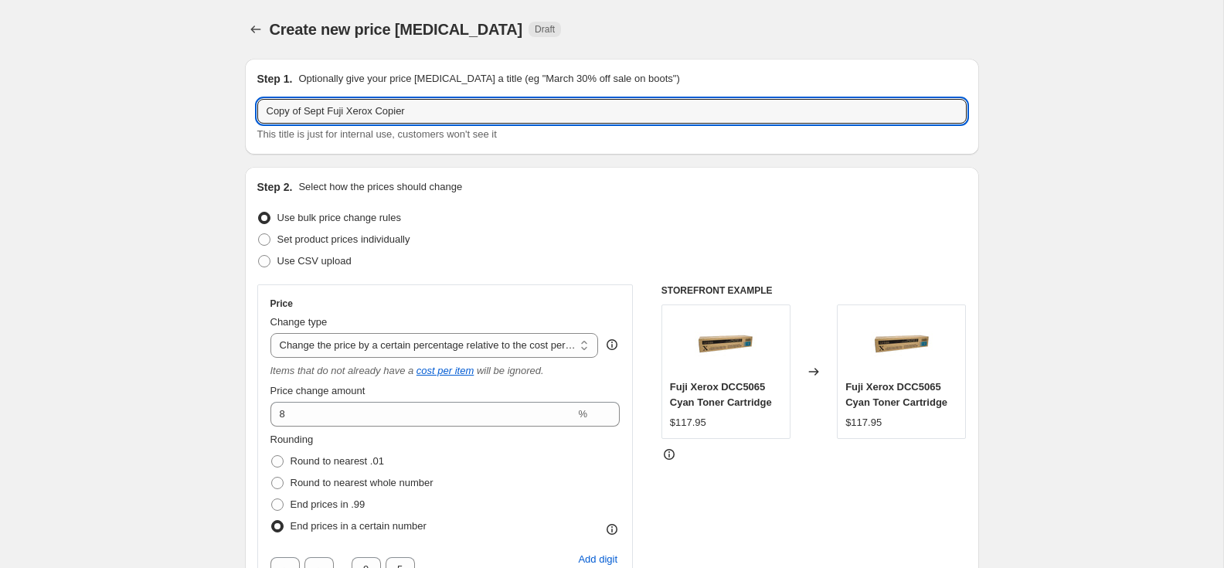
drag, startPoint x: 327, startPoint y: 112, endPoint x: 228, endPoint y: 112, distance: 98.9
paste input "Oc"
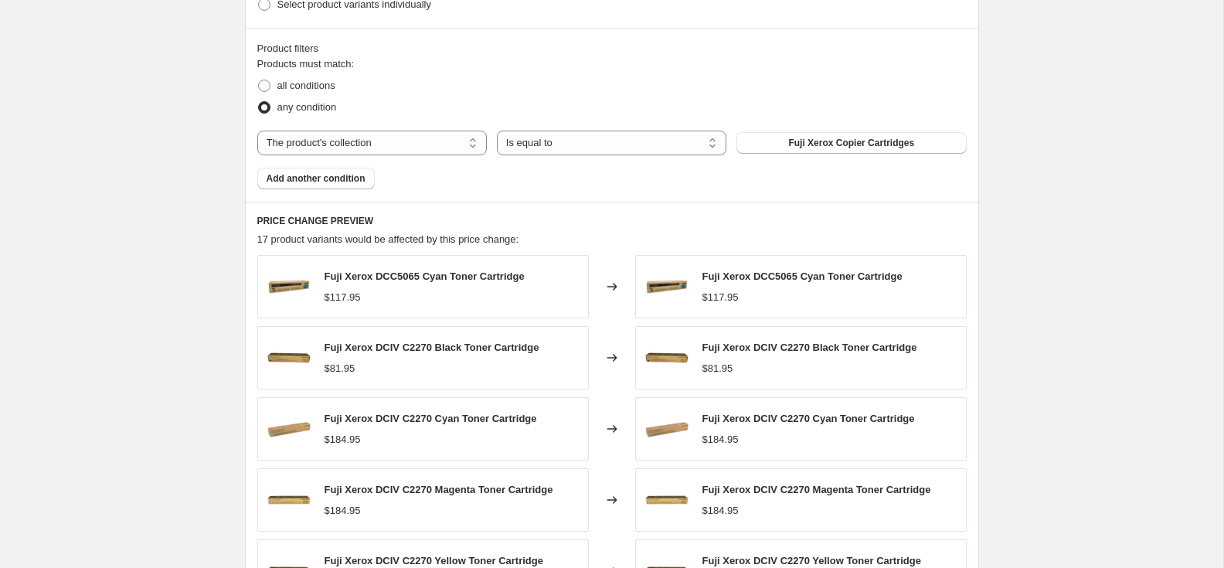
scroll to position [1261, 0]
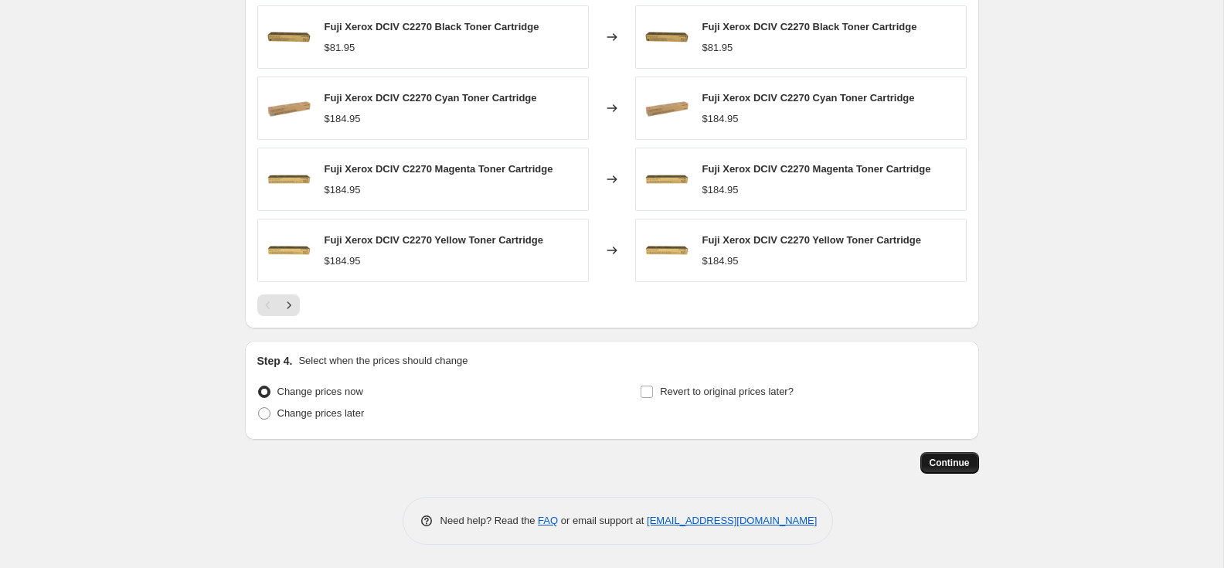
type input "Oct Fuji Xerox Copier"
click at [962, 465] on span "Continue" at bounding box center [950, 463] width 40 height 12
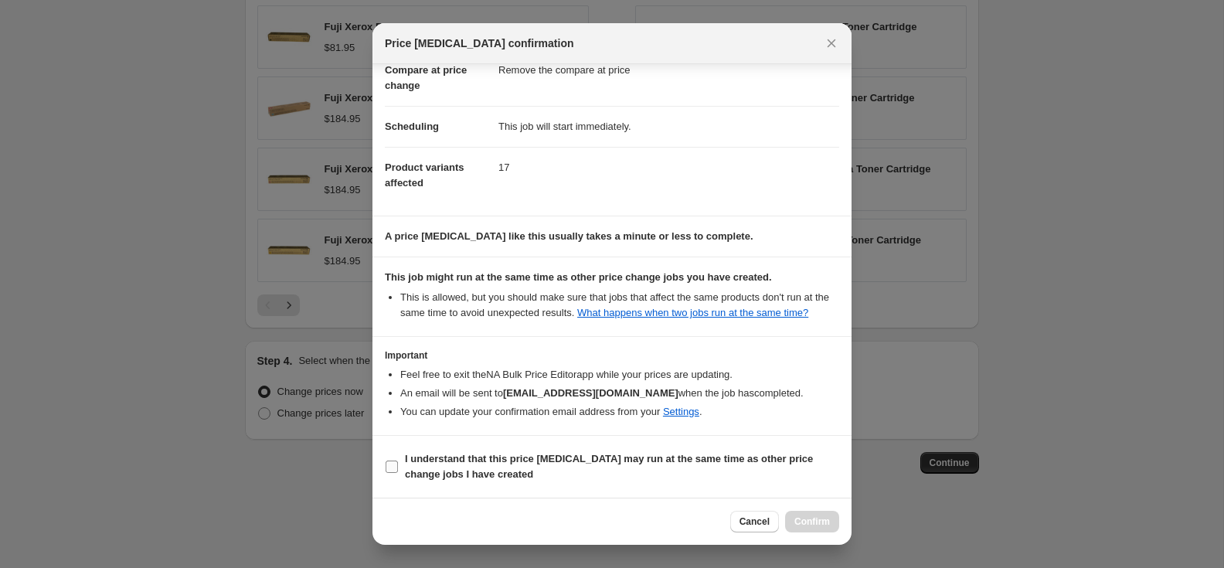
scroll to position [114, 0]
click at [393, 466] on input "I understand that this price [MEDICAL_DATA] may run at the same time as other p…" at bounding box center [392, 467] width 12 height 12
checkbox input "true"
click at [815, 517] on span "Confirm" at bounding box center [813, 522] width 36 height 12
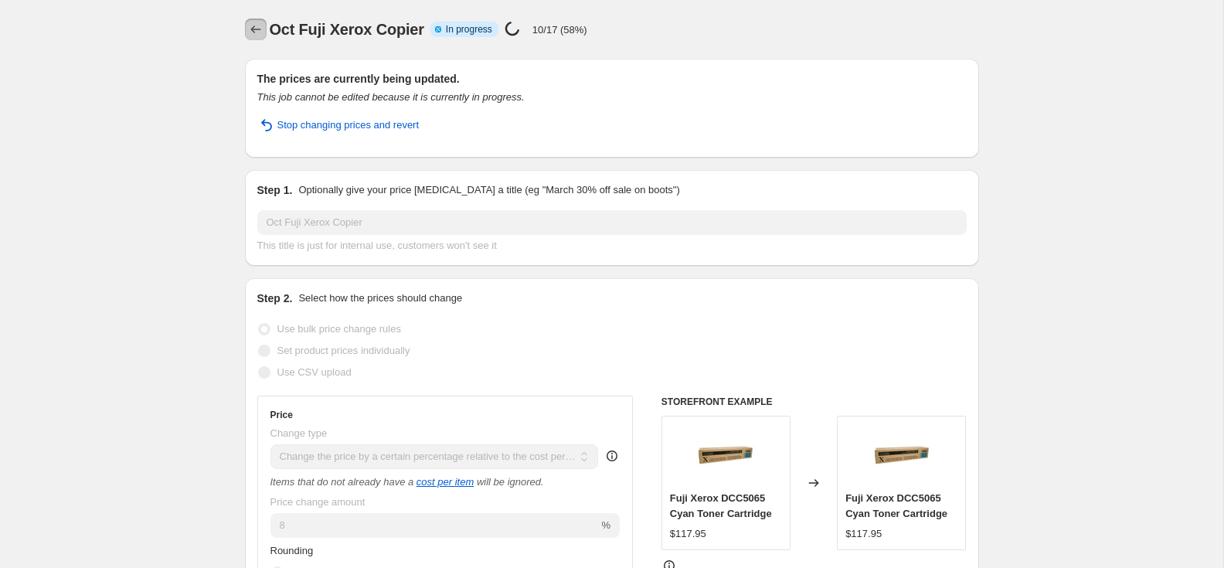
click at [253, 32] on icon "Price change jobs" at bounding box center [255, 30] width 10 height 8
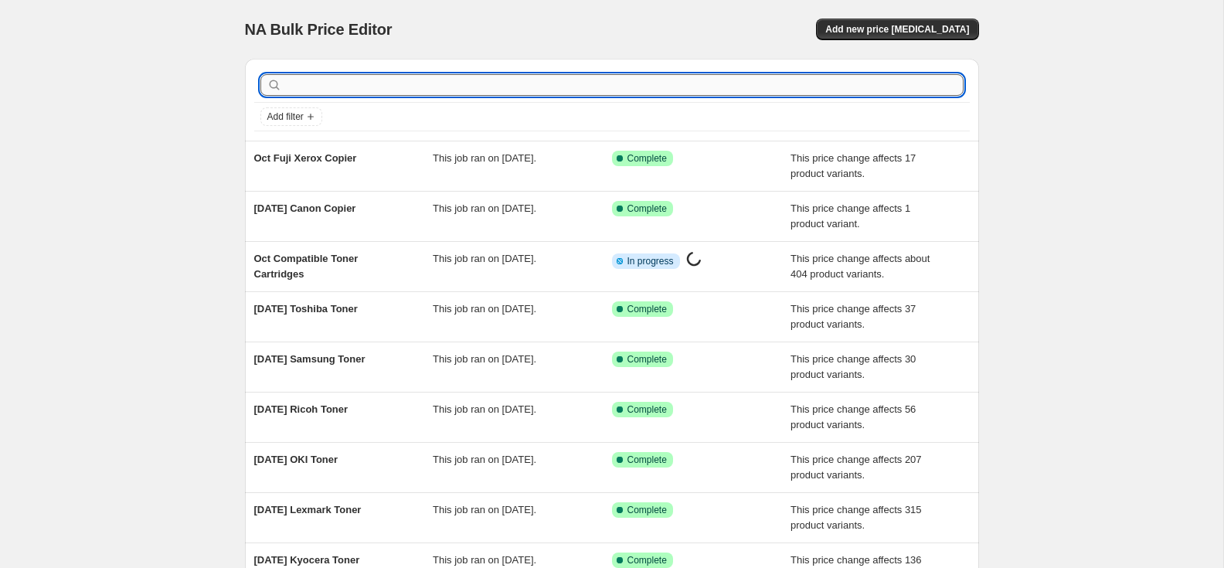
click at [666, 87] on input "text" at bounding box center [624, 85] width 679 height 22
click at [319, 90] on input "text" at bounding box center [624, 85] width 679 height 22
type input "koni"
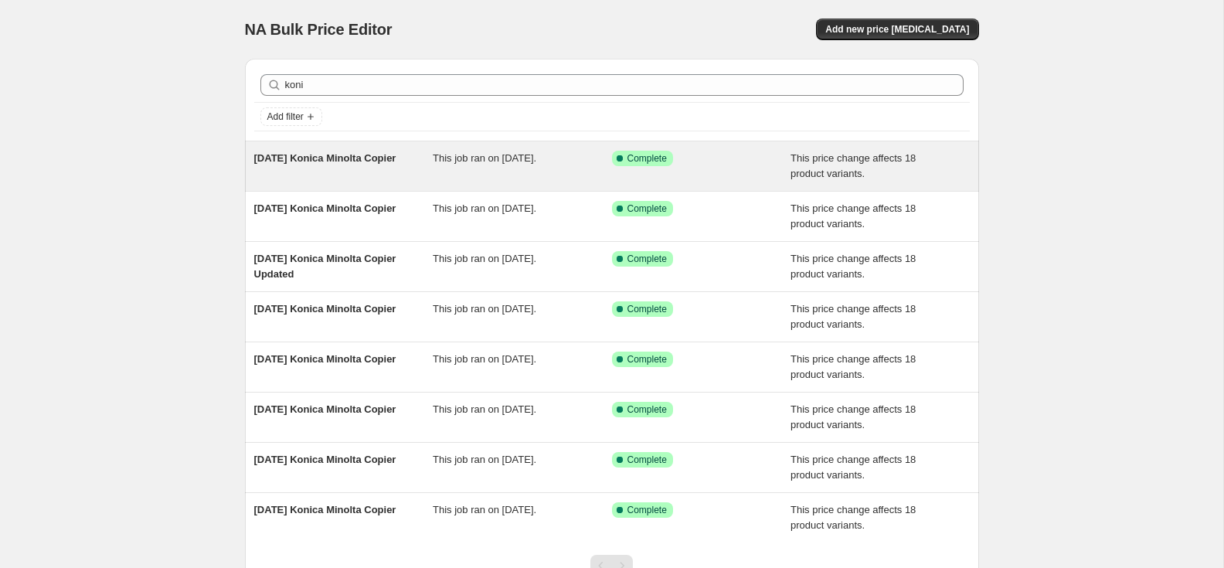
click at [356, 158] on span "[DATE] Konica Minolta Copier" at bounding box center [325, 158] width 142 height 12
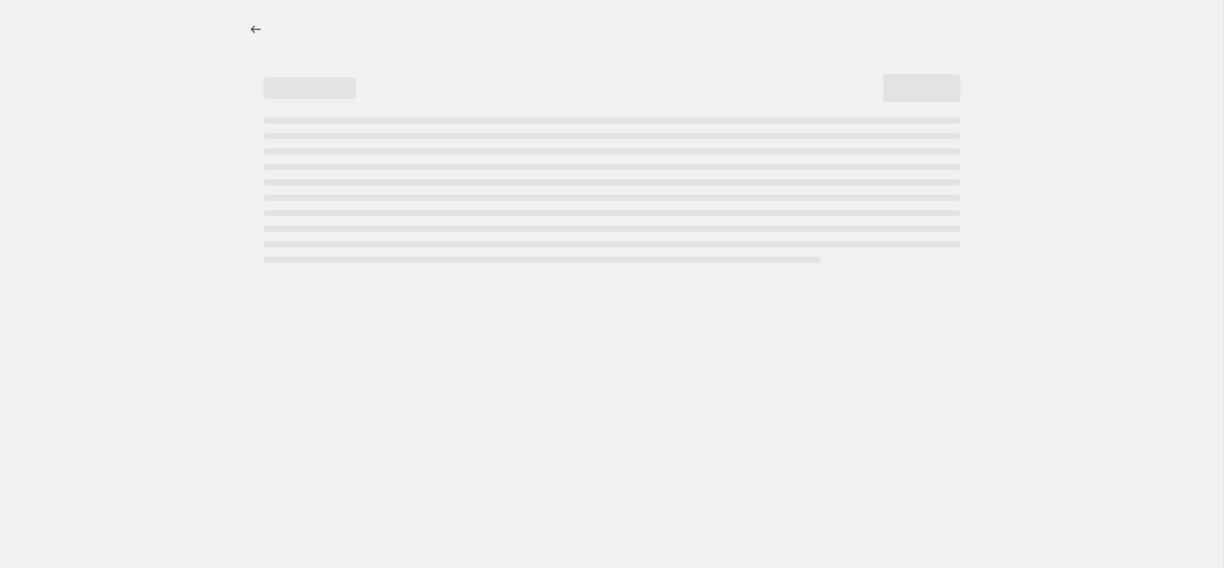
select select "pc"
select select "remove"
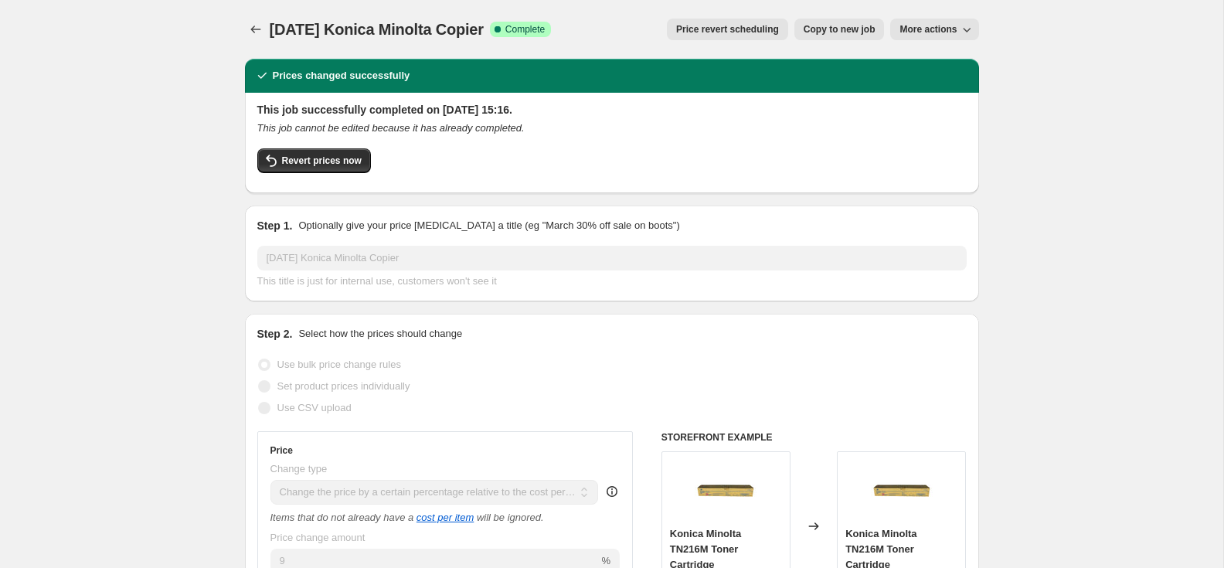
click at [819, 26] on span "Copy to new job" at bounding box center [840, 29] width 72 height 12
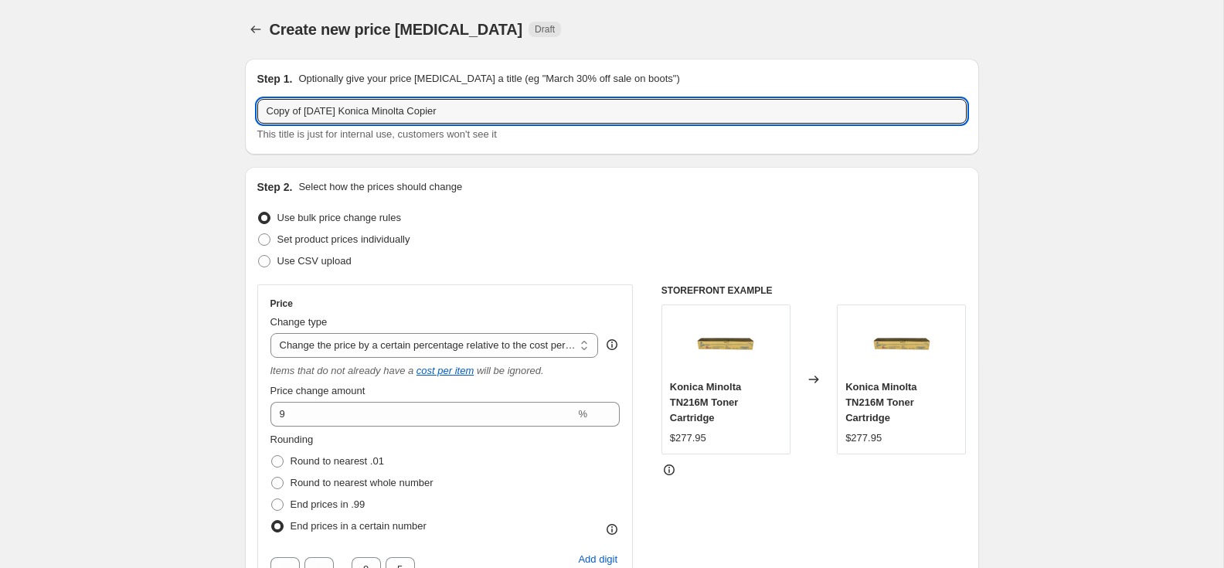
drag, startPoint x: 327, startPoint y: 114, endPoint x: 237, endPoint y: 111, distance: 89.7
paste input "Oc"
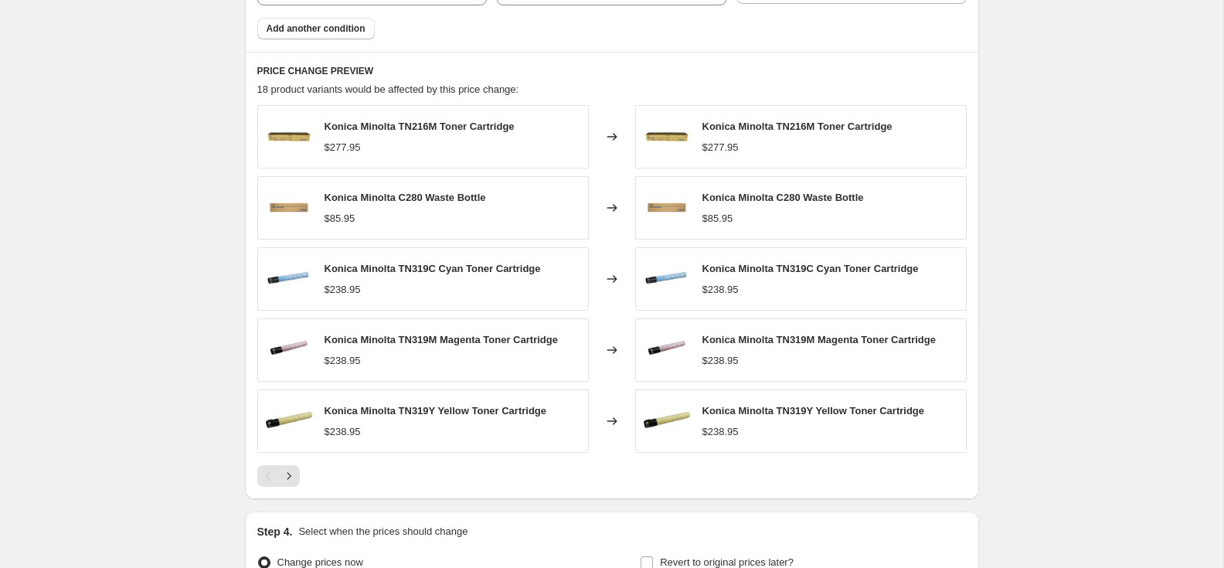
scroll to position [1261, 0]
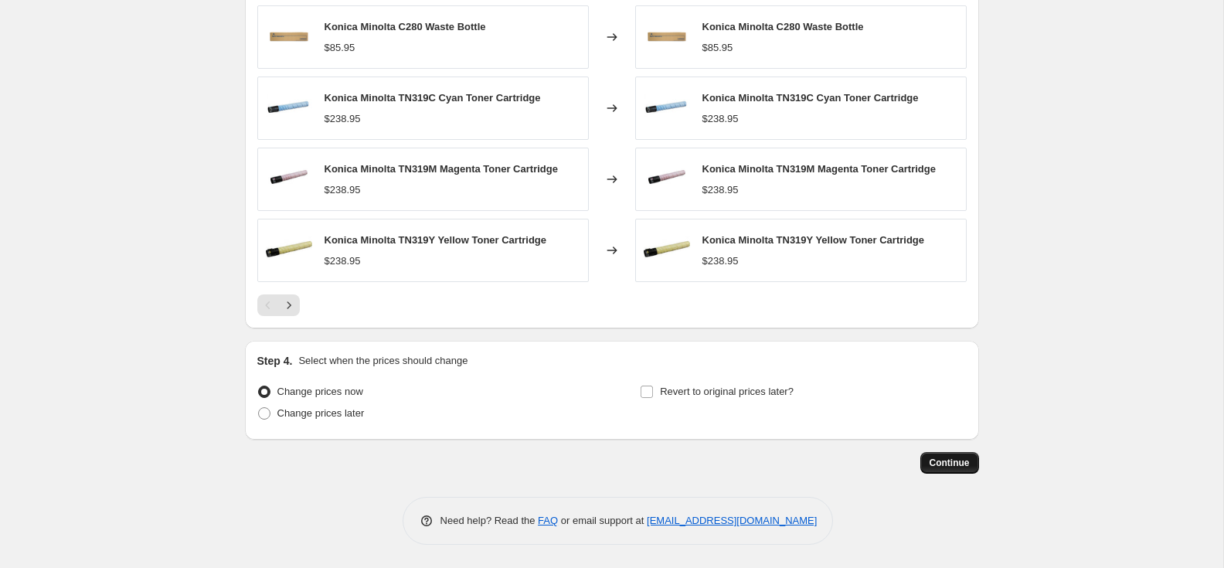
click at [949, 460] on span "Continue" at bounding box center [950, 463] width 40 height 12
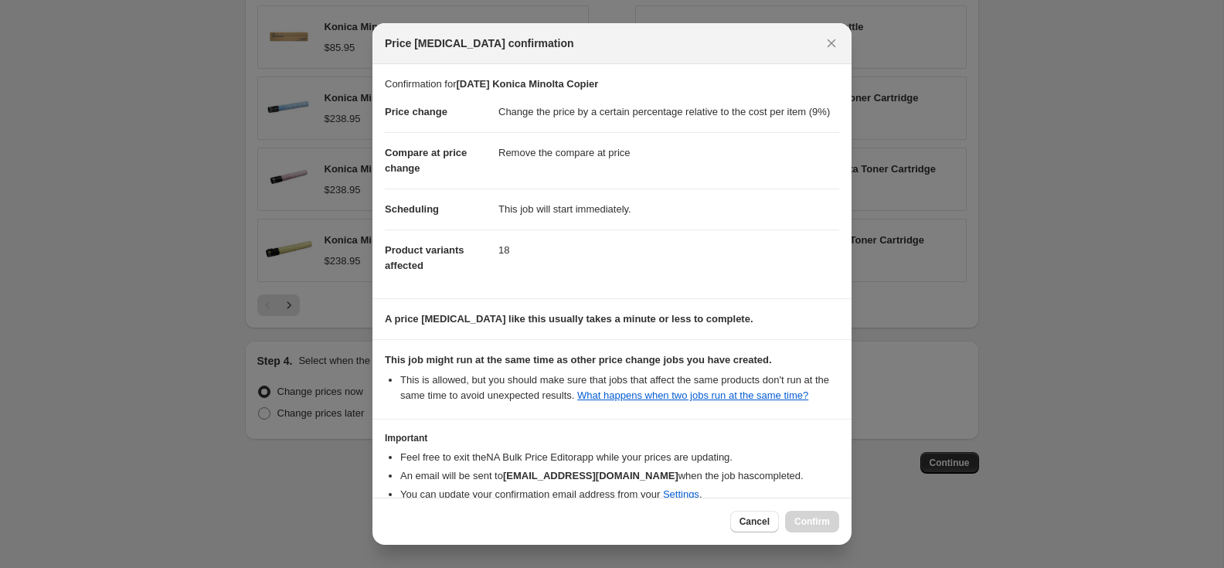
scroll to position [114, 0]
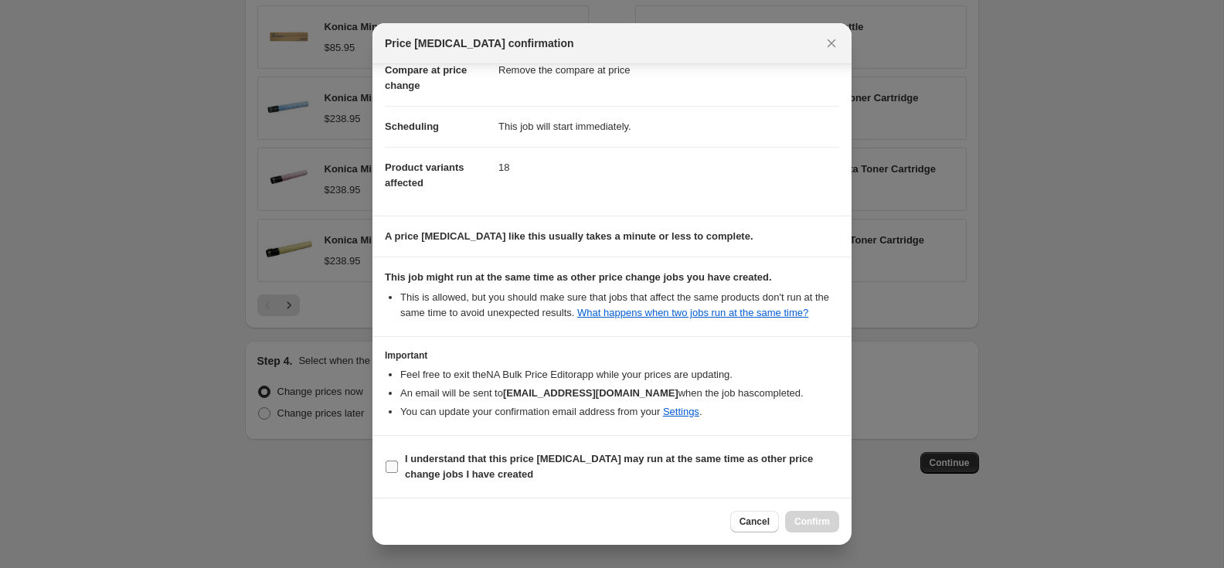
click at [397, 465] on span ":r3a1:" at bounding box center [392, 467] width 14 height 14
click at [389, 466] on input "I understand that this price [MEDICAL_DATA] may run at the same time as other p…" at bounding box center [392, 467] width 12 height 12
click at [809, 522] on span "Confirm" at bounding box center [813, 522] width 36 height 12
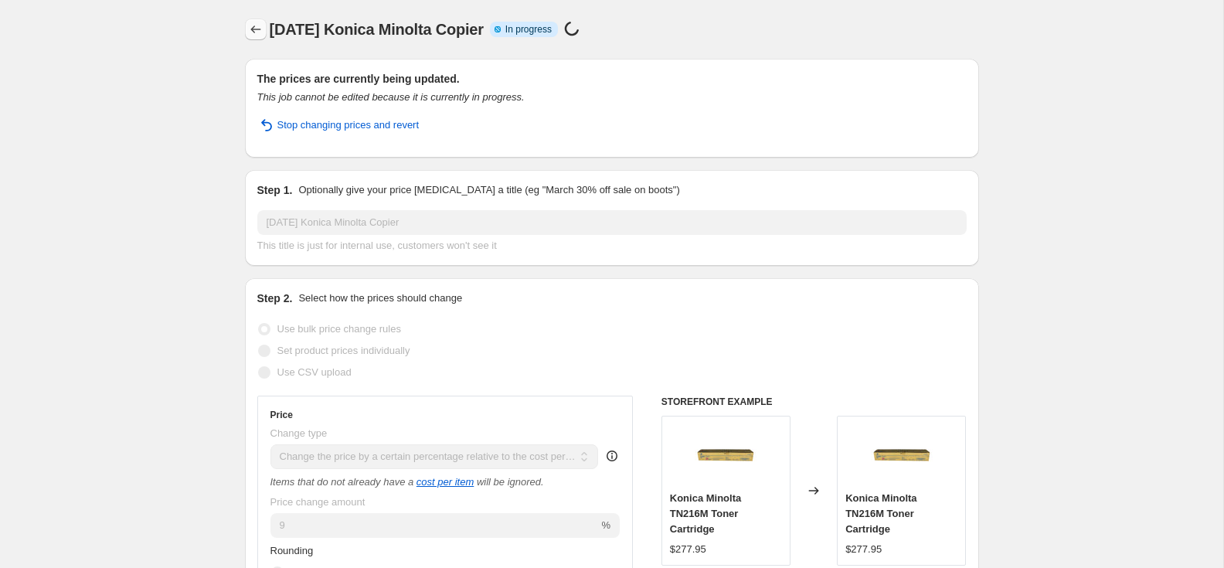
click at [251, 25] on icon "Price change jobs" at bounding box center [255, 29] width 15 height 15
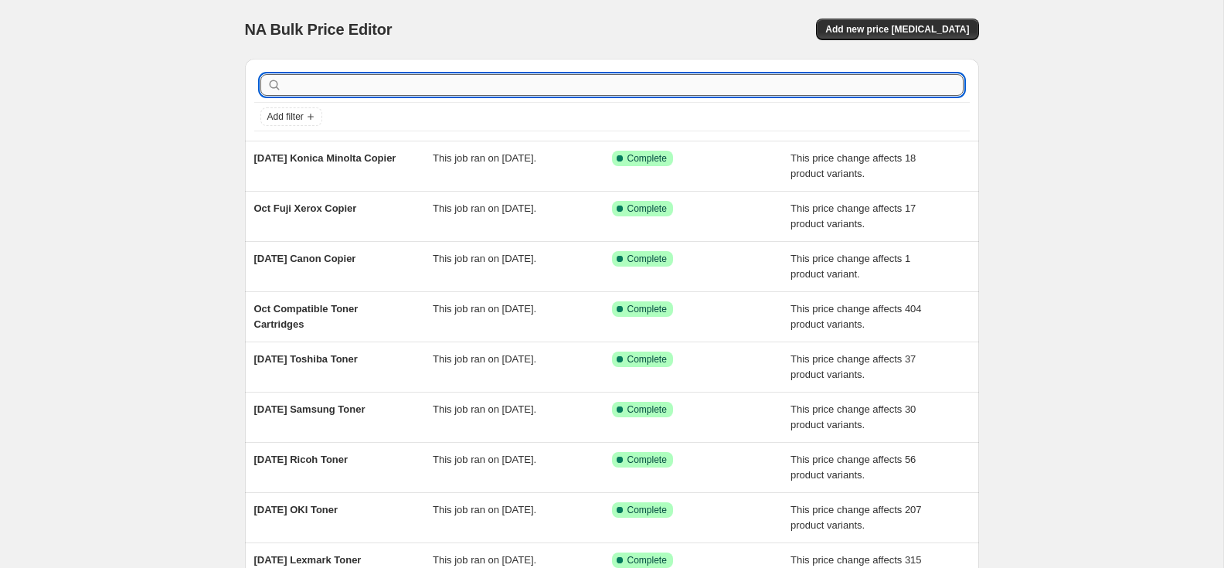
click at [472, 90] on input "text" at bounding box center [624, 85] width 679 height 22
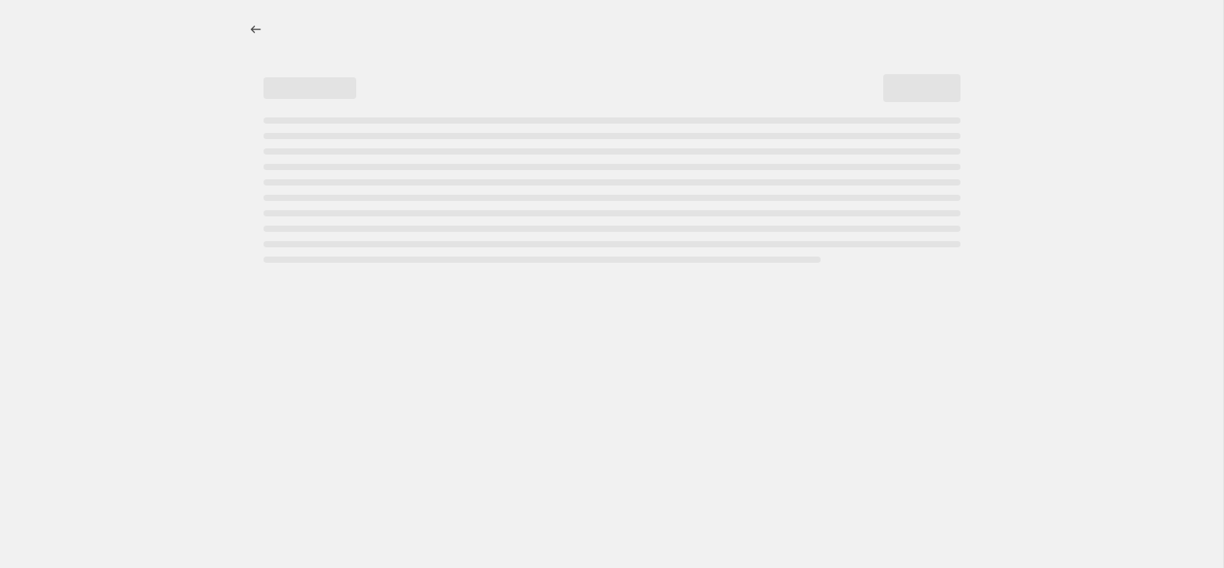
select select "pc"
select select "remove"
select select "collection"
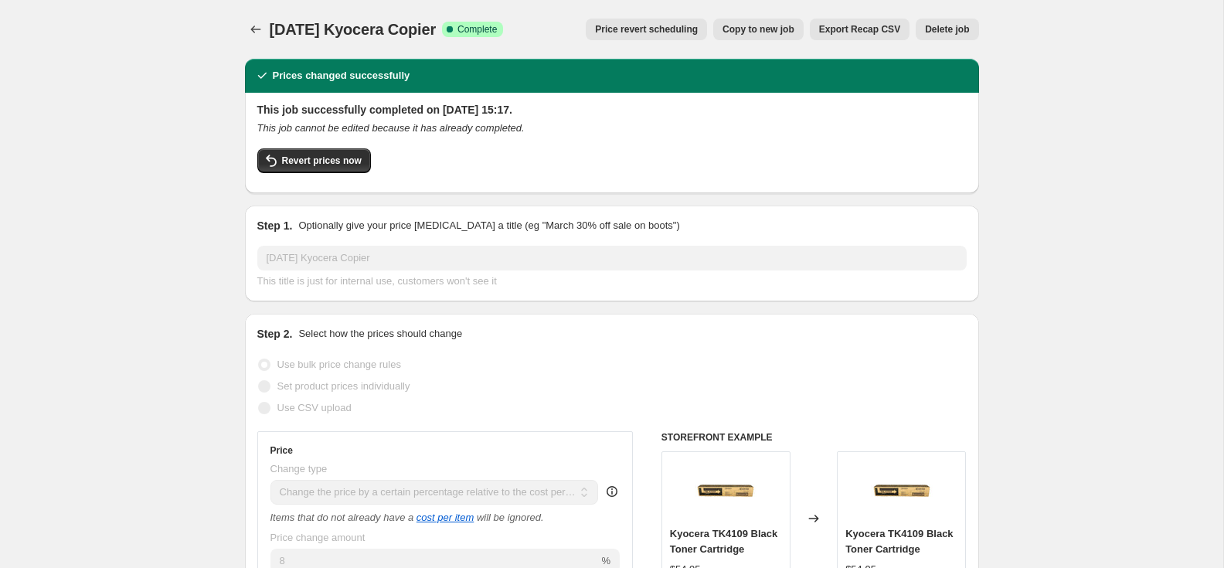
click at [775, 30] on span "Copy to new job" at bounding box center [759, 29] width 72 height 12
select select "pc"
select select "remove"
select select "collection"
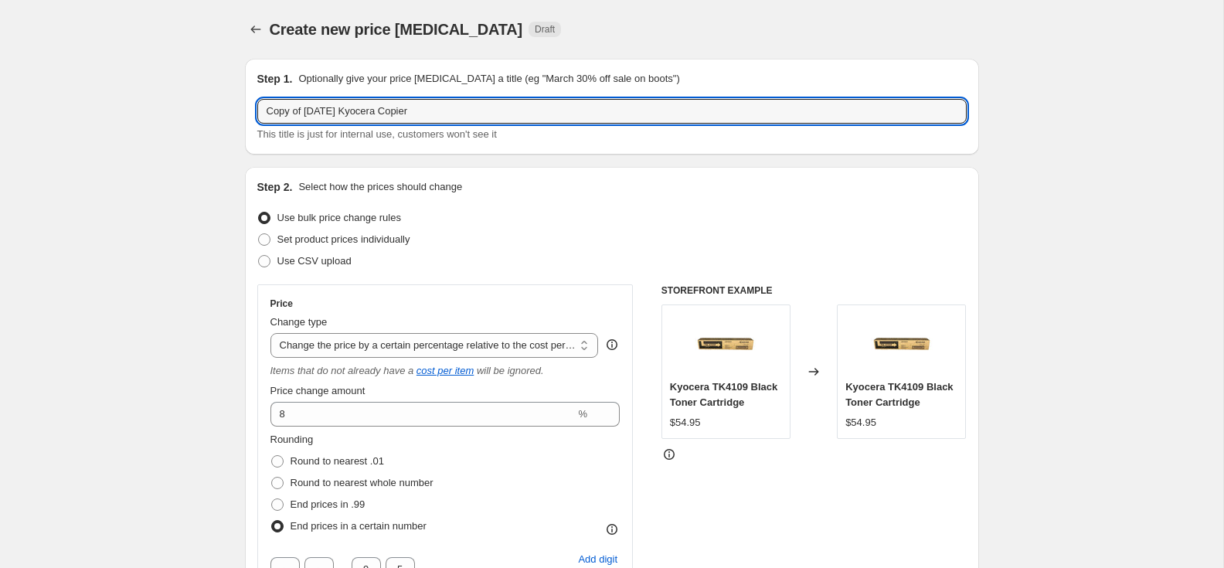
drag, startPoint x: 328, startPoint y: 112, endPoint x: 216, endPoint y: 115, distance: 111.4
paste input "Oc"
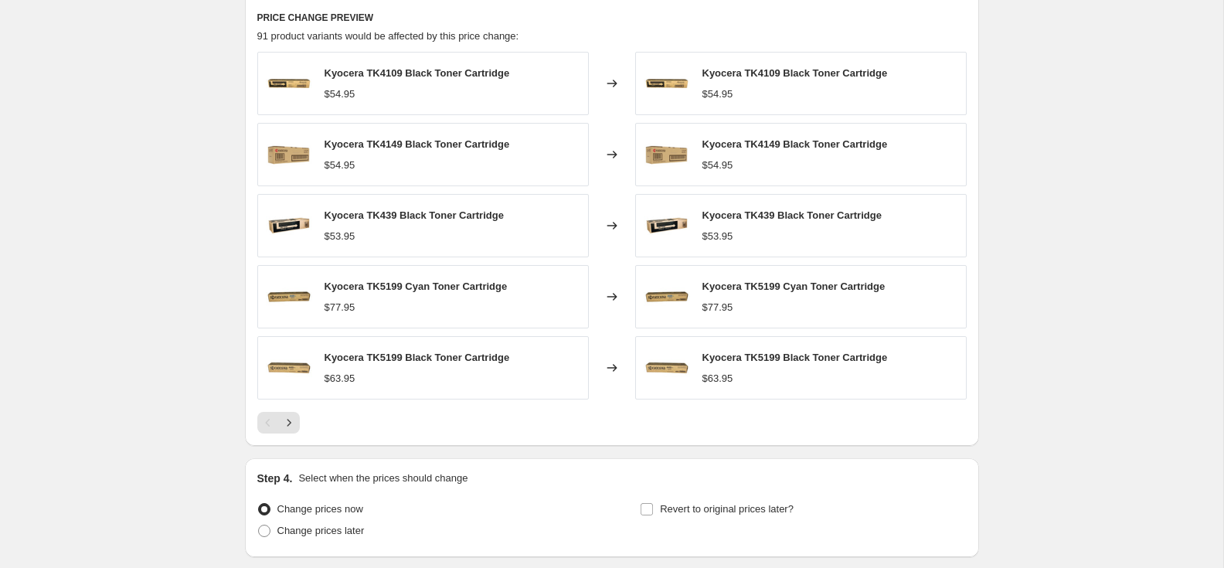
scroll to position [1261, 0]
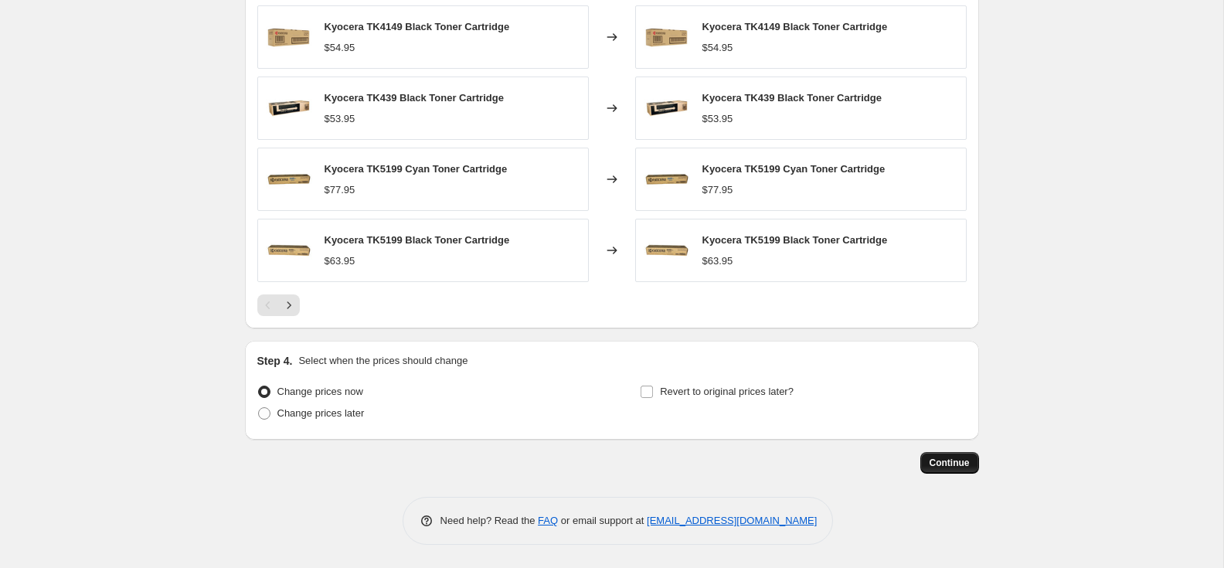
type input "Oct 2025 Kyocera Copier"
click at [945, 457] on span "Continue" at bounding box center [950, 463] width 40 height 12
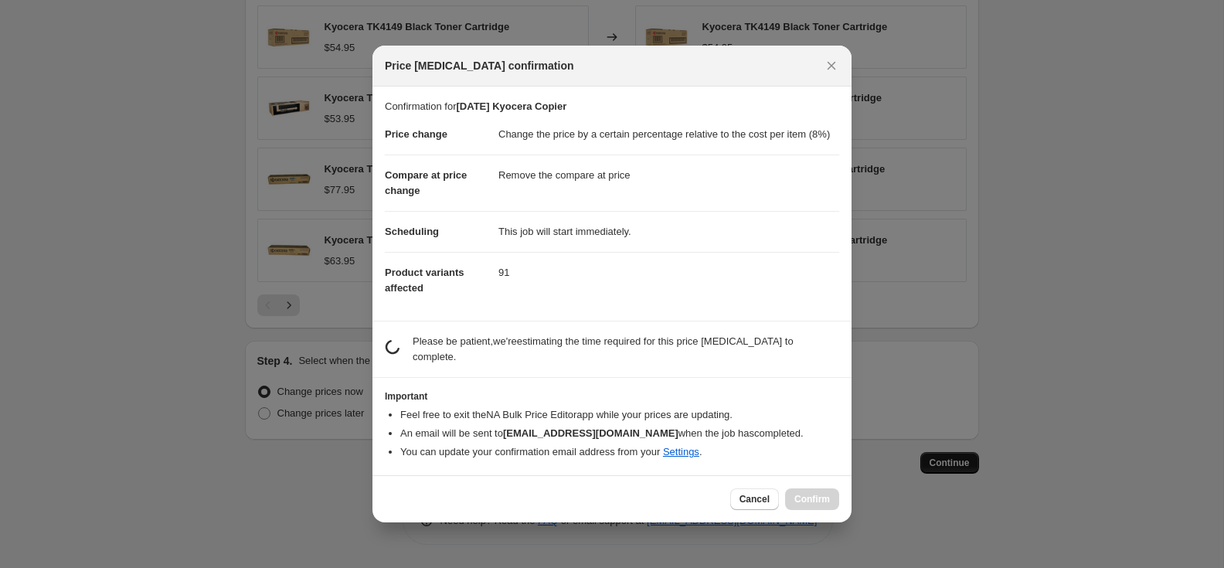
scroll to position [0, 0]
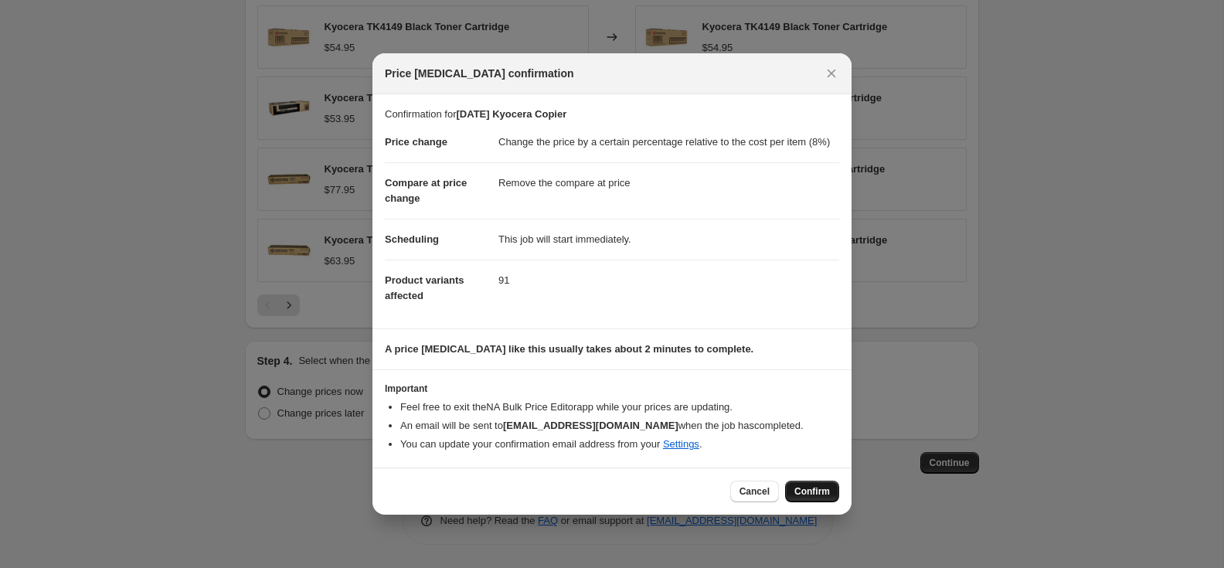
click at [820, 494] on span "Confirm" at bounding box center [813, 491] width 36 height 12
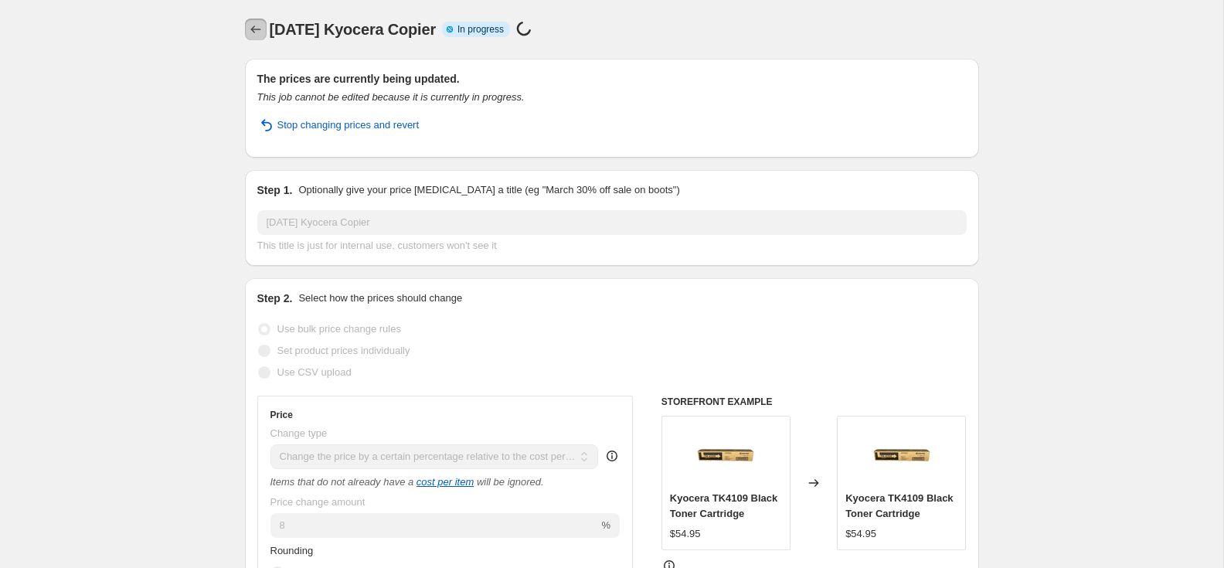
click at [251, 27] on icon "Price change jobs" at bounding box center [255, 29] width 15 height 15
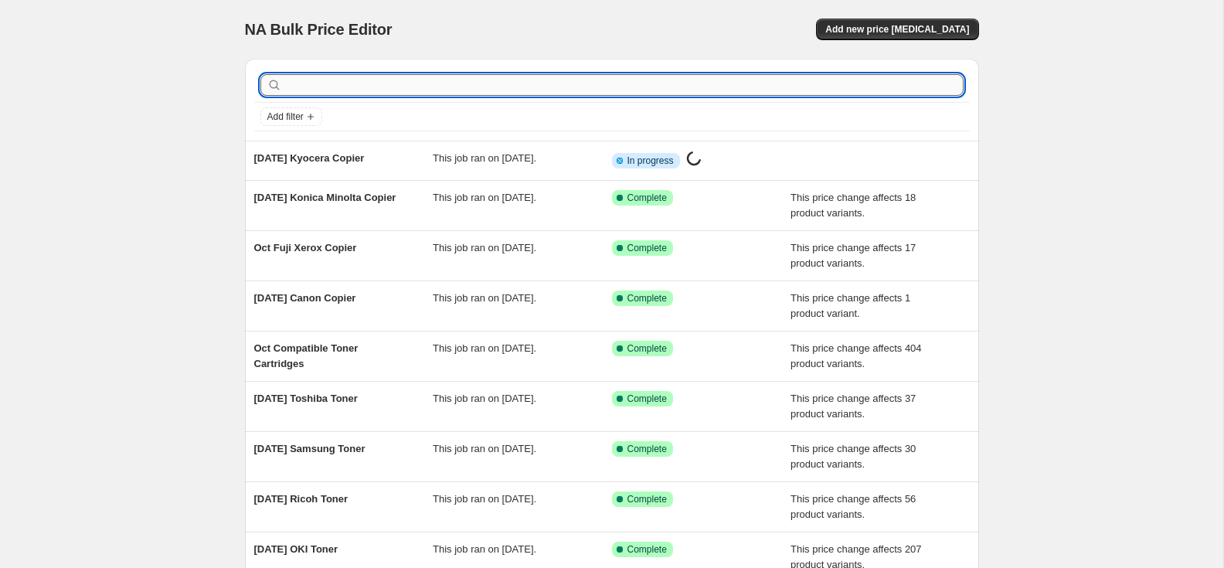
click at [315, 81] on input "text" at bounding box center [624, 85] width 679 height 22
type input "ric"
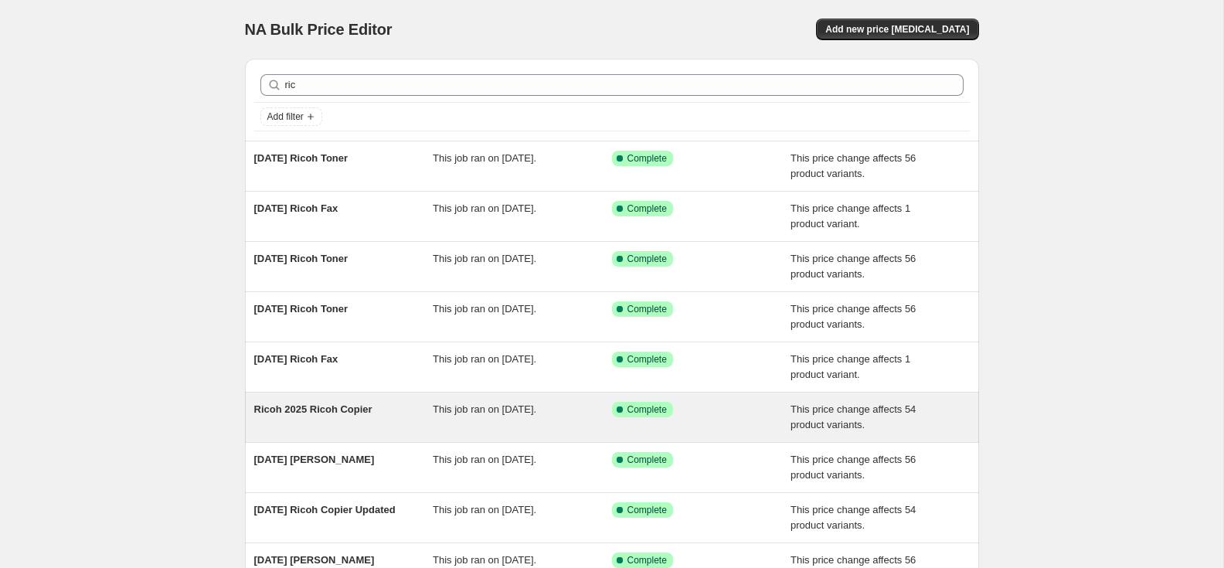
click at [308, 410] on span "Ricoh 2025 Ricoh Copier" at bounding box center [313, 410] width 118 height 12
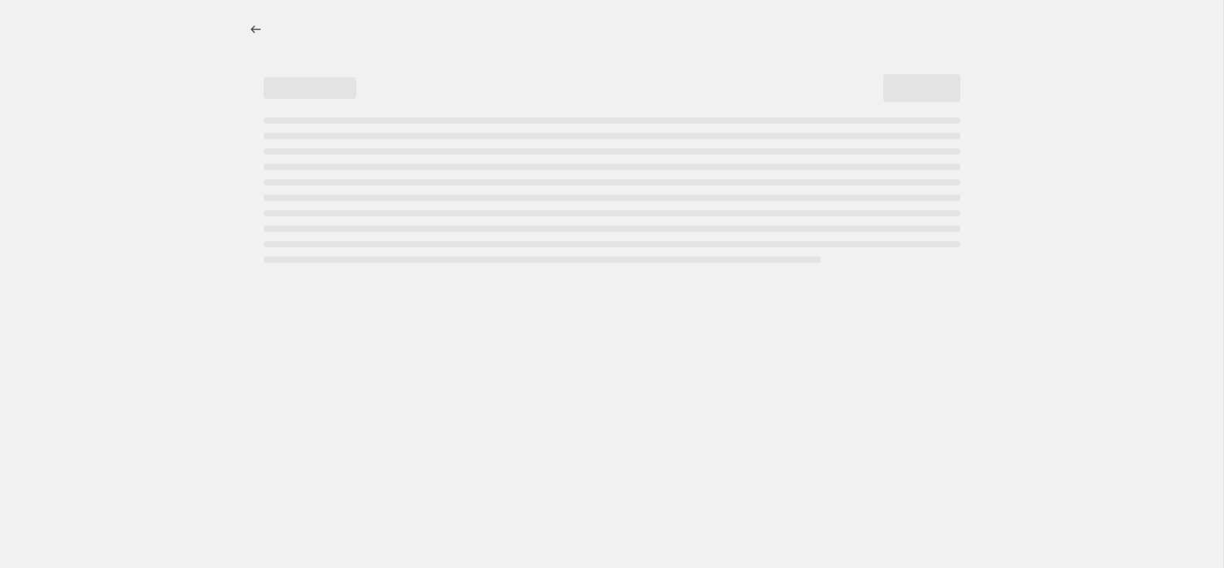
select select "pc"
select select "remove"
select select "collection"
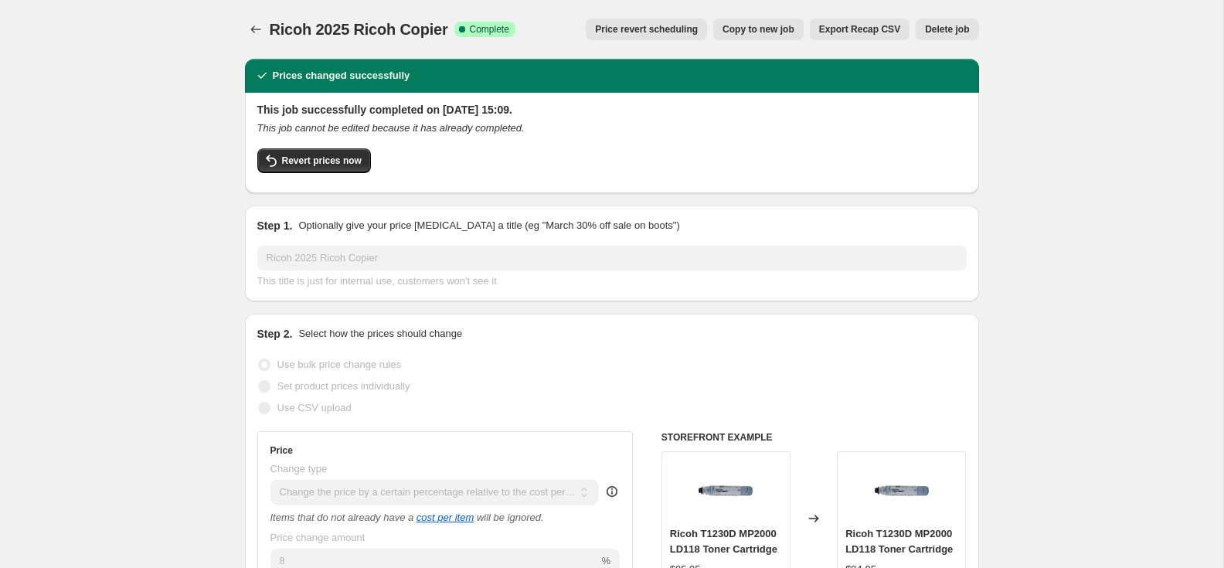
click at [760, 32] on span "Copy to new job" at bounding box center [759, 29] width 72 height 12
select select "pc"
select select "remove"
select select "collection"
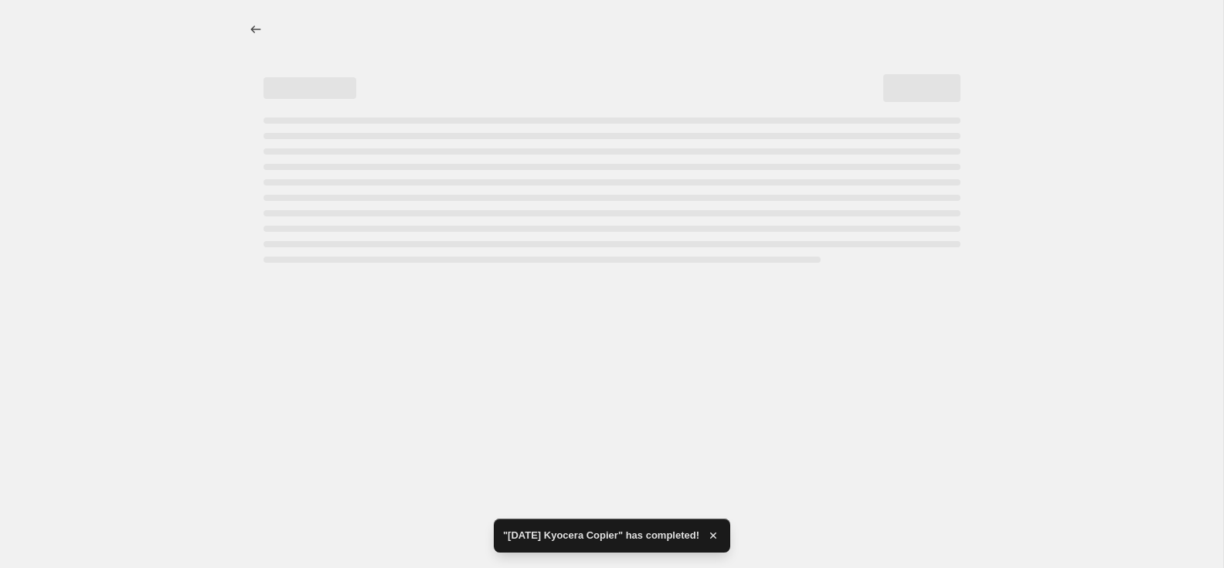
select select "pc"
select select "remove"
select select "collection"
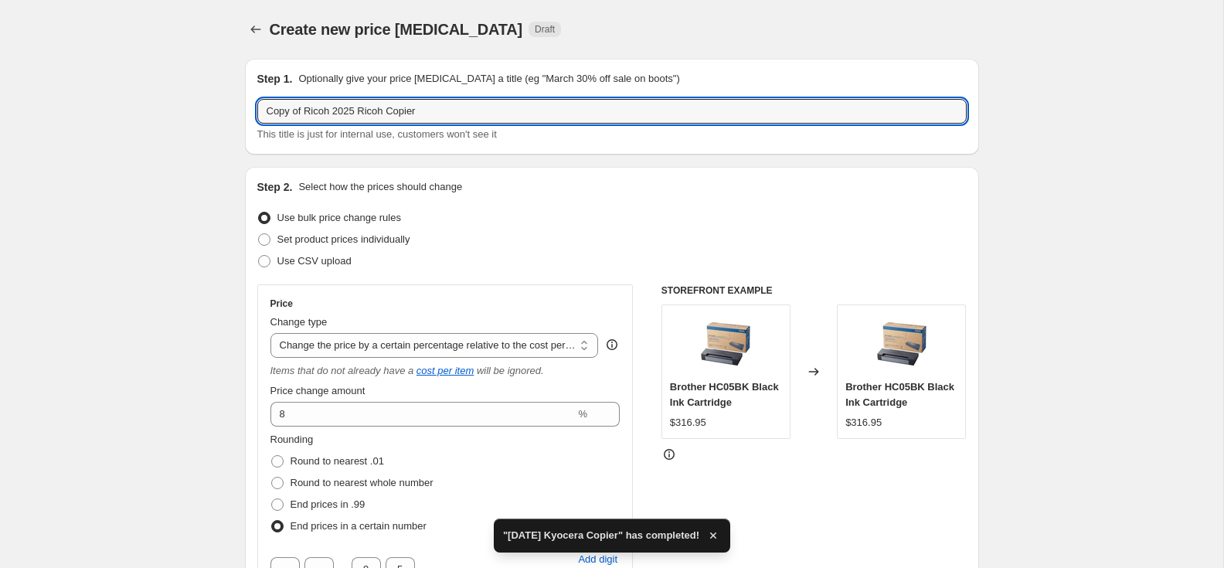
drag, startPoint x: 332, startPoint y: 113, endPoint x: 244, endPoint y: 111, distance: 88.1
click at [245, 111] on div "Step 1. Optionally give your price change job a title (eg "March 30% off sale o…" at bounding box center [612, 107] width 734 height 96
paste input "Oct"
type input "Oct 2025 Ricoh Copier"
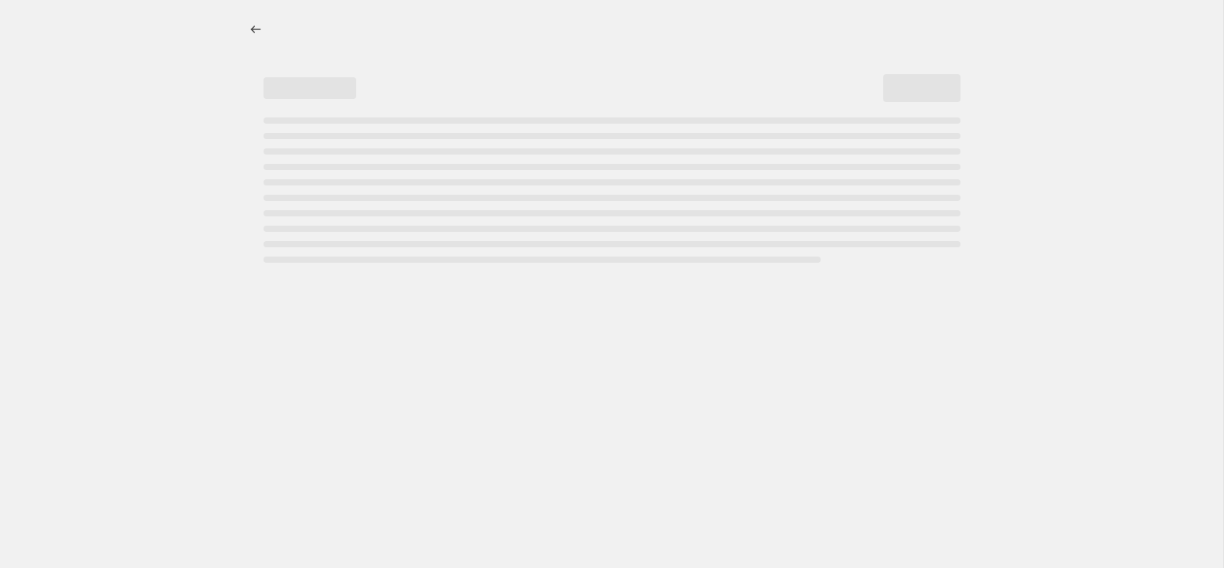
select select "percentage"
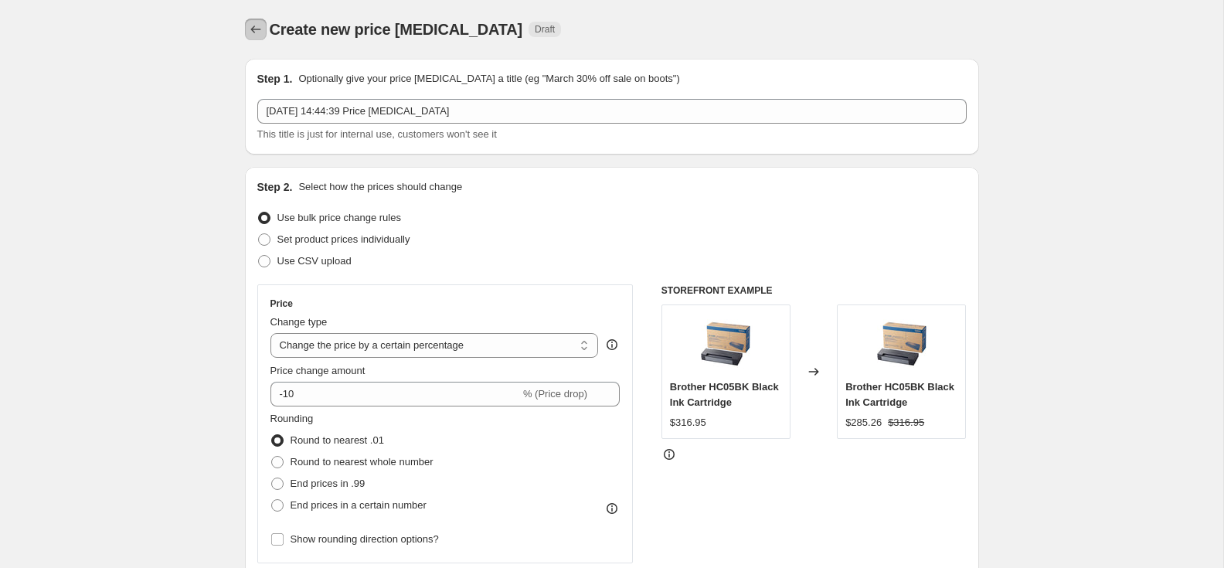
click at [260, 29] on icon "Price change jobs" at bounding box center [255, 29] width 15 height 15
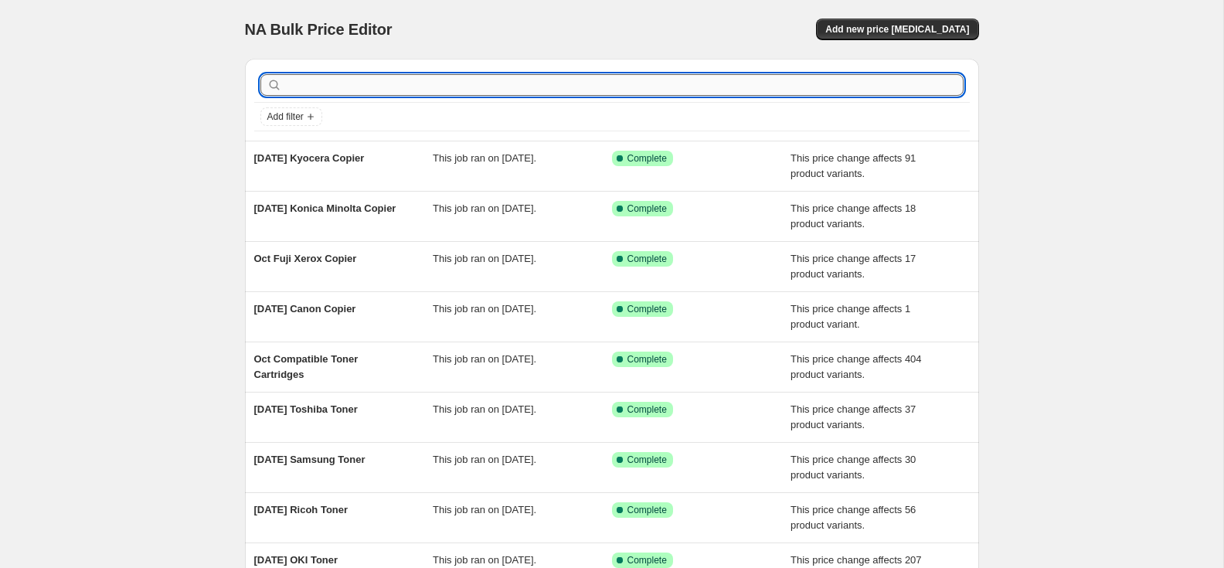
click at [345, 90] on input "text" at bounding box center [624, 85] width 679 height 22
type input "rico"
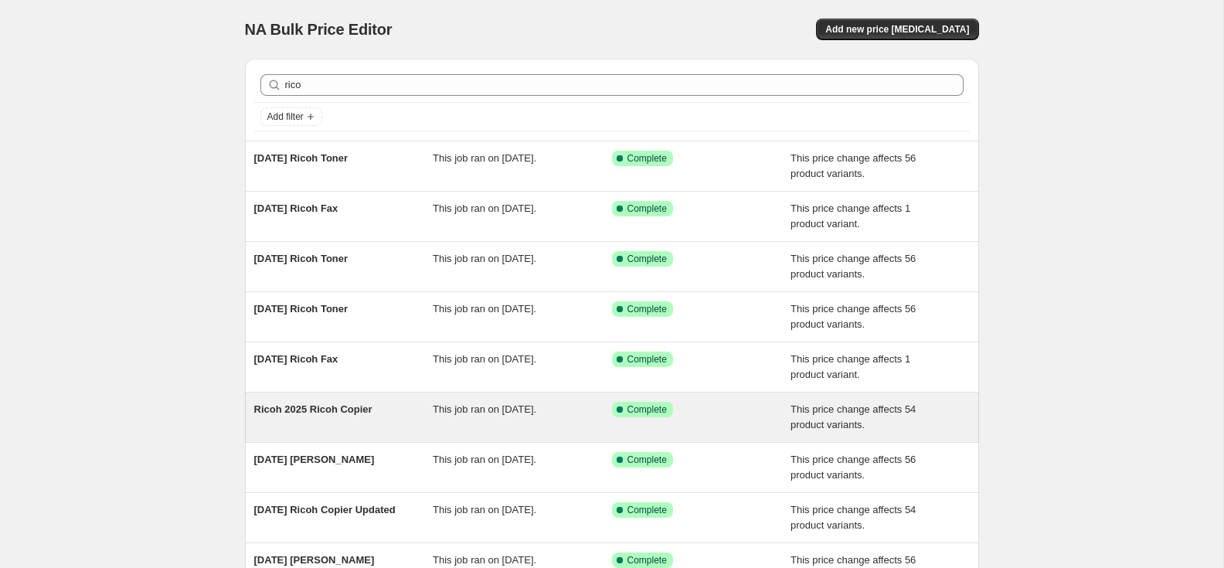
click at [359, 408] on span "Ricoh 2025 Ricoh Copier" at bounding box center [313, 410] width 118 height 12
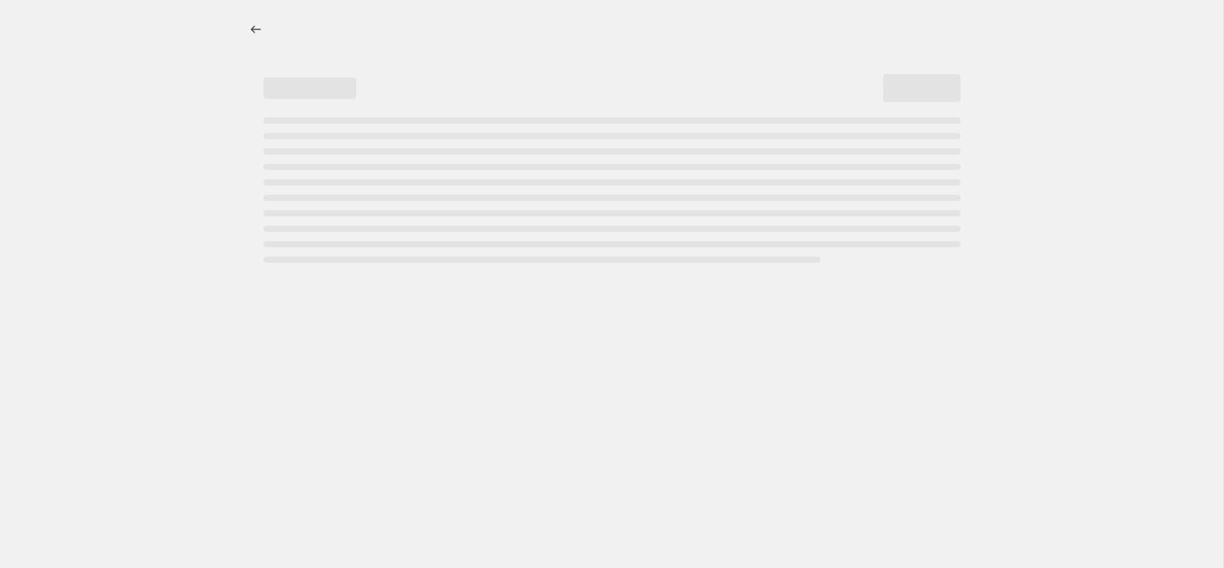
select select "pc"
select select "remove"
select select "collection"
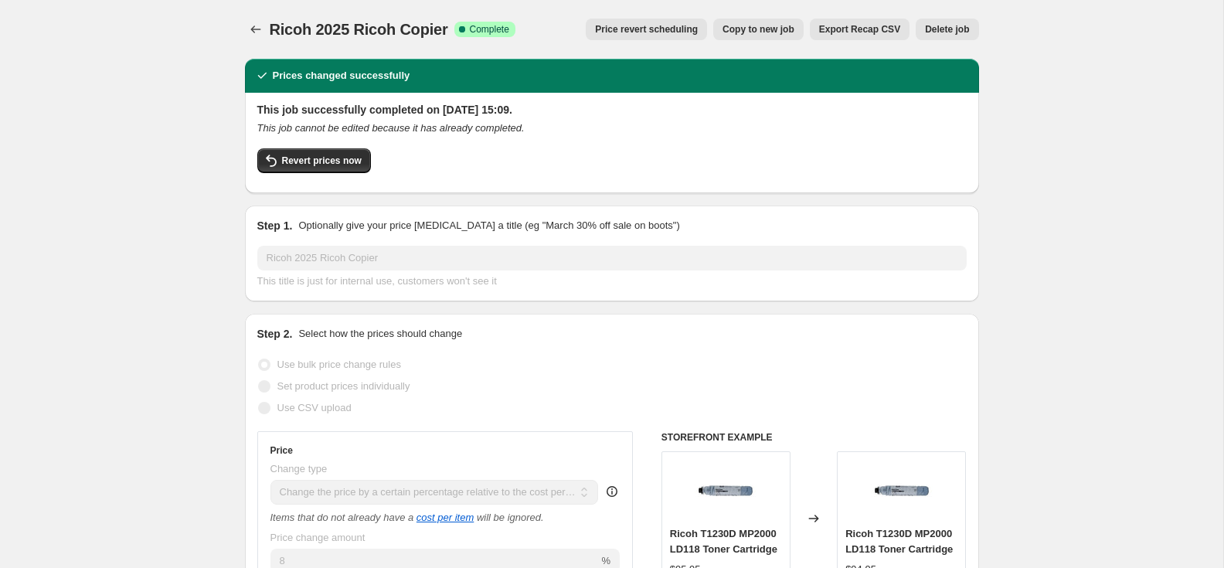
click at [759, 25] on span "Copy to new job" at bounding box center [759, 29] width 72 height 12
select select "pc"
select select "remove"
select select "collection"
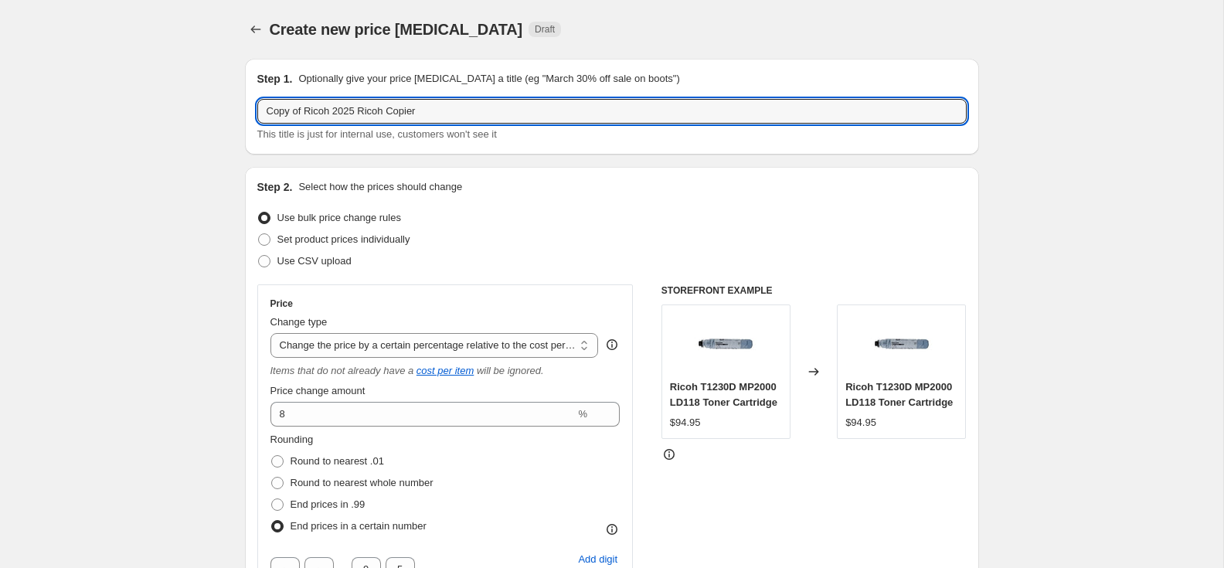
drag, startPoint x: 331, startPoint y: 113, endPoint x: 224, endPoint y: 110, distance: 106.7
paste input "Oct"
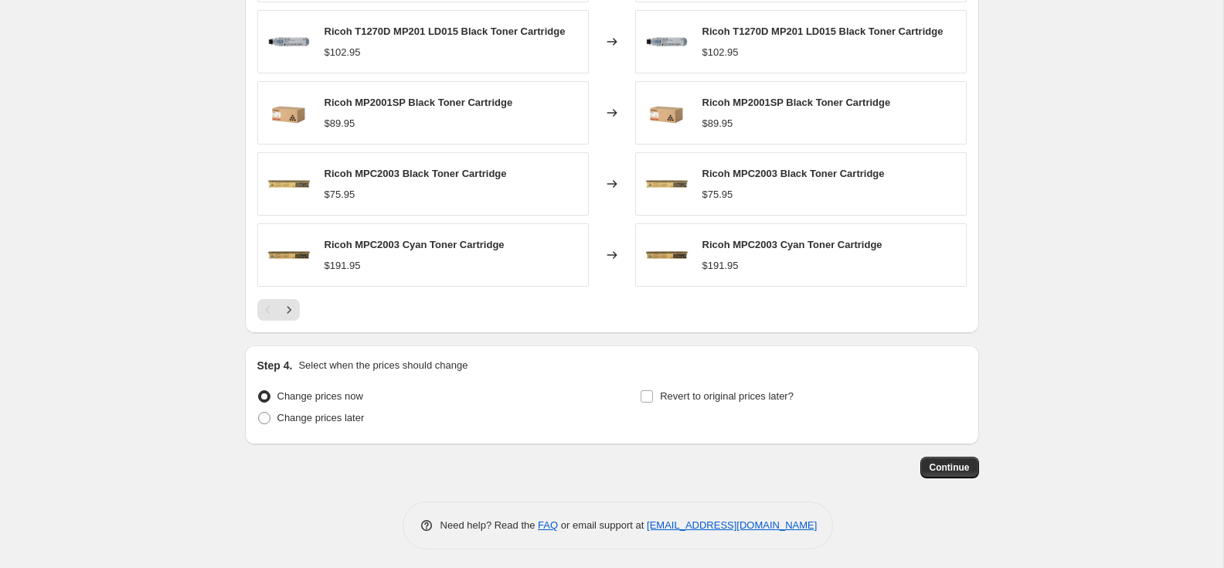
scroll to position [1261, 0]
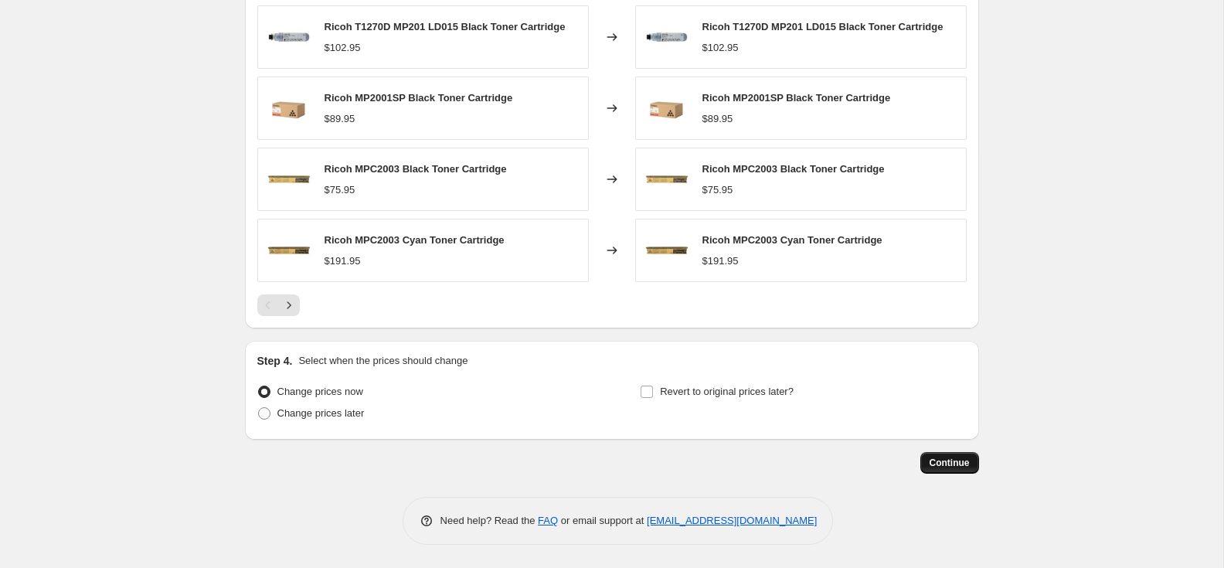
type input "Oct 2025 Ricoh Copier"
click at [963, 460] on span "Continue" at bounding box center [950, 463] width 40 height 12
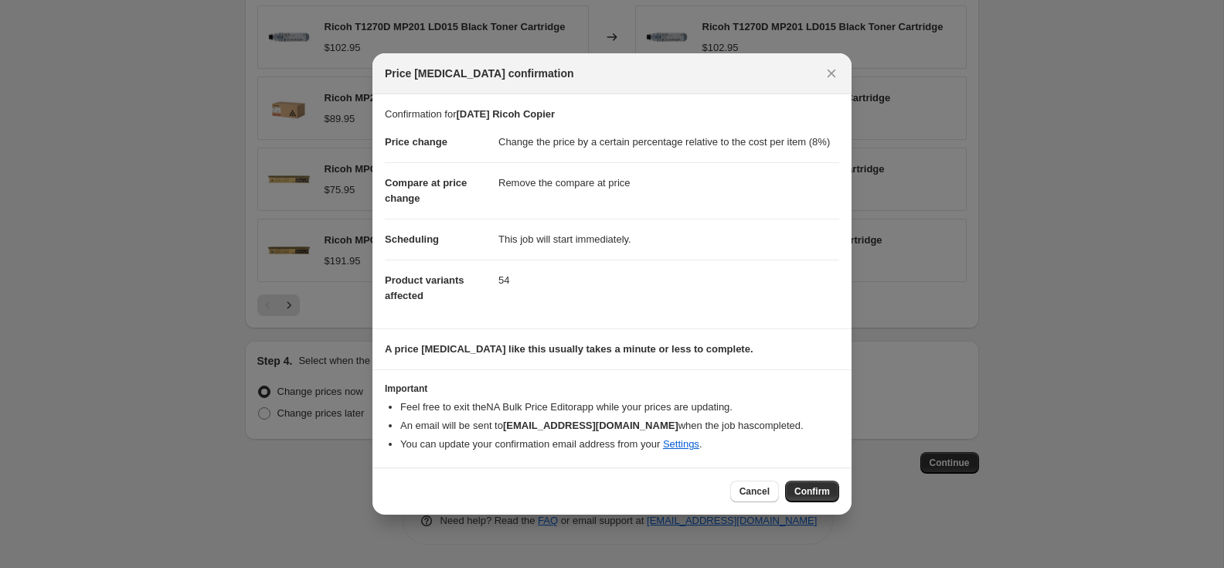
click at [805, 498] on span "Confirm" at bounding box center [813, 491] width 36 height 12
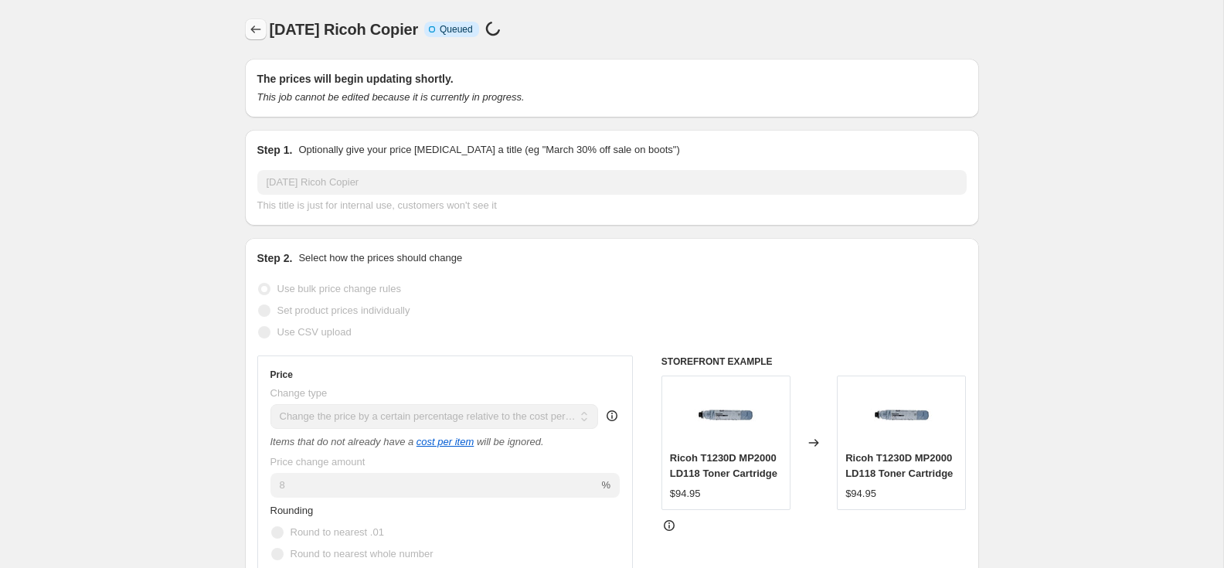
click at [258, 32] on icon "Price change jobs" at bounding box center [255, 29] width 15 height 15
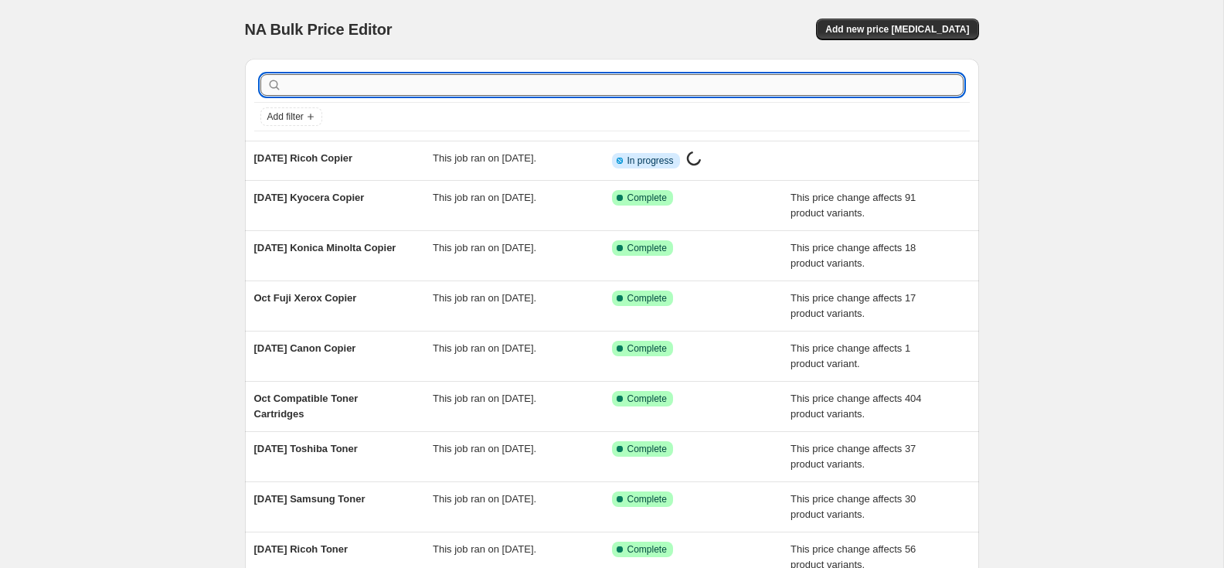
click at [311, 90] on input "text" at bounding box center [624, 85] width 679 height 22
type input "tosh"
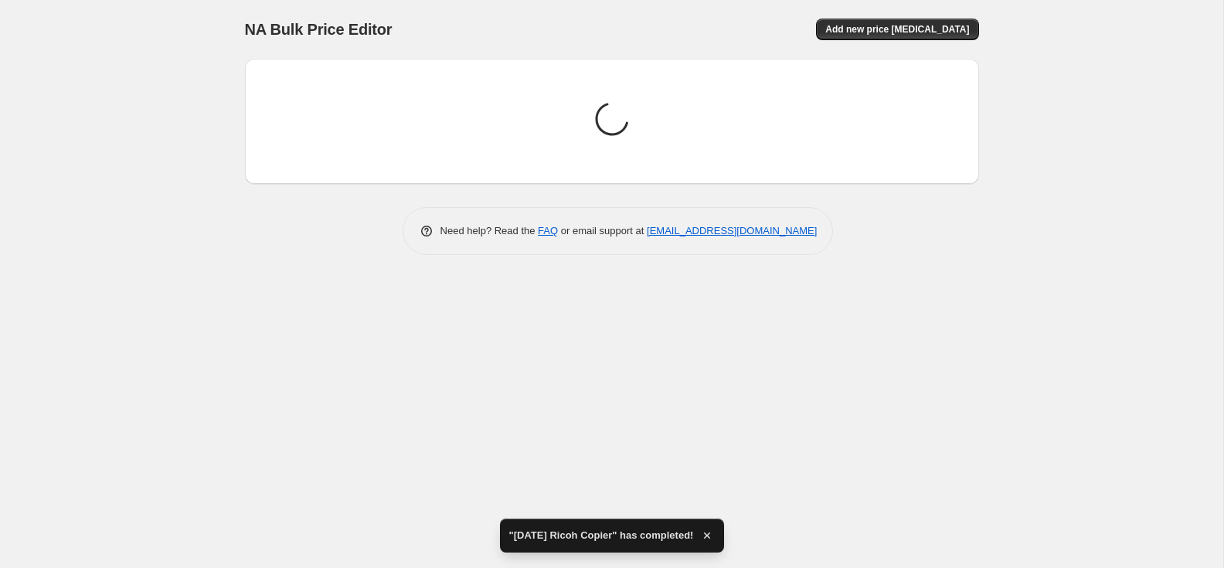
click at [317, 209] on div "Need help? Read the FAQ or email support at support+a50568@northern-apps.com" at bounding box center [618, 231] width 722 height 48
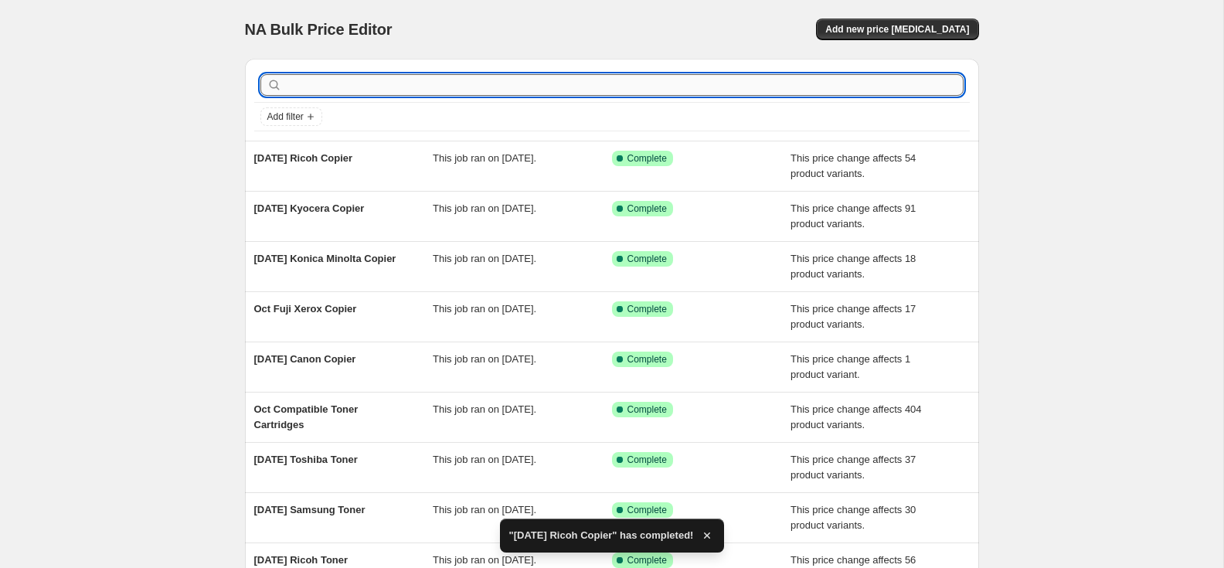
click at [330, 89] on input "text" at bounding box center [624, 85] width 679 height 22
type input "tosh"
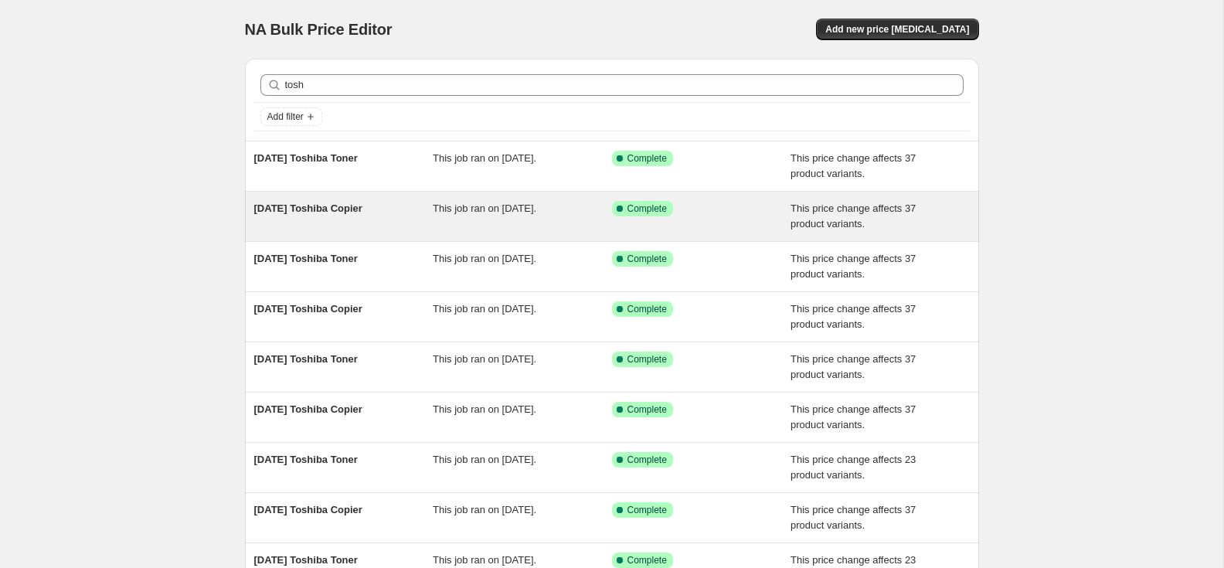
click at [329, 209] on span "[DATE] Toshiba Copier" at bounding box center [308, 209] width 108 height 12
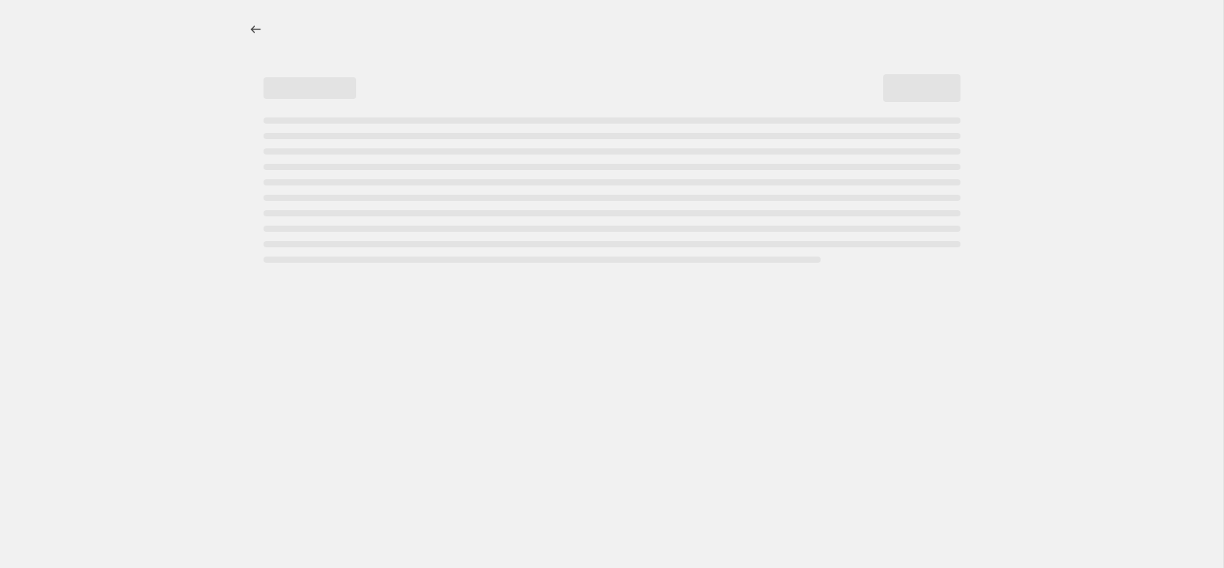
select select "pc"
select select "remove"
select select "collection"
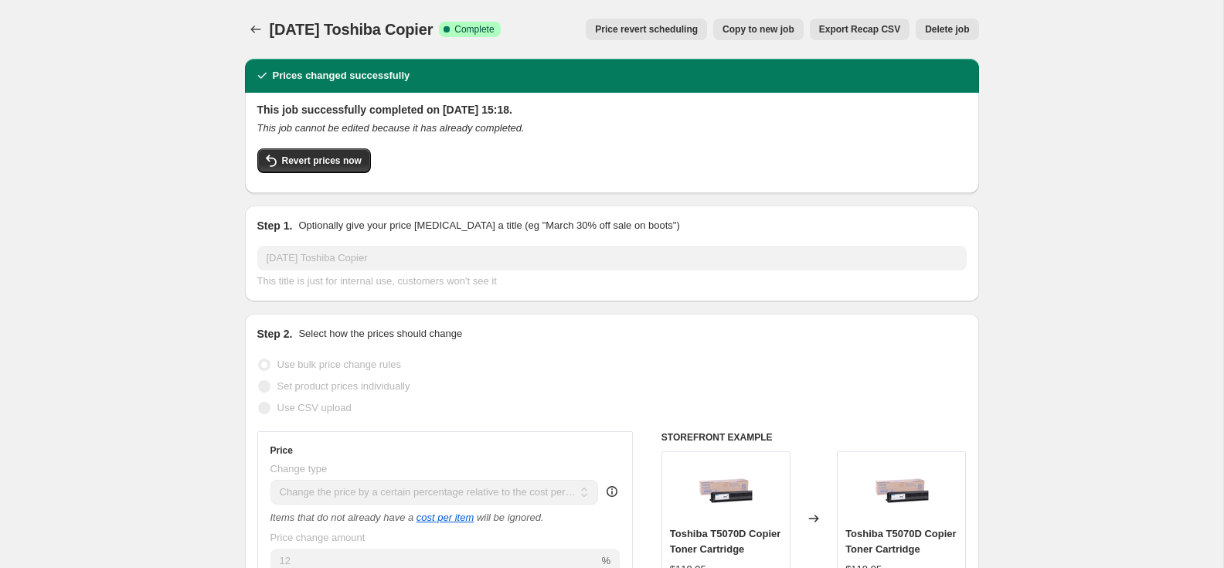
click at [740, 26] on span "Copy to new job" at bounding box center [759, 29] width 72 height 12
select select "pc"
select select "remove"
select select "collection"
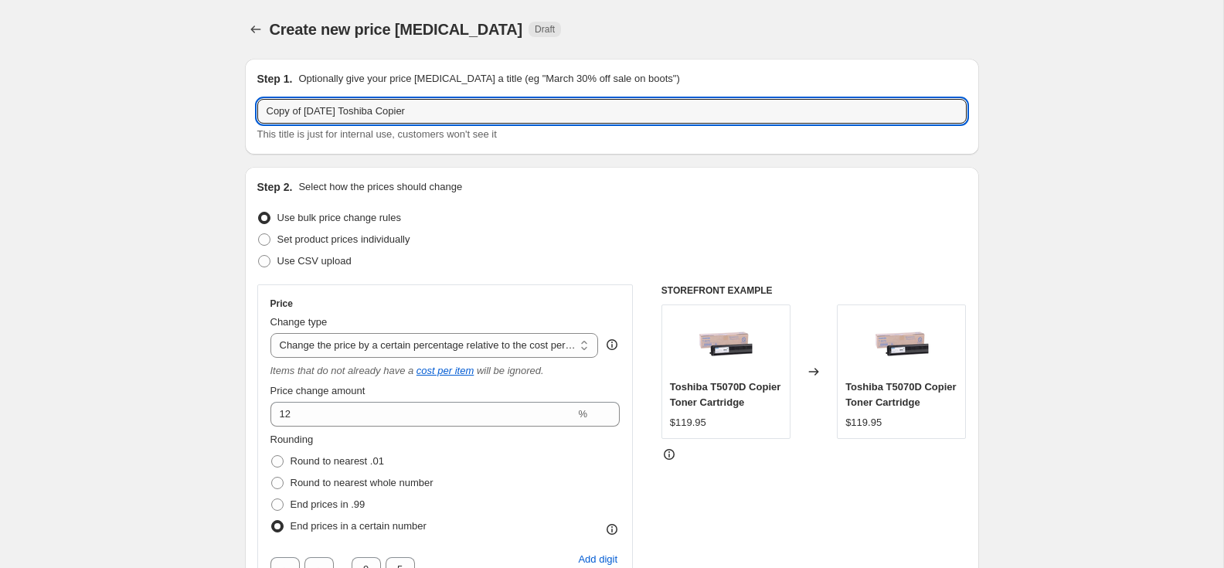
drag, startPoint x: 315, startPoint y: 112, endPoint x: 224, endPoint y: 108, distance: 91.3
paste input "Oc"
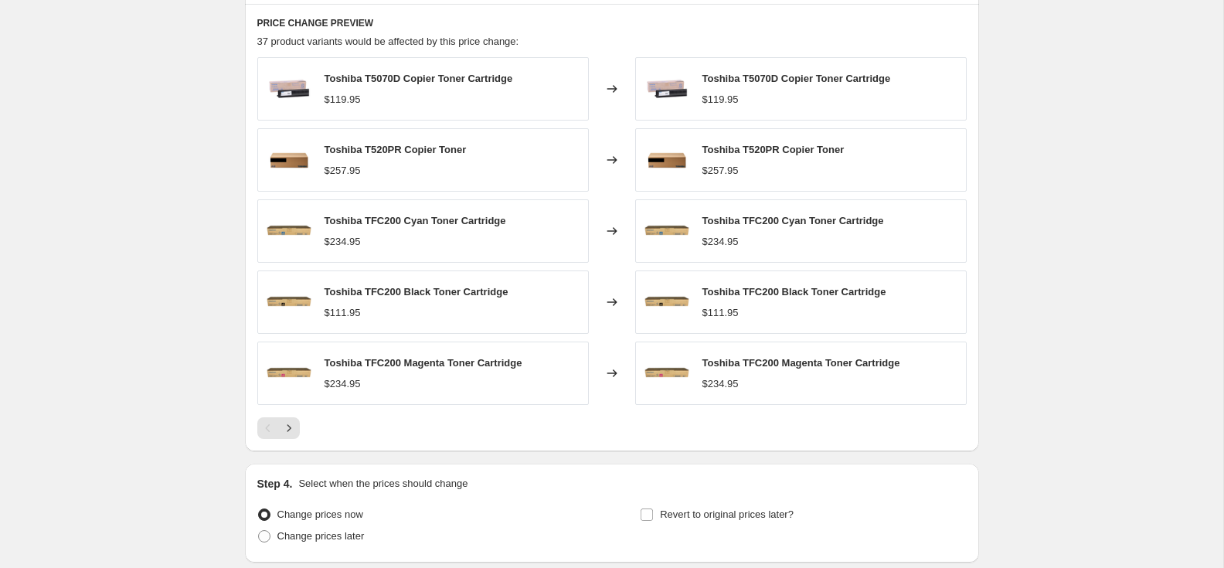
scroll to position [1261, 0]
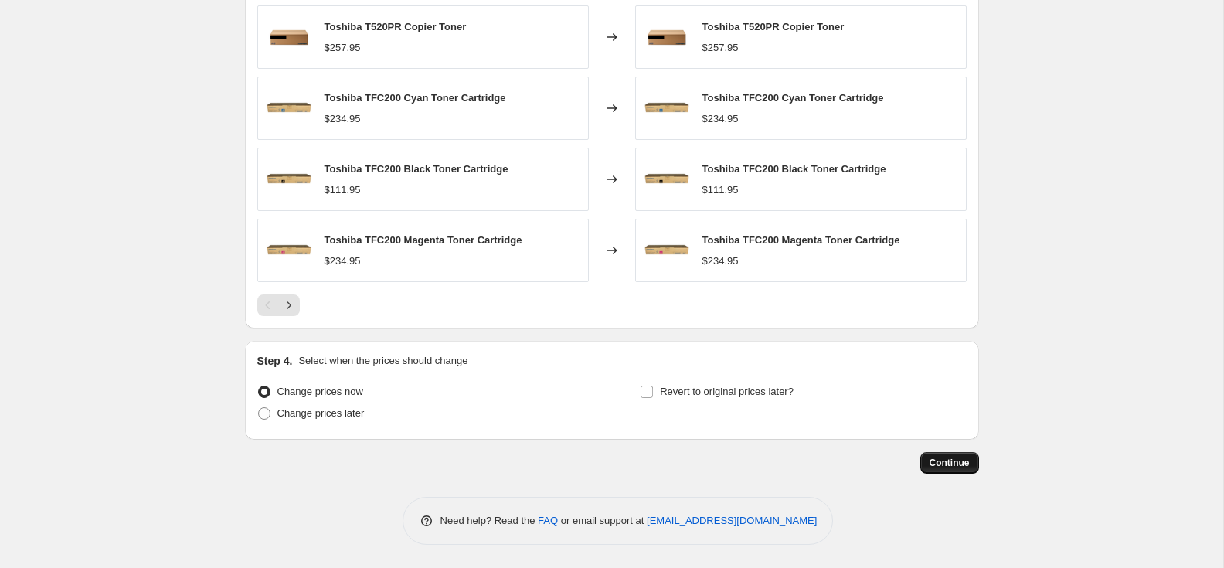
type input "Oct 2025 Toshiba Copier"
click at [948, 457] on span "Continue" at bounding box center [950, 463] width 40 height 12
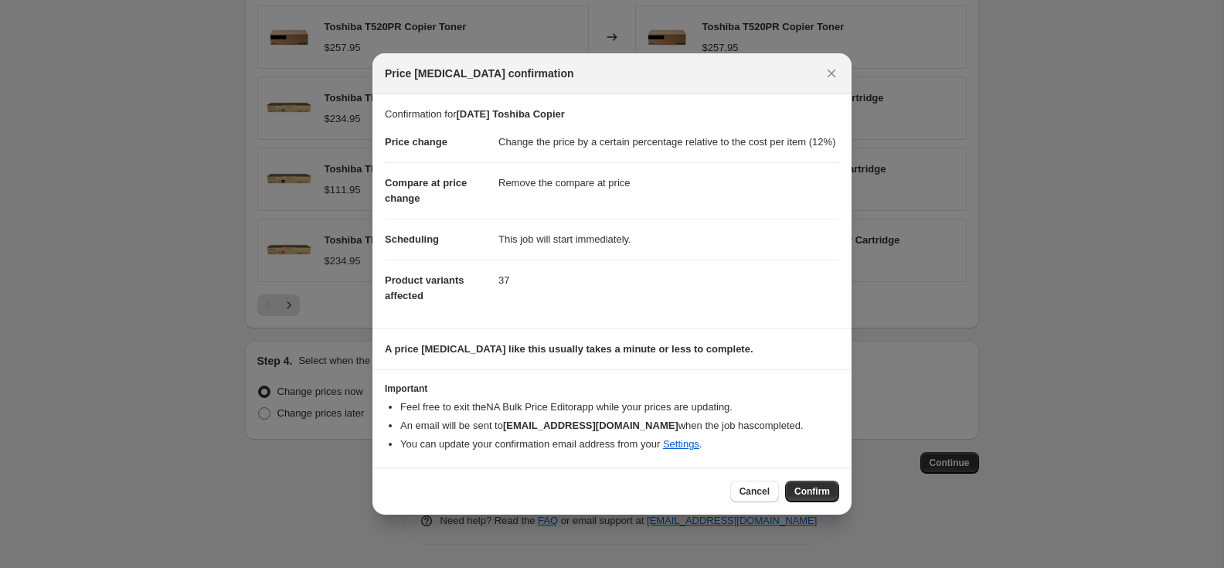
click at [799, 497] on span "Confirm" at bounding box center [813, 491] width 36 height 12
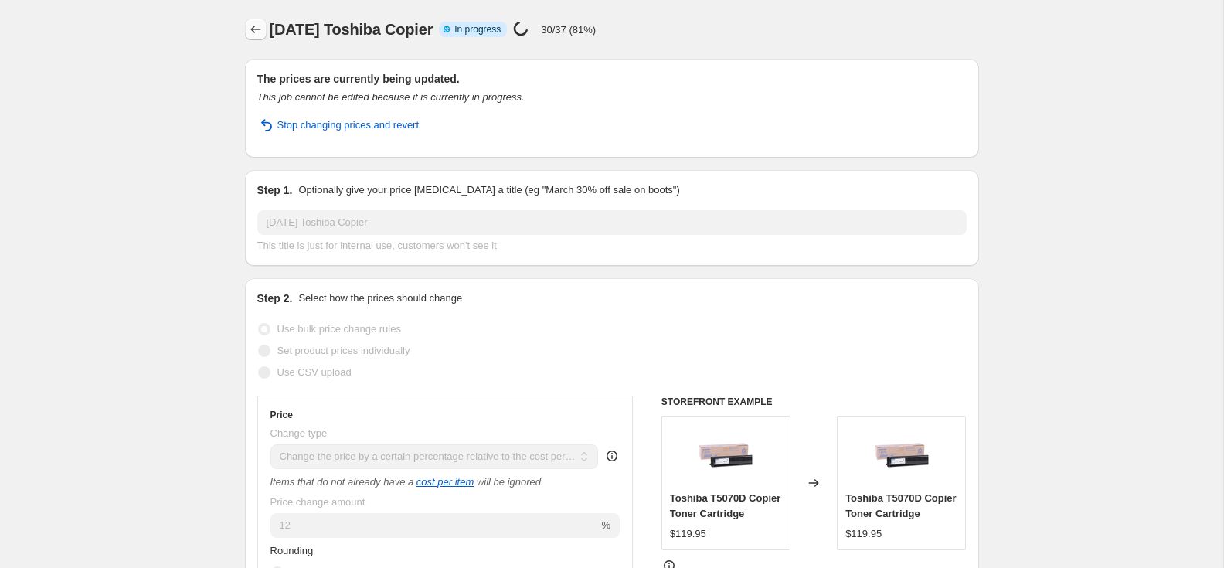
click at [256, 32] on icon "Price change jobs" at bounding box center [255, 29] width 15 height 15
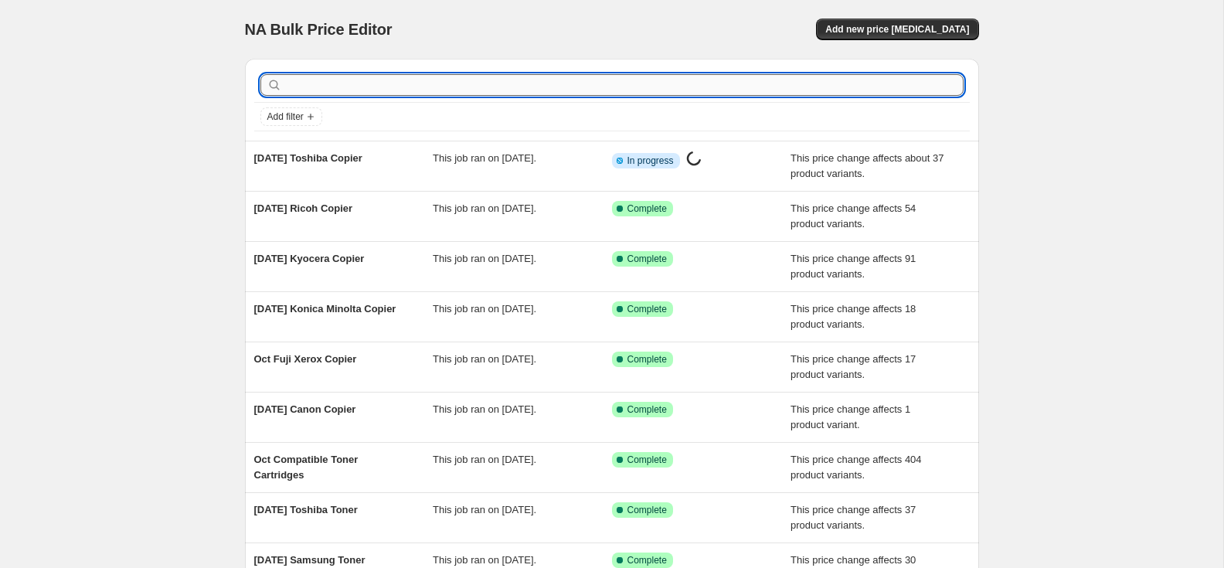
click at [329, 90] on input "text" at bounding box center [624, 85] width 679 height 22
type input "epson"
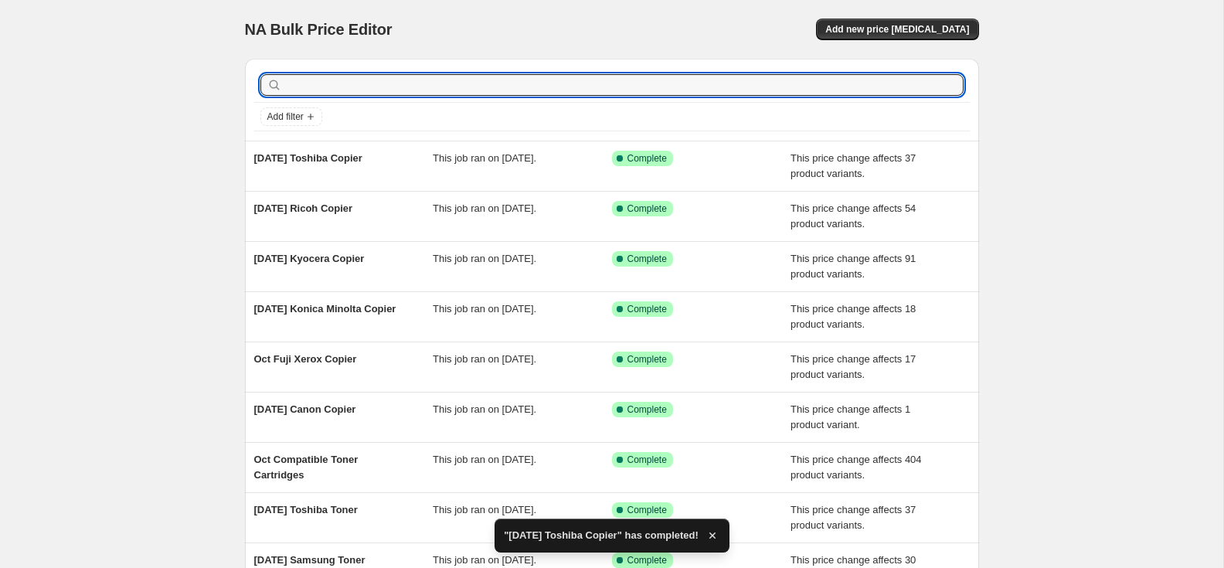
click at [318, 86] on input "text" at bounding box center [624, 85] width 679 height 22
type input "epson"
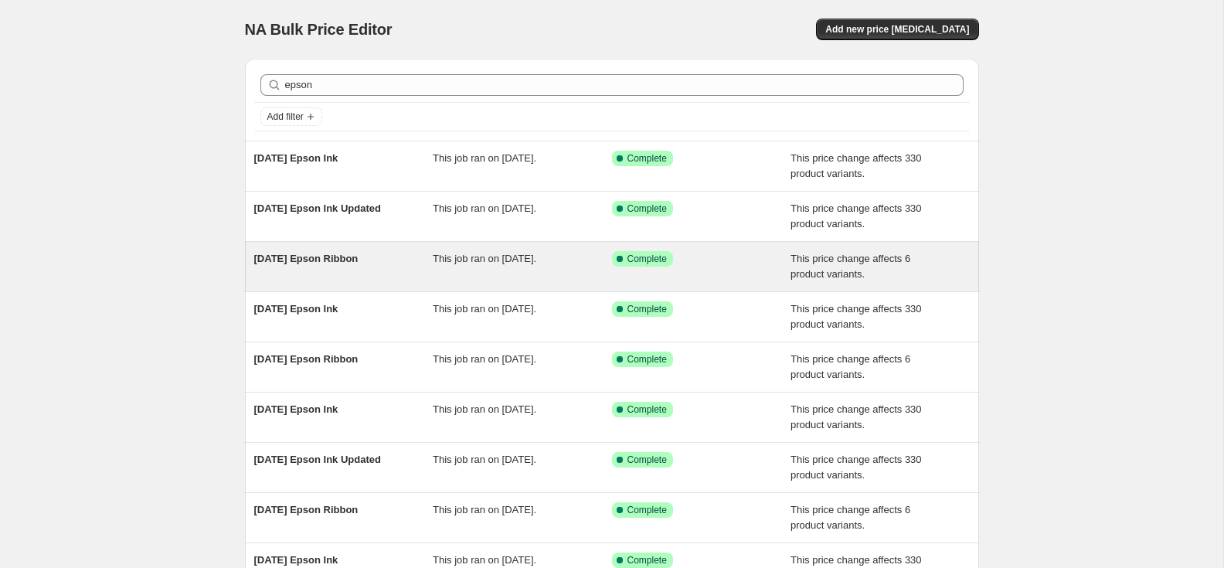
click at [344, 255] on span "[DATE] Epson Ribbon" at bounding box center [306, 259] width 104 height 12
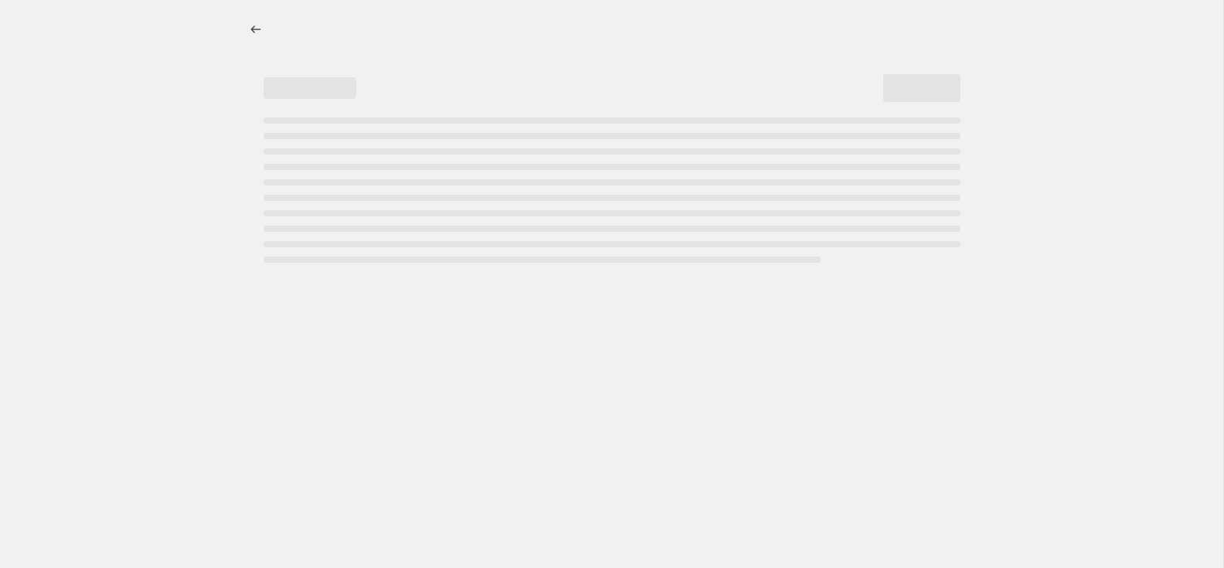
select select "pc"
select select "remove"
select select "collection"
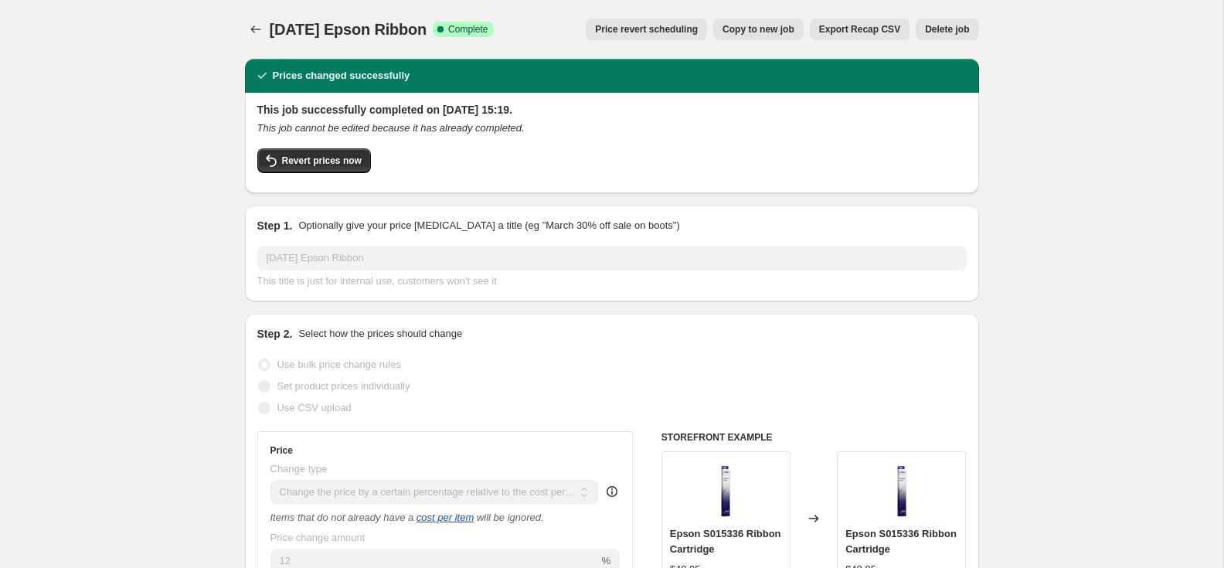
click at [765, 32] on span "Copy to new job" at bounding box center [759, 29] width 72 height 12
select select "pc"
select select "remove"
select select "collection"
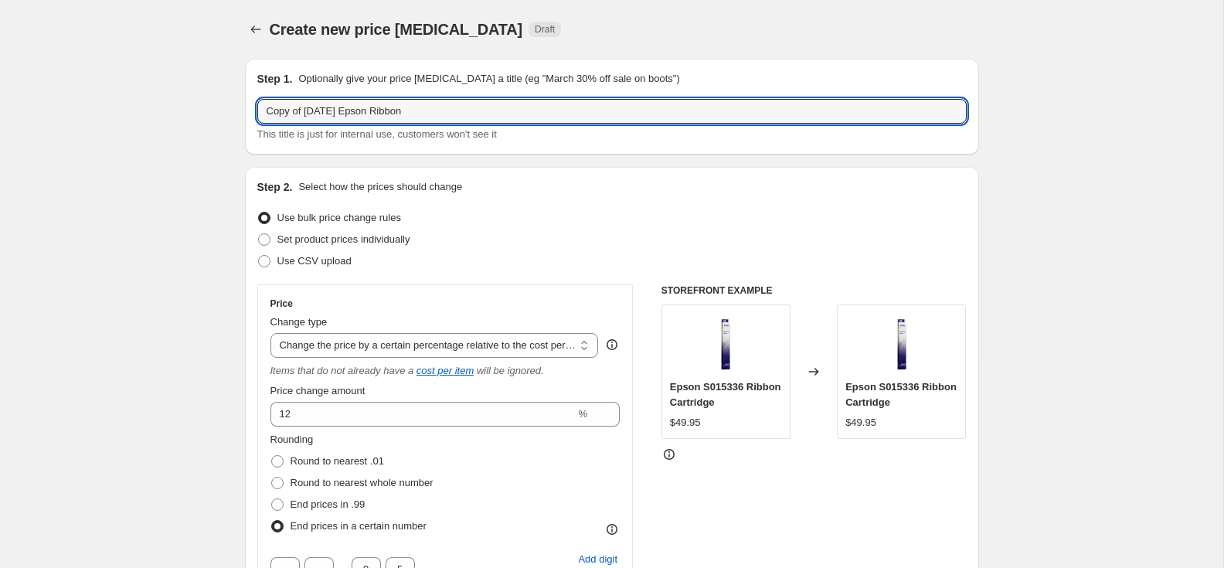
drag, startPoint x: 328, startPoint y: 113, endPoint x: 238, endPoint y: 114, distance: 89.7
paste input "Oc"
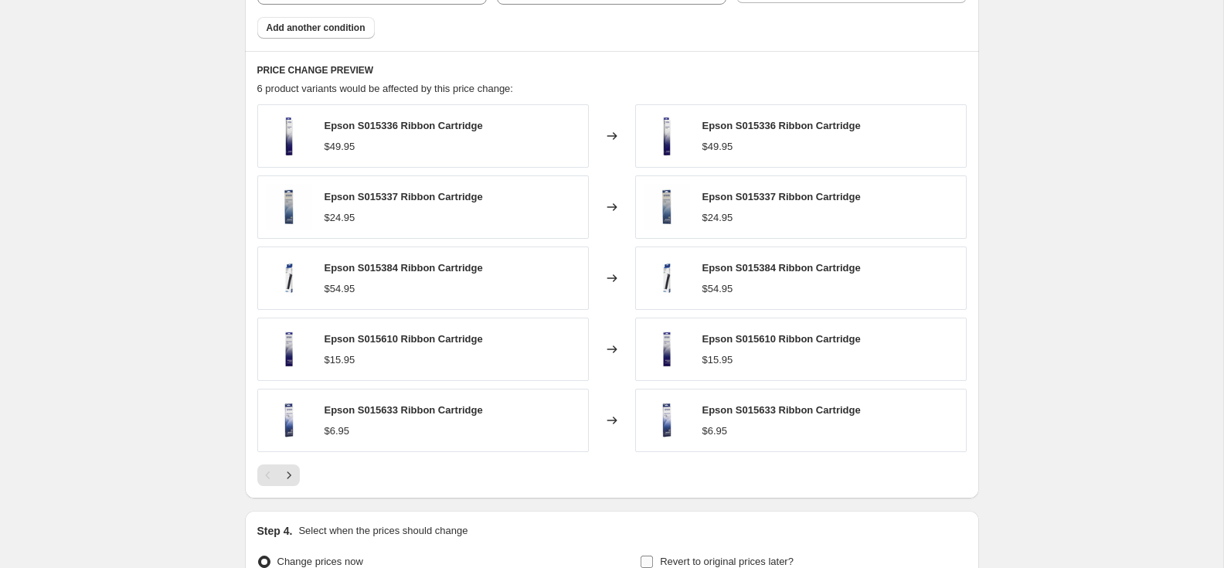
scroll to position [1261, 0]
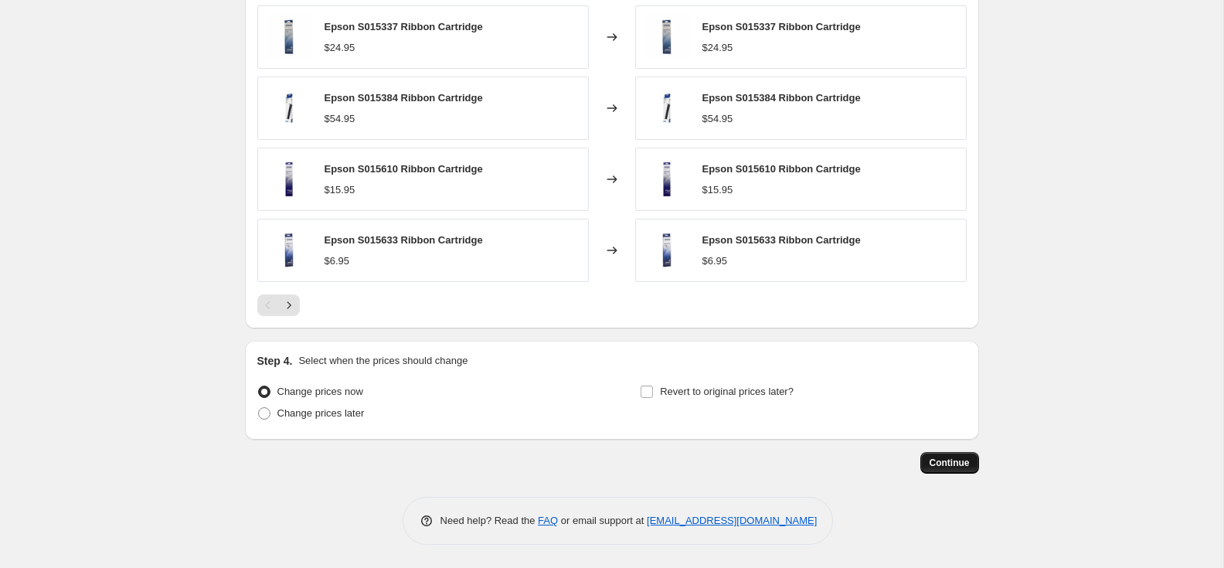
type input "Oct 2025 Epson Ribbon"
click at [949, 461] on span "Continue" at bounding box center [950, 463] width 40 height 12
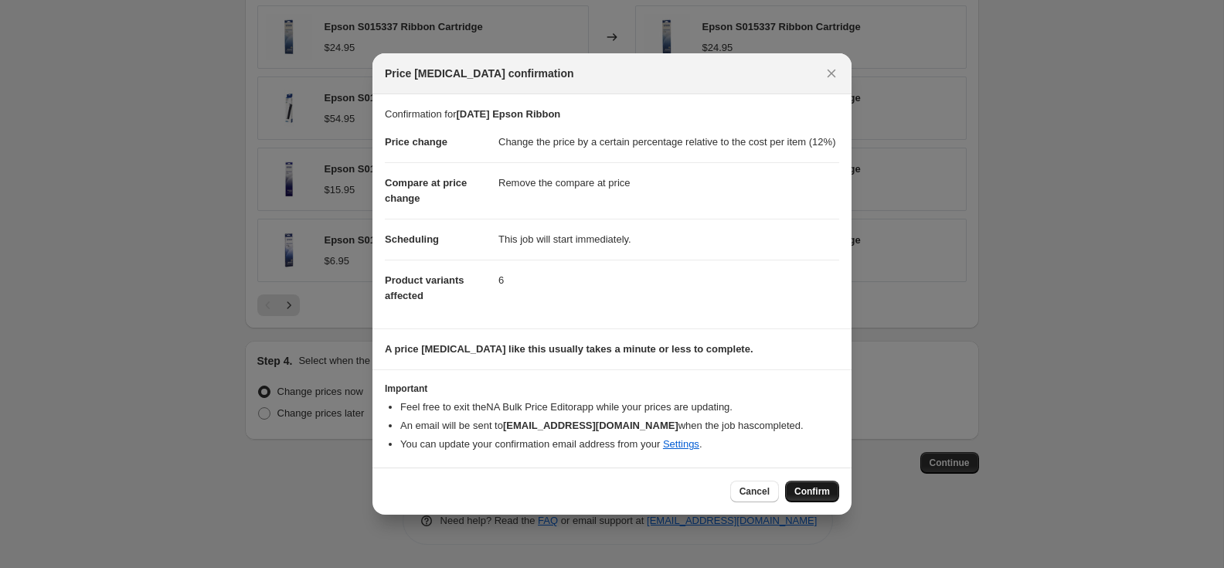
click at [812, 498] on span "Confirm" at bounding box center [813, 491] width 36 height 12
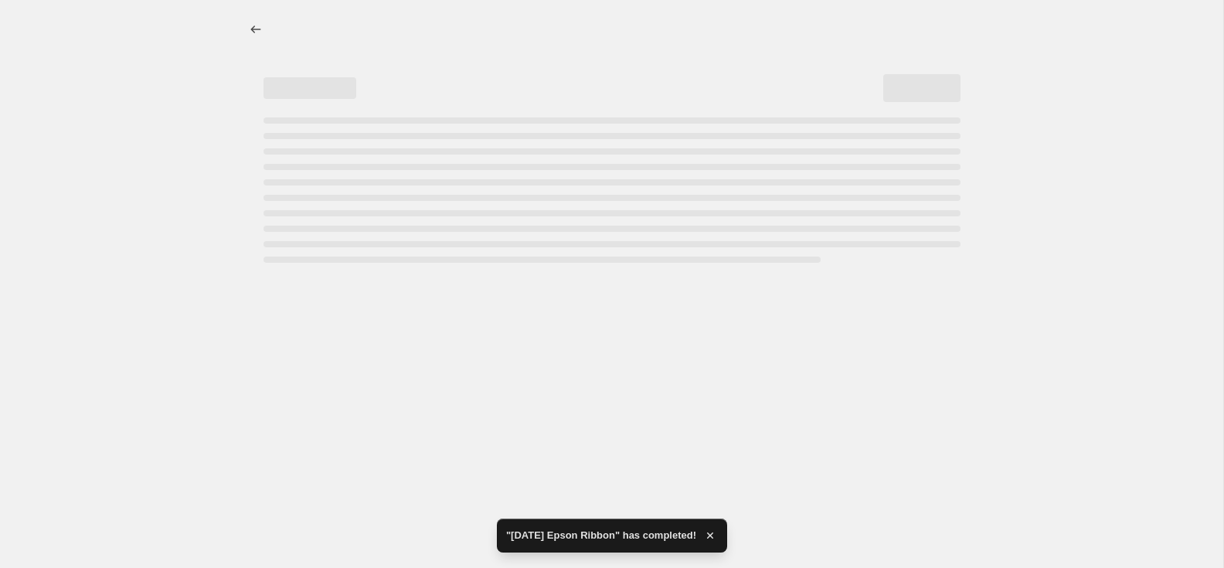
select select "pc"
select select "remove"
select select "collection"
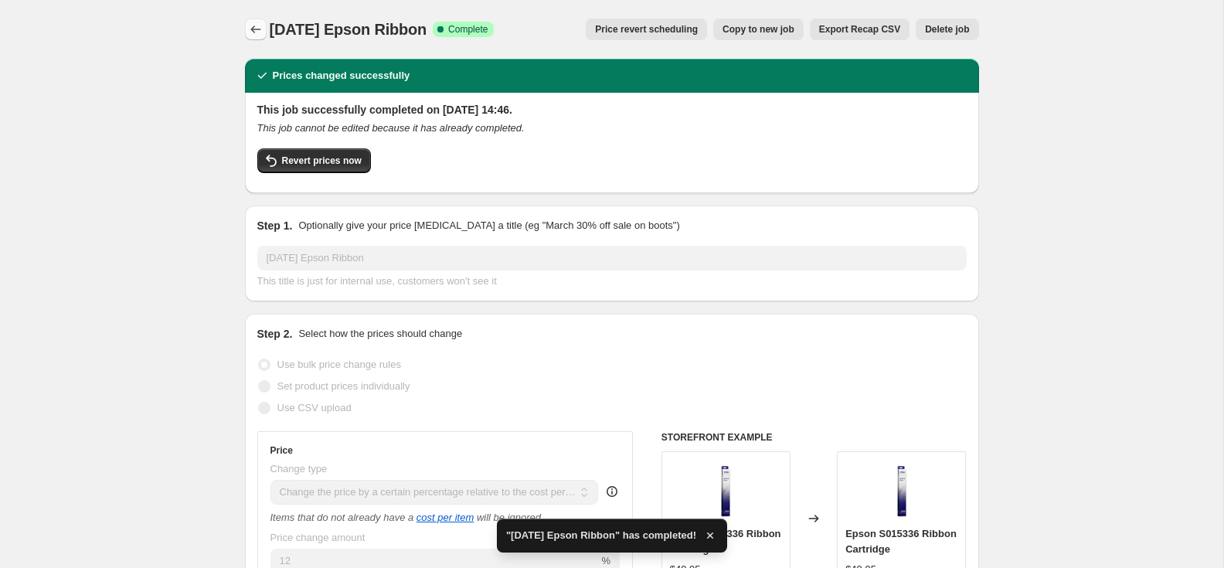
click at [254, 31] on icon "Price change jobs" at bounding box center [255, 29] width 15 height 15
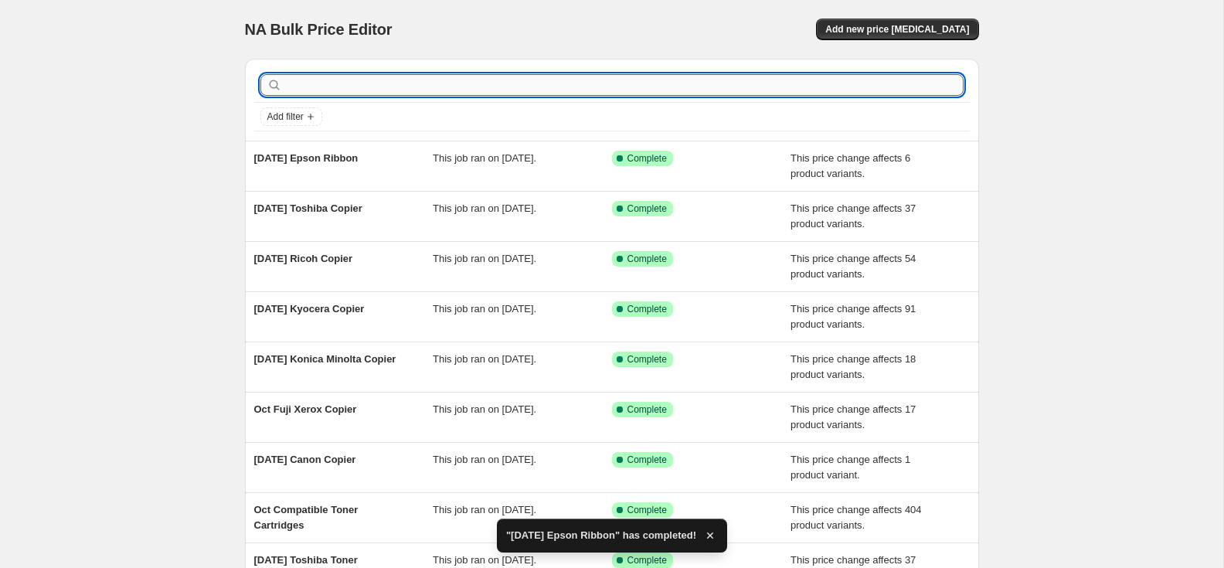
click at [387, 74] on input "text" at bounding box center [624, 85] width 679 height 22
type input "oki"
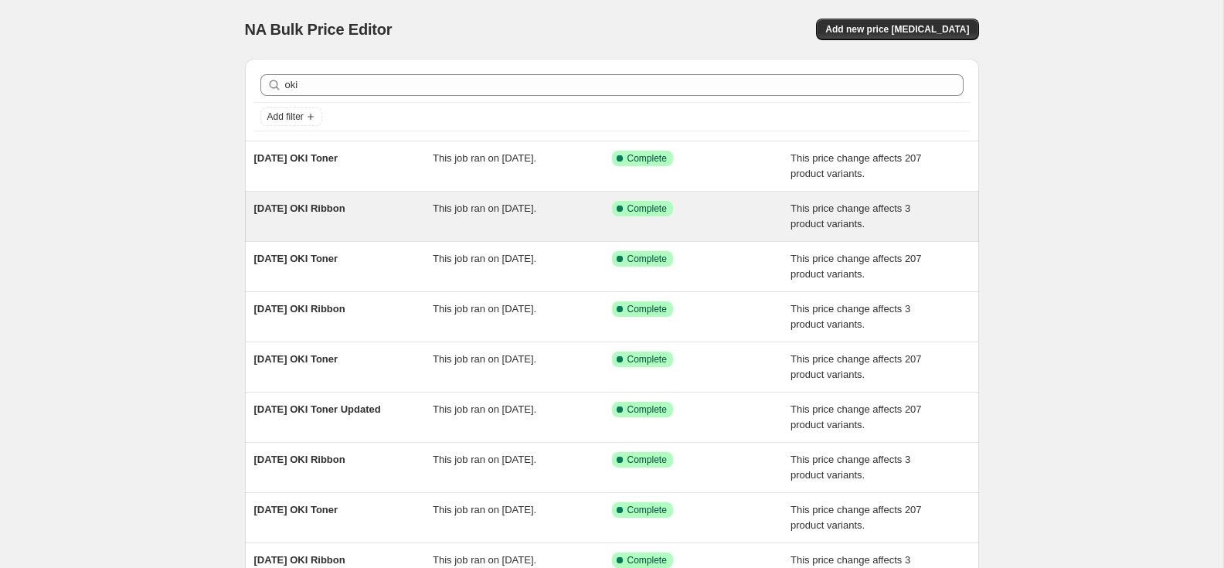
click at [346, 207] on span "[DATE] OKI Ribbon" at bounding box center [299, 209] width 91 height 12
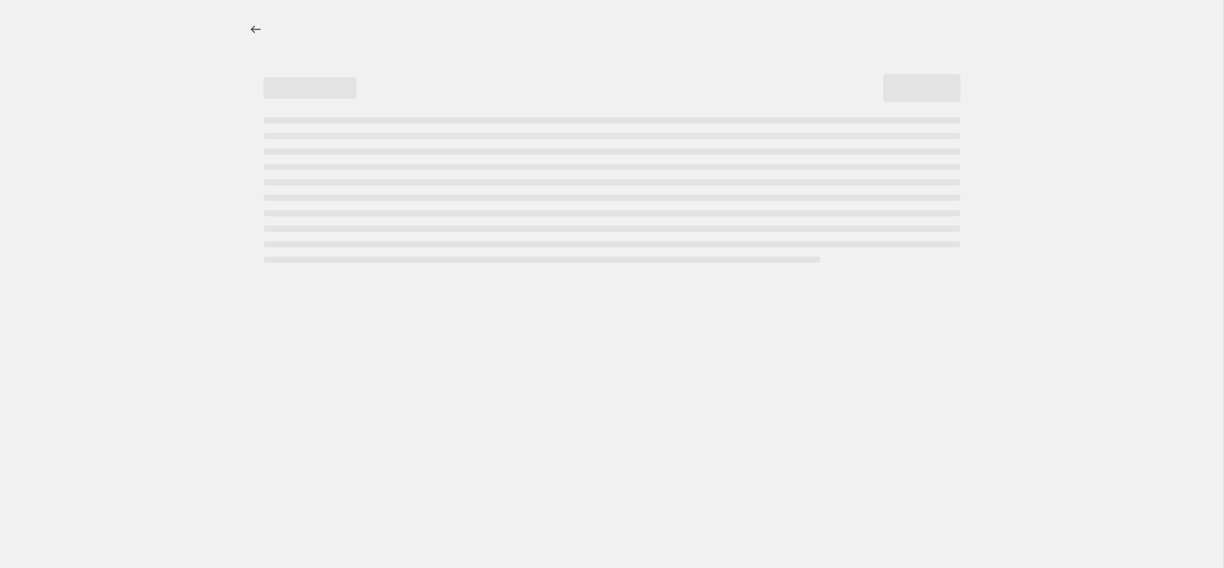
select select "pc"
select select "remove"
select select "collection"
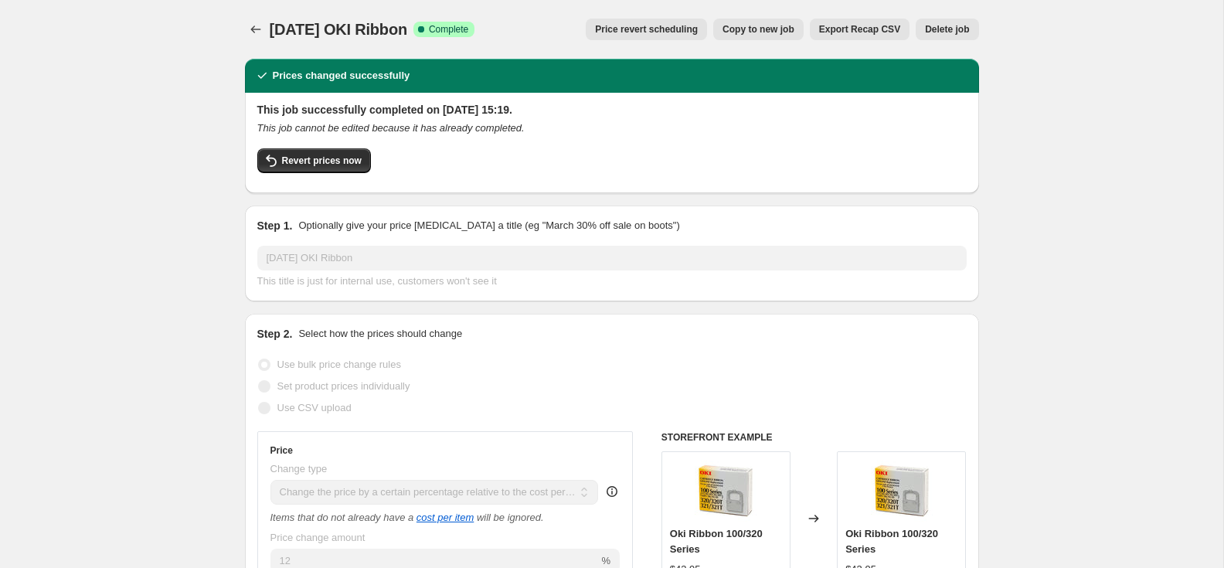
click at [740, 26] on span "Copy to new job" at bounding box center [759, 29] width 72 height 12
select select "pc"
select select "remove"
select select "collection"
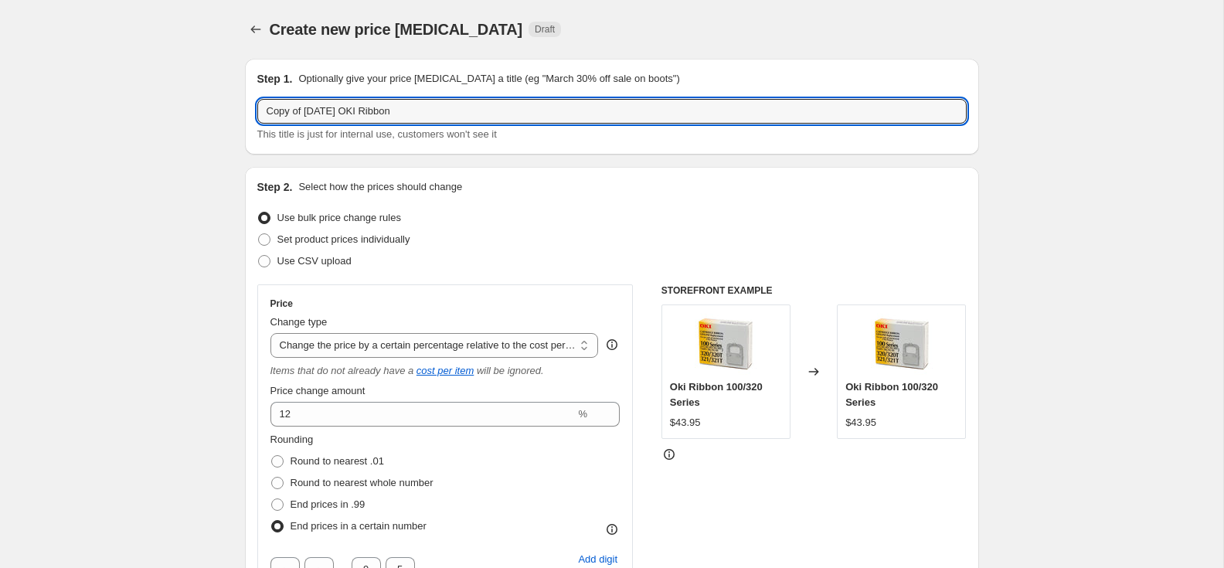
drag, startPoint x: 325, startPoint y: 114, endPoint x: 223, endPoint y: 112, distance: 102.8
paste input "Oc"
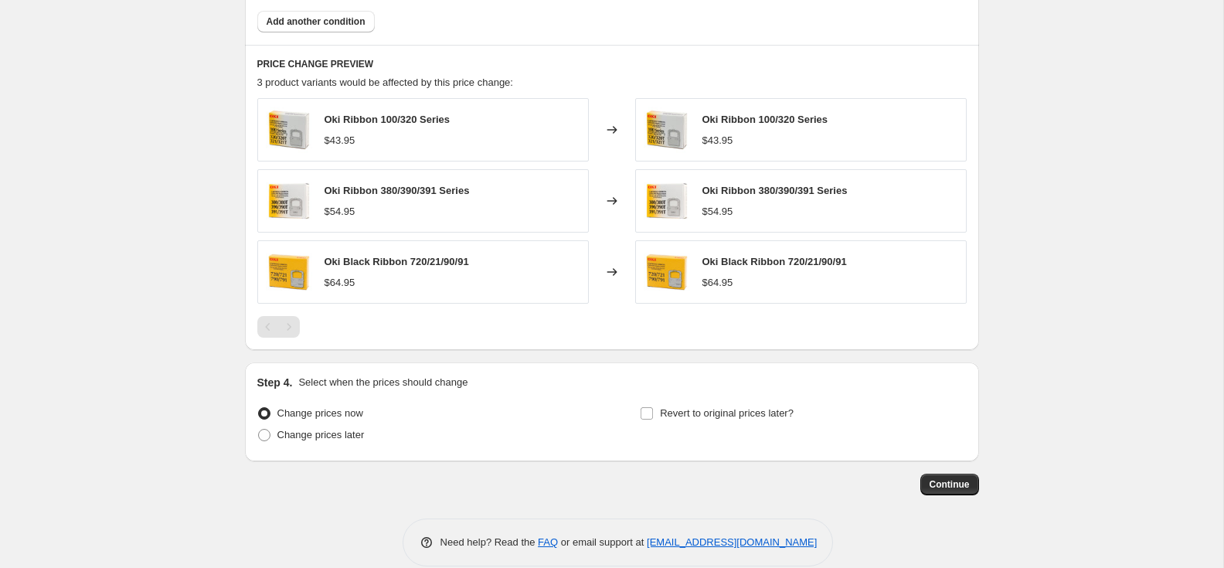
scroll to position [1119, 0]
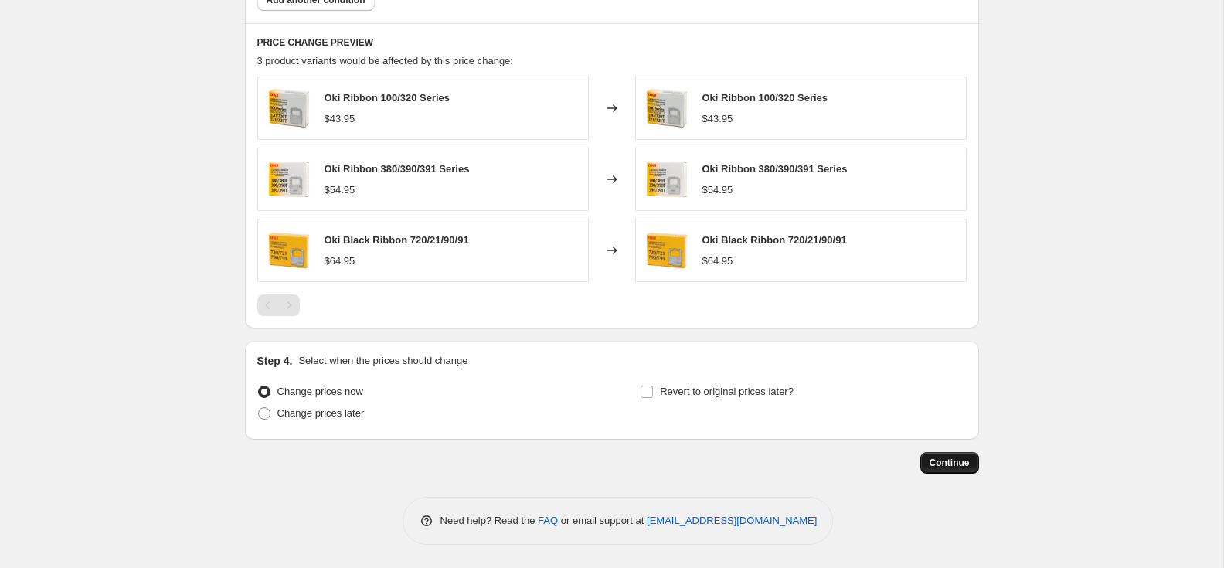
type input "Oct 2025 OKI Ribbon"
click at [951, 462] on span "Continue" at bounding box center [950, 463] width 40 height 12
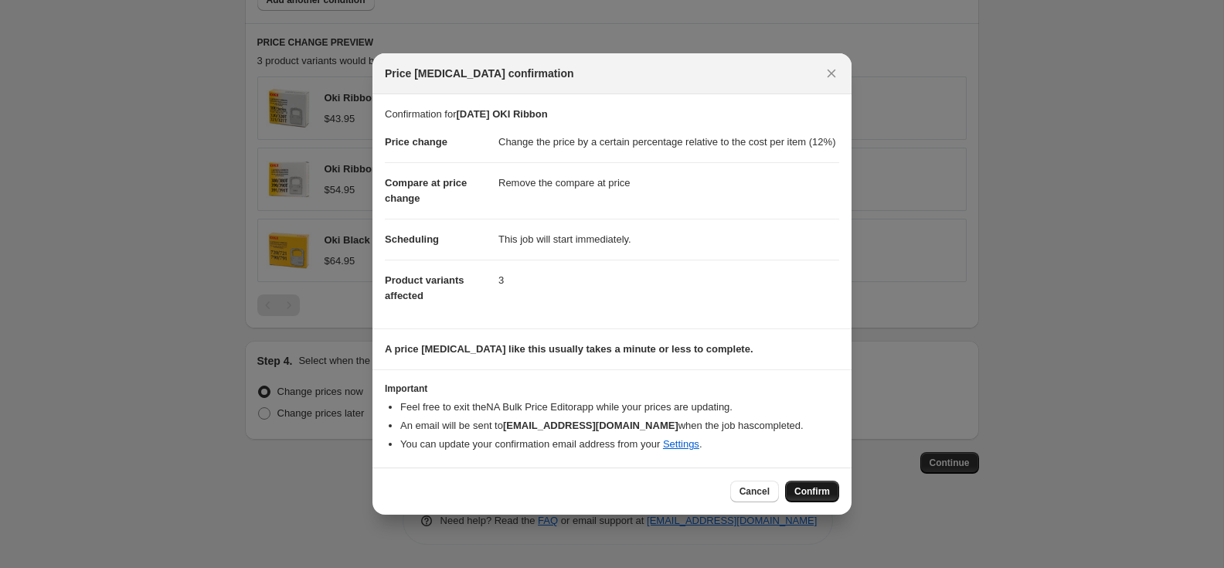
click at [805, 498] on span "Confirm" at bounding box center [813, 491] width 36 height 12
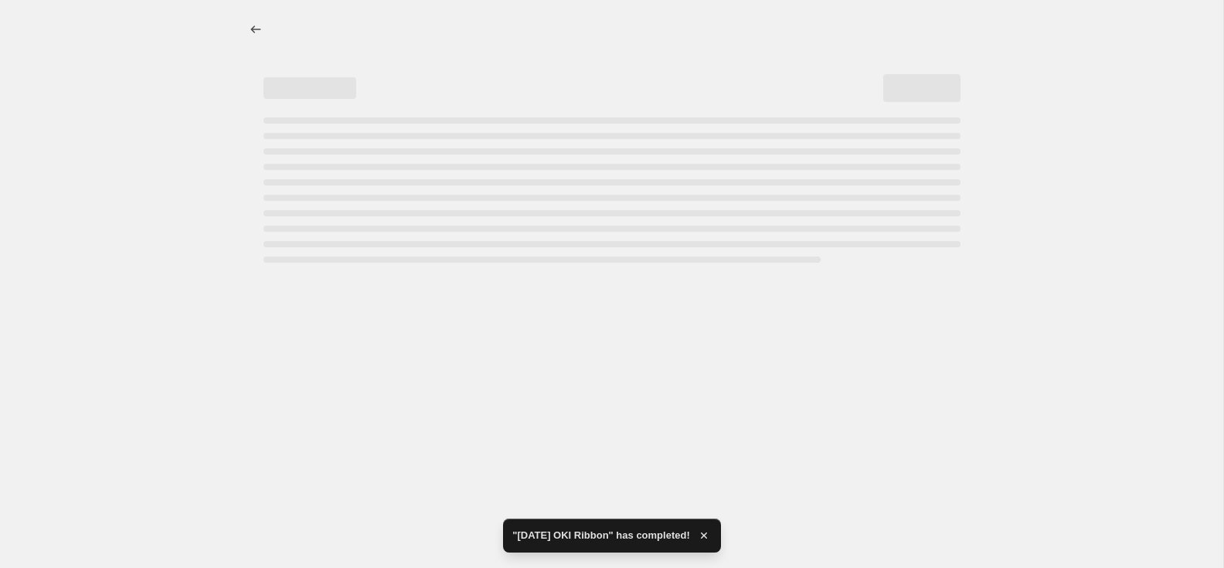
select select "pc"
select select "remove"
select select "collection"
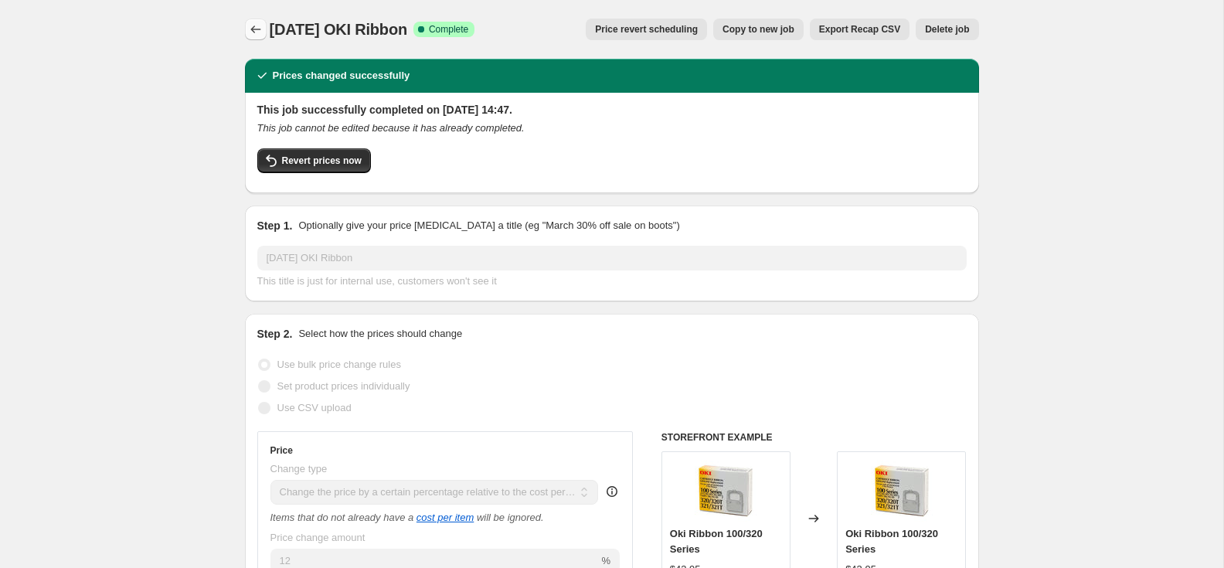
click at [264, 26] on button "Price change jobs" at bounding box center [256, 30] width 22 height 22
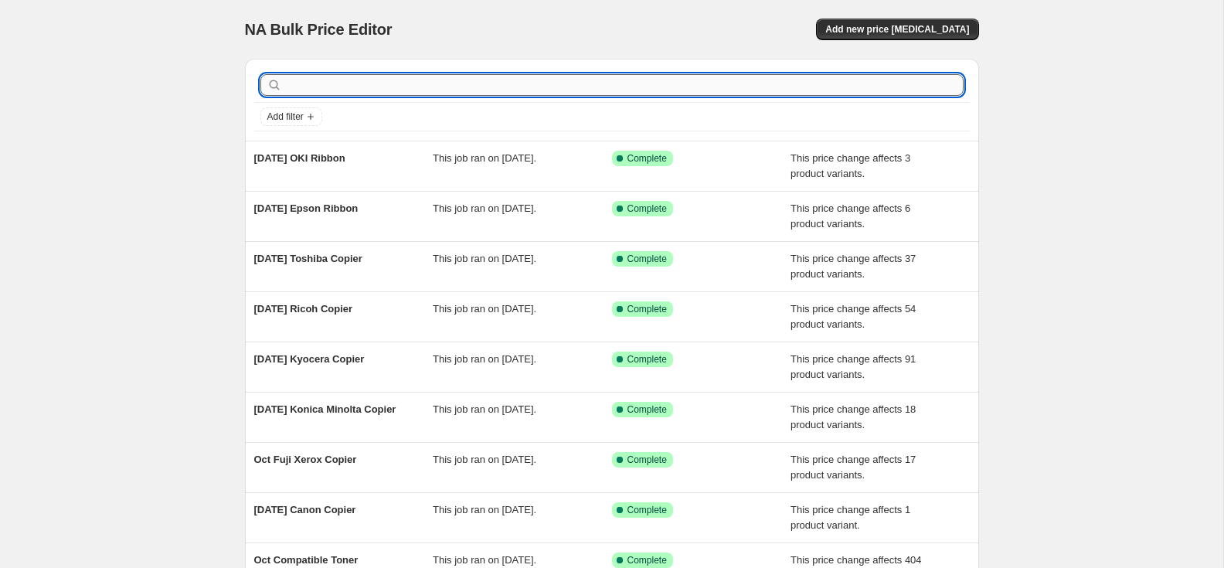
click at [342, 89] on input "text" at bounding box center [624, 85] width 679 height 22
type input "canon"
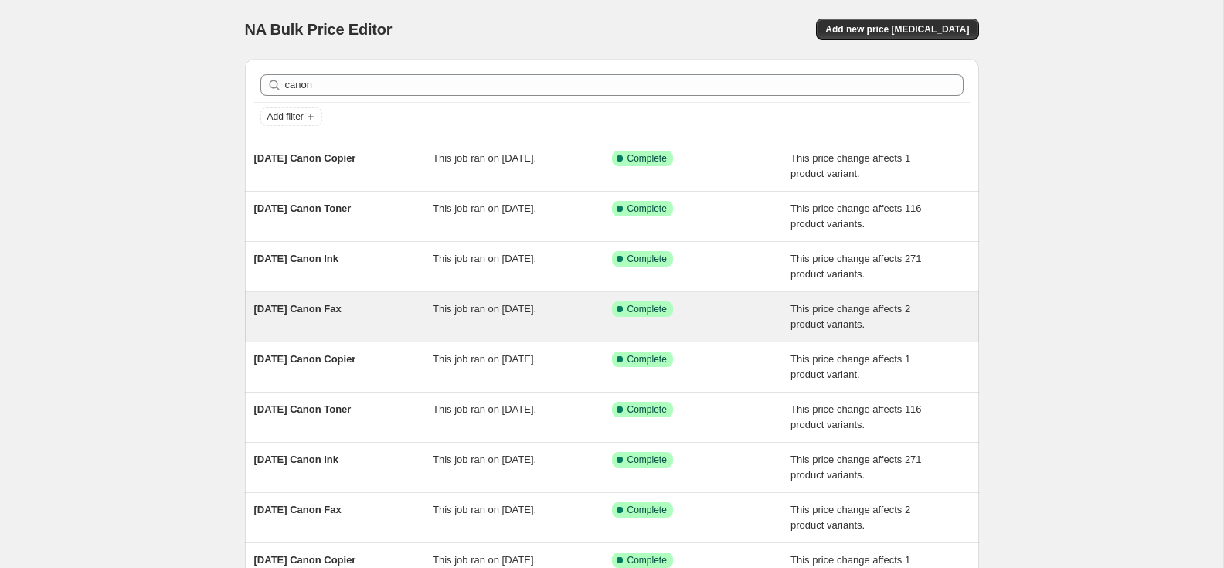
click at [342, 305] on span "[DATE] Canon Fax" at bounding box center [297, 309] width 87 height 12
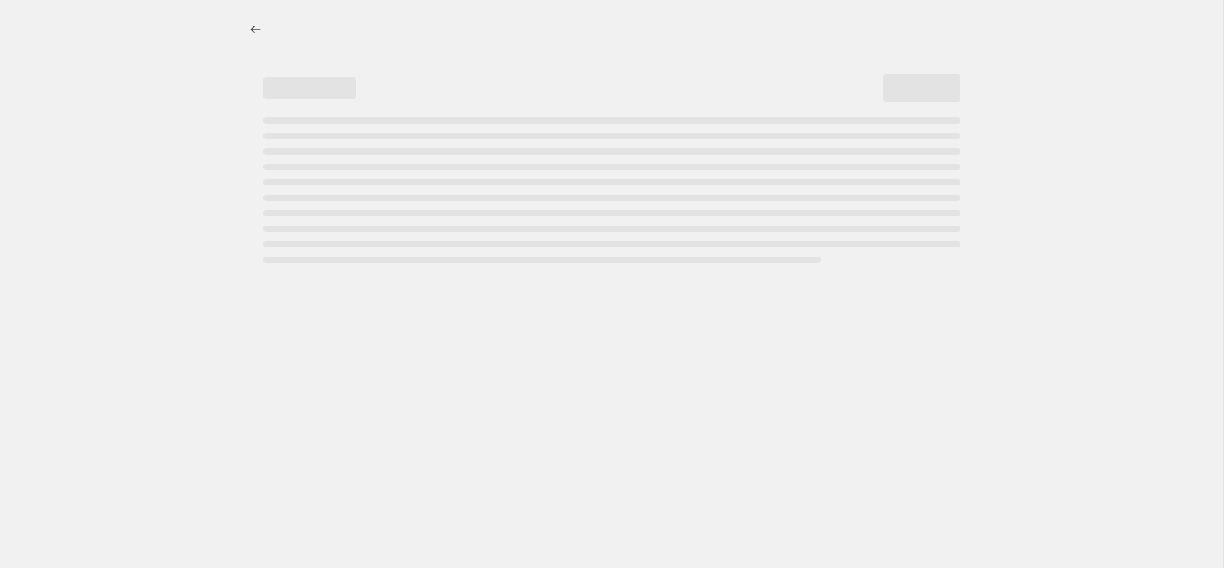
select select "pc"
select select "remove"
select select "collection"
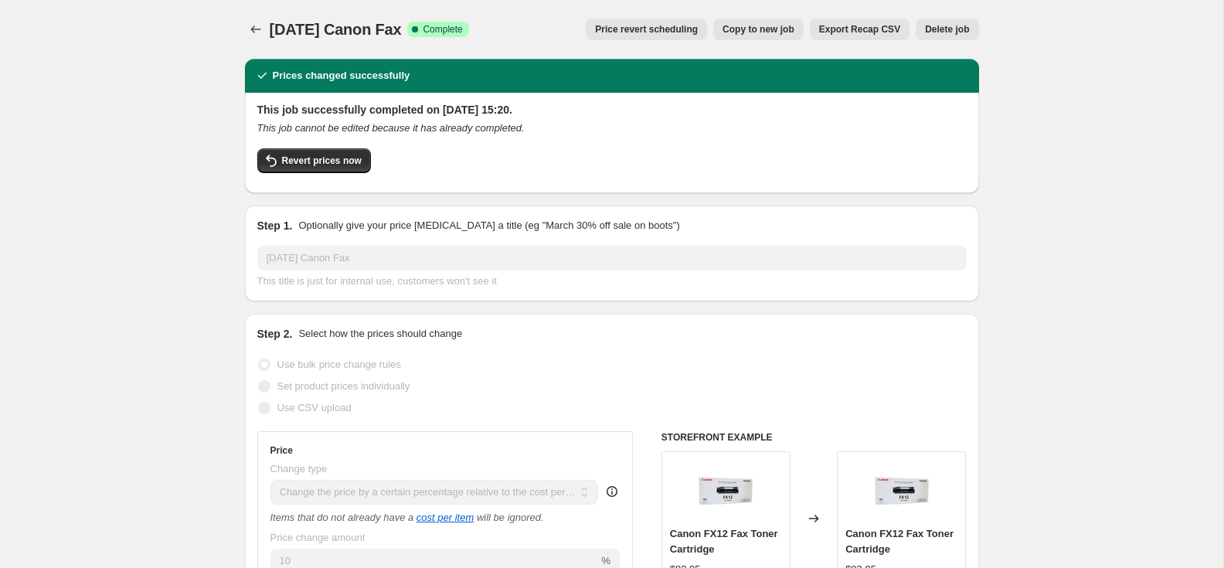
click at [743, 22] on button "Copy to new job" at bounding box center [759, 30] width 90 height 22
select select "pc"
select select "remove"
select select "collection"
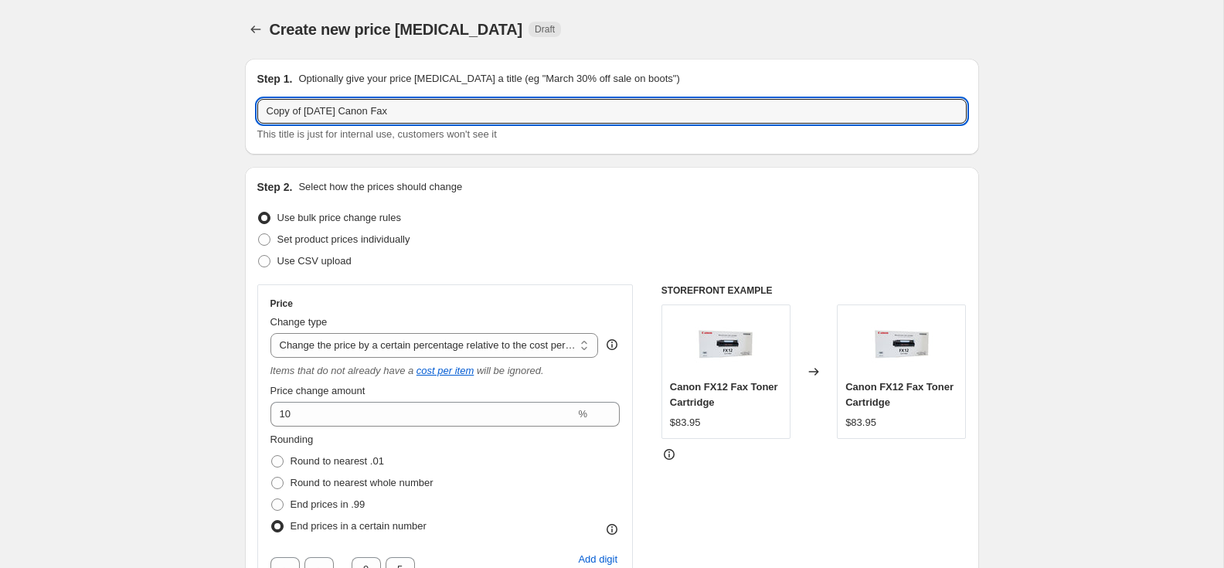
drag, startPoint x: 328, startPoint y: 111, endPoint x: 239, endPoint y: 110, distance: 88.9
paste input "Oc"
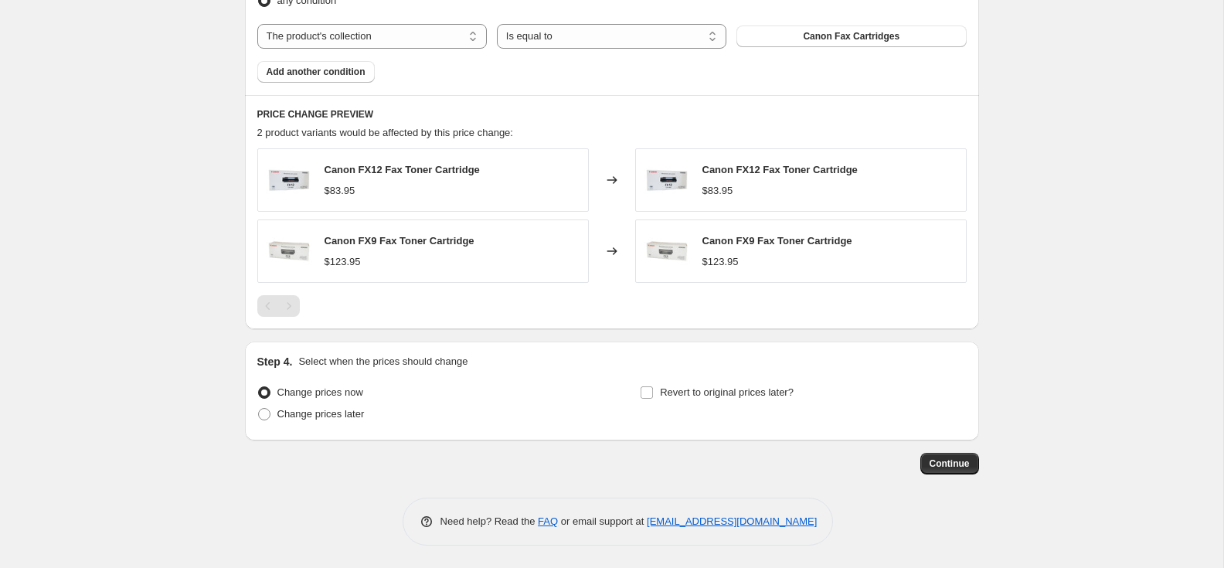
scroll to position [1047, 0]
type input "Oct 2025 Canon Fax"
click at [946, 454] on button "Continue" at bounding box center [950, 463] width 59 height 22
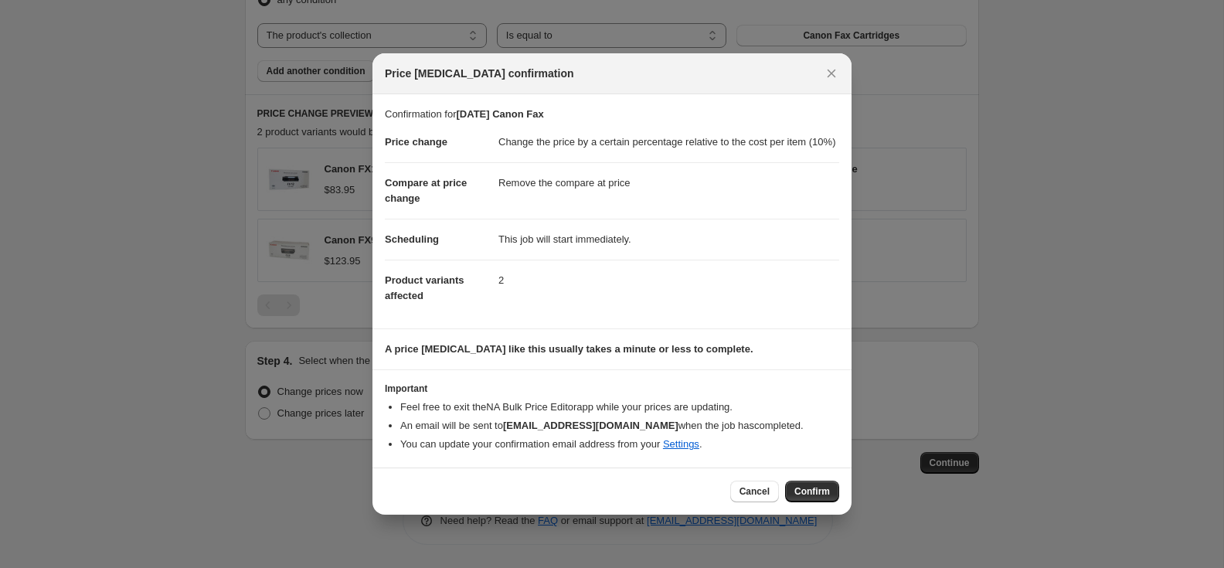
click at [809, 497] on span "Confirm" at bounding box center [813, 491] width 36 height 12
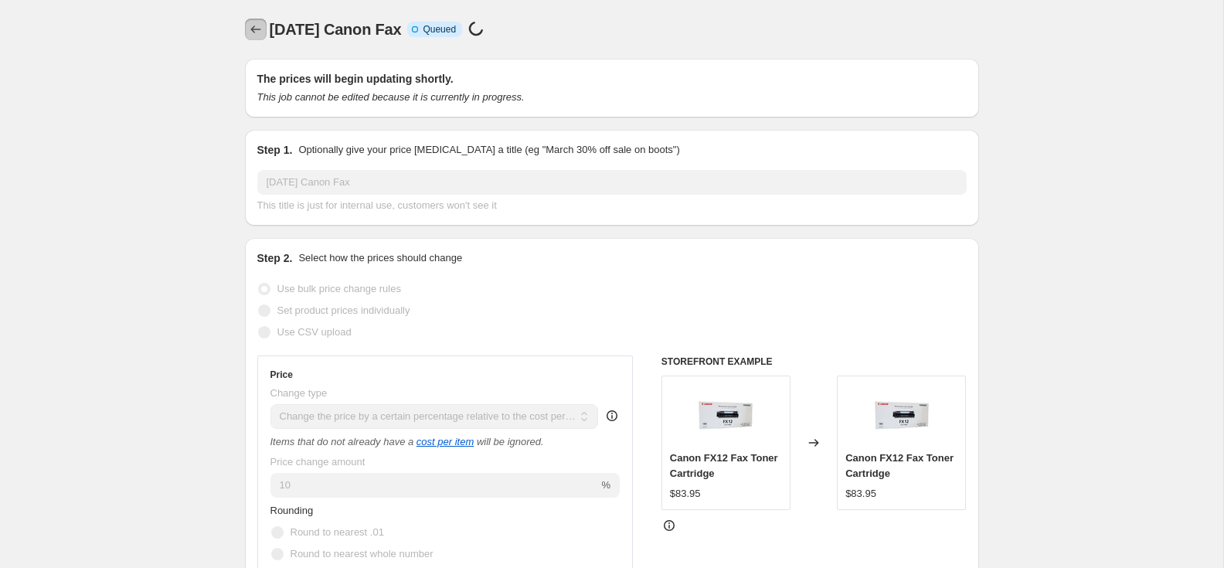
click at [257, 32] on icon "Price change jobs" at bounding box center [255, 29] width 15 height 15
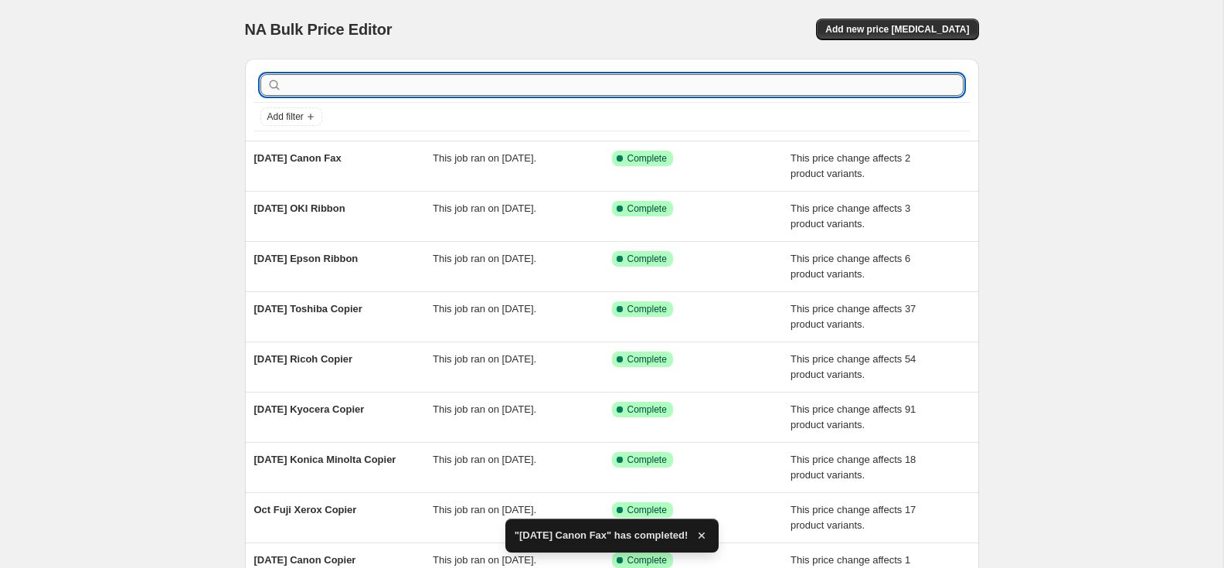
click at [329, 90] on input "text" at bounding box center [624, 85] width 679 height 22
type input "brother"
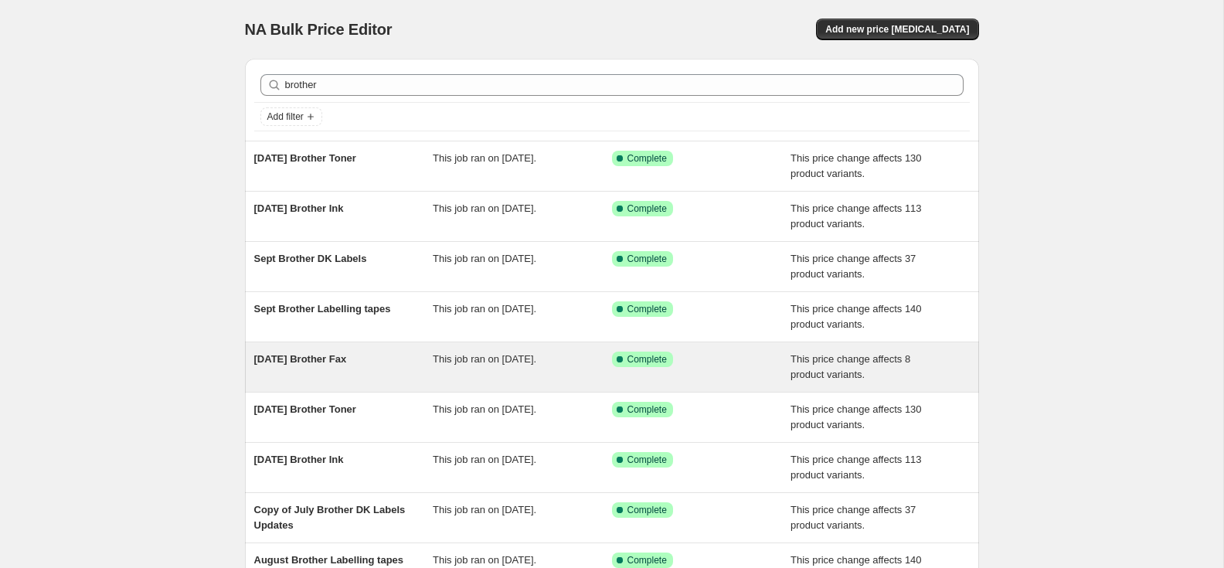
click at [341, 359] on span "[DATE] Brother Fax" at bounding box center [300, 359] width 93 height 12
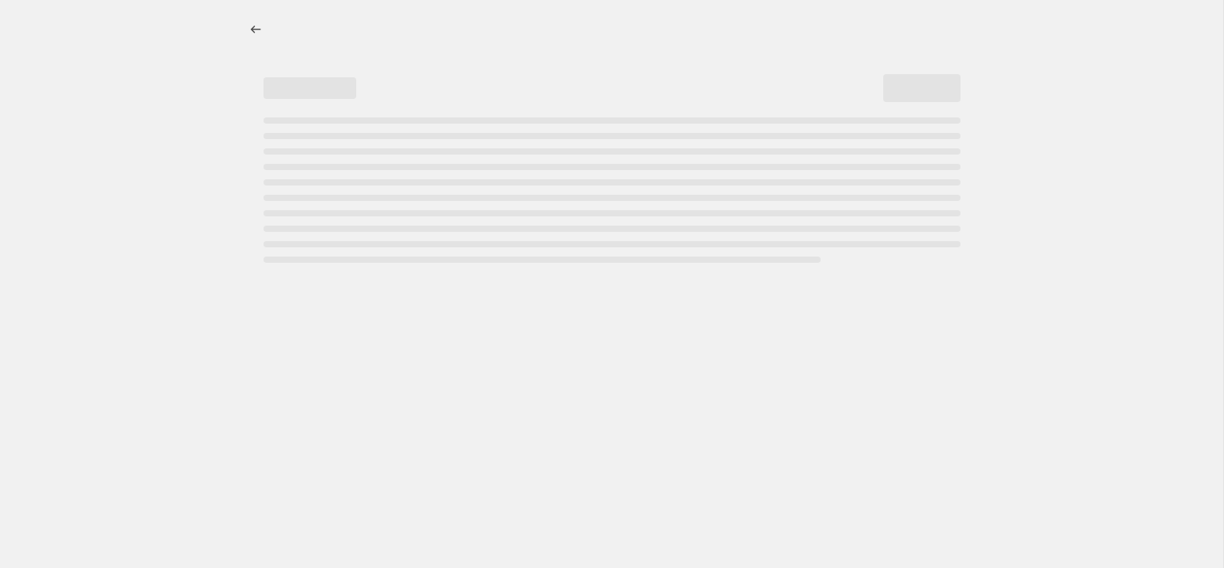
select select "pc"
select select "remove"
select select "collection"
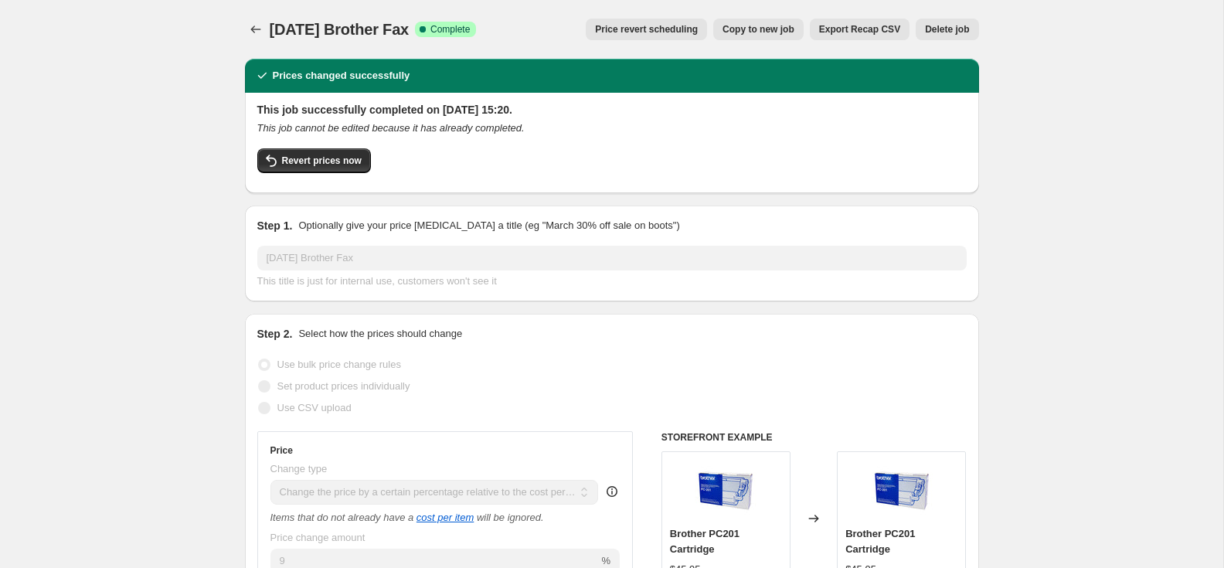
click at [772, 29] on span "Copy to new job" at bounding box center [759, 29] width 72 height 12
select select "pc"
select select "remove"
select select "collection"
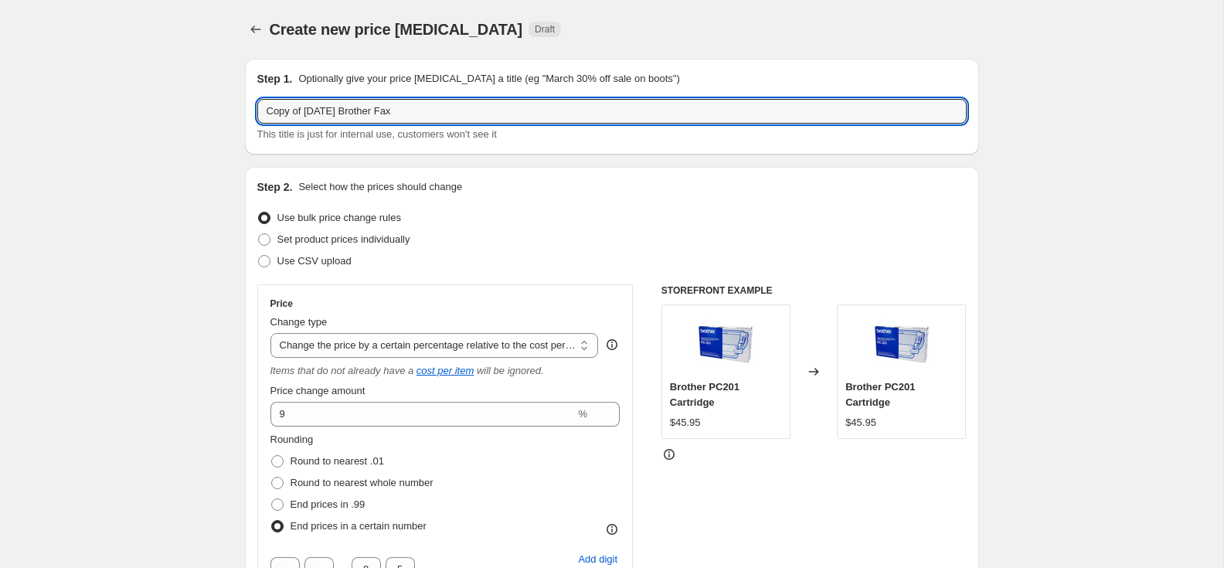
drag, startPoint x: 296, startPoint y: 111, endPoint x: 212, endPoint y: 110, distance: 84.3
paste input "Oc"
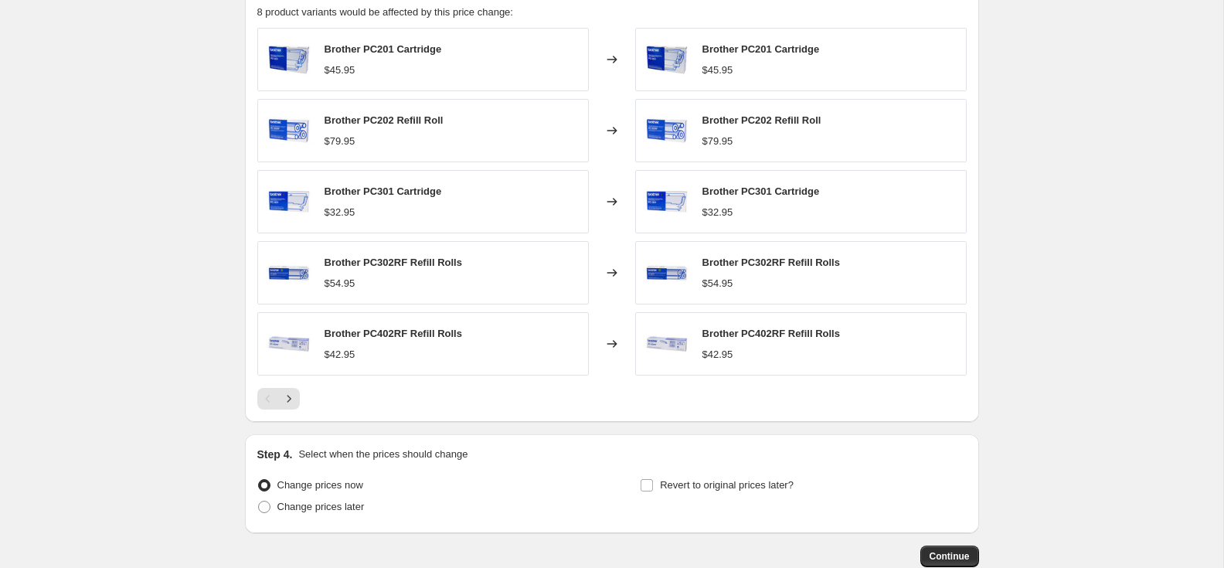
scroll to position [1261, 0]
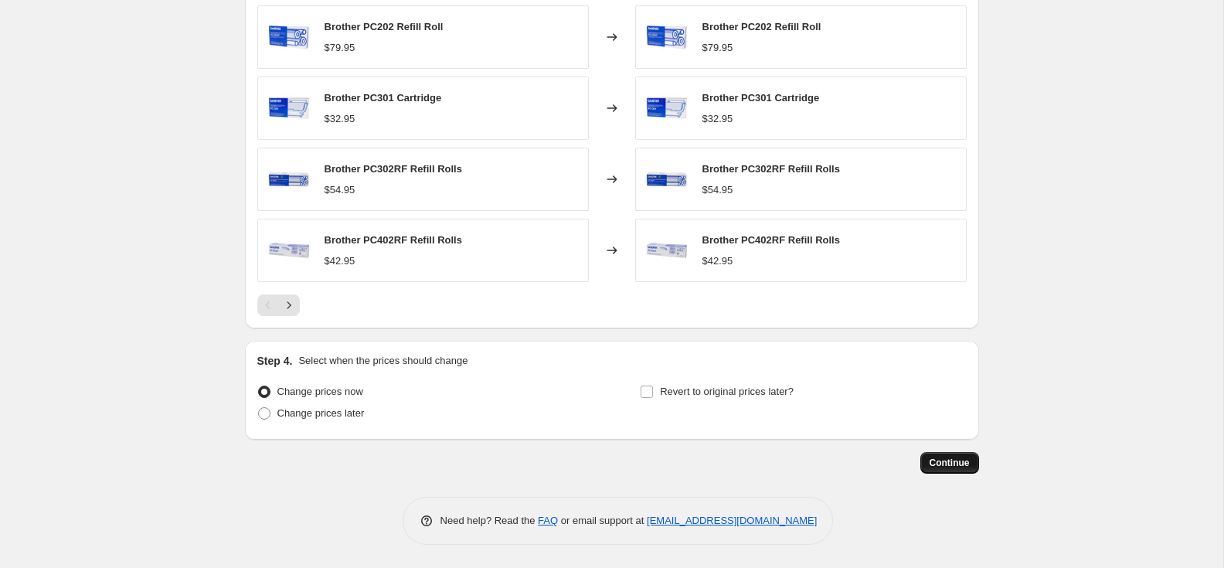
type input "Oct 2025 Brother Fax"
click at [958, 459] on span "Continue" at bounding box center [950, 463] width 40 height 12
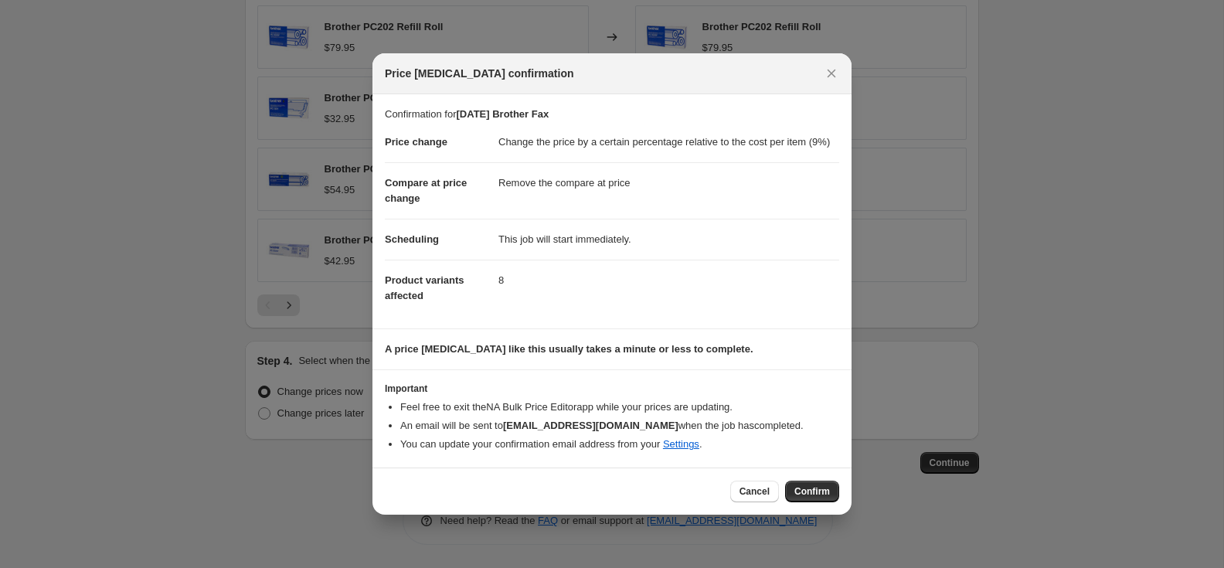
click at [810, 498] on span "Confirm" at bounding box center [813, 491] width 36 height 12
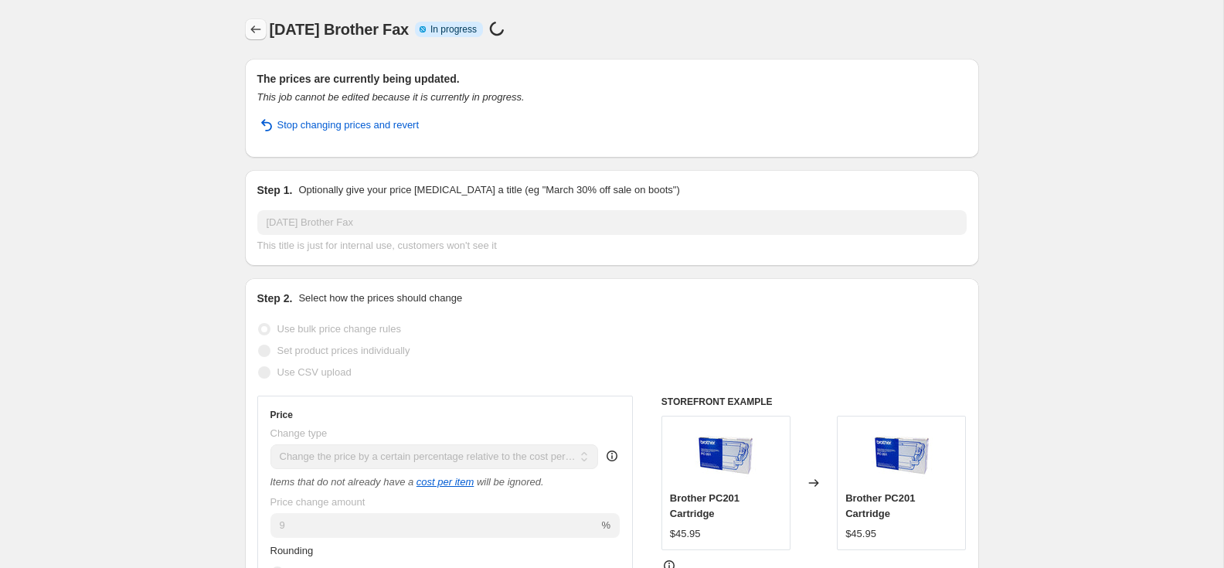
click at [250, 28] on icon "Price change jobs" at bounding box center [255, 29] width 15 height 15
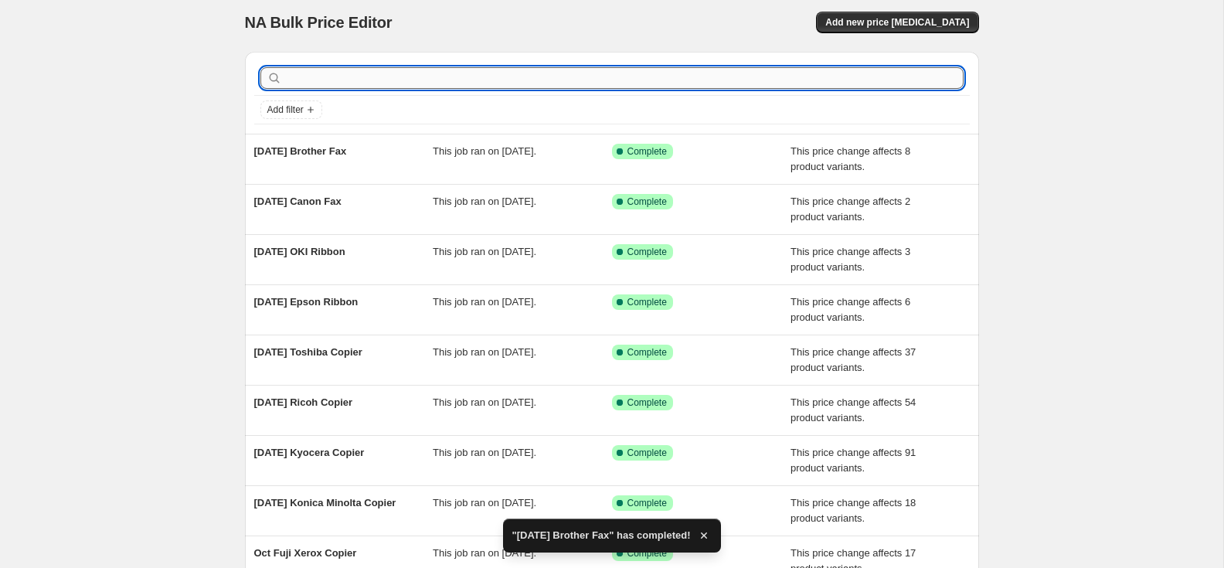
click at [370, 77] on input "text" at bounding box center [624, 78] width 679 height 22
type input "ricoh"
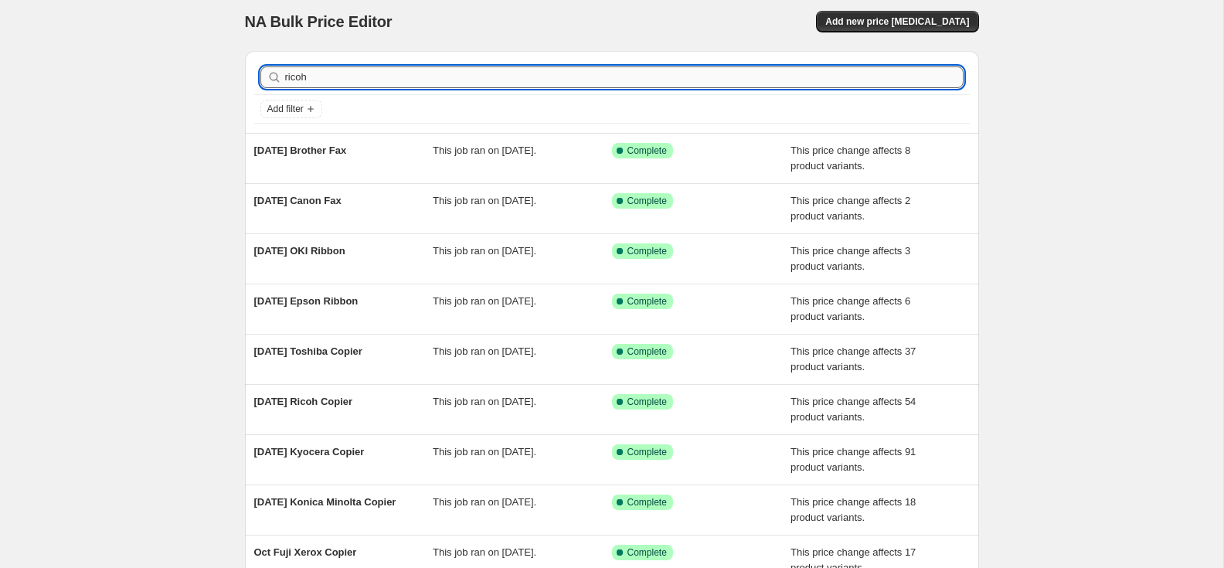
scroll to position [0, 0]
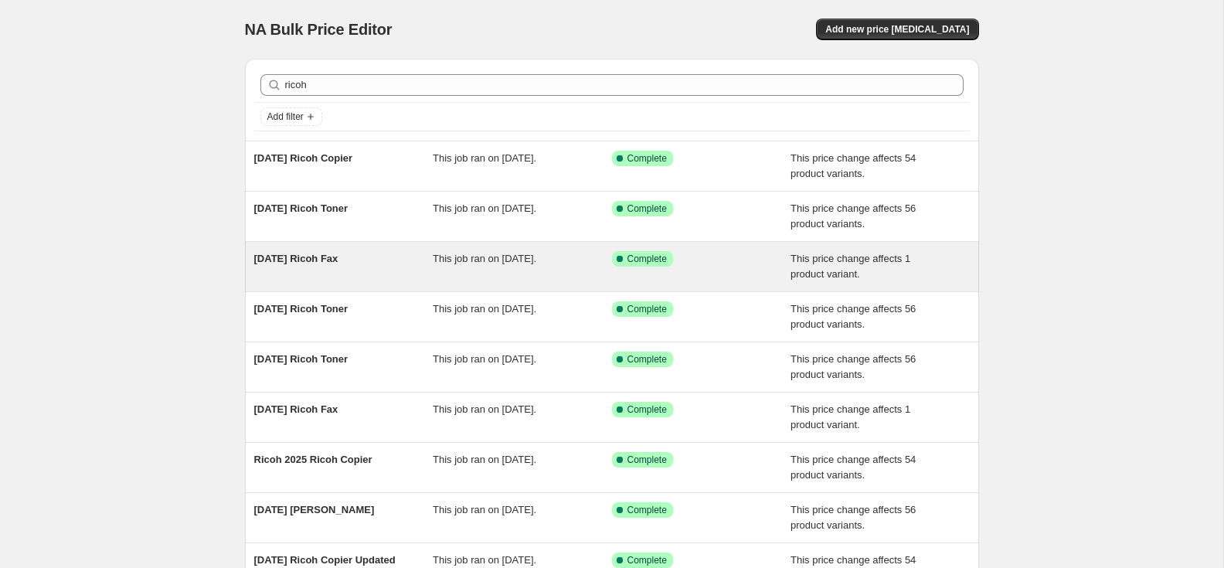
click at [325, 257] on span "[DATE] Ricoh Fax" at bounding box center [296, 259] width 84 height 12
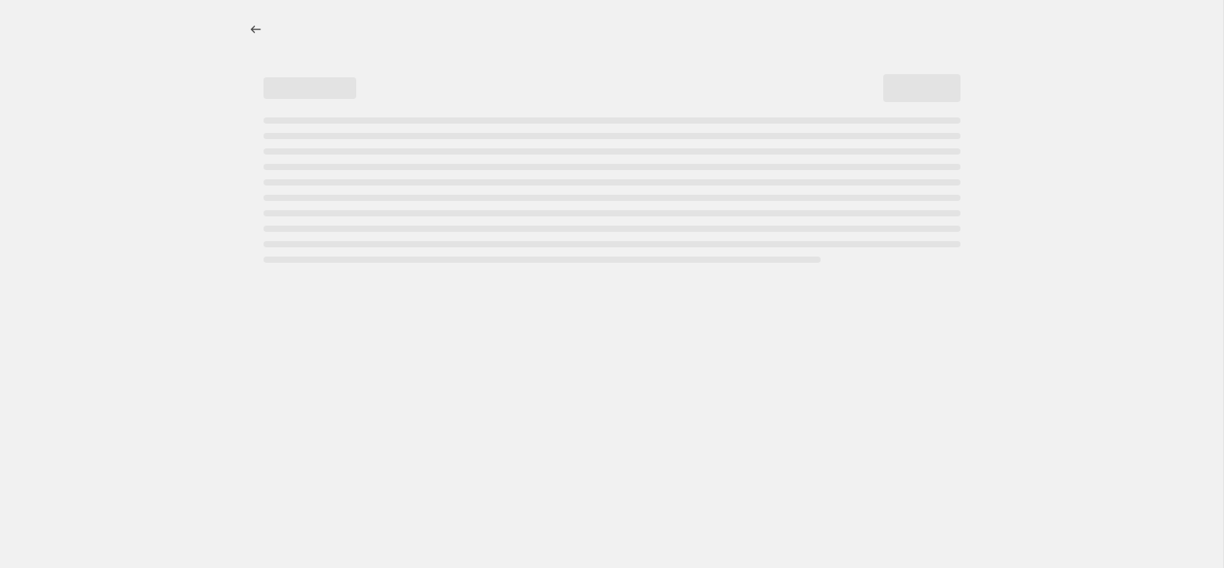
select select "pc"
select select "remove"
select select "collection"
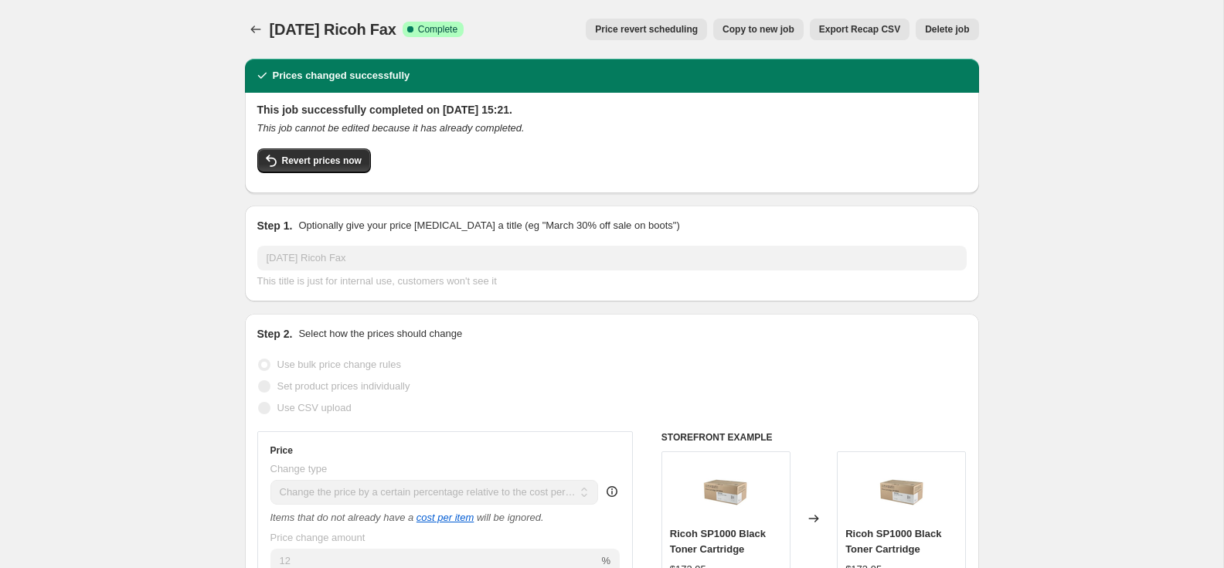
click at [771, 30] on span "Copy to new job" at bounding box center [759, 29] width 72 height 12
select select "pc"
select select "remove"
select select "collection"
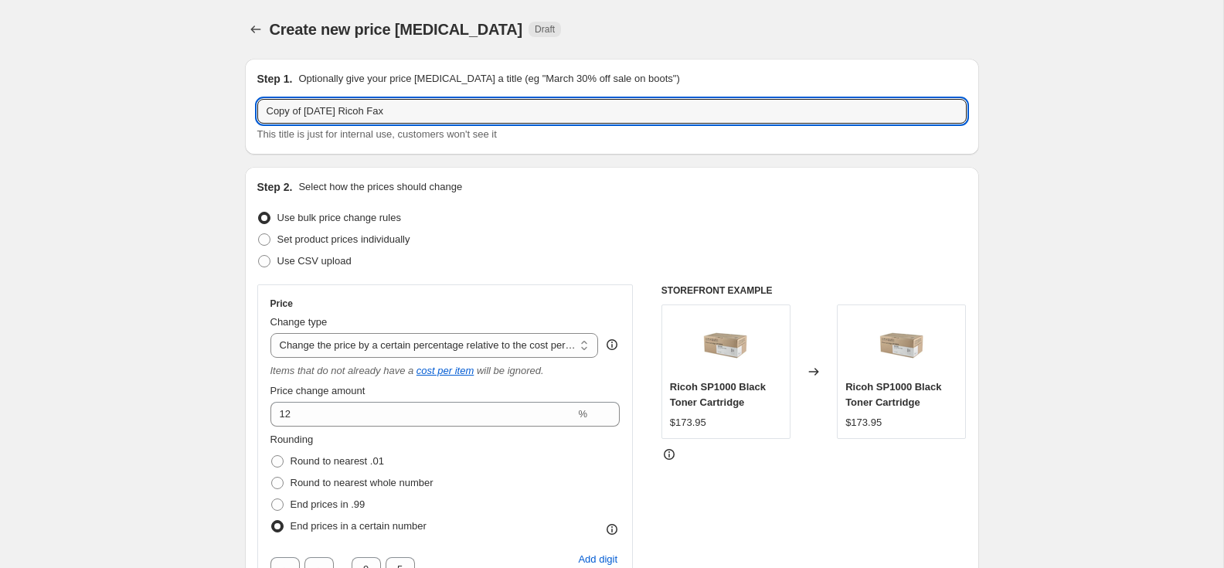
drag, startPoint x: 327, startPoint y: 113, endPoint x: 233, endPoint y: 116, distance: 94.4
paste input "Oc"
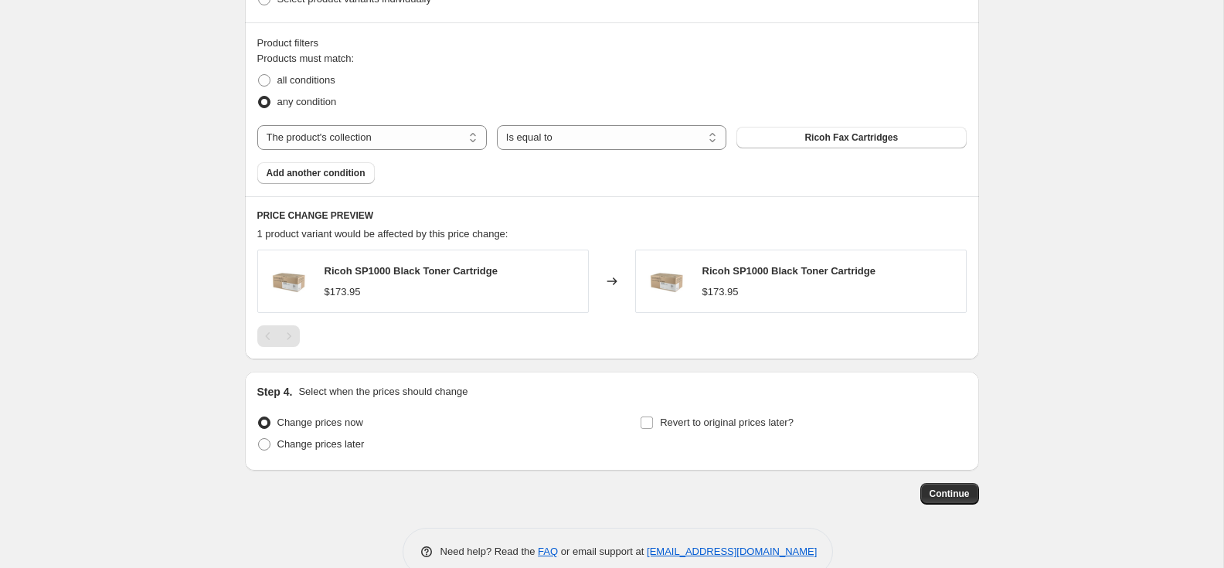
scroll to position [976, 0]
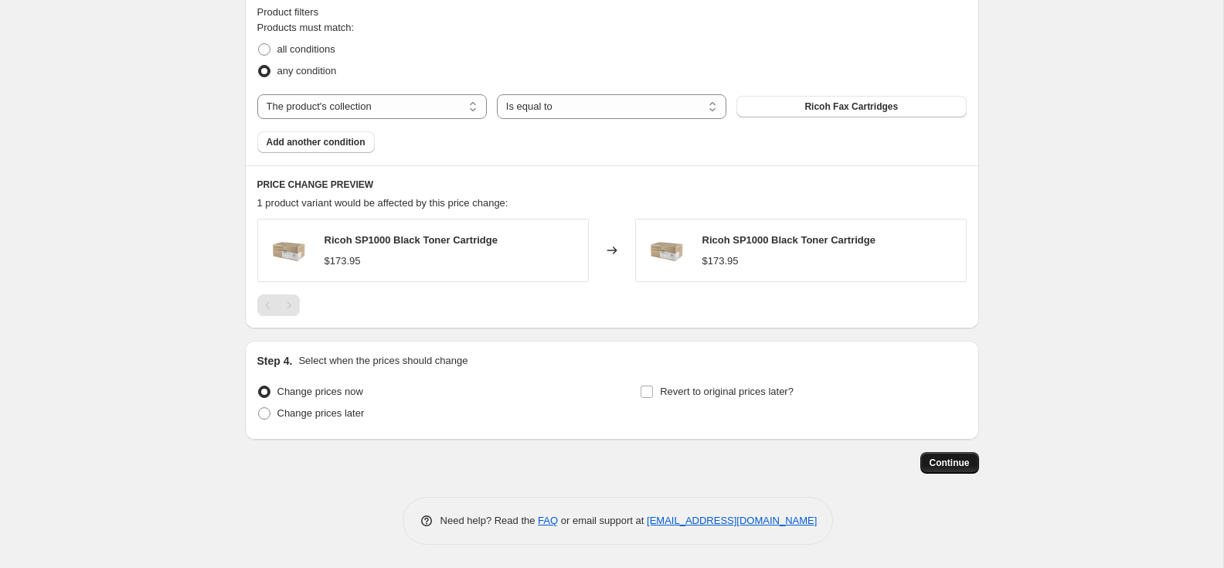
type input "Oct 2025 Ricoh Fax"
click at [948, 455] on button "Continue" at bounding box center [950, 463] width 59 height 22
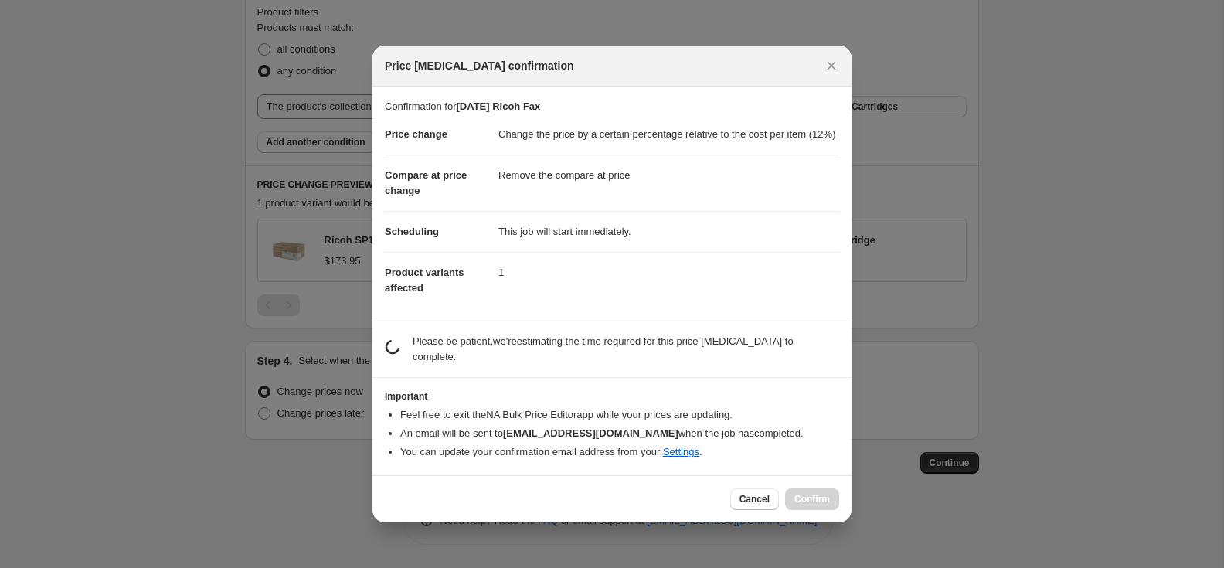
scroll to position [0, 0]
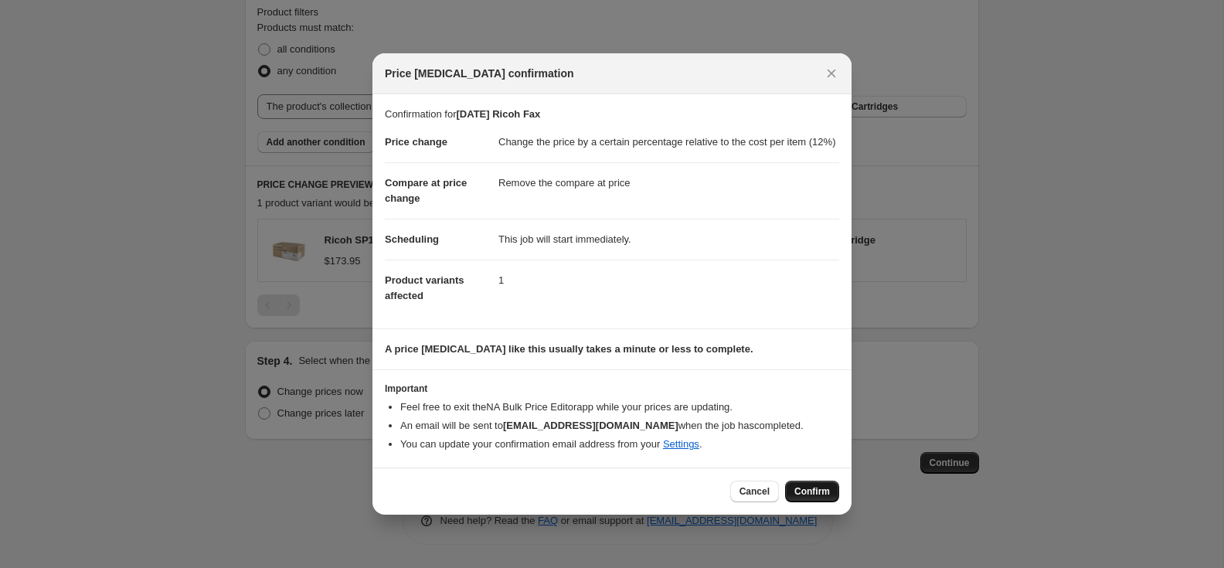
click at [817, 498] on span "Confirm" at bounding box center [813, 491] width 36 height 12
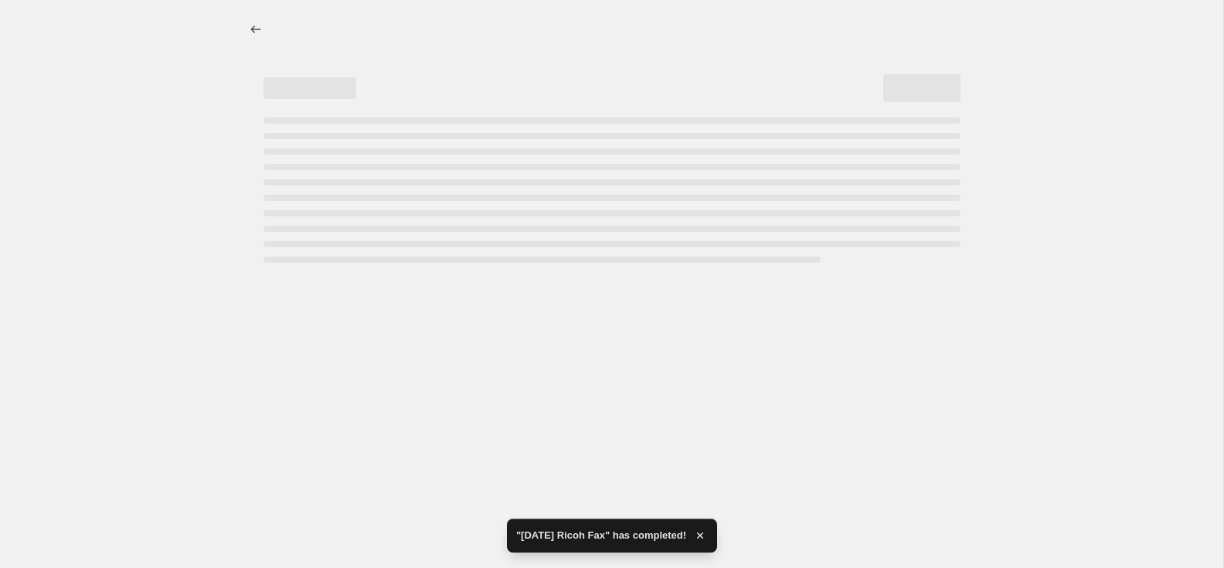
select select "pc"
select select "remove"
select select "collection"
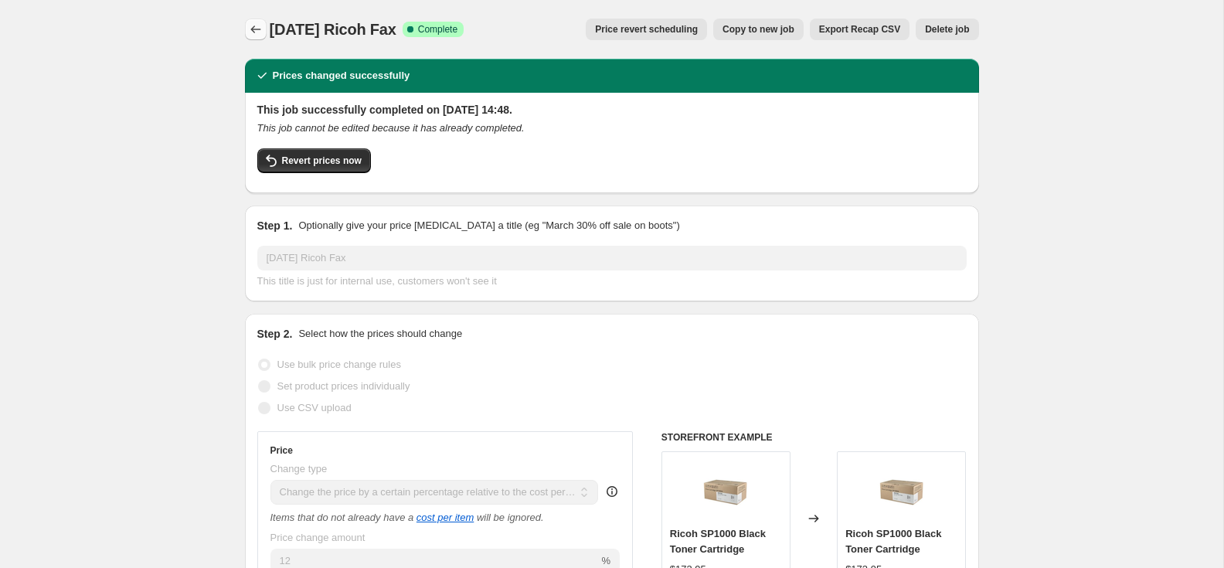
click at [254, 25] on icon "Price change jobs" at bounding box center [255, 29] width 15 height 15
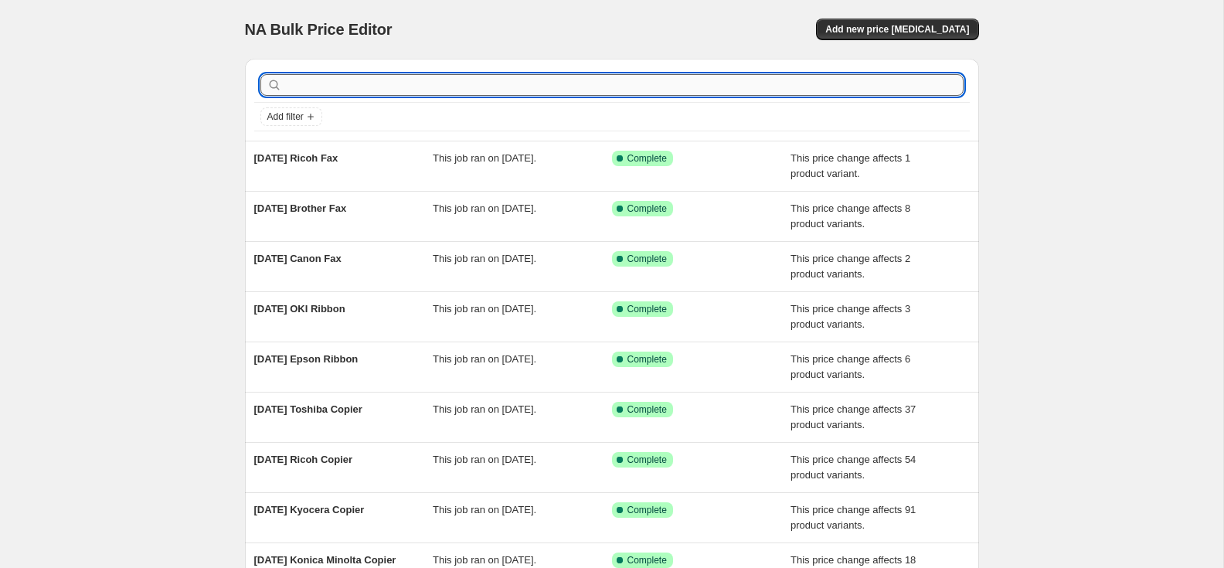
click at [290, 80] on input "text" at bounding box center [624, 85] width 679 height 22
type input "broth"
click at [336, 87] on input "broth" at bounding box center [610, 85] width 651 height 22
type input "brother lab"
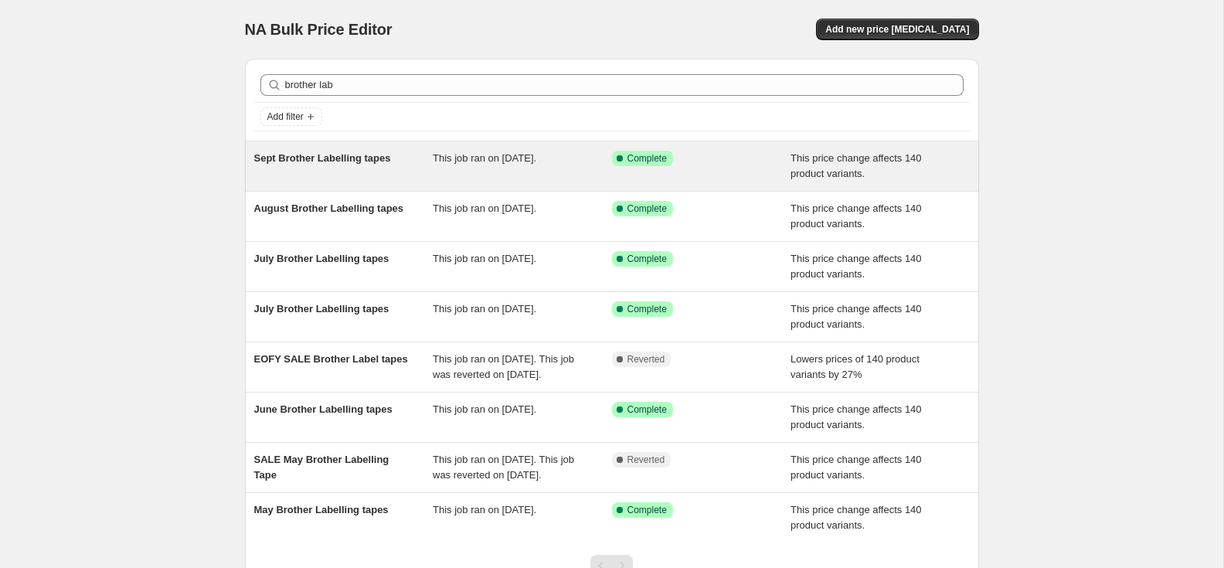
click at [351, 157] on span "Sept Brother Labelling tapes" at bounding box center [322, 158] width 137 height 12
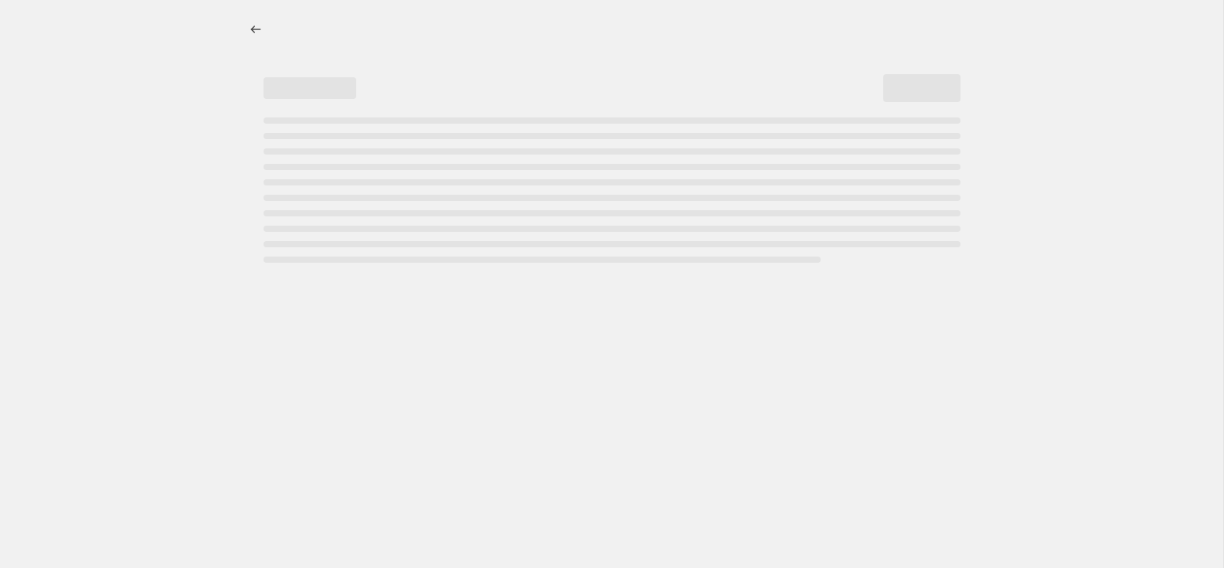
select select "pc"
select select "remove"
select select "collection"
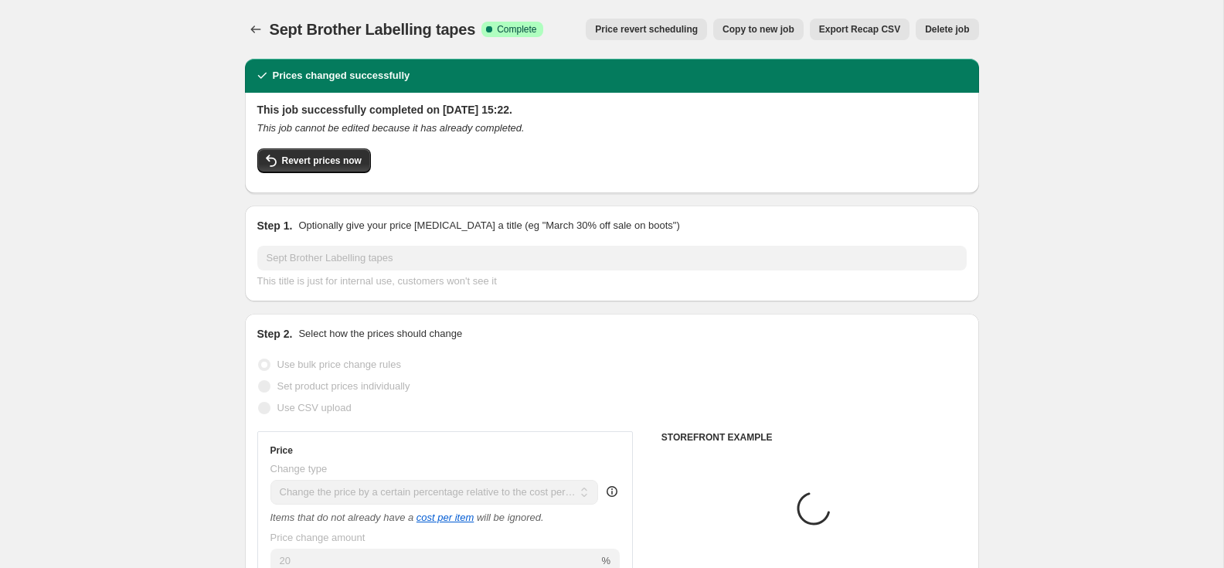
click at [758, 32] on span "Copy to new job" at bounding box center [759, 29] width 72 height 12
select select "pc"
select select "remove"
select select "collection"
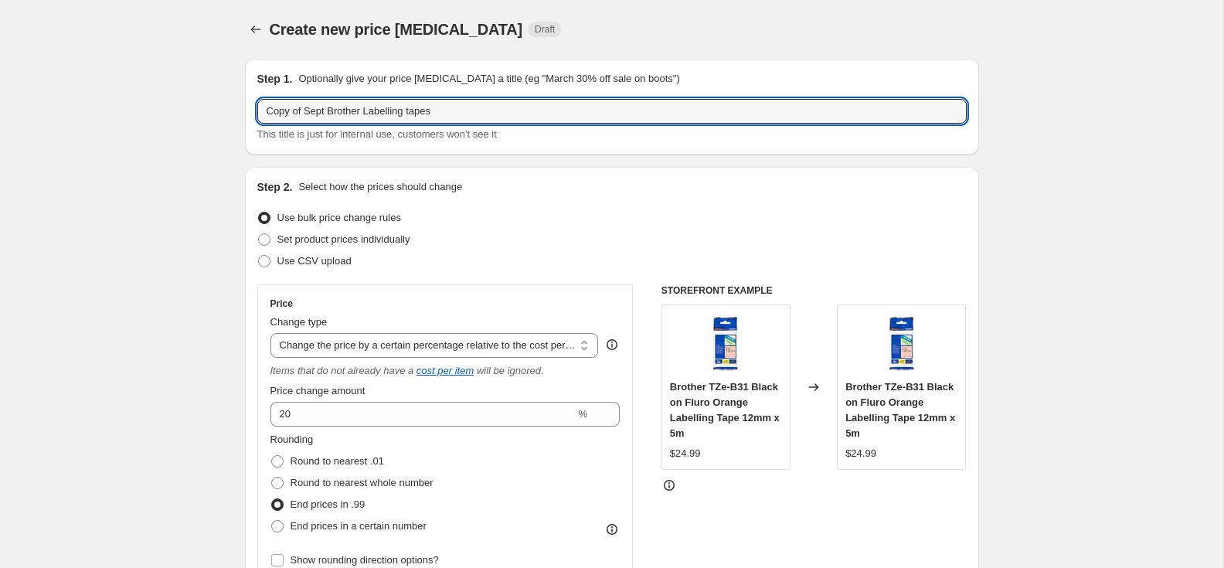
drag, startPoint x: 328, startPoint y: 113, endPoint x: 237, endPoint y: 107, distance: 91.4
paste input "Oc"
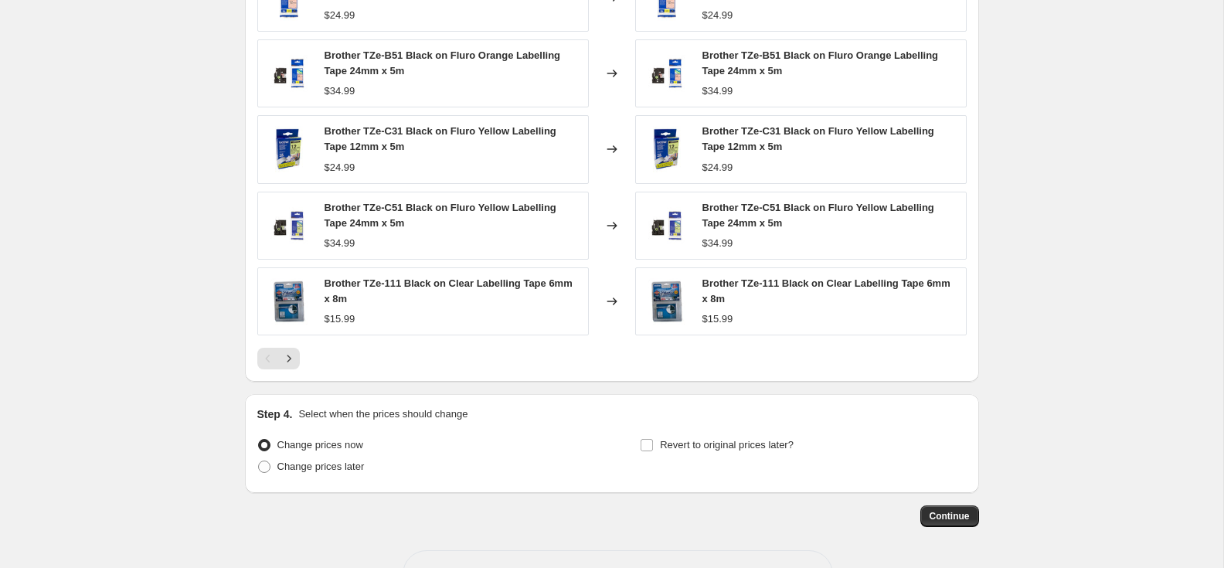
scroll to position [1196, 0]
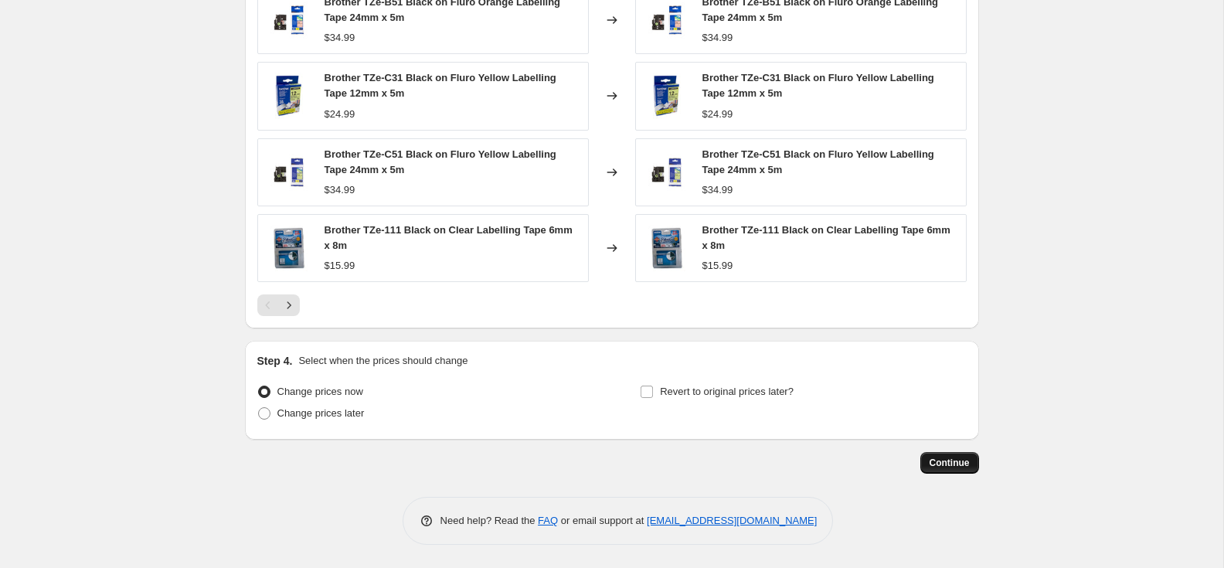
type input "Oct Brother Labelling tapes"
click at [952, 461] on span "Continue" at bounding box center [950, 463] width 40 height 12
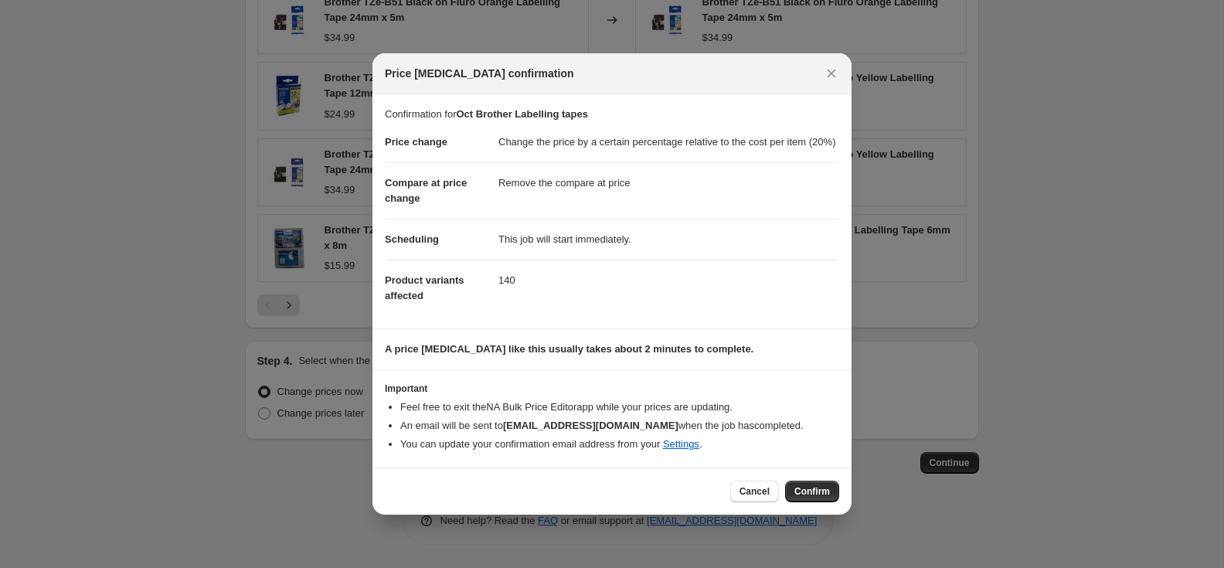
click at [810, 494] on span "Confirm" at bounding box center [813, 491] width 36 height 12
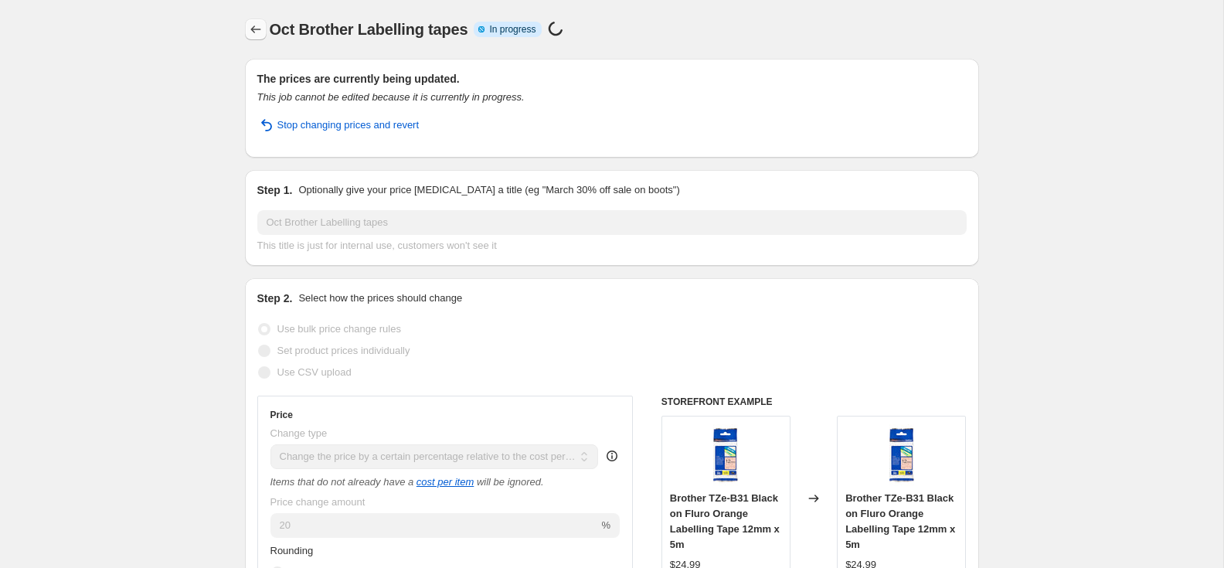
click at [257, 34] on icon "Price change jobs" at bounding box center [255, 29] width 15 height 15
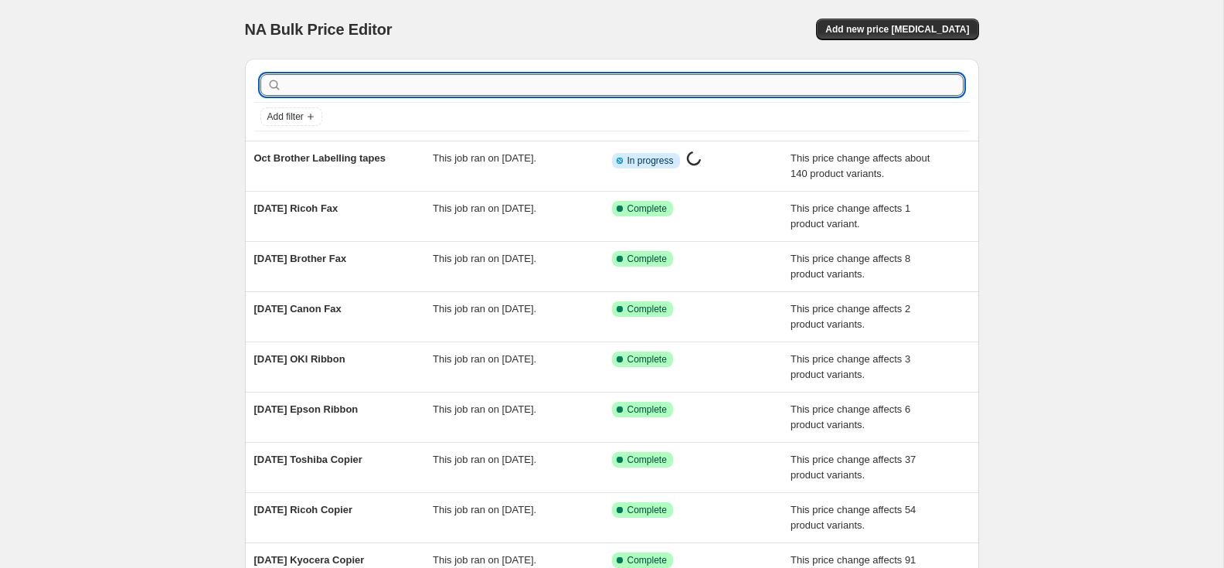
click at [318, 84] on input "text" at bounding box center [624, 85] width 679 height 22
type input "brother"
click at [325, 83] on input "brother" at bounding box center [610, 85] width 651 height 22
type input "brother"
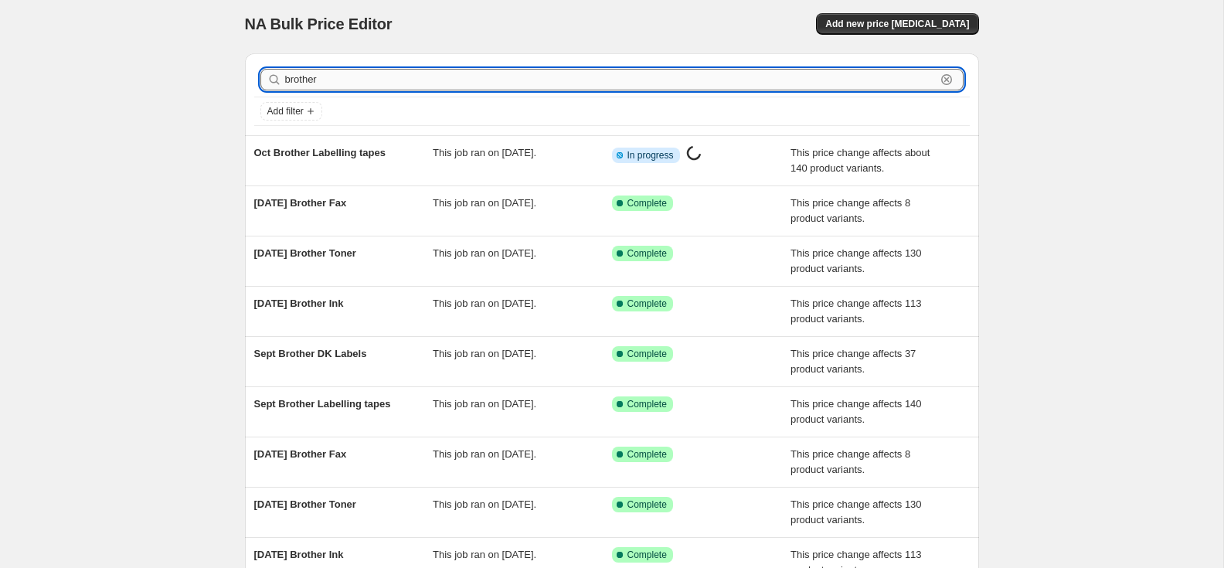
click at [374, 85] on input "brother" at bounding box center [610, 80] width 651 height 22
type input "brother dk"
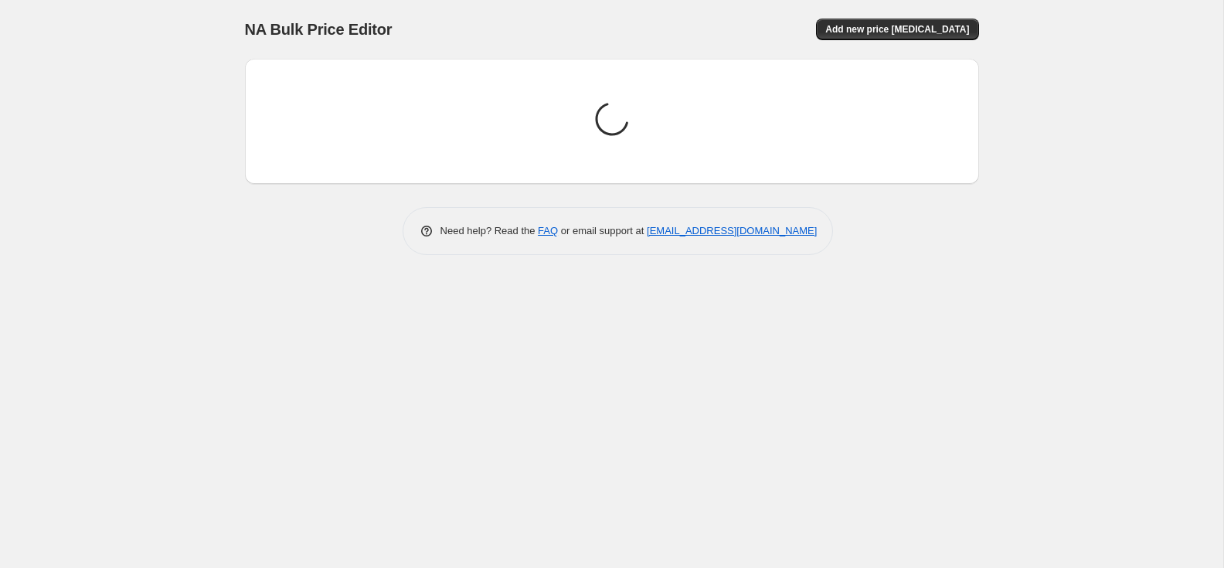
scroll to position [0, 0]
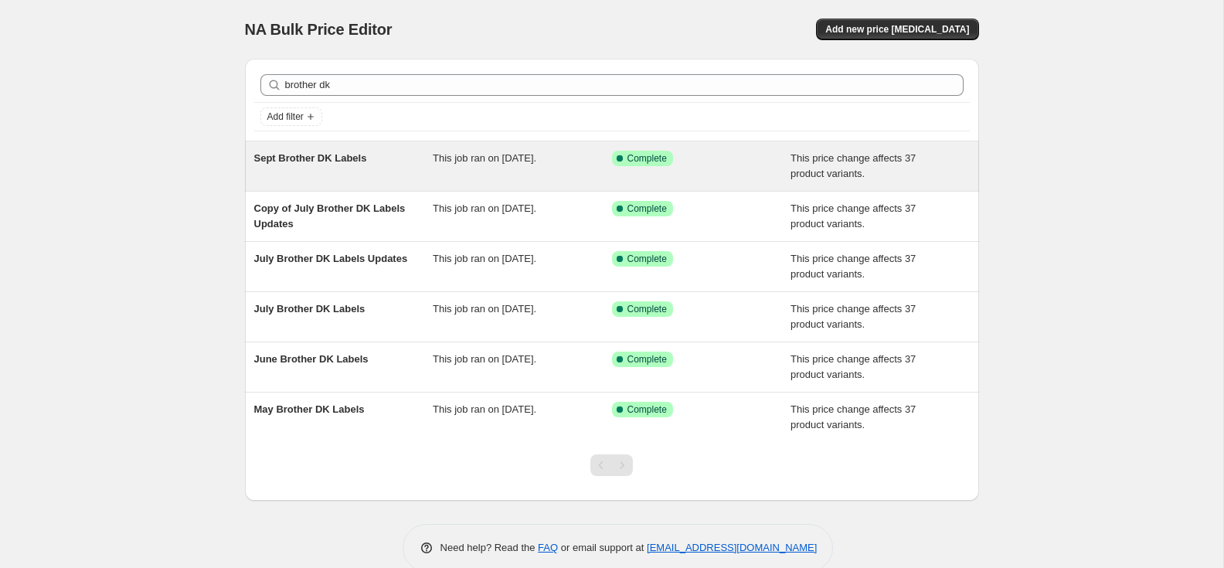
click at [303, 157] on span "Sept Brother DK Labels" at bounding box center [310, 158] width 113 height 12
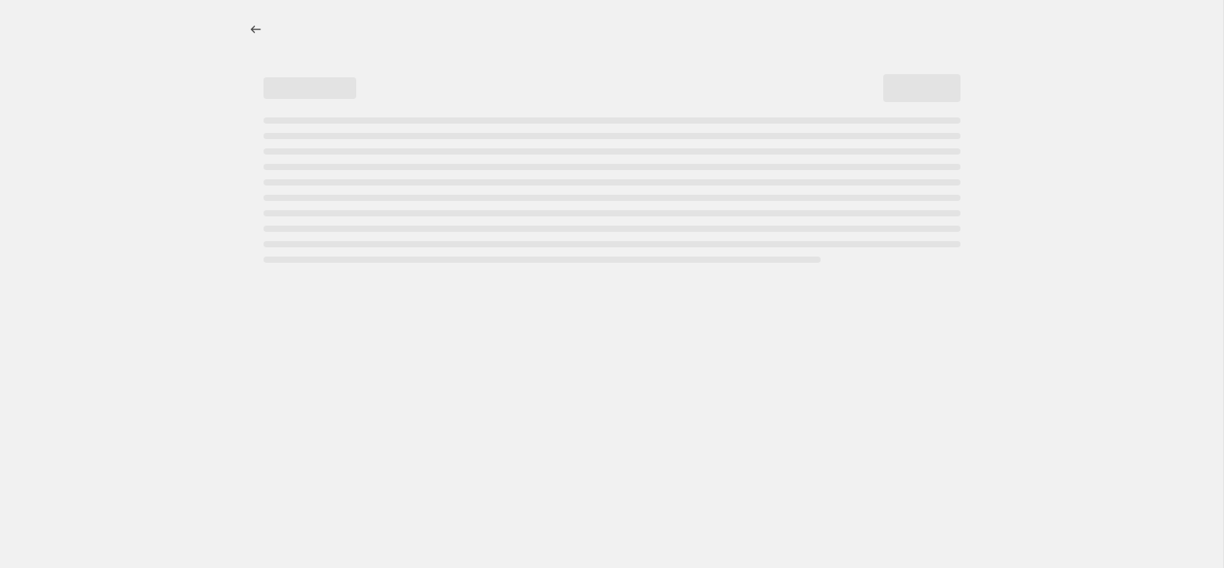
select select "pc"
select select "remove"
select select "collection"
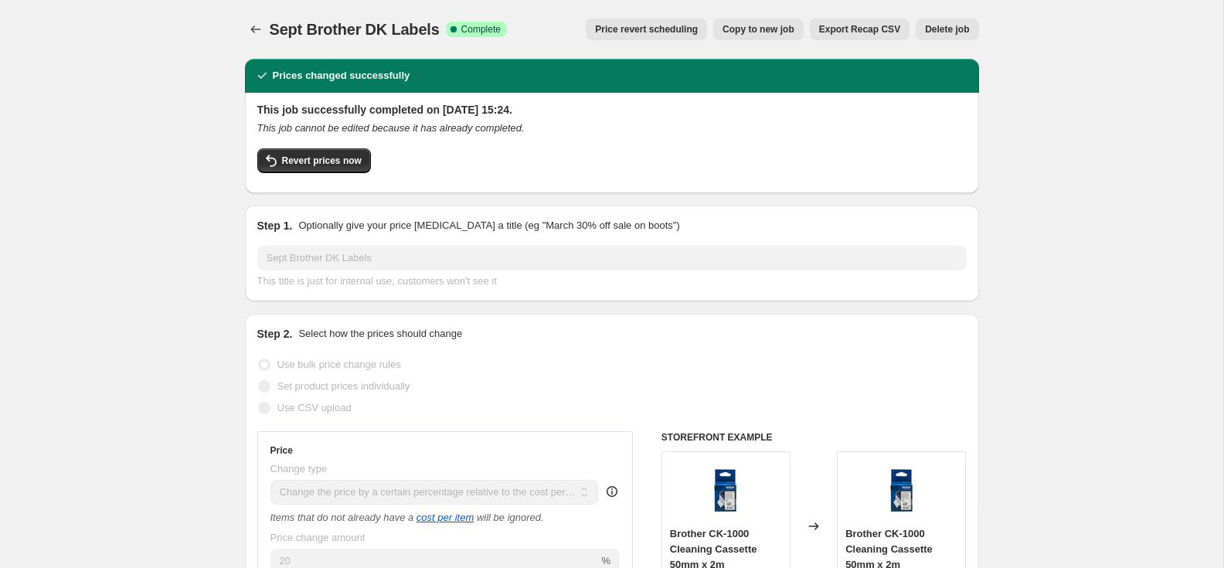
click at [754, 32] on span "Copy to new job" at bounding box center [759, 29] width 72 height 12
select select "pc"
select select "remove"
select select "collection"
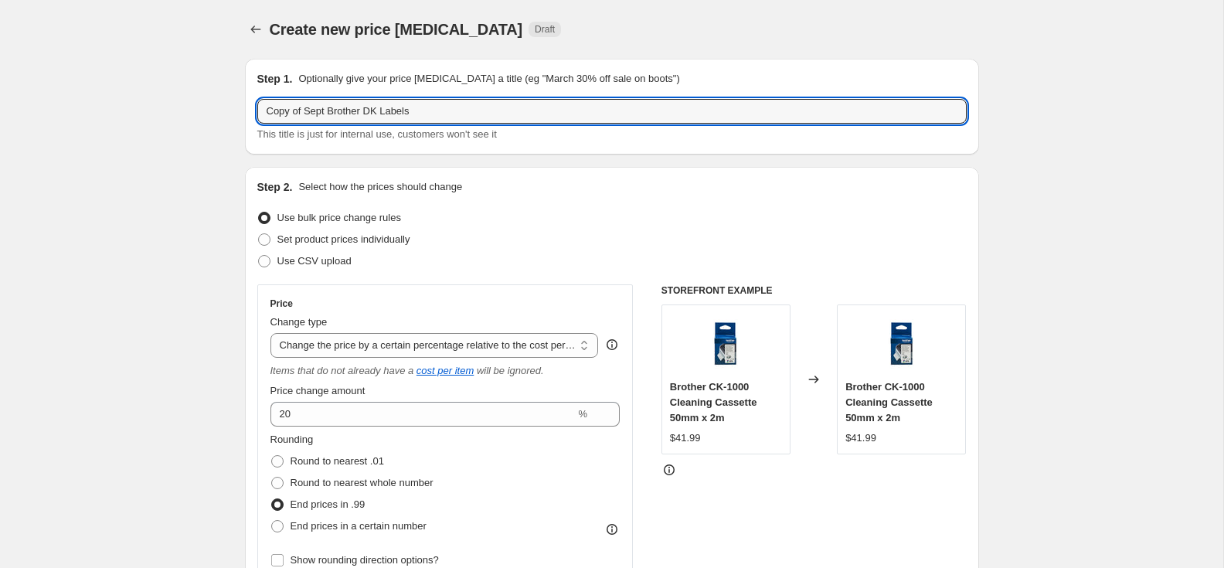
drag, startPoint x: 329, startPoint y: 111, endPoint x: 213, endPoint y: 107, distance: 116.0
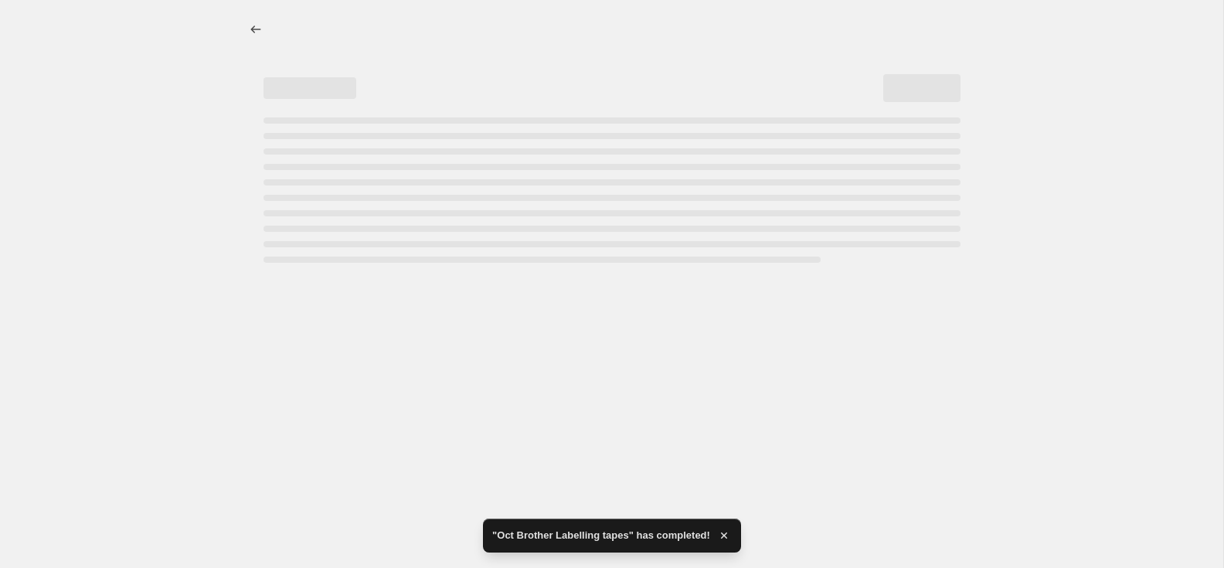
select select "pc"
select select "remove"
select select "collection"
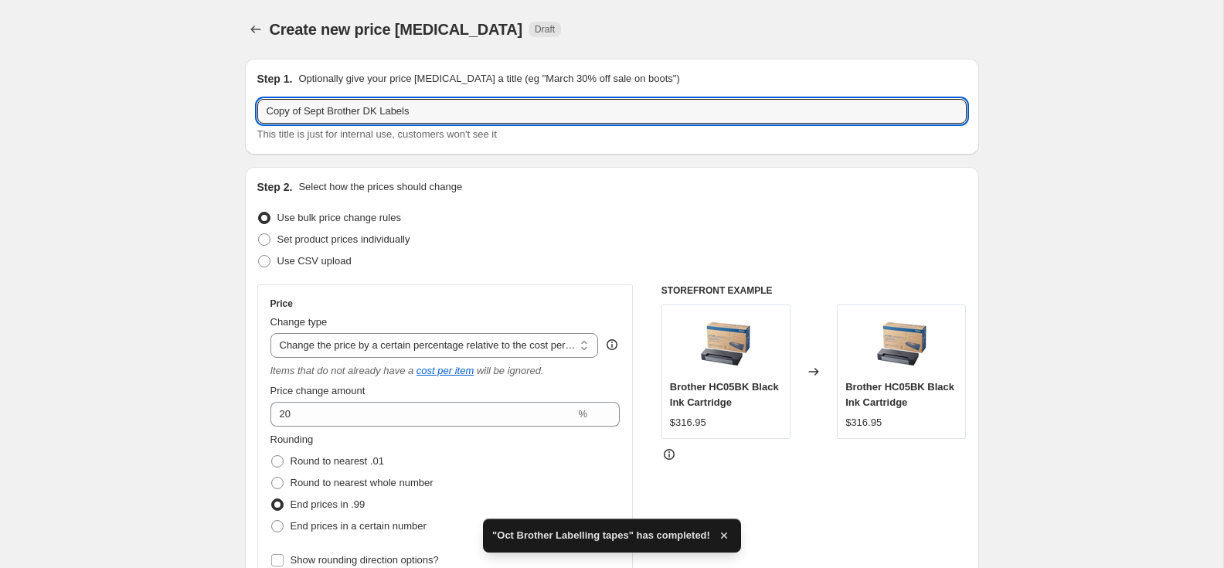
drag, startPoint x: 328, startPoint y: 112, endPoint x: 241, endPoint y: 113, distance: 86.6
paste input "Oc"
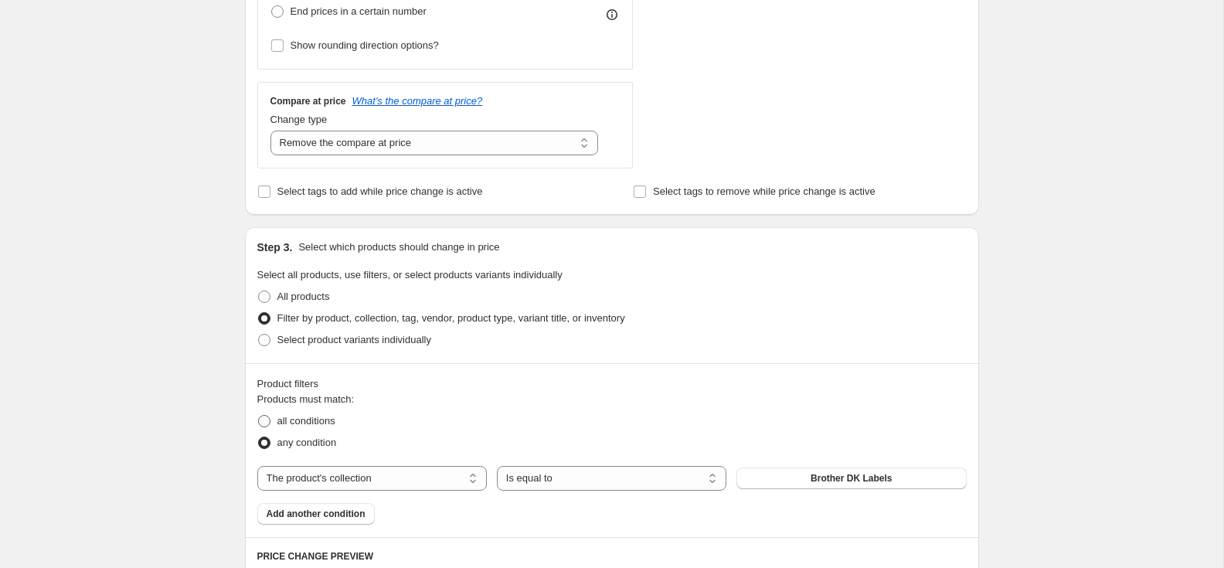
scroll to position [816, 0]
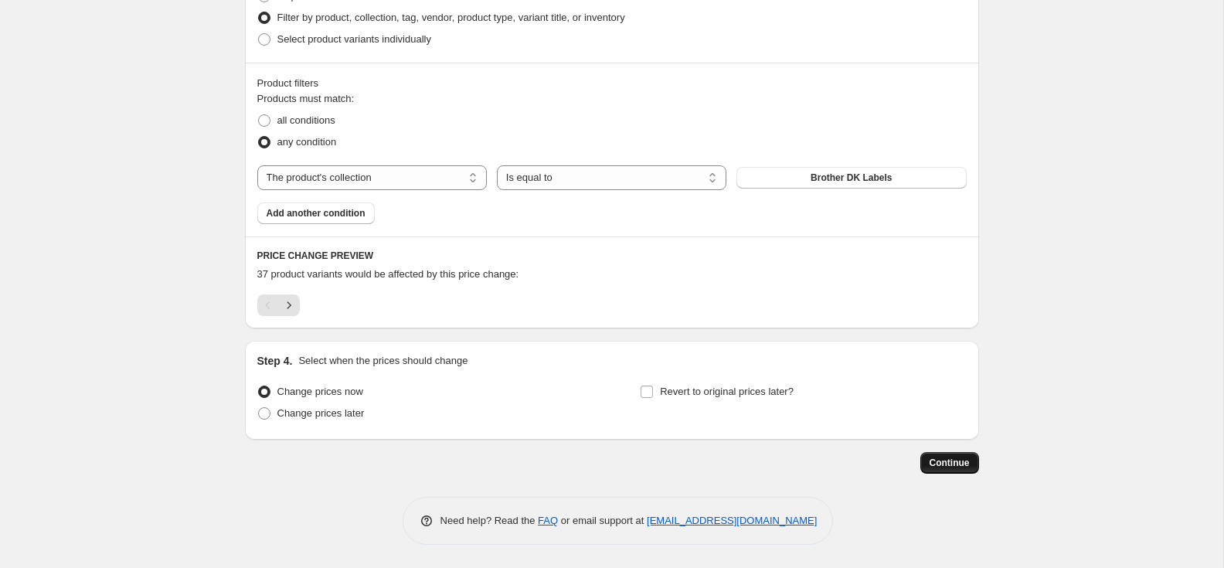
type input "Oct Brother DK Labels"
click at [955, 460] on span "Continue" at bounding box center [950, 463] width 40 height 12
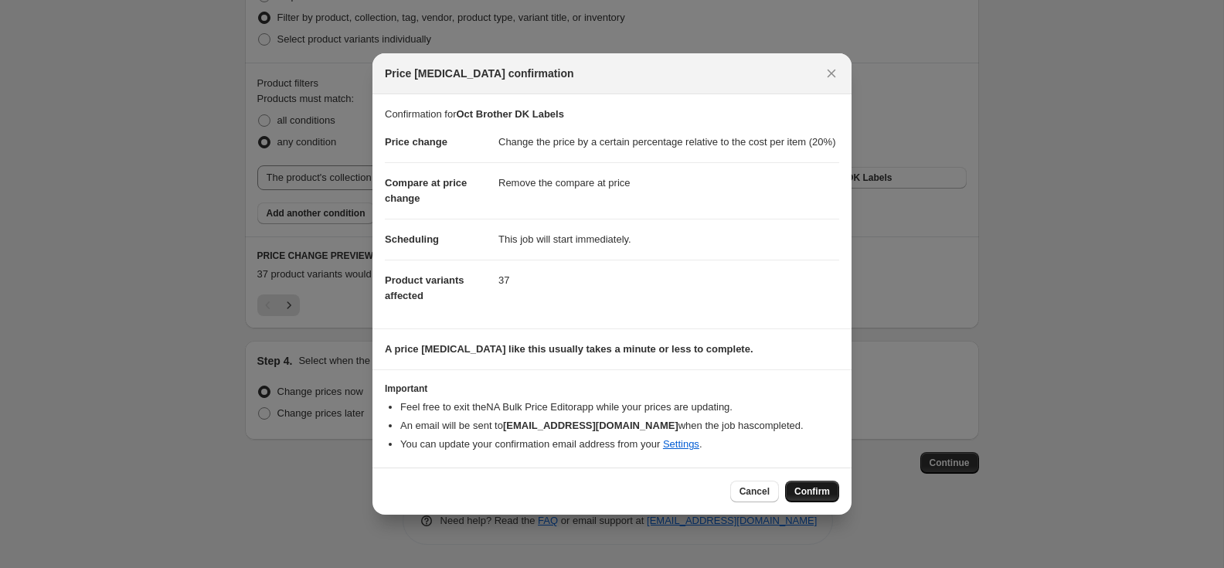
click at [806, 498] on span "Confirm" at bounding box center [813, 491] width 36 height 12
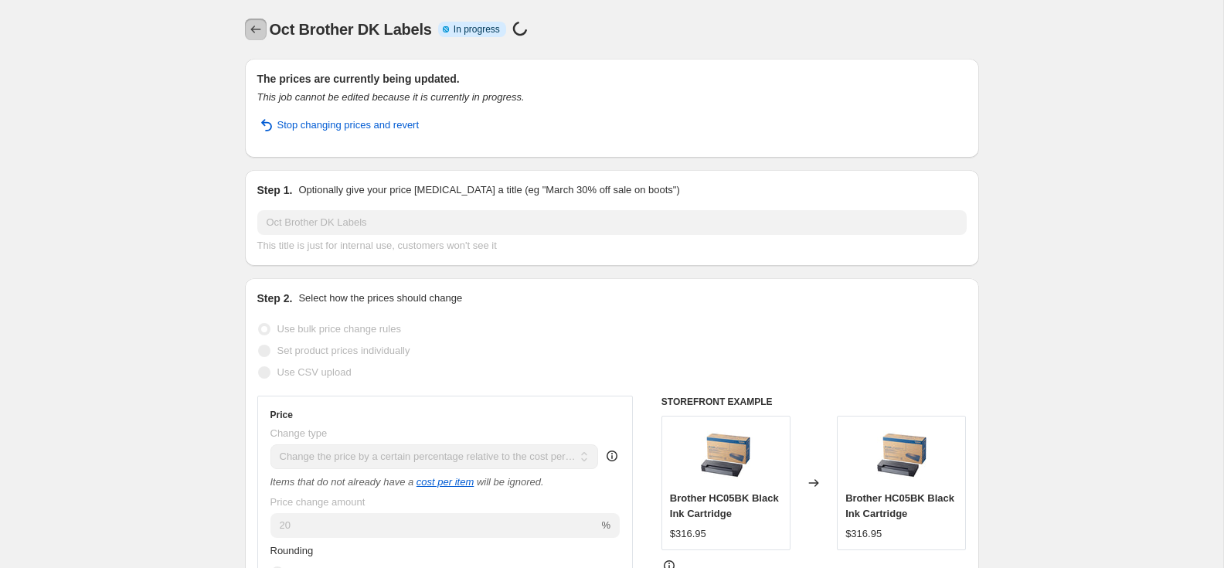
click at [250, 29] on icon "Price change jobs" at bounding box center [255, 30] width 10 height 8
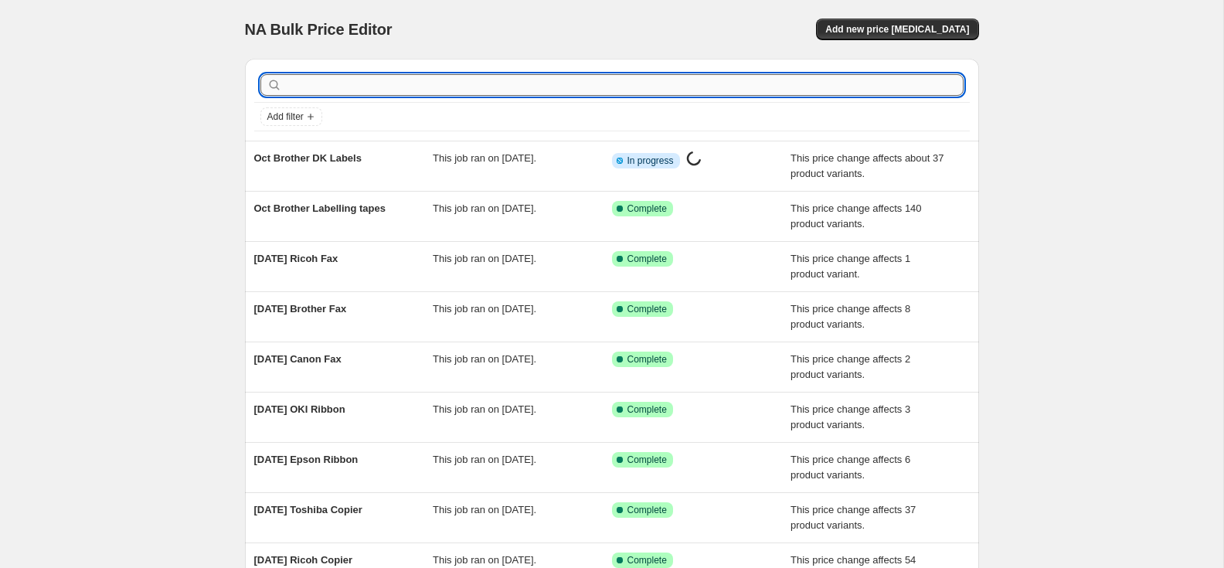
click at [597, 90] on input "text" at bounding box center [624, 85] width 679 height 22
type input "dymo"
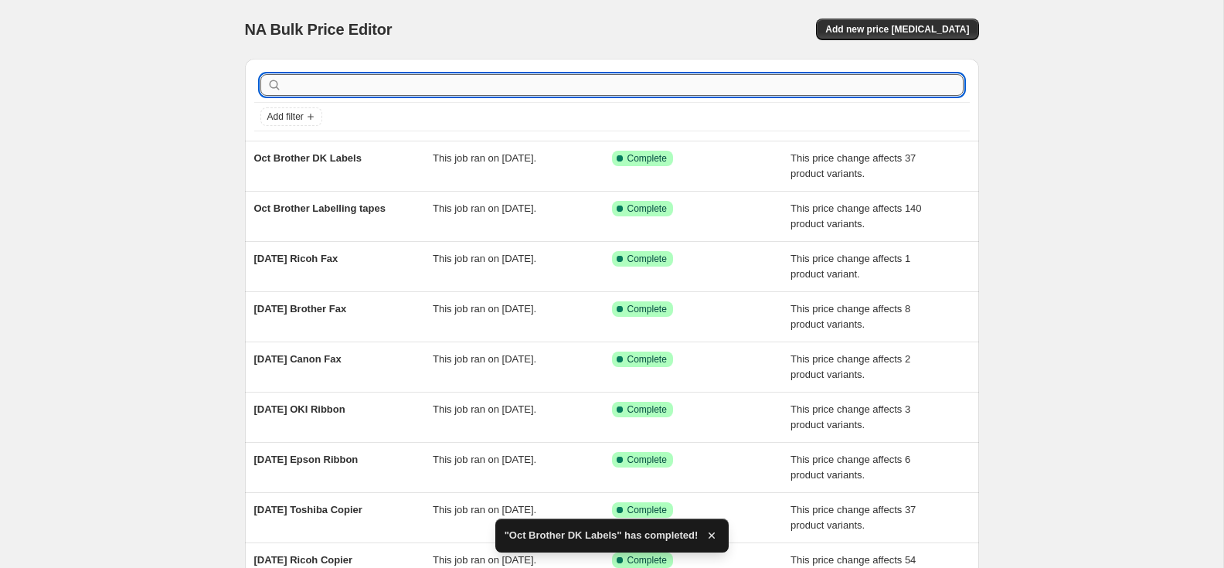
click at [345, 78] on input "text" at bounding box center [624, 85] width 679 height 22
type input "dymo"
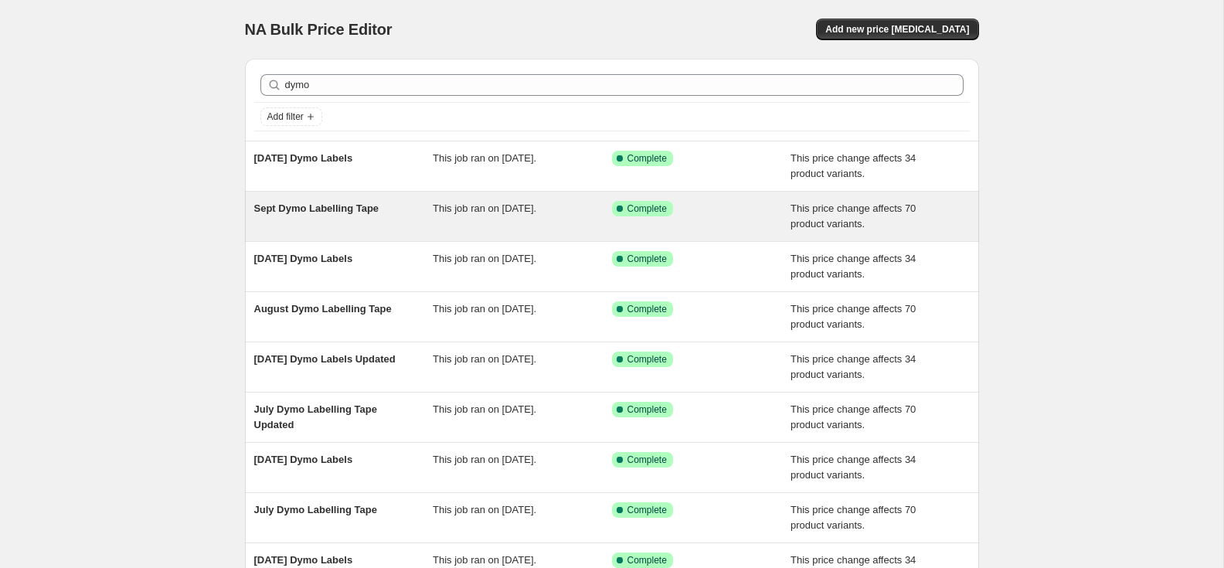
click at [334, 210] on span "Sept Dymo Labelling Tape" at bounding box center [316, 209] width 125 height 12
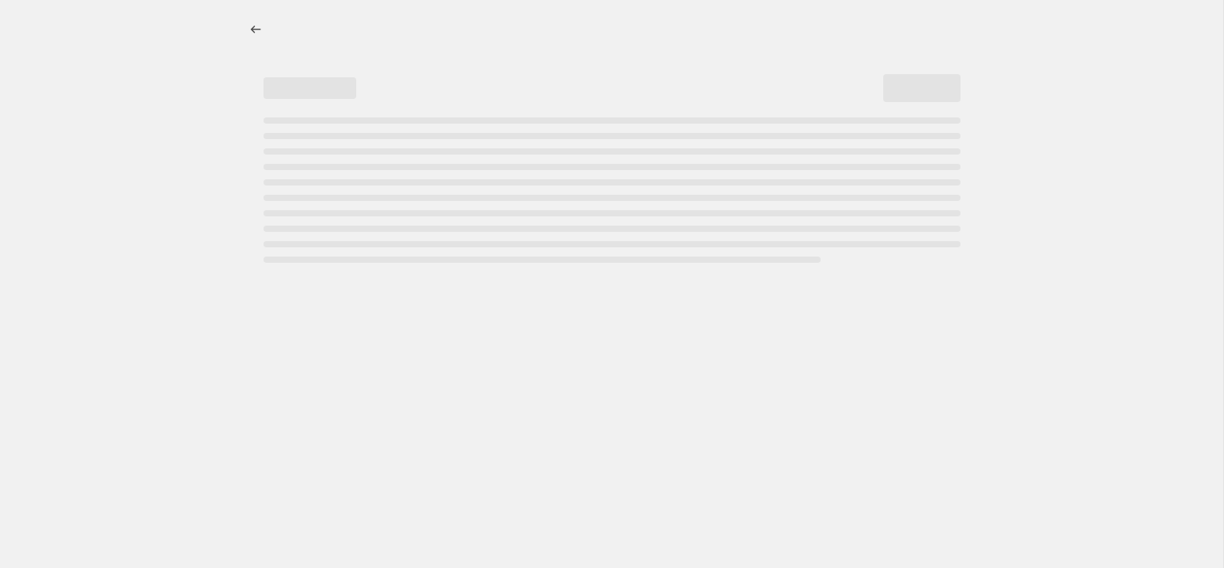
select select "pc"
select select "remove"
select select "collection"
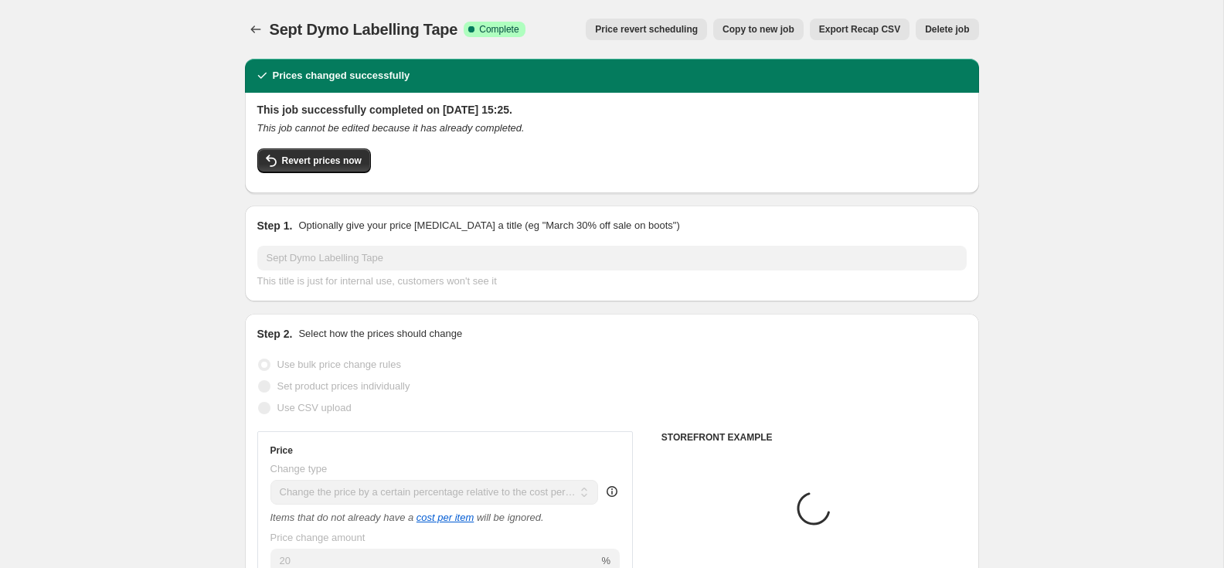
click at [738, 25] on span "Copy to new job" at bounding box center [759, 29] width 72 height 12
select select "pc"
select select "remove"
select select "collection"
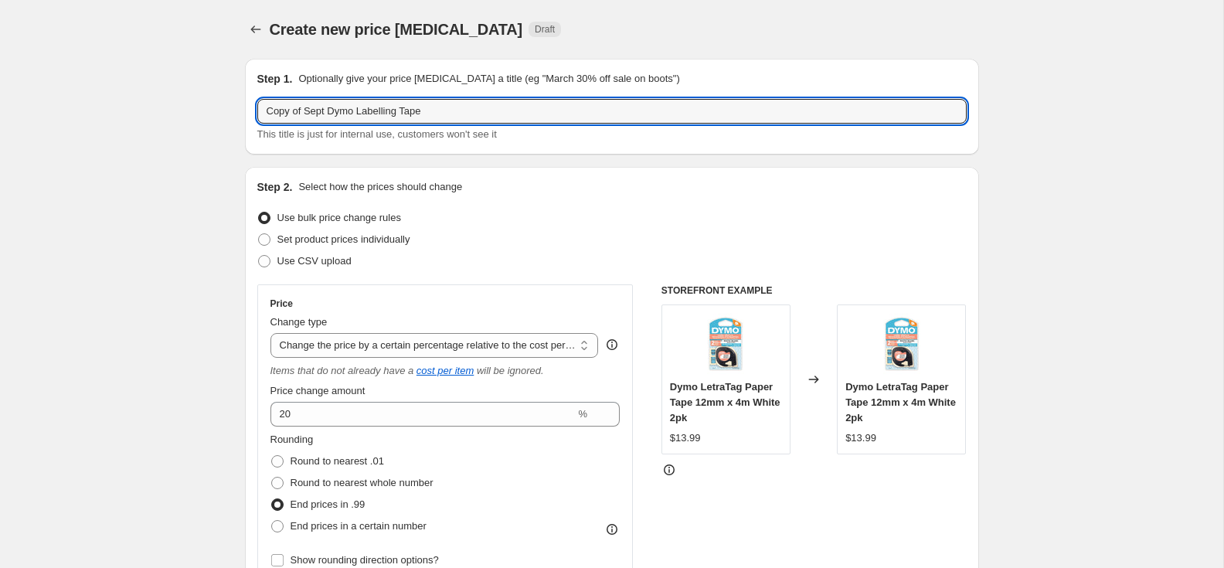
drag, startPoint x: 325, startPoint y: 112, endPoint x: 223, endPoint y: 111, distance: 102.8
paste input "Oct"
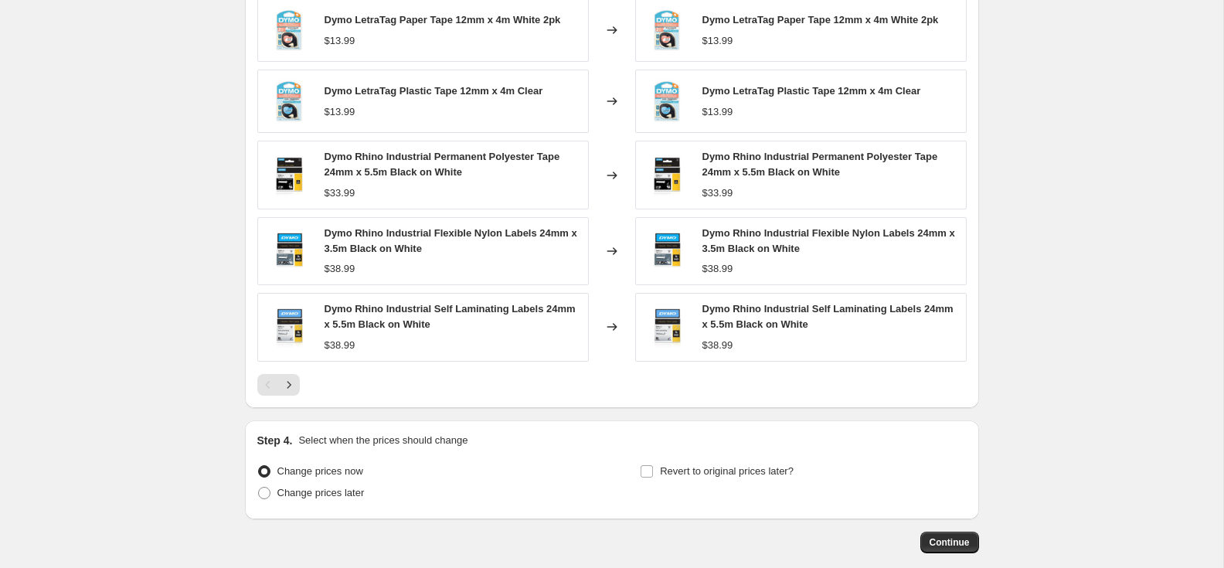
scroll to position [1187, 0]
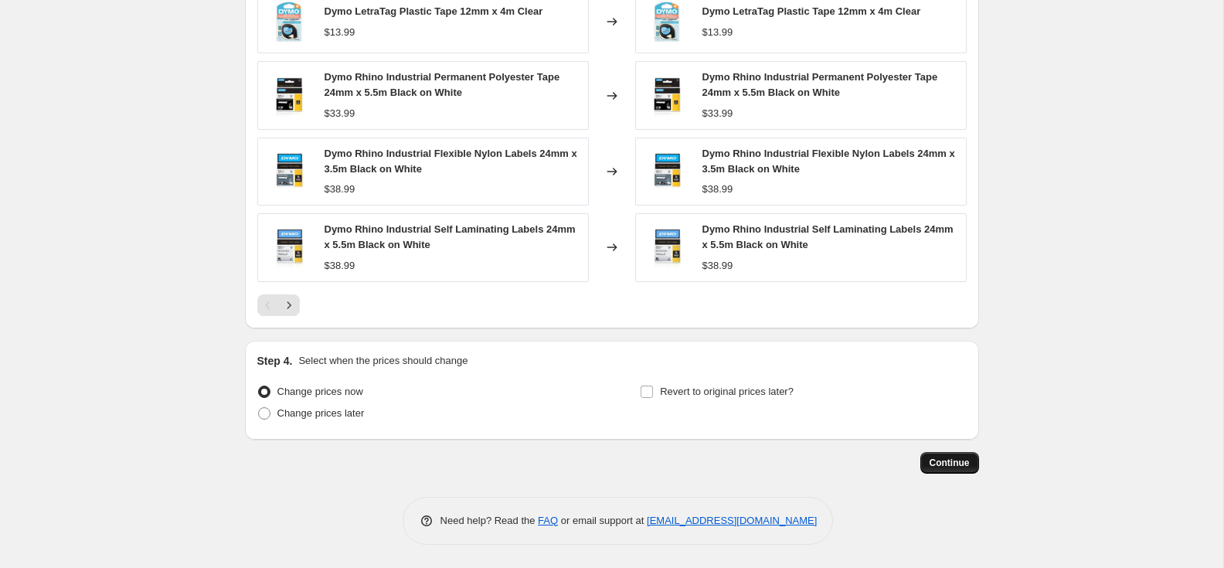
type input "Oct Dymo Labelling Tape"
click at [959, 464] on span "Continue" at bounding box center [950, 463] width 40 height 12
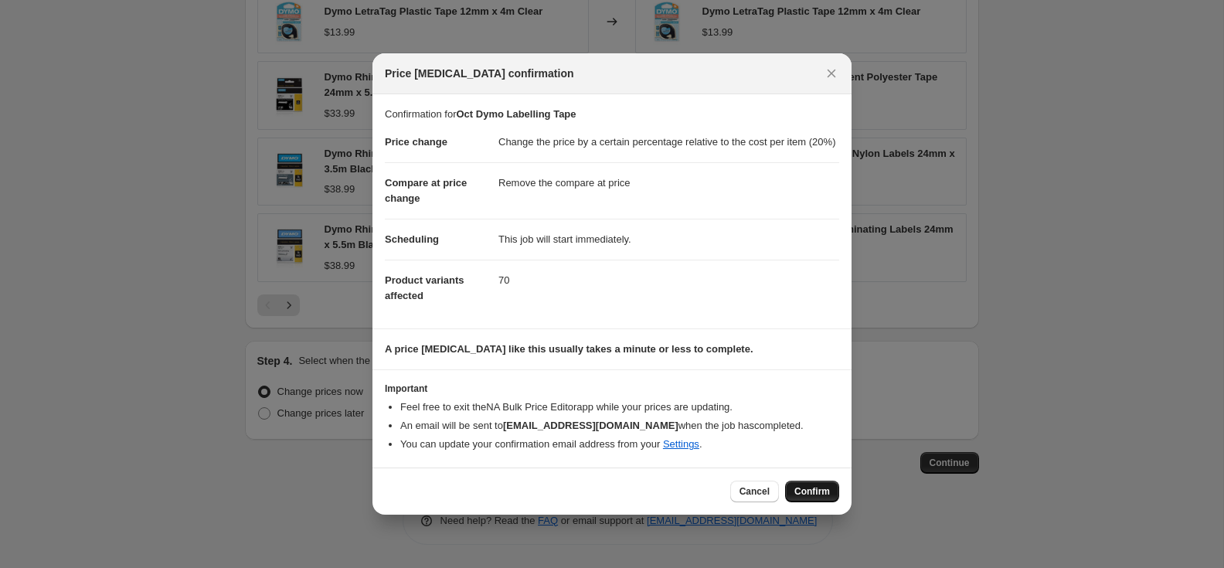
click at [799, 495] on span "Confirm" at bounding box center [813, 491] width 36 height 12
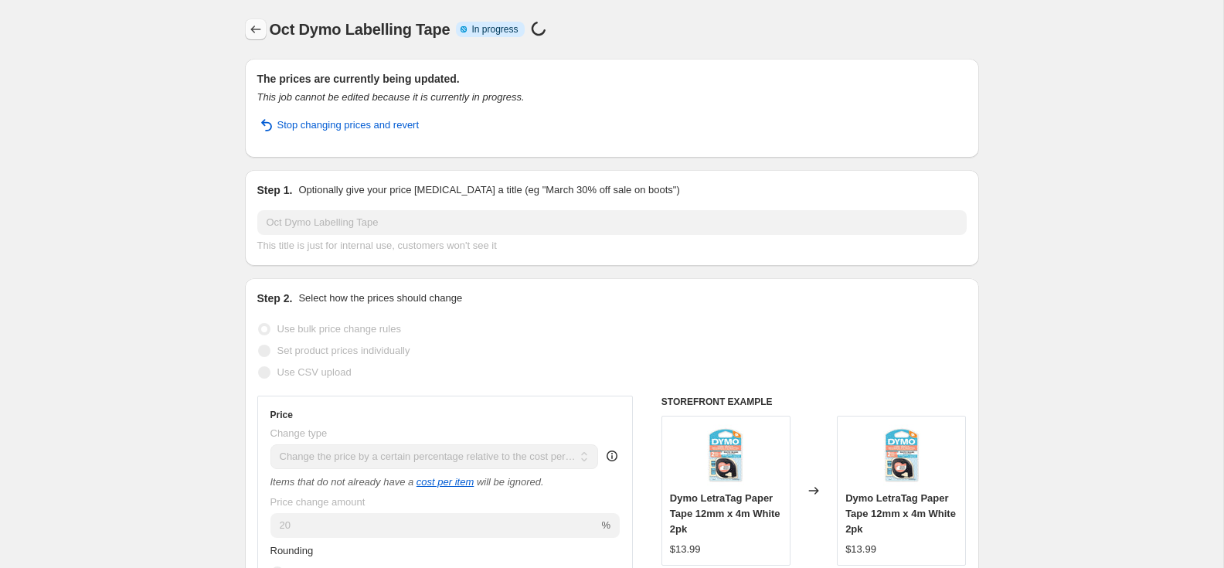
click at [255, 31] on icon "Price change jobs" at bounding box center [255, 29] width 15 height 15
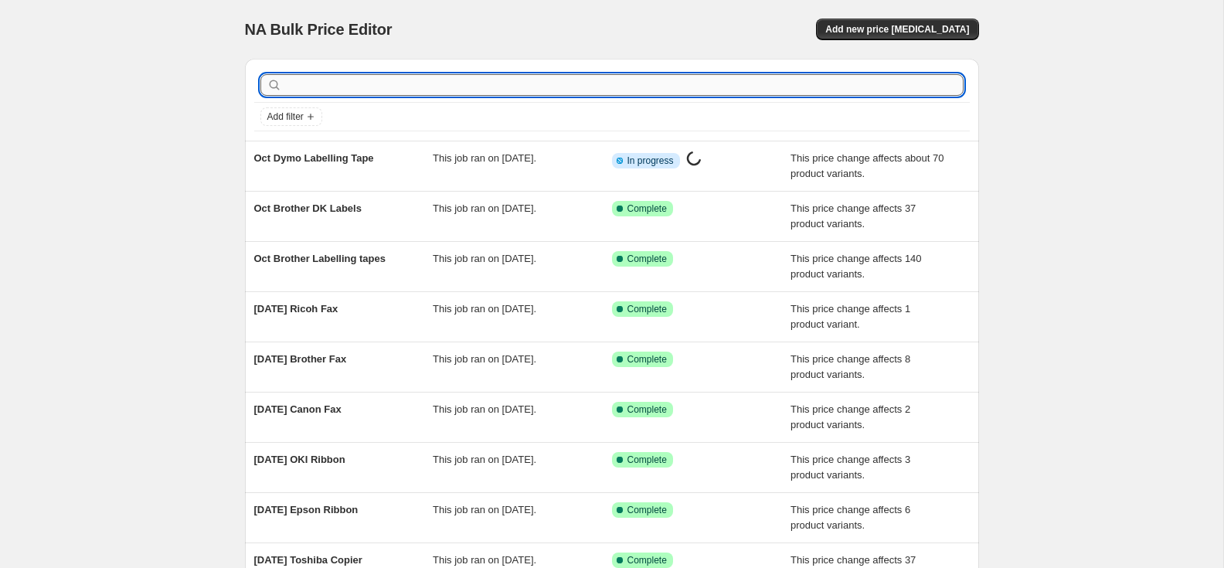
click at [315, 83] on input "text" at bounding box center [624, 85] width 679 height 22
type input "Dymo"
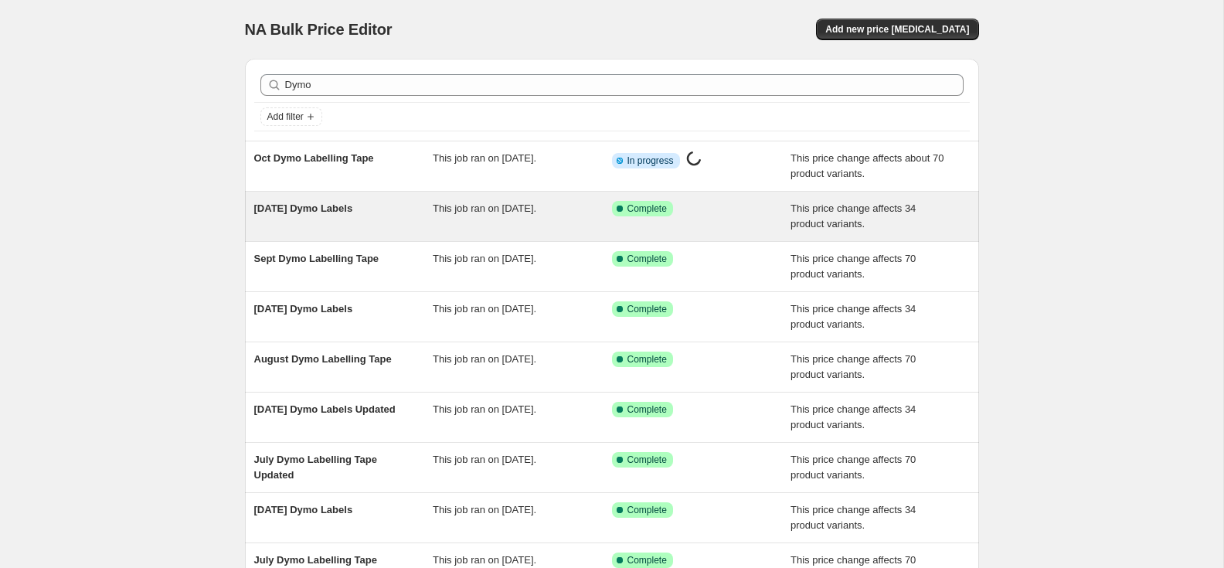
click at [347, 206] on span "[DATE] Dymo Labels" at bounding box center [303, 209] width 99 height 12
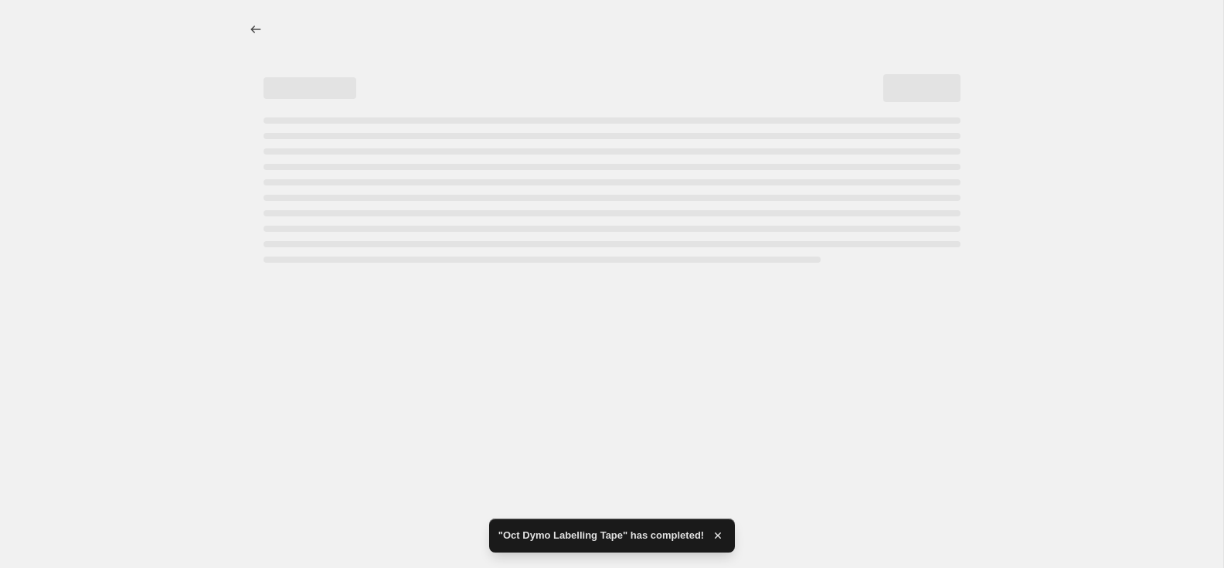
select select "percentage"
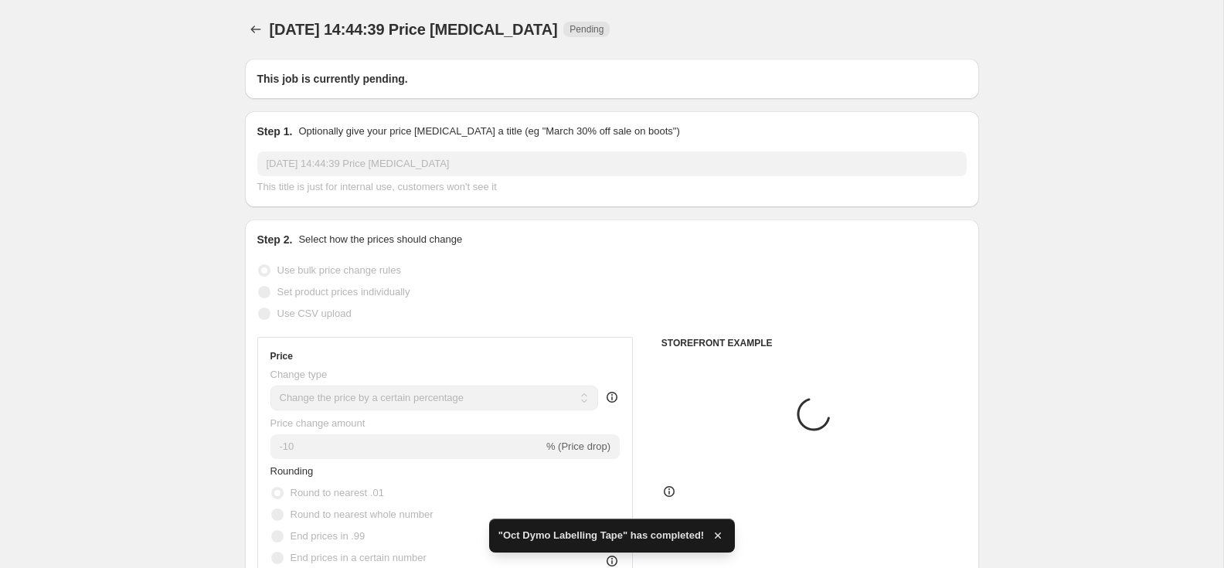
type input "[DATE] Dymo Labels"
select select "pc"
radio input "false"
radio input "true"
select select "remove"
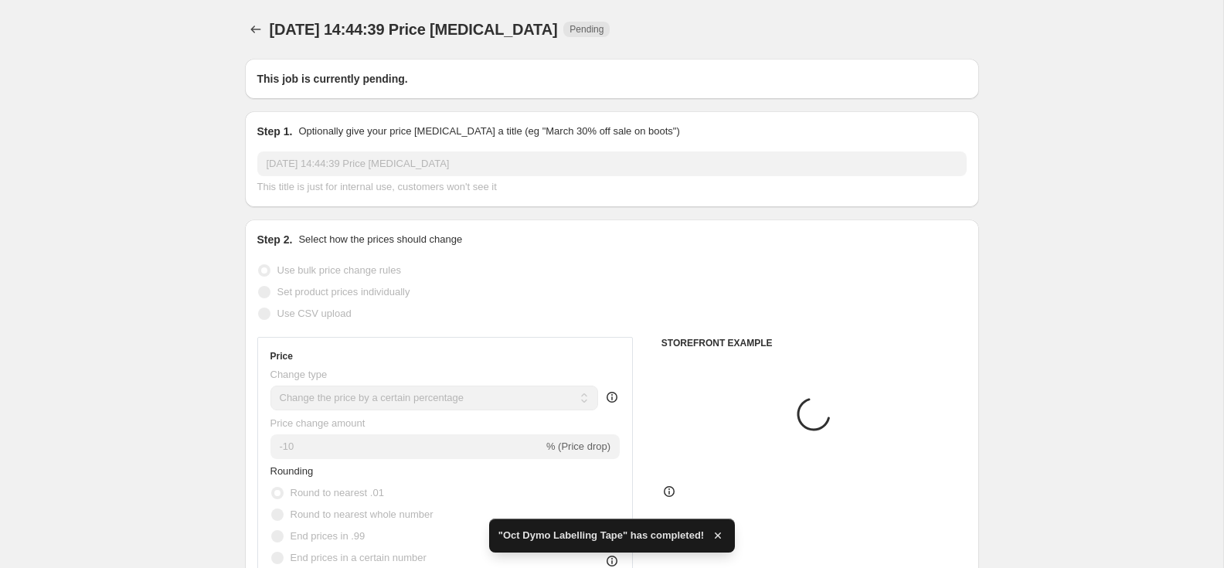
radio input "false"
radio input "true"
select select "collection"
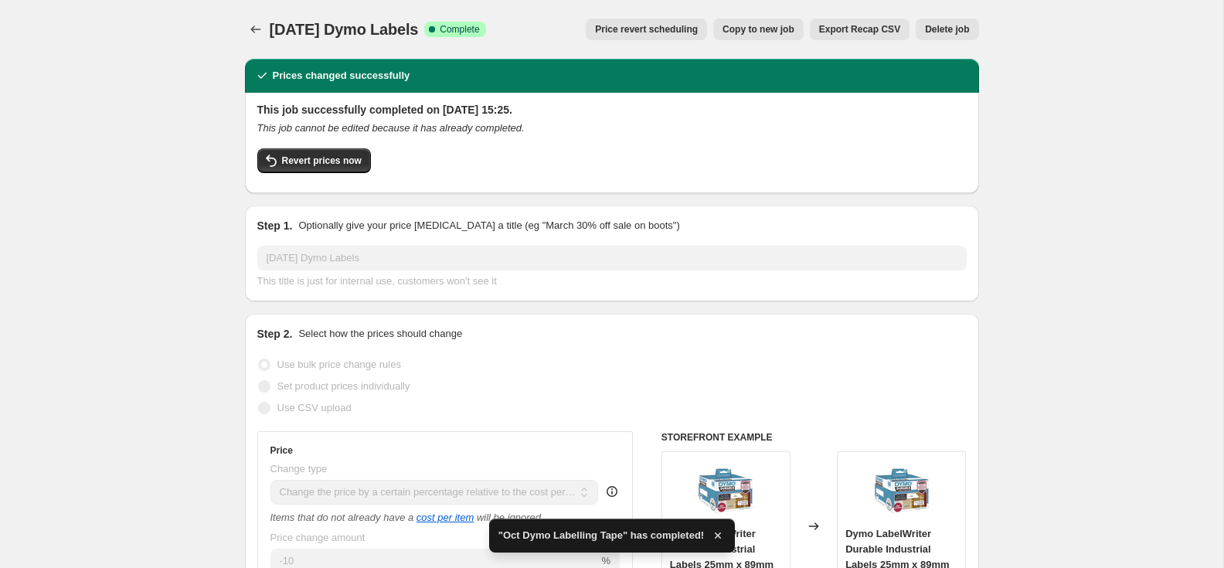
click at [763, 28] on span "Copy to new job" at bounding box center [759, 29] width 72 height 12
select select "pc"
select select "remove"
select select "collection"
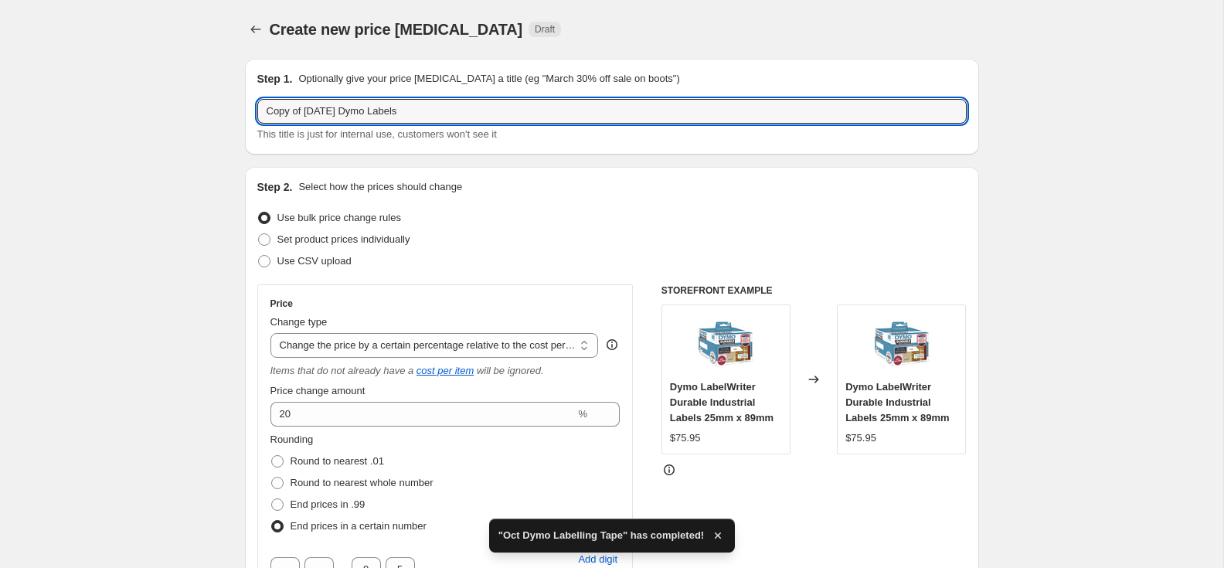
drag, startPoint x: 328, startPoint y: 112, endPoint x: 223, endPoint y: 109, distance: 104.4
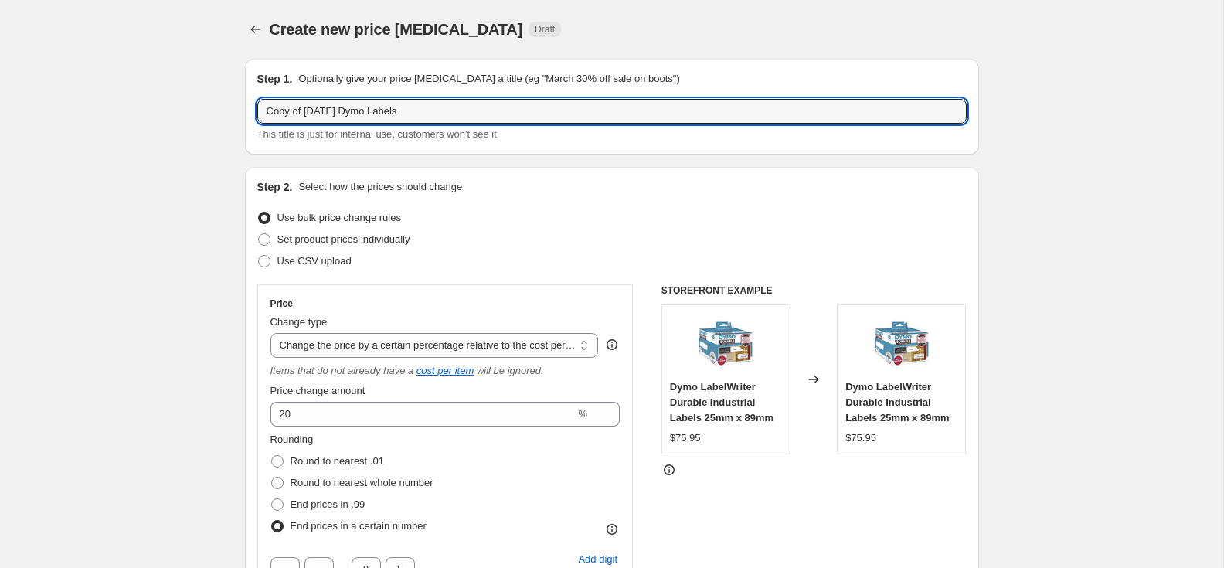
paste input "Oc"
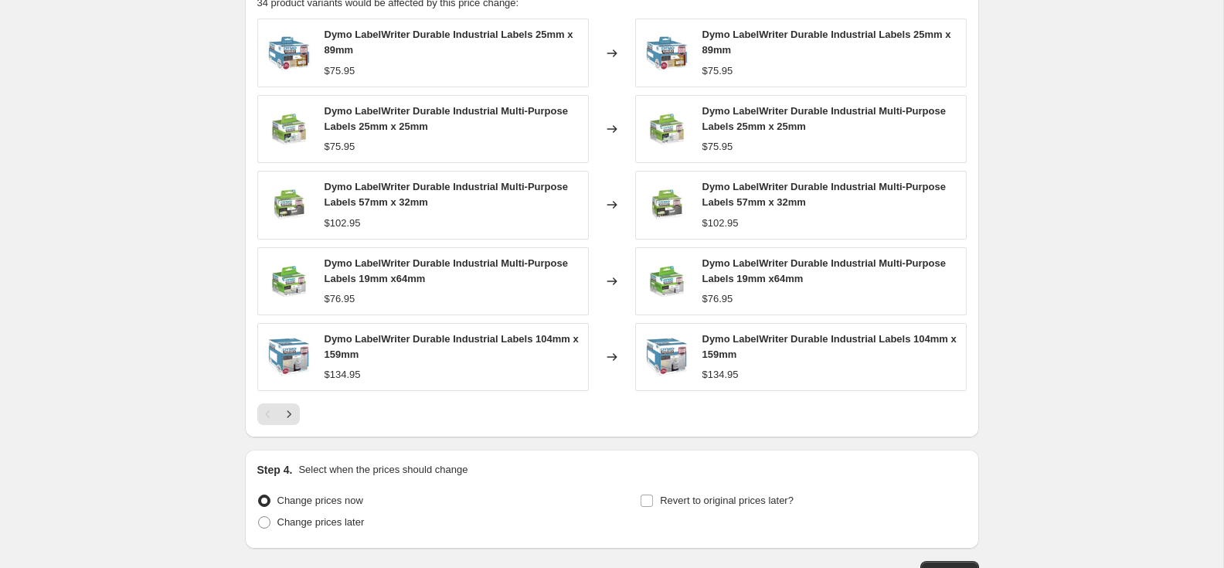
scroll to position [1286, 0]
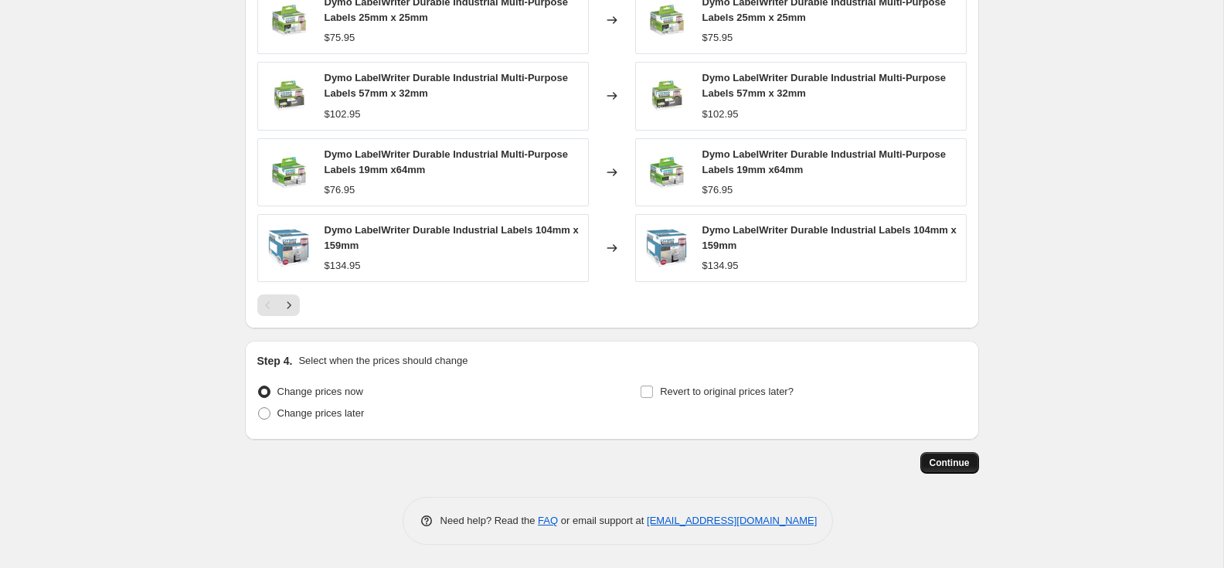
type input "Oct 2025 Dymo Labels"
click at [953, 465] on span "Continue" at bounding box center [950, 463] width 40 height 12
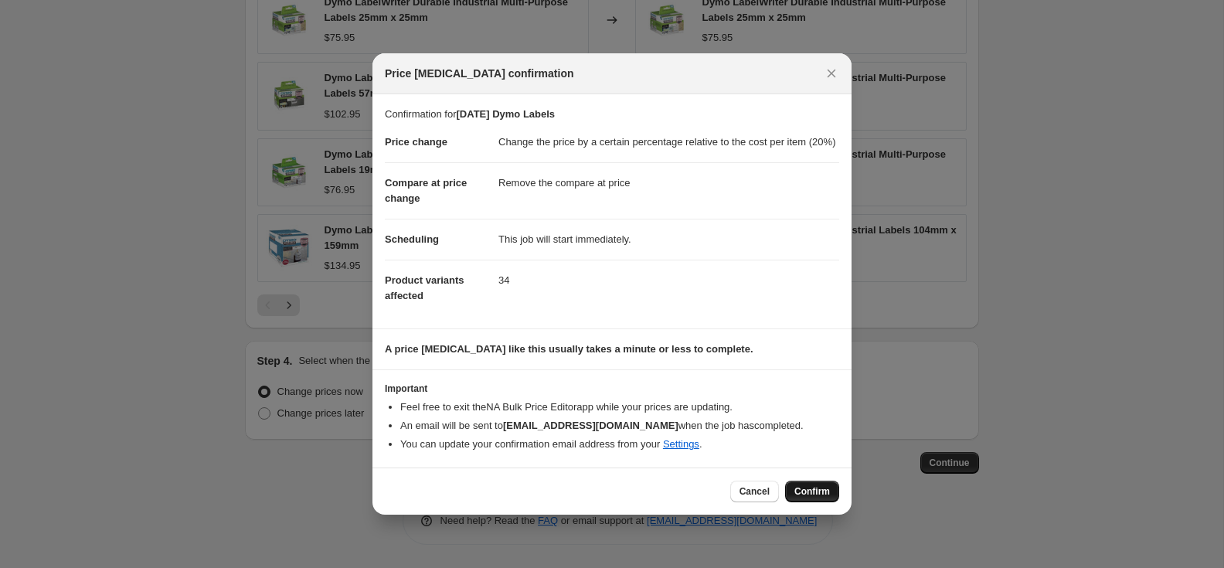
click at [813, 498] on span "Confirm" at bounding box center [813, 491] width 36 height 12
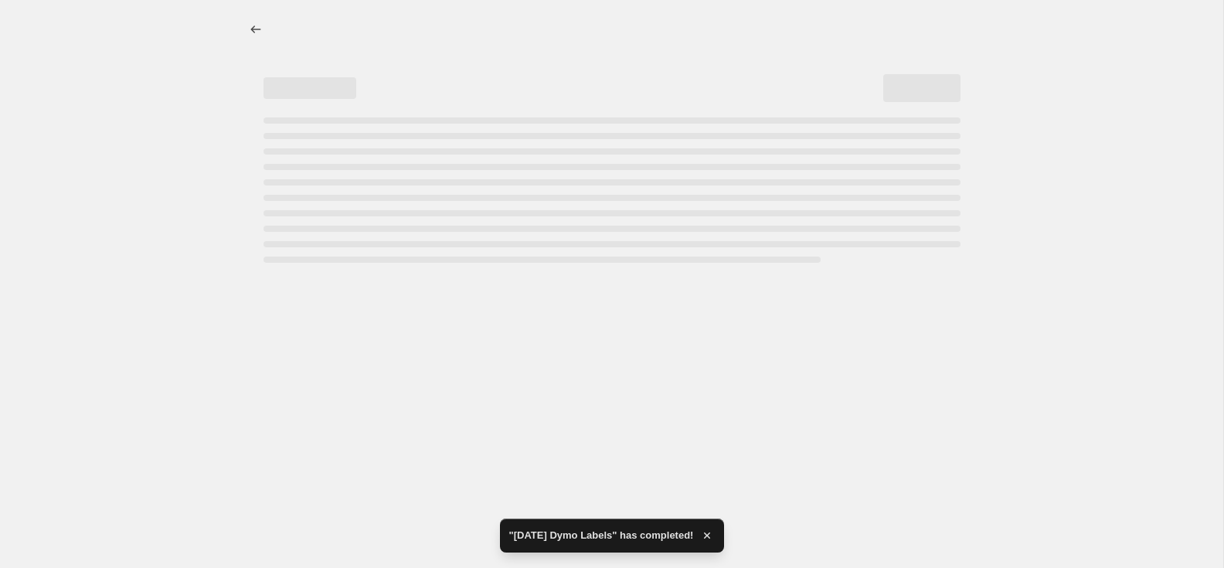
select select "pc"
select select "remove"
select select "collection"
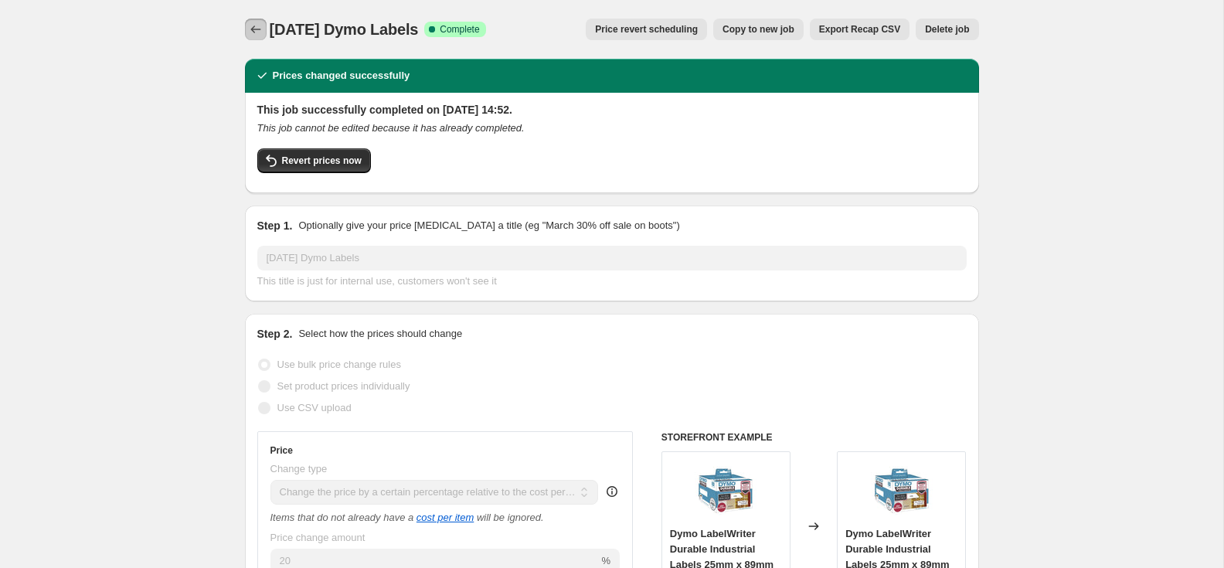
click at [260, 33] on icon "Price change jobs" at bounding box center [255, 29] width 15 height 15
